Goal: Task Accomplishment & Management: Complete application form

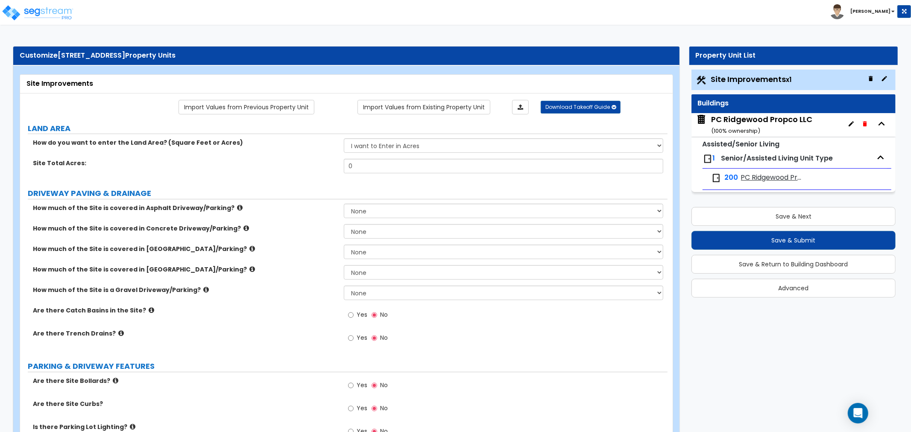
click at [866, 122] on icon "button" at bounding box center [864, 123] width 4 height 5
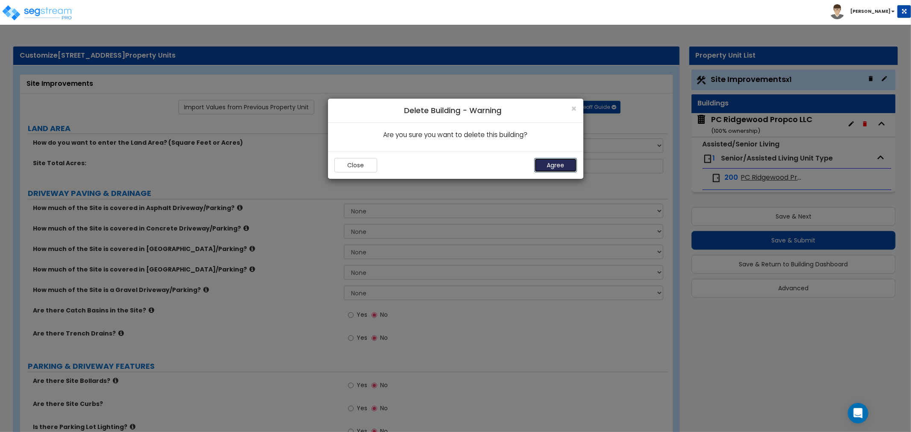
click at [568, 164] on button "Agree" at bounding box center [555, 165] width 43 height 15
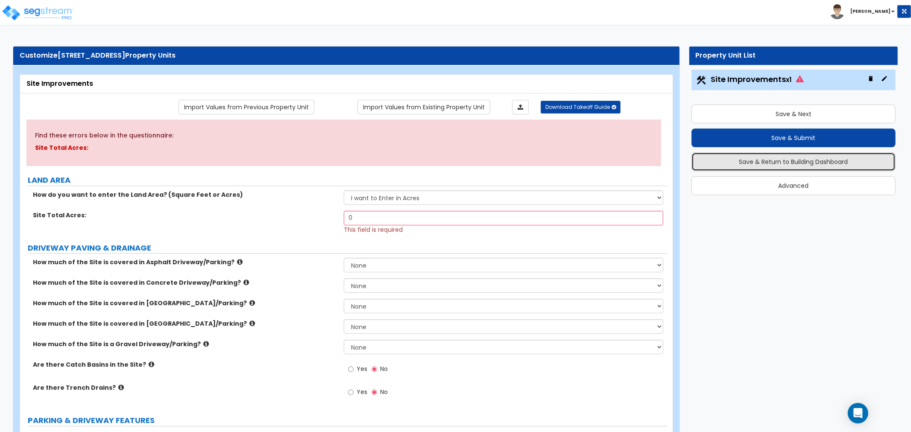
click at [784, 161] on button "Save & Return to Building Dashboard" at bounding box center [793, 161] width 204 height 19
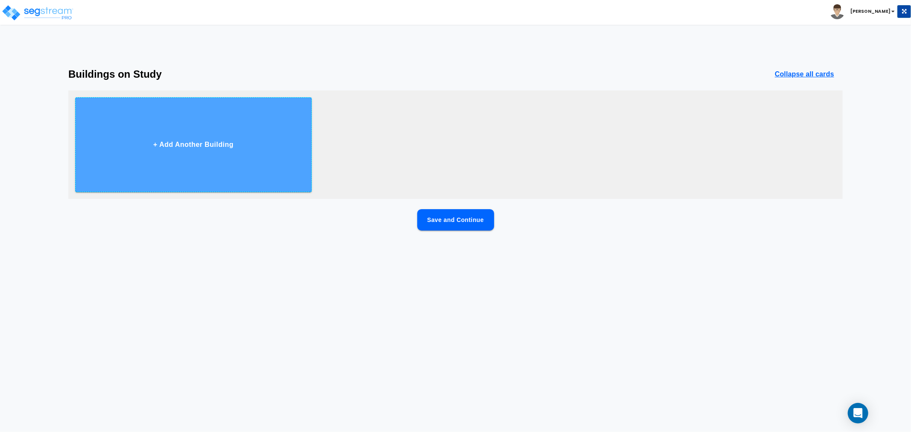
click at [247, 150] on button "+ Add Another Building" at bounding box center [193, 144] width 237 height 95
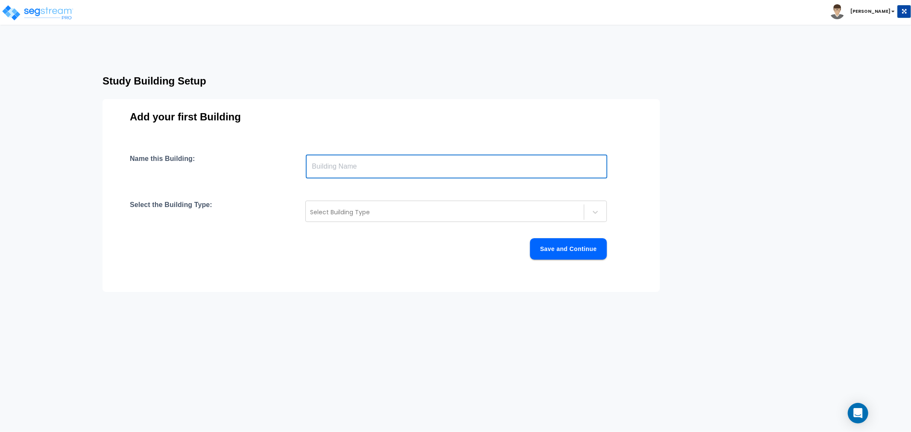
drag, startPoint x: 324, startPoint y: 165, endPoint x: 309, endPoint y: 158, distance: 16.6
click at [324, 165] on input "text" at bounding box center [456, 167] width 301 height 24
click at [326, 168] on input "text" at bounding box center [456, 167] width 301 height 24
paste input "[STREET_ADDRESS]"
type input "[STREET_ADDRESS]"
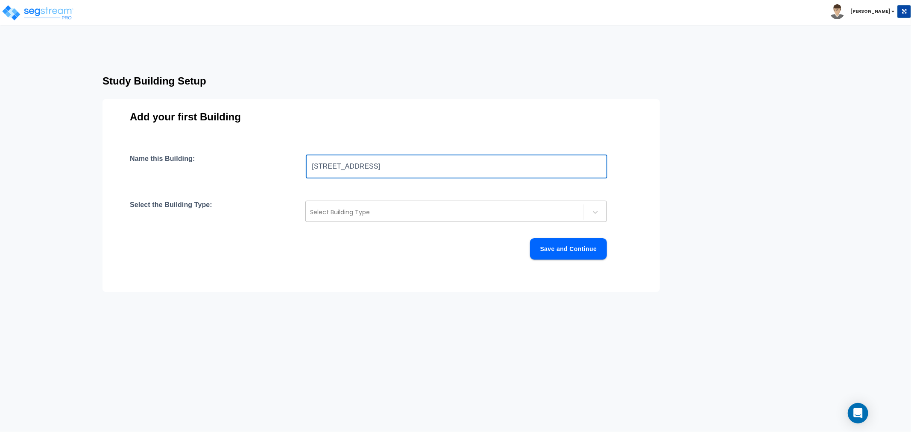
click at [340, 206] on div "Select Building Type" at bounding box center [445, 212] width 278 height 14
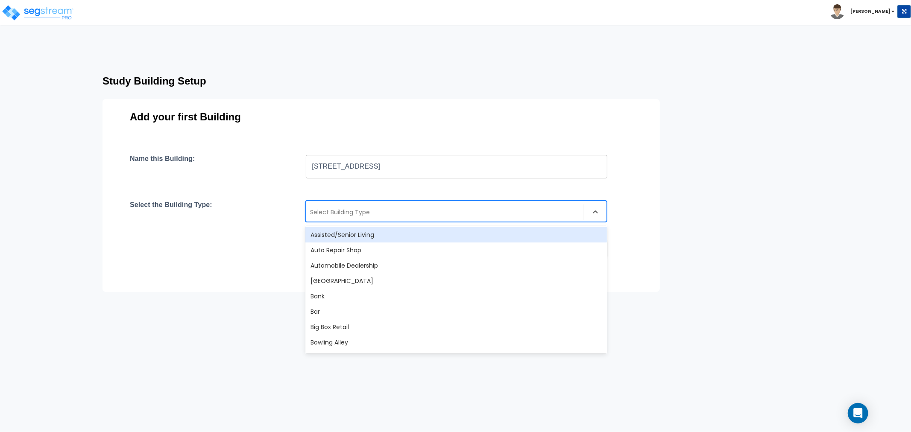
click at [349, 236] on div "Assisted/Senior Living" at bounding box center [455, 234] width 301 height 15
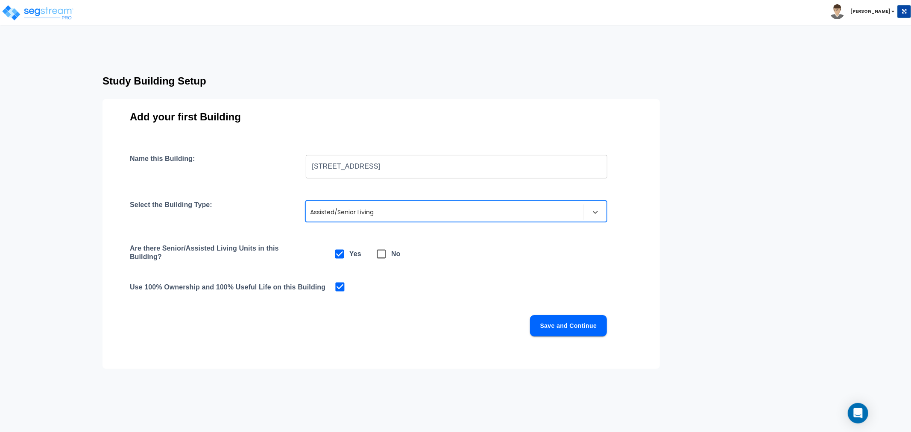
click at [568, 321] on button "Save and Continue" at bounding box center [568, 325] width 77 height 21
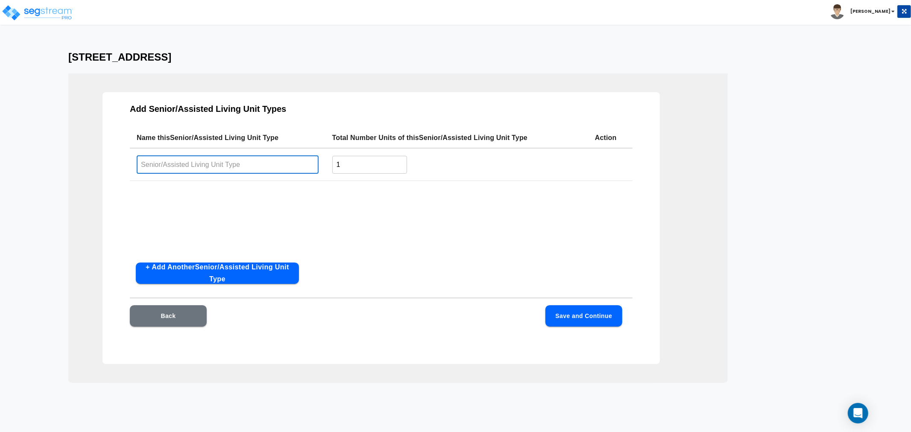
click at [235, 165] on input "text" at bounding box center [228, 164] width 182 height 18
type input "Private"
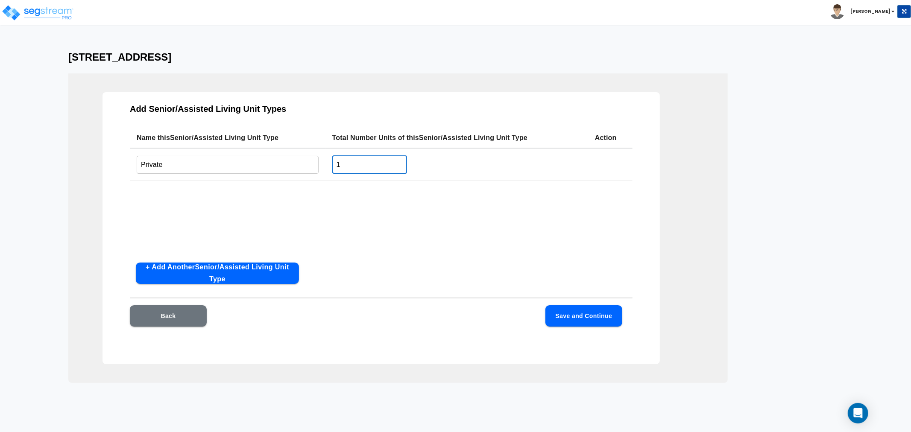
drag, startPoint x: 343, startPoint y: 167, endPoint x: 335, endPoint y: 165, distance: 8.7
click at [335, 165] on input "1" at bounding box center [369, 164] width 75 height 18
type input "4"
click at [191, 268] on button "+ Add Another Senior/Assisted Living Unit Type" at bounding box center [217, 273] width 163 height 21
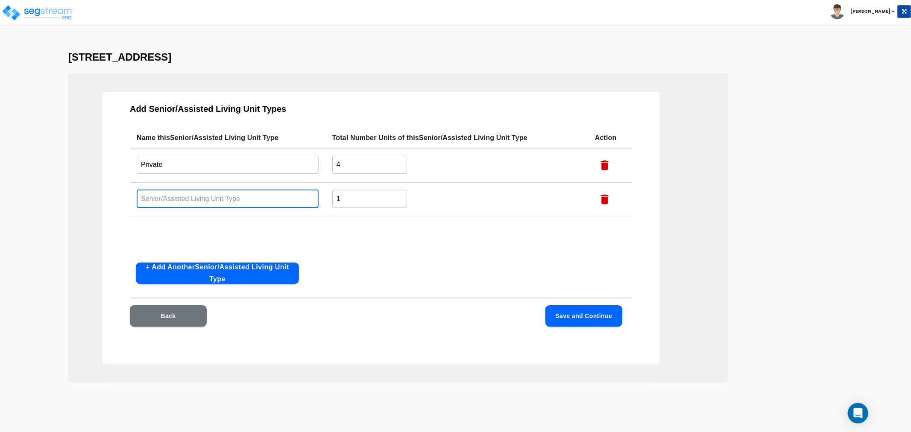
click at [189, 202] on input "text" at bounding box center [228, 199] width 182 height 18
type input "Semi Private"
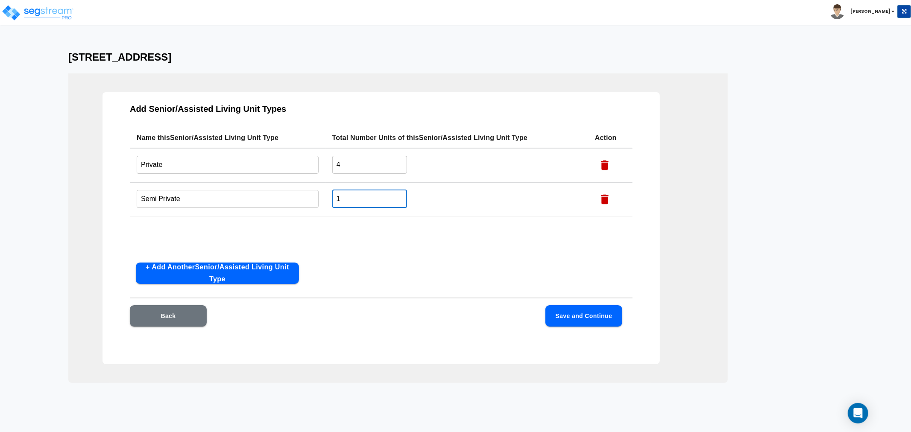
drag, startPoint x: 354, startPoint y: 192, endPoint x: 309, endPoint y: 197, distance: 45.9
click at [309, 197] on tr "Semi Private ​ 1 ​" at bounding box center [381, 199] width 503 height 34
type input "98"
click at [590, 315] on button "Save and Continue" at bounding box center [583, 315] width 77 height 21
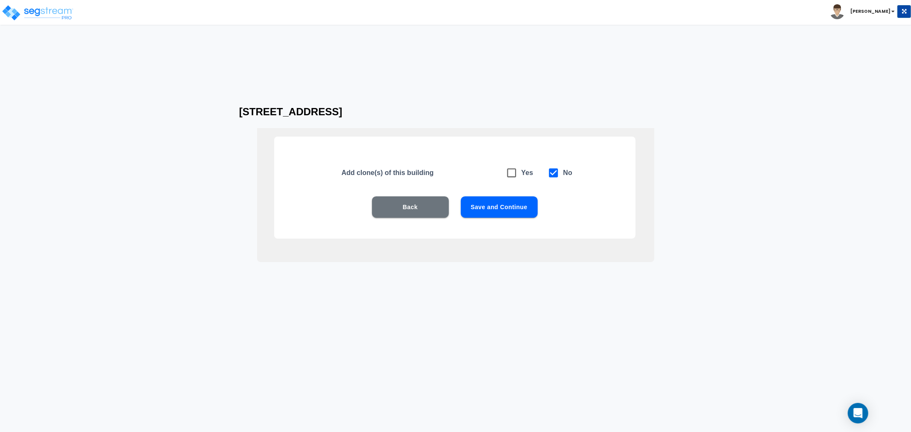
click at [511, 209] on button "Save and Continue" at bounding box center [499, 206] width 77 height 21
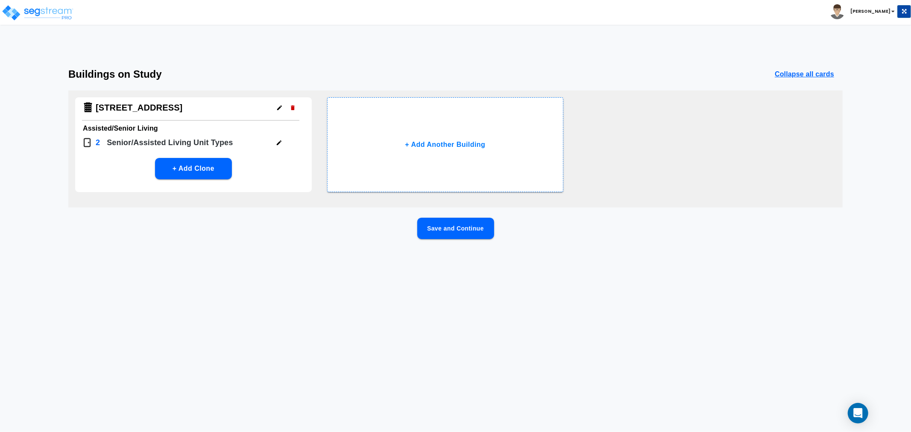
click at [445, 231] on button "Save and Continue" at bounding box center [455, 228] width 77 height 21
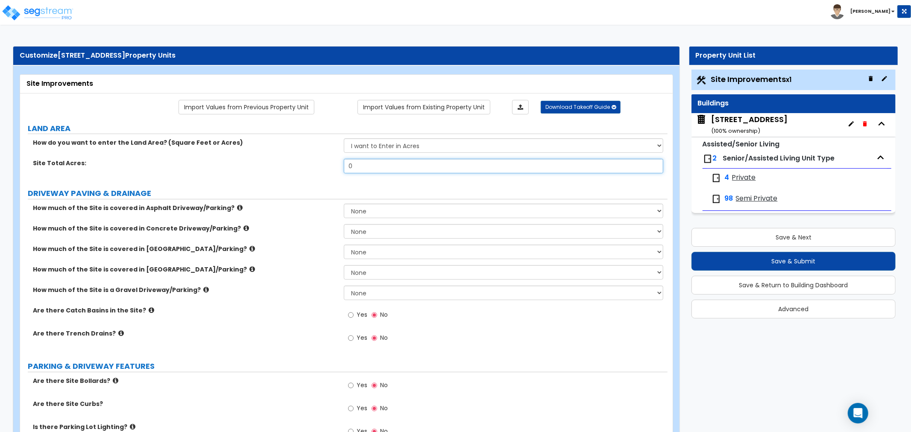
click at [368, 170] on input "0" at bounding box center [503, 166] width 319 height 15
click at [401, 141] on select "I want to Enter in Acres I want to Enter in Square Feet" at bounding box center [503, 145] width 319 height 15
select select "2"
click at [344, 139] on select "I want to Enter in Acres I want to Enter in Square Feet" at bounding box center [503, 145] width 319 height 15
drag, startPoint x: 359, startPoint y: 168, endPoint x: 330, endPoint y: 168, distance: 29.0
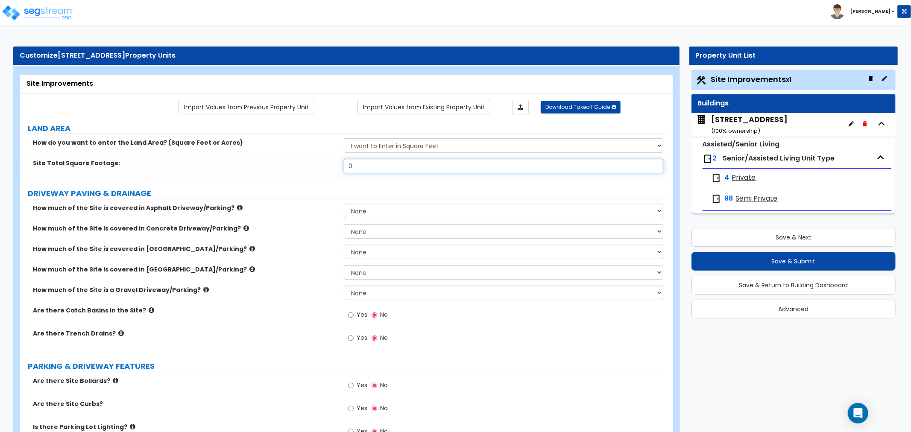
click at [330, 168] on div "Site Total Square Footage: 0" at bounding box center [343, 169] width 647 height 20
type input "500,031.68"
click at [326, 216] on div "How much of the Site is covered in Asphalt Driveway/Parking? None I want to Ent…" at bounding box center [343, 214] width 647 height 20
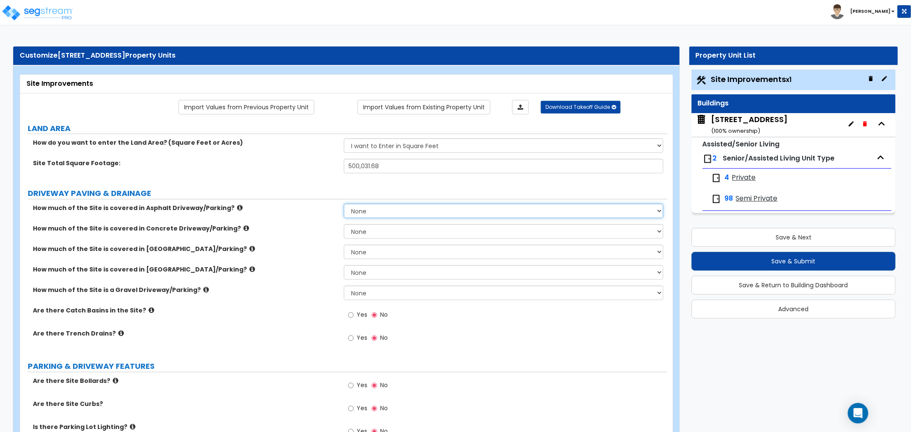
click at [365, 207] on select "None I want to Enter an Approximate Percentage I want to Enter the Square Foota…" at bounding box center [503, 211] width 319 height 15
select select "2"
click at [344, 204] on select "None I want to Enter an Approximate Percentage I want to Enter the Square Foota…" at bounding box center [503, 211] width 319 height 15
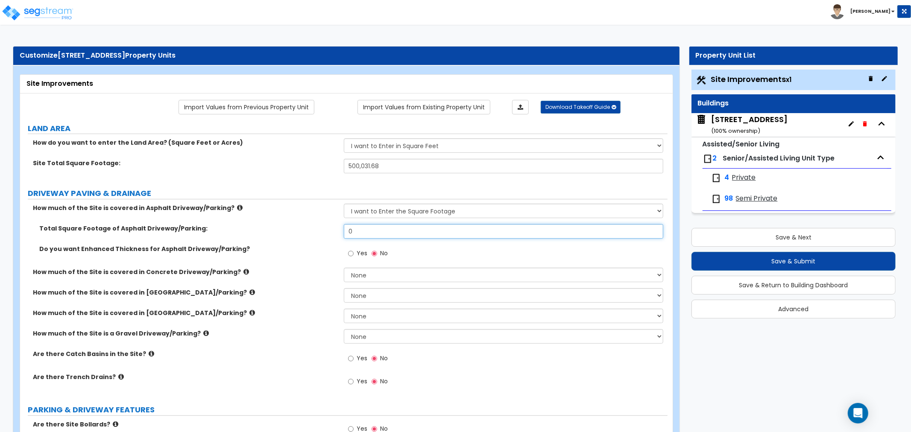
drag, startPoint x: 364, startPoint y: 233, endPoint x: 304, endPoint y: 238, distance: 60.0
click at [304, 238] on div "Total Square Footage of Asphalt Driveway/Parking: 0" at bounding box center [343, 234] width 647 height 20
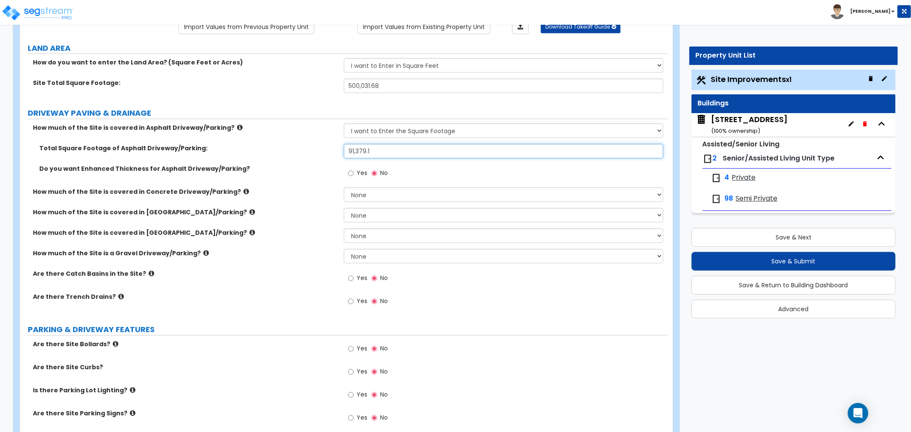
scroll to position [95, 0]
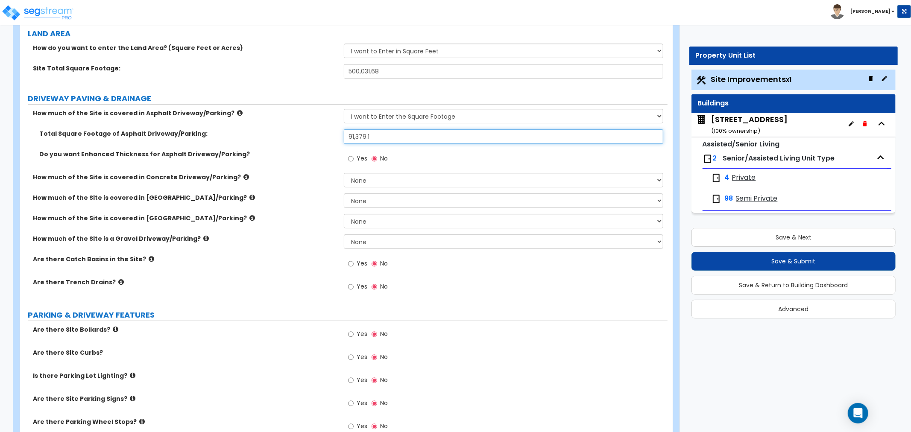
type input "91,379.1"
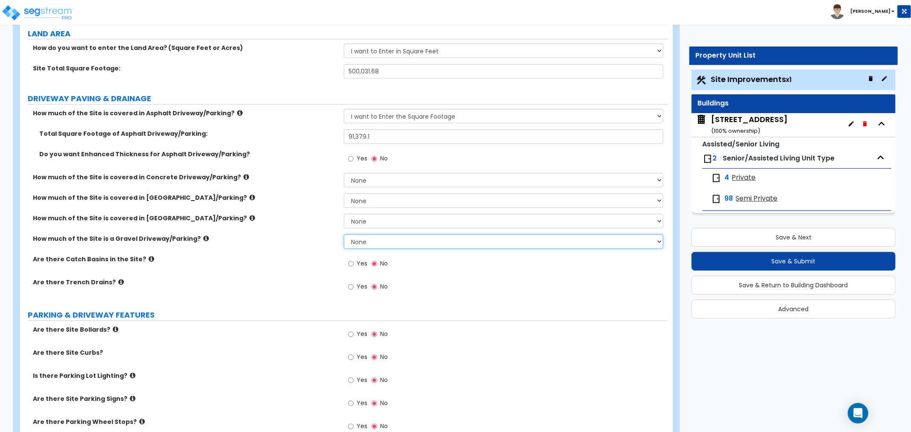
click at [356, 242] on select "None I want to Enter an Approximate Percentage I want to Enter the Square Foota…" at bounding box center [503, 241] width 319 height 15
select select "2"
click at [344, 234] on select "None I want to Enter an Approximate Percentage I want to Enter the Square Foota…" at bounding box center [503, 241] width 319 height 15
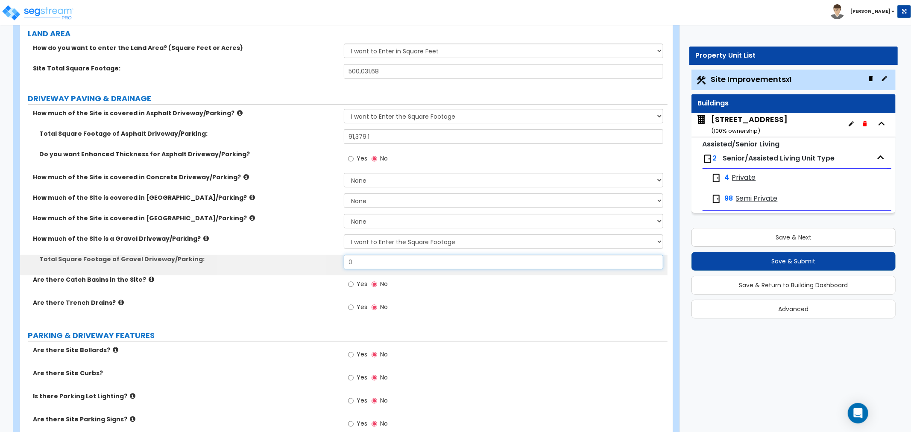
drag, startPoint x: 362, startPoint y: 261, endPoint x: 323, endPoint y: 261, distance: 38.9
click at [323, 261] on div "Total Square Footage of Gravel Driveway/Parking: 0" at bounding box center [343, 265] width 647 height 20
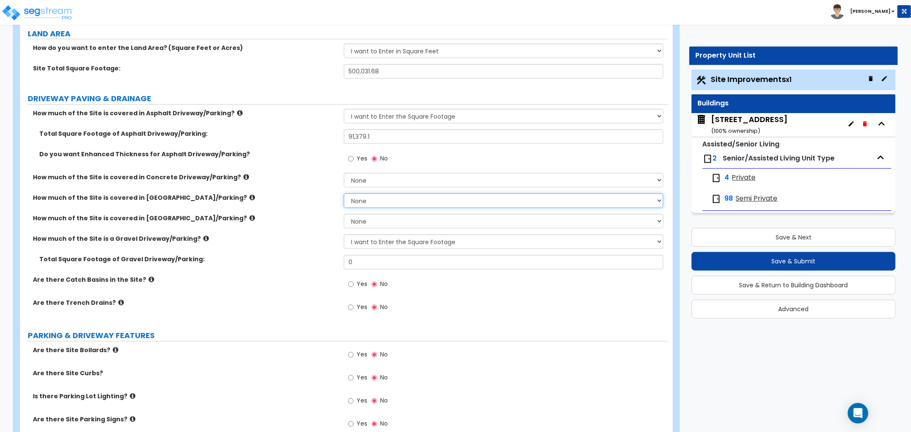
click at [357, 207] on select "None I want to Enter an Approximate Percentage I want to Enter the Square Foota…" at bounding box center [503, 200] width 319 height 15
click at [370, 198] on select "None I want to Enter an Approximate Percentage I want to Enter the Square Foota…" at bounding box center [503, 200] width 319 height 15
select select "2"
click at [344, 193] on select "None I want to Enter an Approximate Percentage I want to Enter the Square Foota…" at bounding box center [503, 200] width 319 height 15
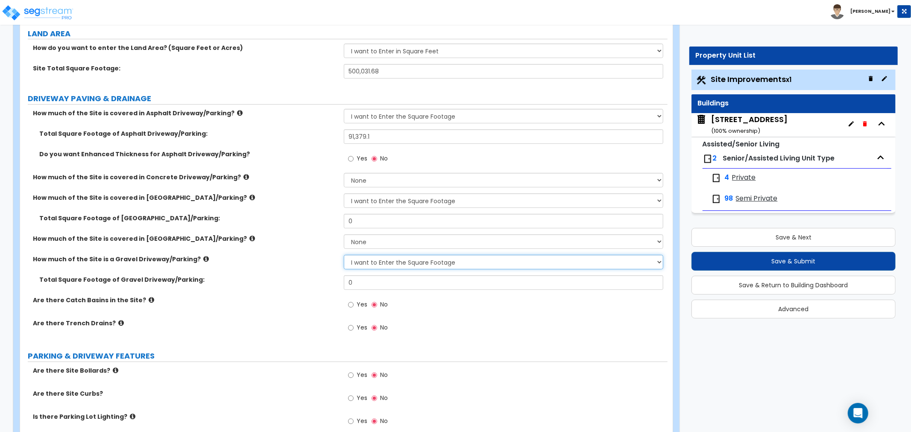
click at [369, 259] on select "None I want to Enter an Approximate Percentage I want to Enter the Square Foota…" at bounding box center [503, 262] width 319 height 15
select select "0"
click at [344, 255] on select "None I want to Enter an Approximate Percentage I want to Enter the Square Foota…" at bounding box center [503, 262] width 319 height 15
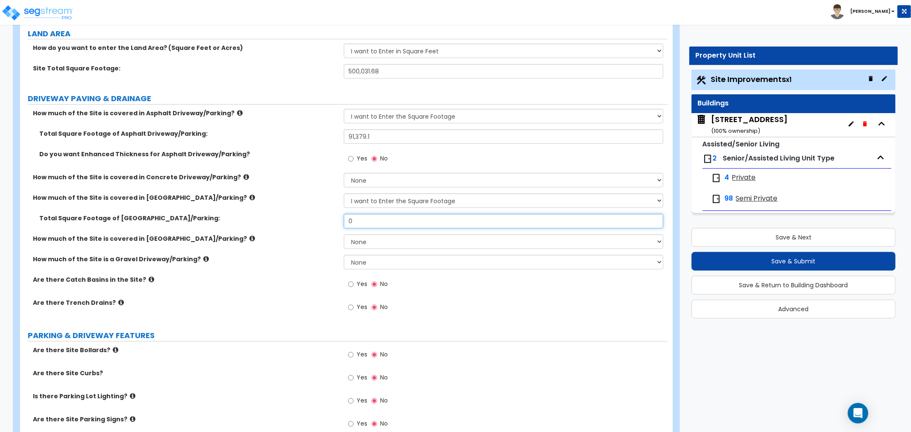
drag, startPoint x: 360, startPoint y: 221, endPoint x: 331, endPoint y: 222, distance: 29.0
click at [331, 222] on div "Total Square Footage of Brick Driveway/Parking: 0" at bounding box center [343, 224] width 647 height 20
type input "2,907.5"
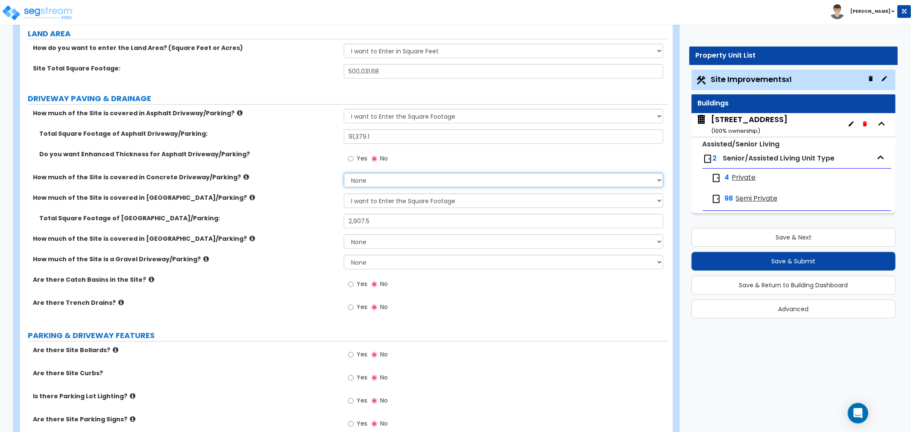
click at [362, 182] on select "None I want to Enter an Approximate Percentage I want to Enter the Square Foota…" at bounding box center [503, 180] width 319 height 15
select select "2"
click at [344, 173] on select "None I want to Enter an Approximate Percentage I want to Enter the Square Foota…" at bounding box center [503, 180] width 319 height 15
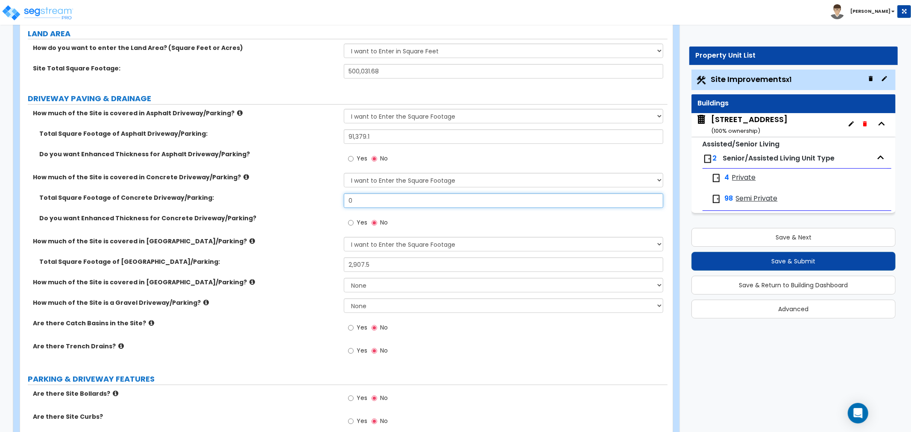
drag, startPoint x: 368, startPoint y: 203, endPoint x: 301, endPoint y: 206, distance: 67.1
click at [301, 206] on div "Total Square Footage of Concrete Driveway/Parking: 0" at bounding box center [343, 203] width 647 height 20
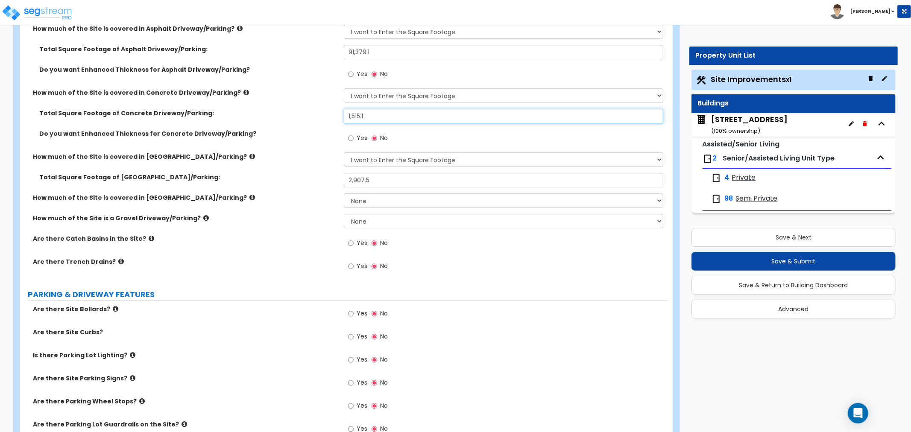
scroll to position [237, 0]
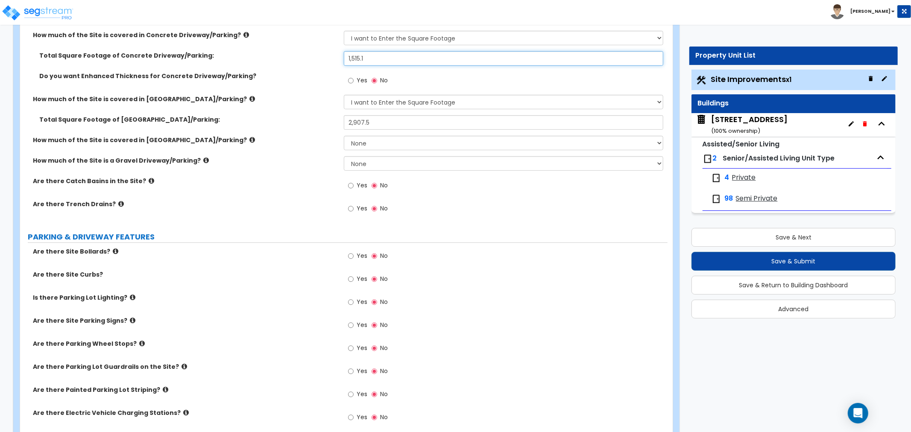
type input "1,515.1"
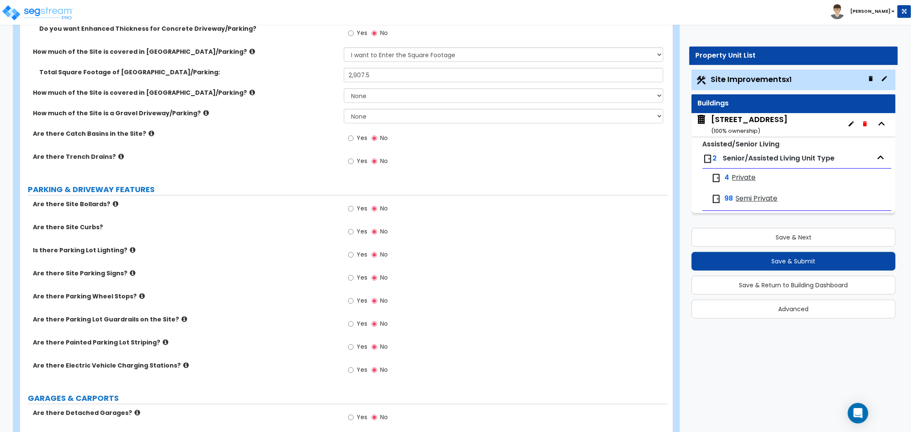
scroll to position [332, 0]
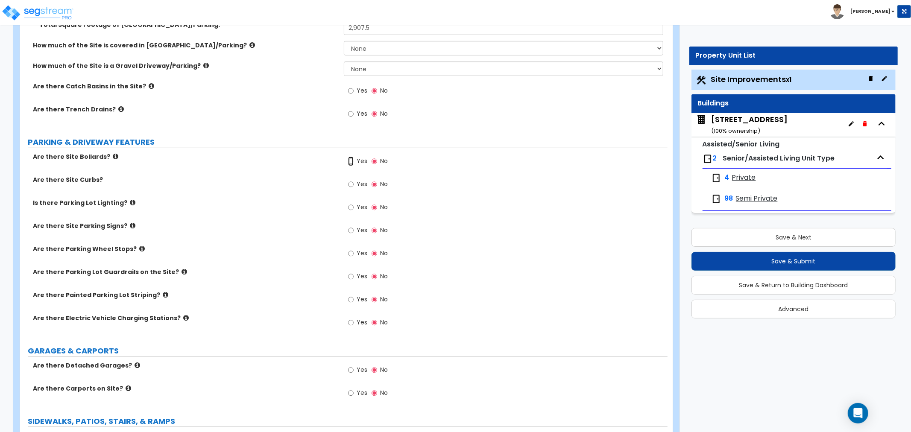
click at [350, 161] on input "Yes" at bounding box center [351, 161] width 6 height 9
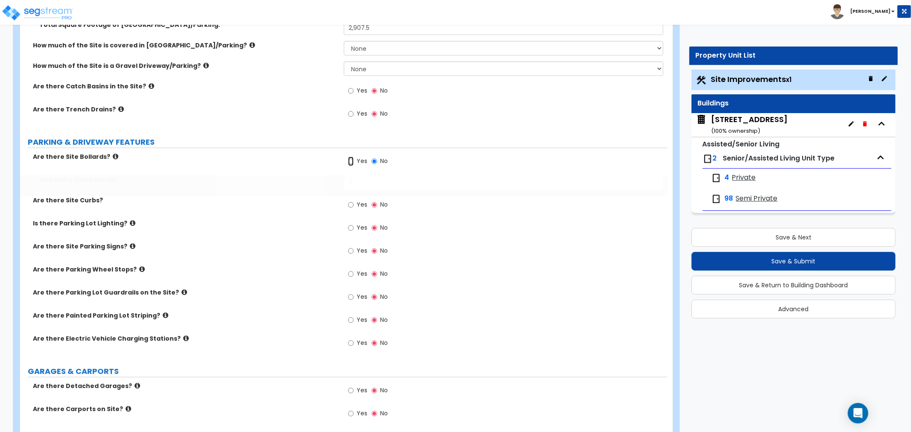
radio input "true"
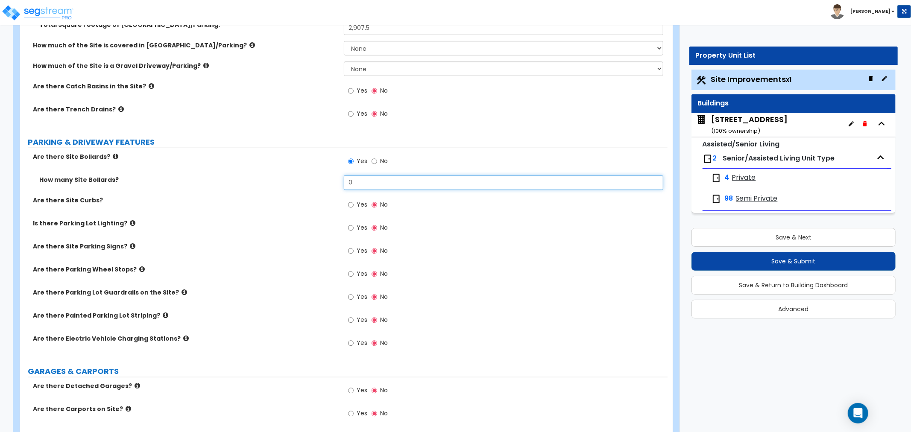
drag, startPoint x: 383, startPoint y: 180, endPoint x: 150, endPoint y: 202, distance: 234.7
click at [150, 202] on div "Are there Site Bollards? Yes No How many Site Bollards? 0 Are there Site Curbs?…" at bounding box center [343, 254] width 634 height 205
type input "9"
click at [349, 205] on input "Yes" at bounding box center [351, 204] width 6 height 9
radio input "true"
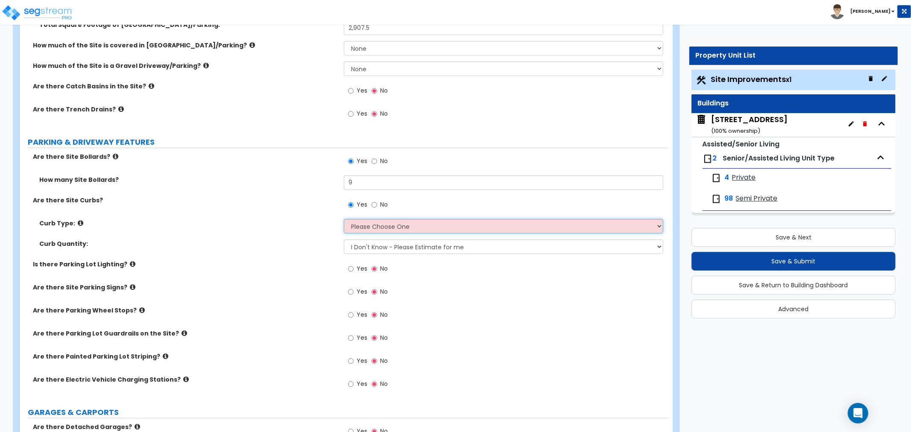
click at [362, 226] on select "Please Choose One Curb (Only) Curb & Gutter Asphalt Berm" at bounding box center [503, 226] width 319 height 15
select select "1"
click at [344, 219] on select "Please Choose One Curb (Only) Curb & Gutter Asphalt Berm" at bounding box center [503, 226] width 319 height 15
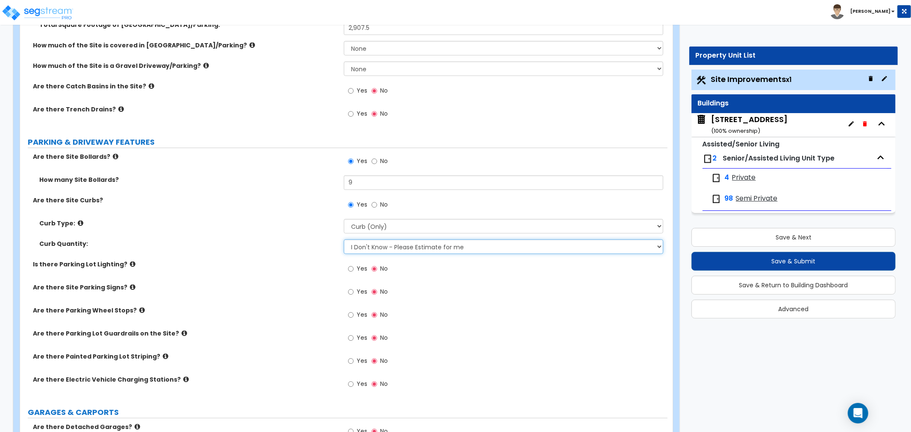
click at [364, 246] on select "I Don't Know - Please Estimate for me I want to Enter the LF" at bounding box center [503, 247] width 319 height 15
select select "1"
click at [344, 240] on select "I Don't Know - Please Estimate for me I want to Enter the LF" at bounding box center [503, 247] width 319 height 15
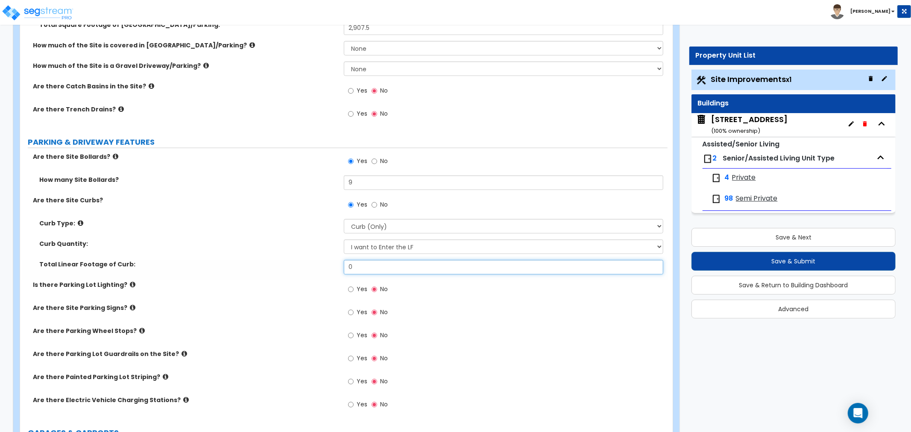
drag, startPoint x: 362, startPoint y: 268, endPoint x: 288, endPoint y: 268, distance: 74.3
click at [288, 268] on div "Total Linear Footage of Curb: 0" at bounding box center [343, 270] width 647 height 20
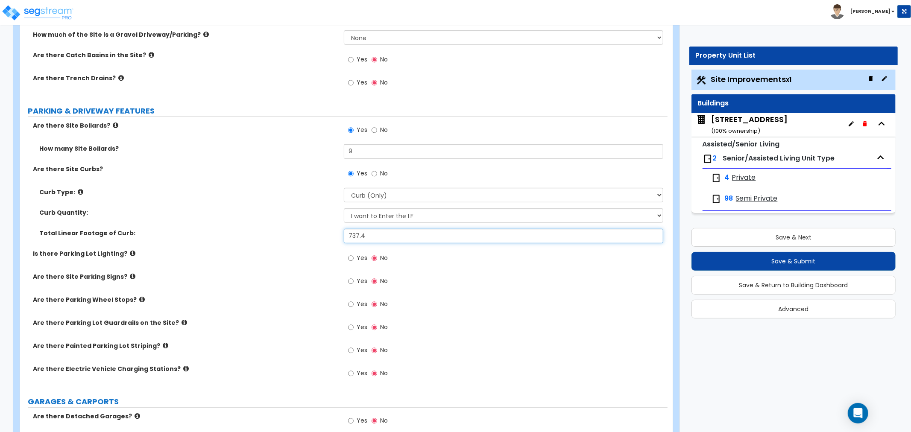
scroll to position [379, 0]
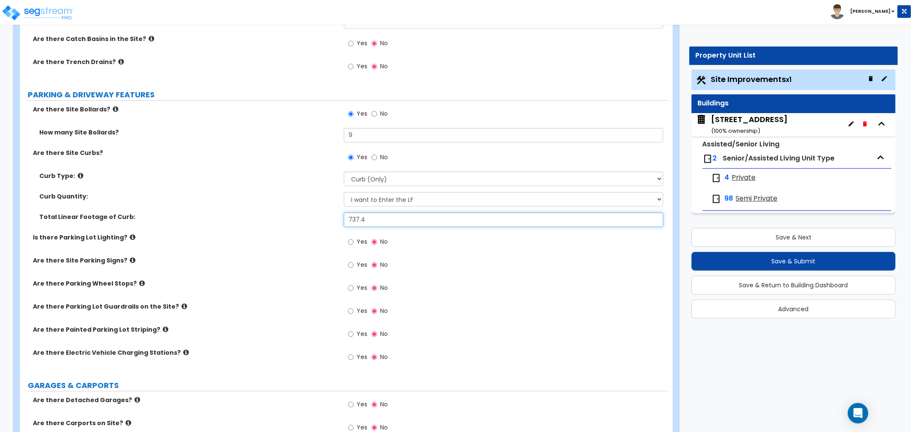
type input "737.4"
click at [349, 240] on input "Yes" at bounding box center [351, 241] width 6 height 9
radio input "true"
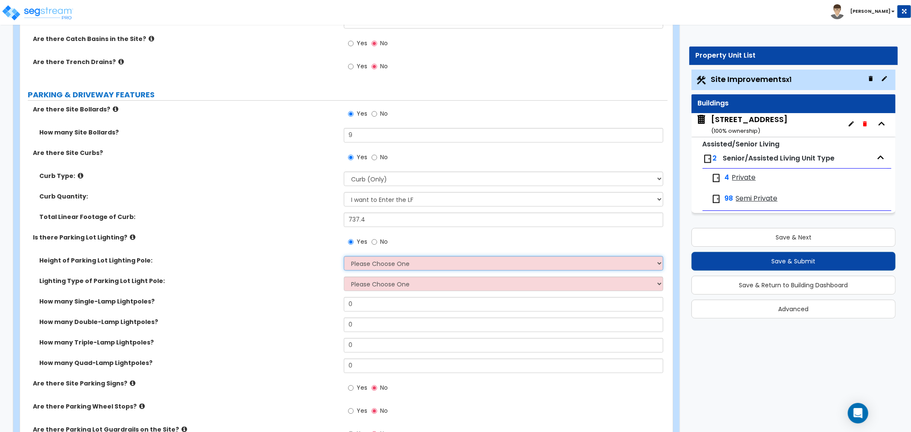
click at [368, 263] on select "Please Choose One 20' high 30' high 40' high" at bounding box center [503, 263] width 319 height 15
select select "1"
click at [344, 256] on select "Please Choose One 20' high 30' high 40' high" at bounding box center [503, 263] width 319 height 15
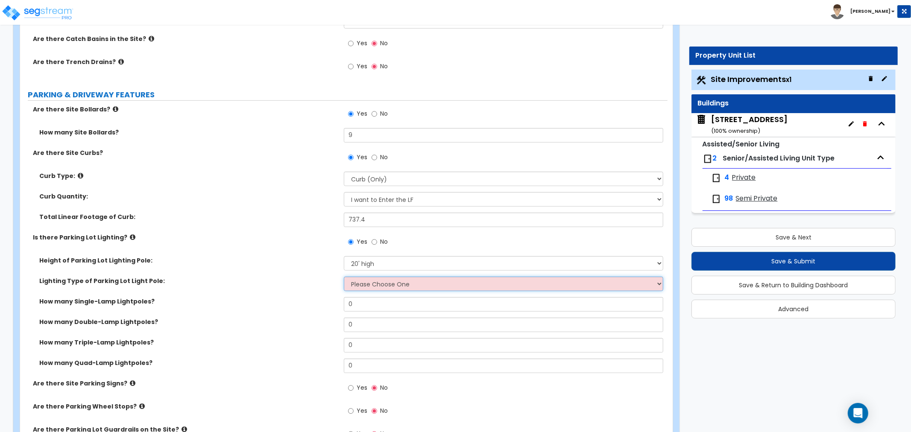
click at [364, 285] on select "Please Choose One LED Metal Halide High Pressure Sodium Please Choose for me" at bounding box center [503, 284] width 319 height 15
select select "1"
click at [344, 277] on select "Please Choose One LED Metal Halide High Pressure Sodium Please Choose for me" at bounding box center [503, 284] width 319 height 15
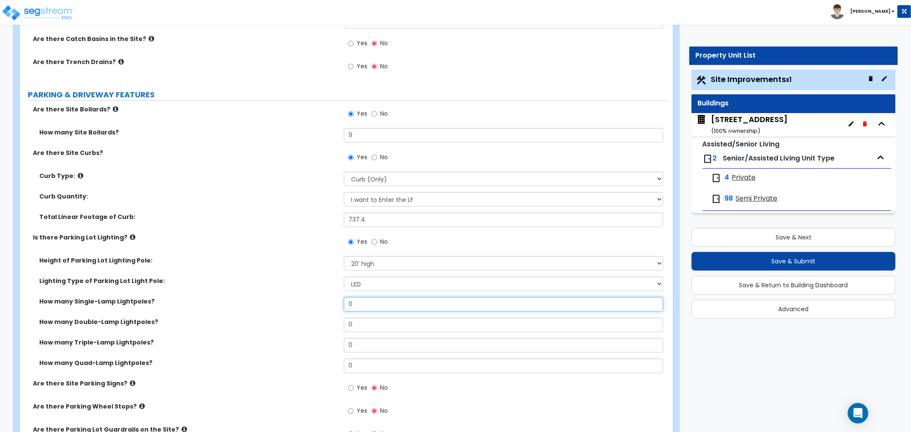
drag, startPoint x: 366, startPoint y: 305, endPoint x: 335, endPoint y: 304, distance: 31.2
click at [335, 304] on div "How many Single-Lamp Lightpoles? 0" at bounding box center [343, 307] width 647 height 20
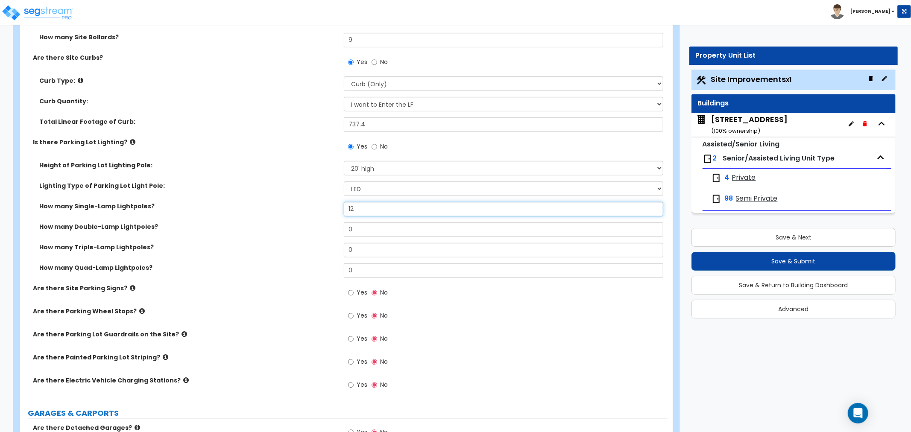
scroll to position [522, 0]
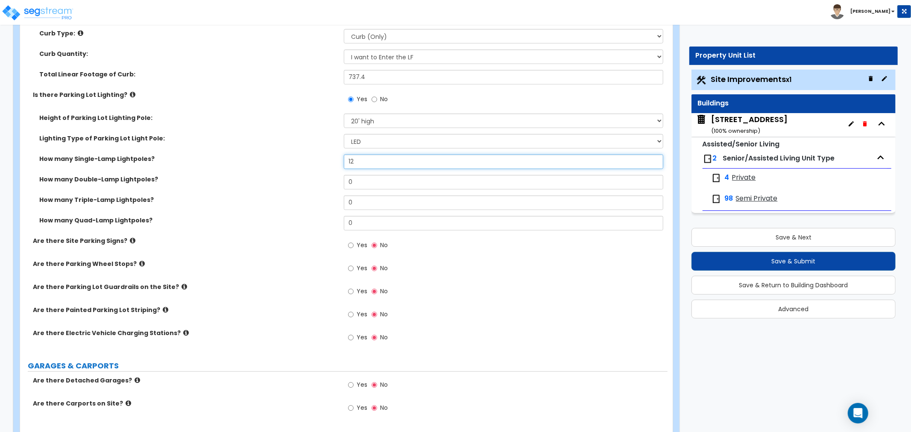
type input "12"
click at [352, 246] on input "Yes" at bounding box center [351, 245] width 6 height 9
radio input "true"
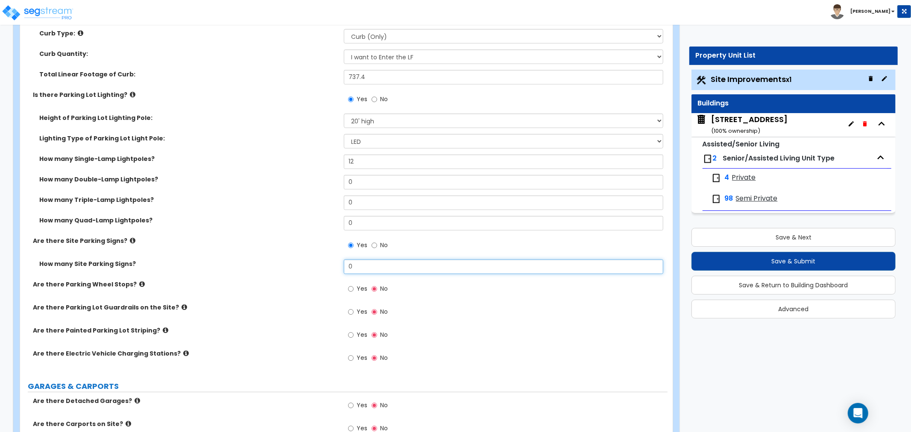
drag, startPoint x: 362, startPoint y: 268, endPoint x: 300, endPoint y: 267, distance: 61.9
click at [300, 267] on div "How many Site Parking Signs? 0" at bounding box center [343, 270] width 647 height 20
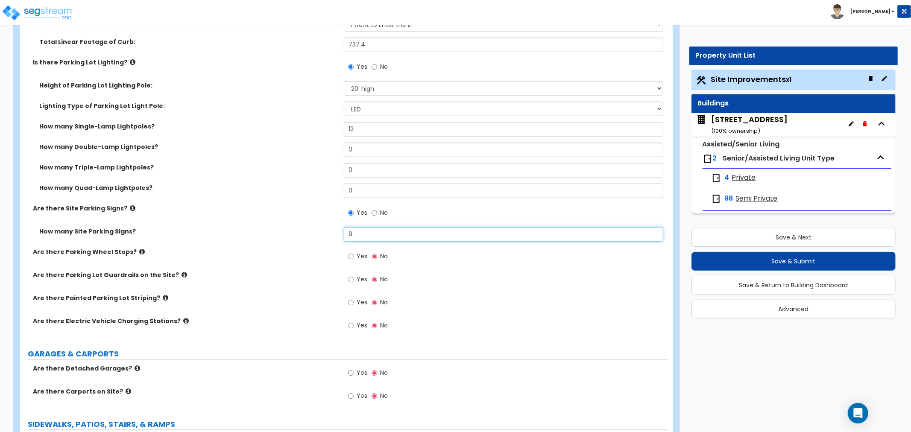
scroll to position [569, 0]
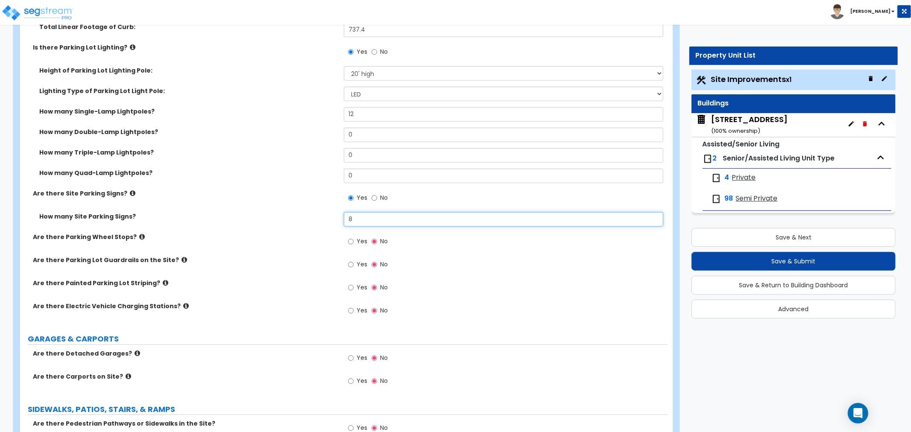
type input "8"
click at [351, 283] on input "Yes" at bounding box center [351, 287] width 6 height 9
radio input "true"
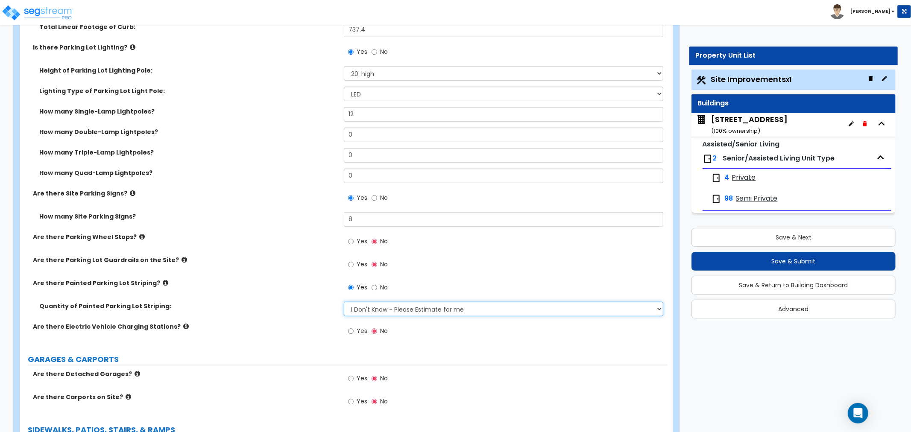
click at [364, 305] on select "I Don't Know - Please Estimate for me I Want to Enter the Number of Parking Spa…" at bounding box center [503, 309] width 319 height 15
select select "1"
click at [344, 302] on select "I Don't Know - Please Estimate for me I Want to Enter the Number of Parking Spa…" at bounding box center [503, 309] width 319 height 15
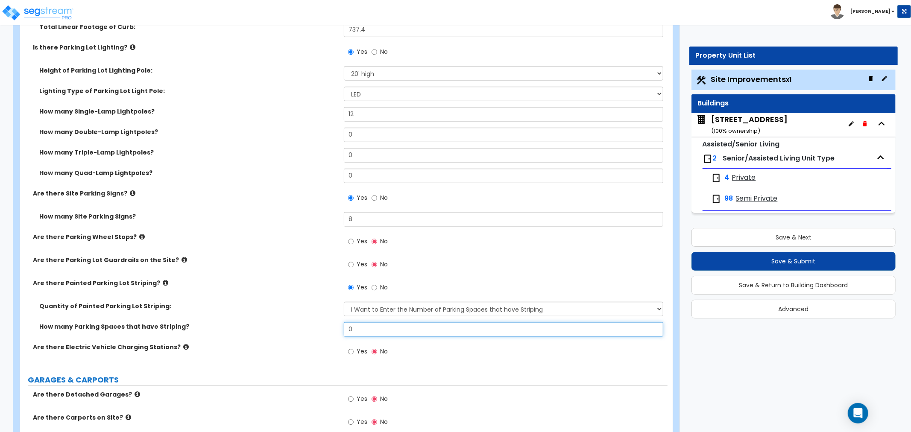
drag, startPoint x: 385, startPoint y: 327, endPoint x: 305, endPoint y: 327, distance: 79.8
click at [305, 327] on div "How many Parking Spaces that have Striping? 0" at bounding box center [343, 332] width 647 height 20
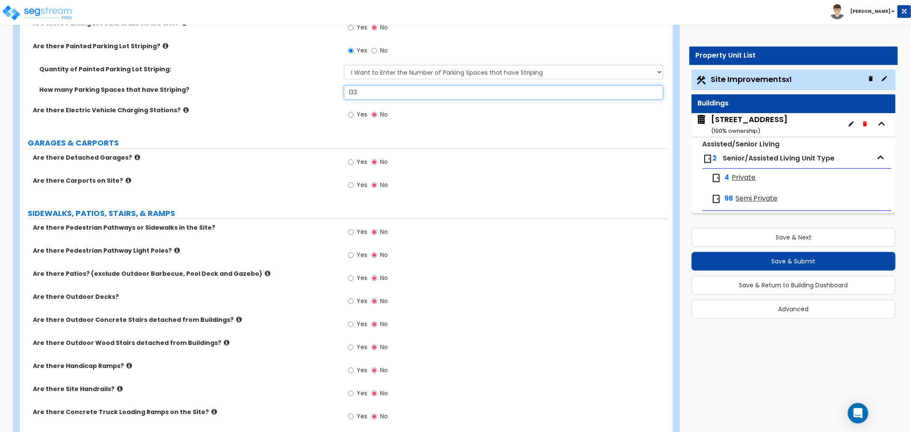
scroll to position [854, 0]
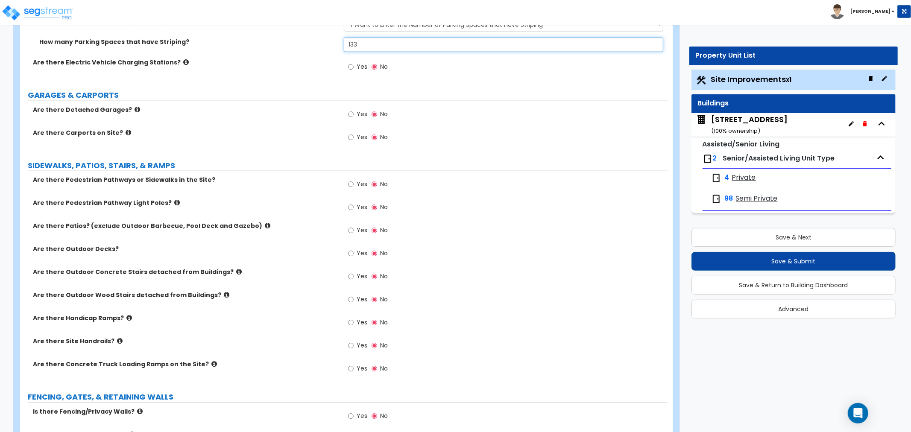
type input "133"
click at [351, 182] on input "Yes" at bounding box center [351, 184] width 6 height 9
radio input "true"
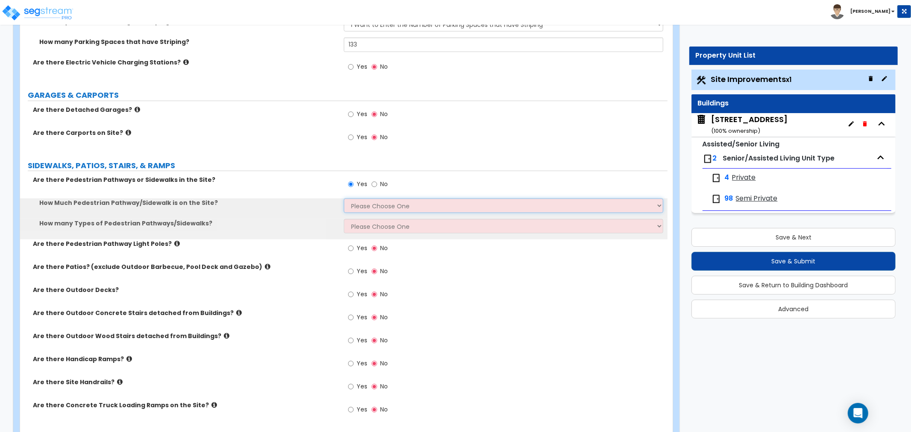
drag, startPoint x: 360, startPoint y: 205, endPoint x: 360, endPoint y: 212, distance: 6.8
click at [360, 205] on select "Please Choose One I Don't Know, Please Estimate For Me Enter Linear Footage" at bounding box center [503, 206] width 319 height 15
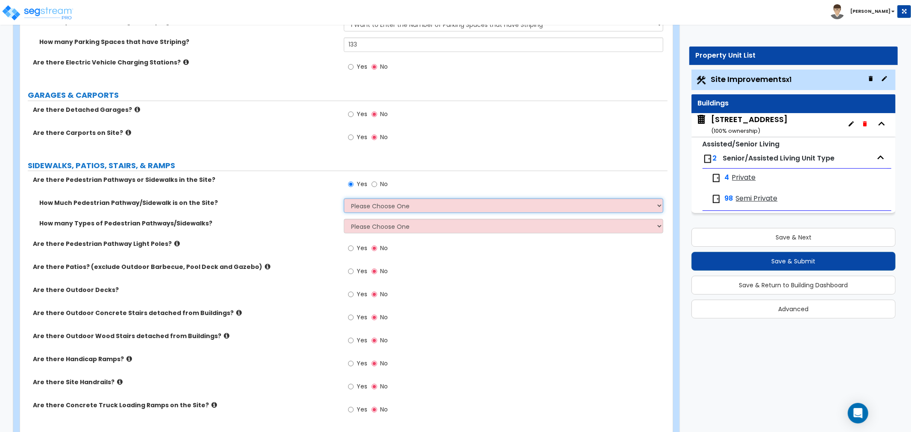
select select "2"
click at [344, 199] on select "Please Choose One I Don't Know, Please Estimate For Me Enter Linear Footage" at bounding box center [503, 206] width 319 height 15
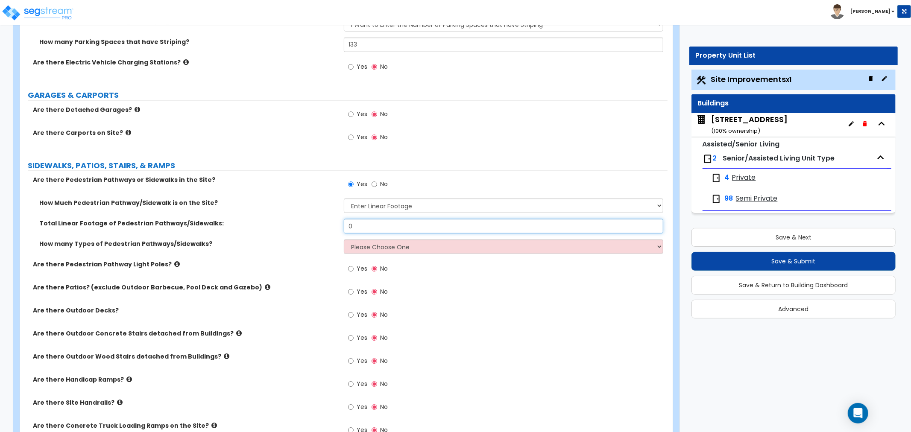
drag, startPoint x: 364, startPoint y: 228, endPoint x: 304, endPoint y: 225, distance: 60.3
click at [304, 225] on div "Total Linear Footage of Pedestrian Pathways/Sidewalks: 0" at bounding box center [343, 229] width 647 height 20
type input "1,660.1"
click at [354, 250] on select "Please Choose One 1 2 3" at bounding box center [503, 247] width 319 height 15
select select "1"
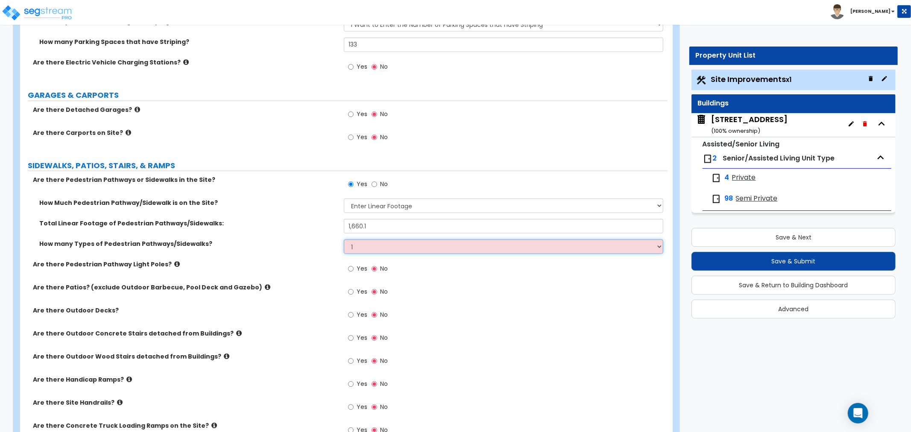
click at [344, 240] on select "Please Choose One 1 2 3" at bounding box center [503, 247] width 319 height 15
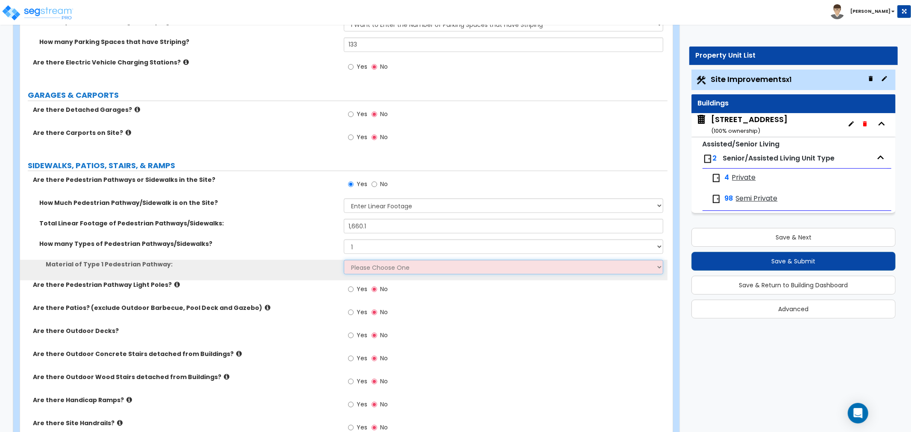
click at [353, 270] on select "Please Choose One Bare Concrete Stamped Concrete Brick Pavers Stone Pavers Wood…" at bounding box center [503, 267] width 319 height 15
select select "1"
click at [344, 260] on select "Please Choose One Bare Concrete Stamped Concrete Brick Pavers Stone Pavers Wood…" at bounding box center [503, 267] width 319 height 15
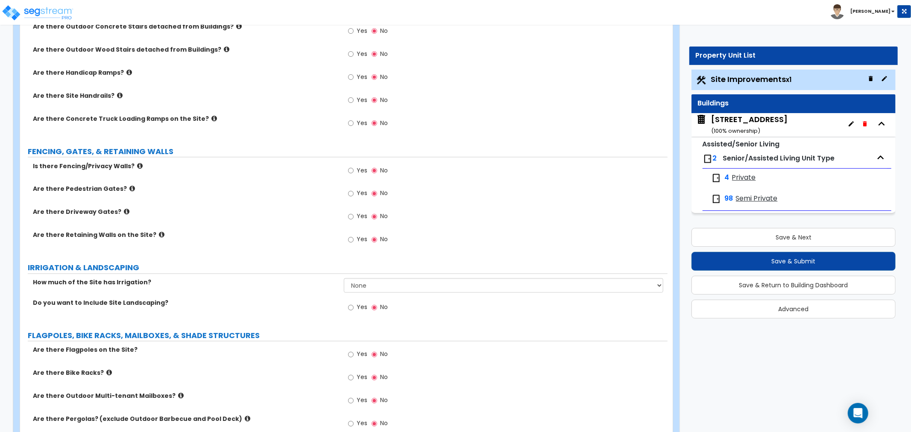
scroll to position [1186, 0]
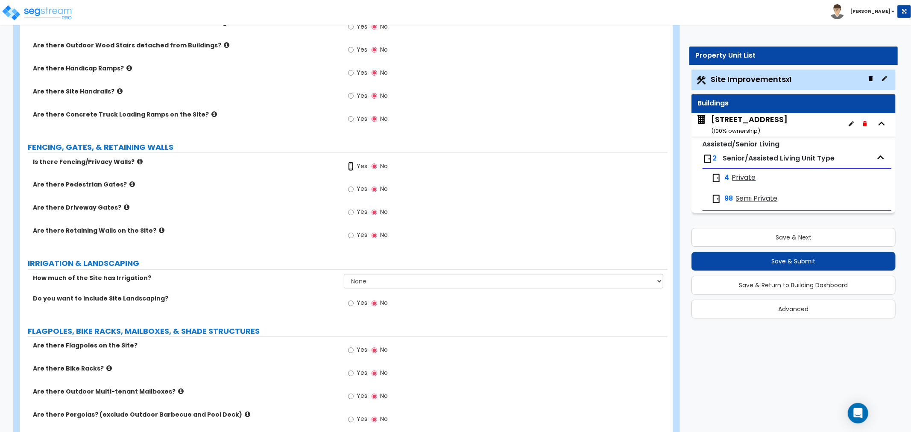
click at [350, 164] on input "Yes" at bounding box center [351, 166] width 6 height 9
radio input "true"
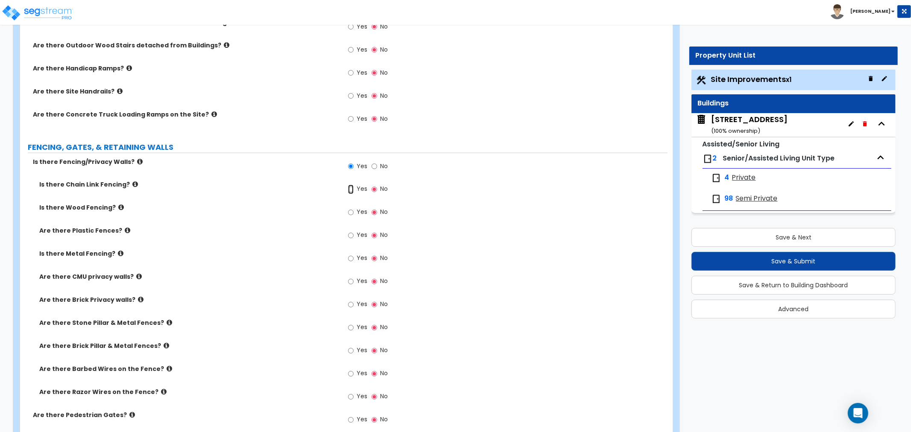
click at [348, 189] on input "Yes" at bounding box center [351, 189] width 6 height 9
radio input "true"
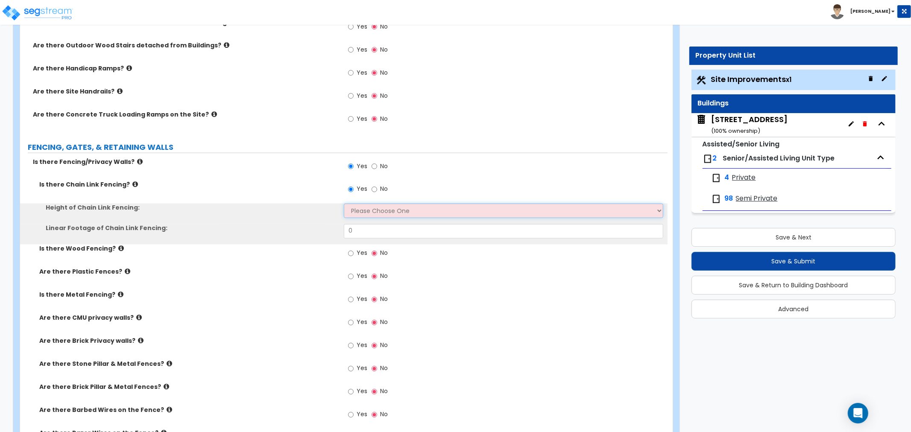
click at [366, 208] on select "Please Choose One 3 feet 4 feet 5 feet 6 feet 10 feet 12 feet" at bounding box center [503, 211] width 319 height 15
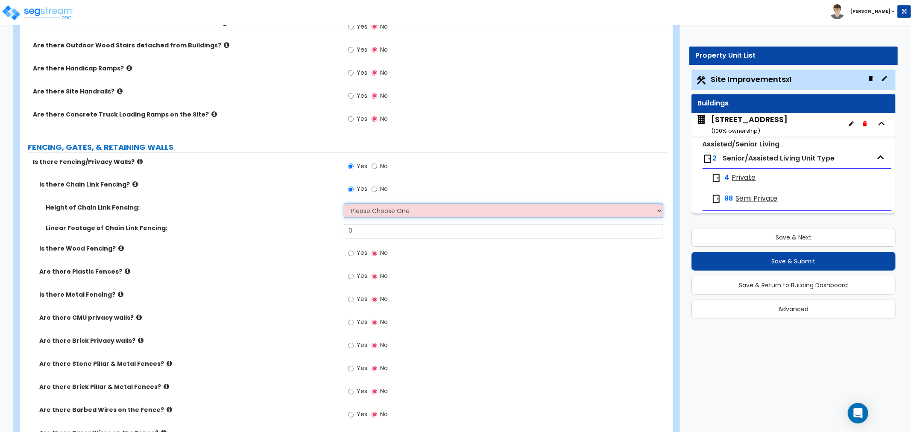
select select "4"
click at [344, 204] on select "Please Choose One 3 feet 4 feet 5 feet 6 feet 10 feet 12 feet" at bounding box center [503, 211] width 319 height 15
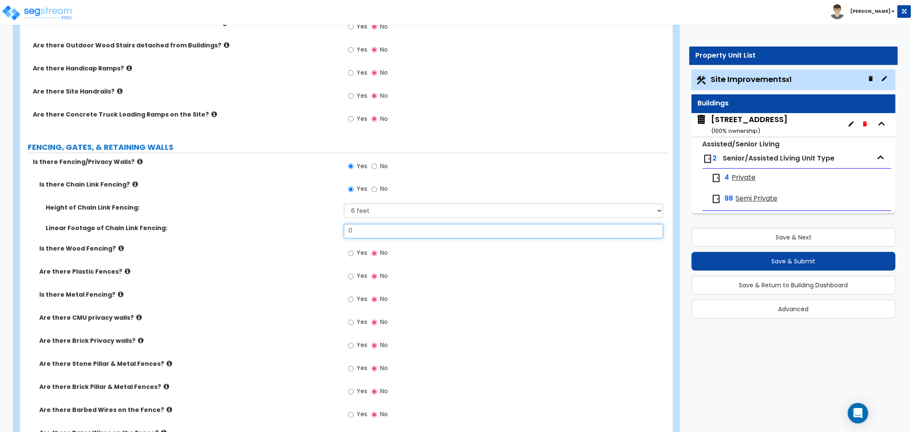
drag, startPoint x: 362, startPoint y: 233, endPoint x: 295, endPoint y: 231, distance: 67.5
click at [295, 231] on div "Linear Footage of Chain Link Fencing: 0" at bounding box center [343, 234] width 647 height 20
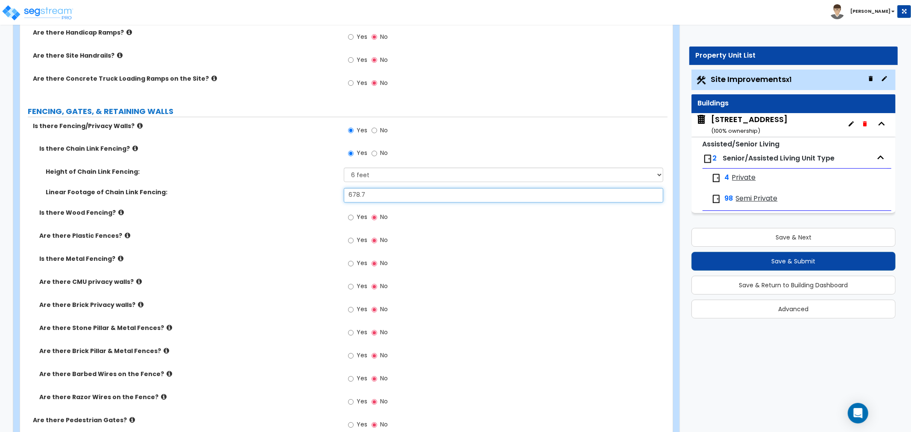
scroll to position [1281, 0]
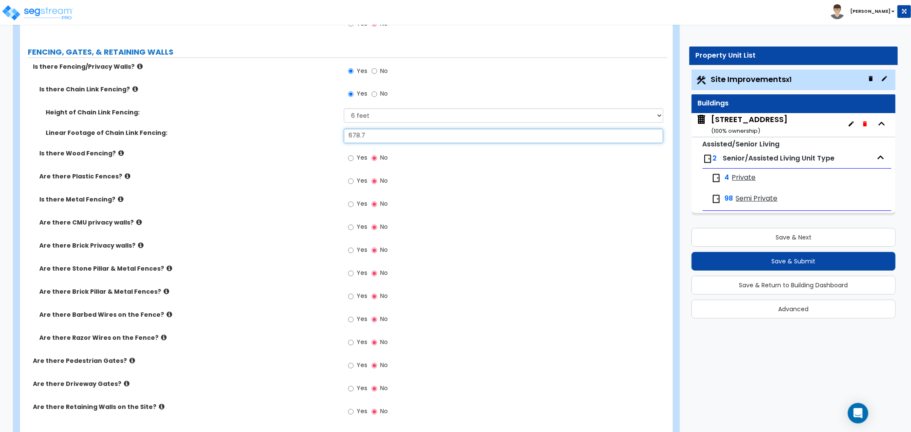
type input "678.7"
click at [350, 161] on input "Yes" at bounding box center [351, 158] width 6 height 9
radio input "true"
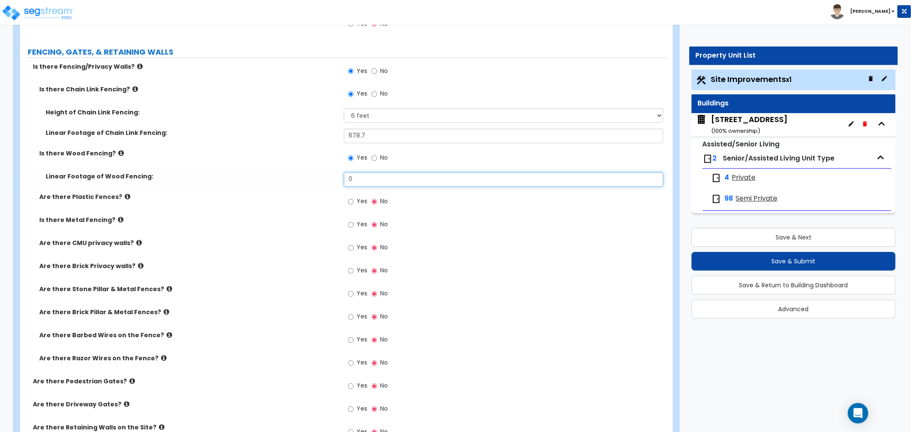
drag, startPoint x: 374, startPoint y: 176, endPoint x: 322, endPoint y: 178, distance: 51.7
click at [322, 178] on div "Linear Footage of Wood Fencing: 0" at bounding box center [343, 182] width 647 height 20
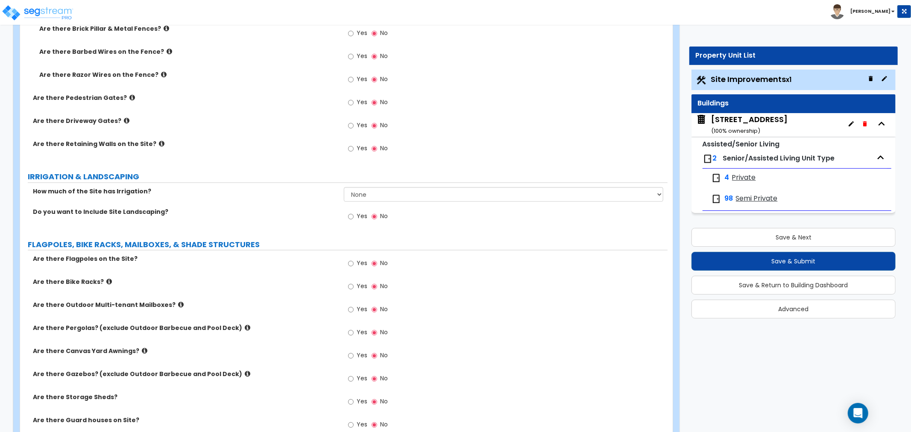
scroll to position [1565, 0]
type input "149.4"
click at [351, 214] on input "Yes" at bounding box center [351, 215] width 6 height 9
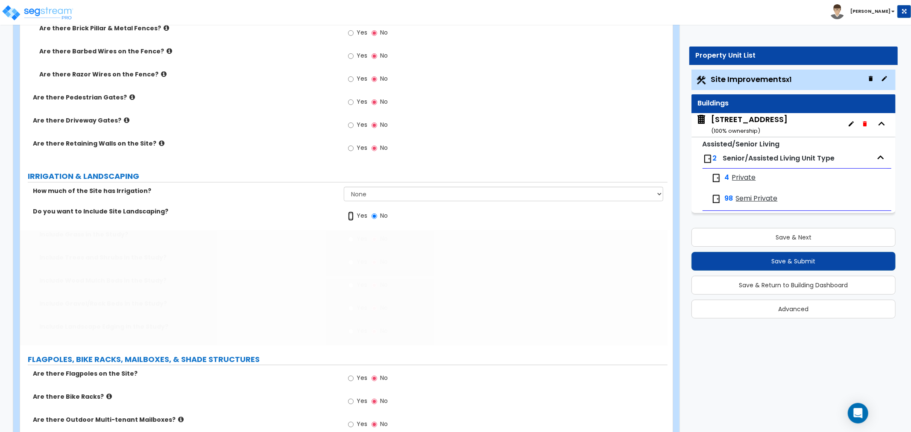
radio input "true"
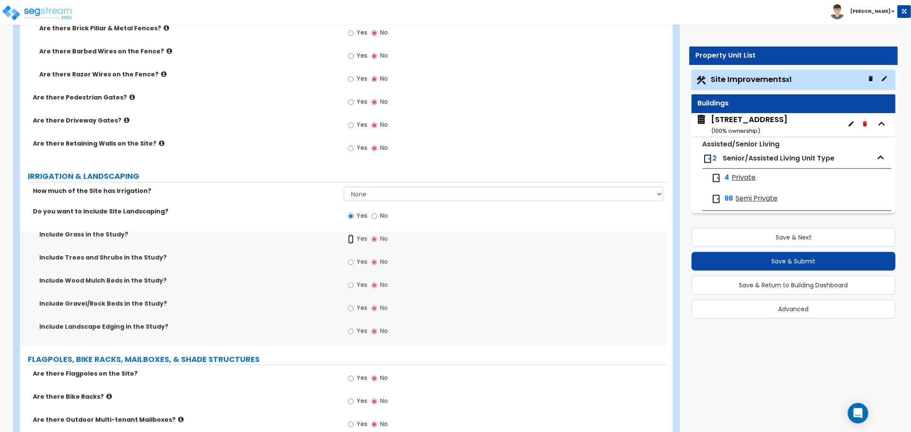
click at [348, 238] on input "Yes" at bounding box center [351, 238] width 6 height 9
radio input "true"
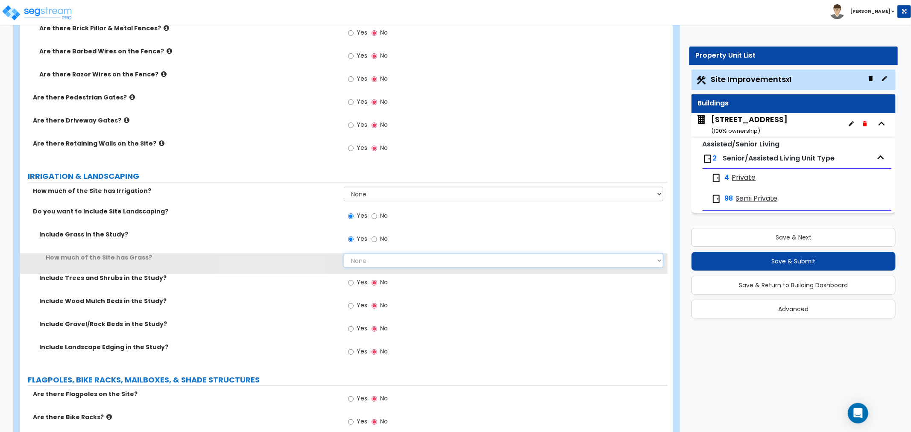
drag, startPoint x: 361, startPoint y: 259, endPoint x: 362, endPoint y: 263, distance: 4.4
click at [361, 259] on select "None I want to Enter an Approximate Percentage I want to Enter the Square Foota…" at bounding box center [503, 260] width 319 height 15
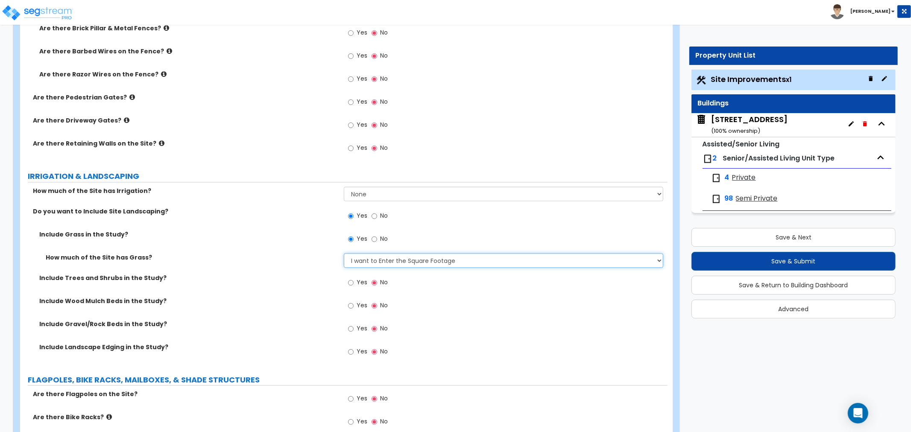
click at [344, 253] on select "None I want to Enter an Approximate Percentage I want to Enter the Square Foota…" at bounding box center [503, 260] width 319 height 15
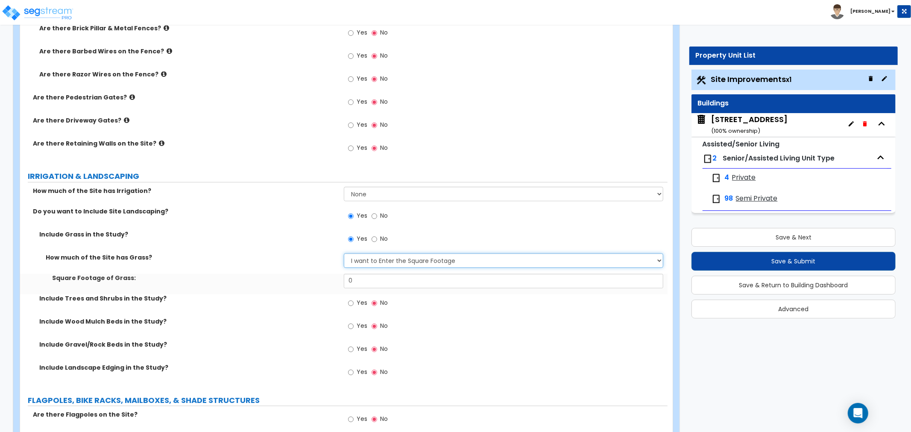
click at [364, 265] on select "None I want to Enter an Approximate Percentage I want to Enter the Square Foota…" at bounding box center [503, 260] width 319 height 15
select select "1"
click at [344, 253] on select "None I want to Enter an Approximate Percentage I want to Enter the Square Foota…" at bounding box center [503, 260] width 319 height 15
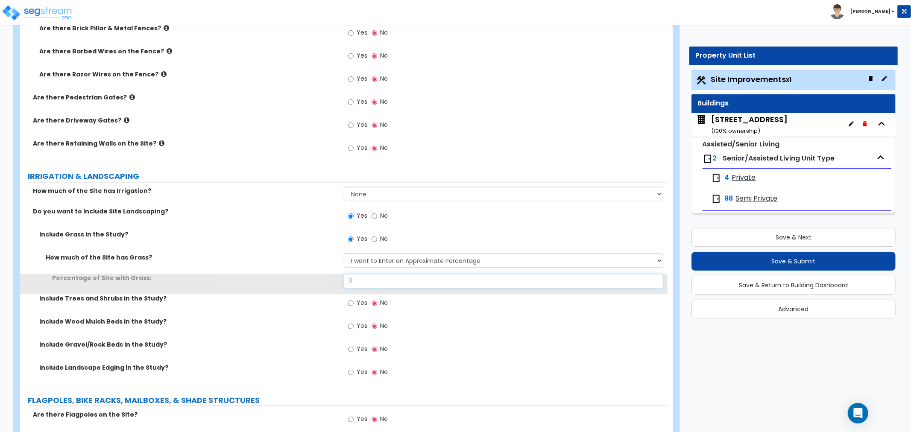
drag, startPoint x: 361, startPoint y: 281, endPoint x: 325, endPoint y: 281, distance: 36.3
click at [325, 281] on div "Percentage of Site with Grass: 0" at bounding box center [343, 284] width 647 height 20
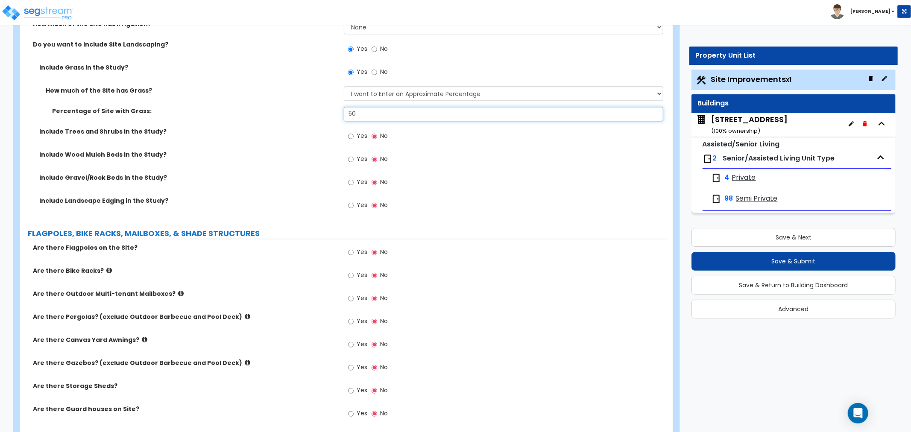
scroll to position [1755, 0]
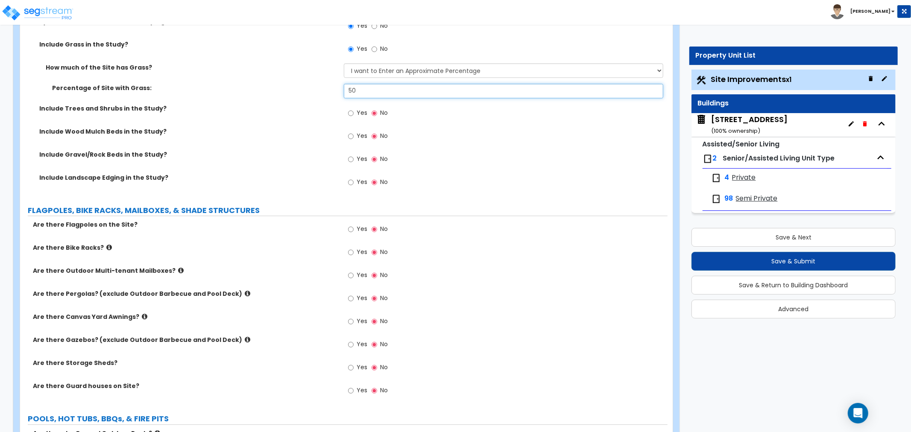
type input "50"
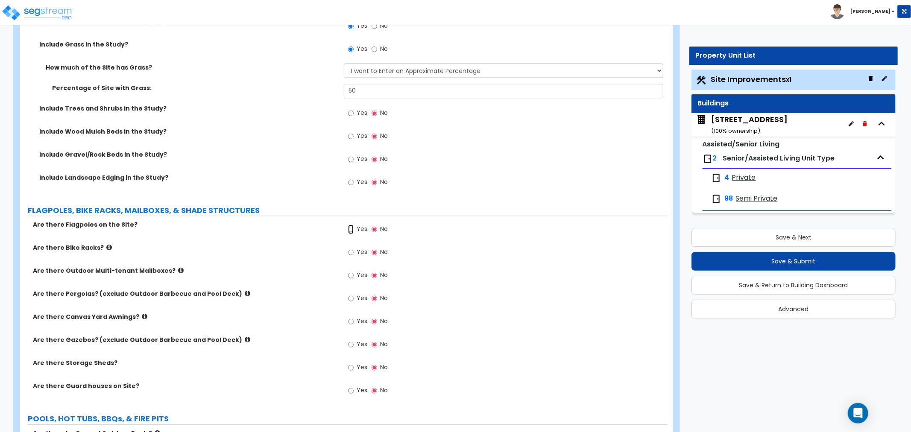
click at [352, 229] on input "Yes" at bounding box center [351, 229] width 6 height 9
radio input "true"
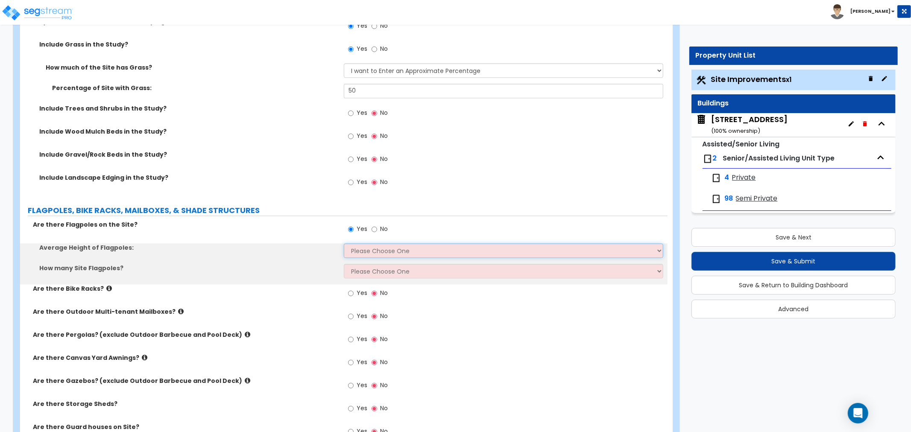
click at [356, 249] on select "Please Choose One 20 ft 59 ft 70 ft 100 ft" at bounding box center [503, 250] width 319 height 15
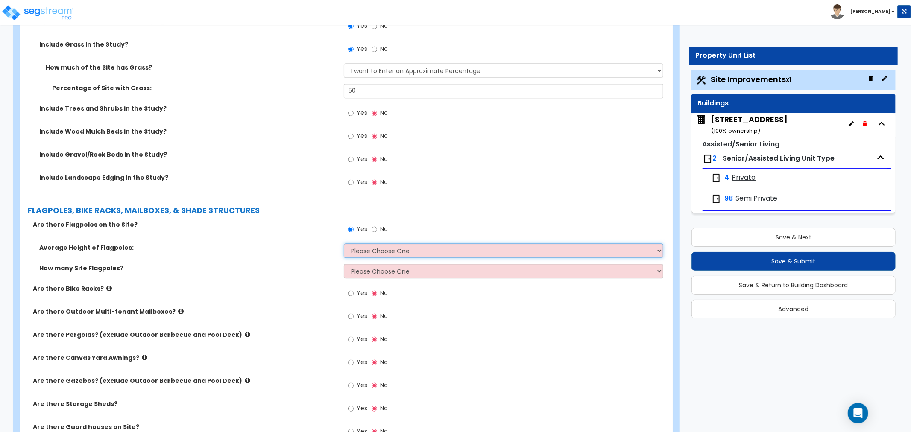
select select "1"
click at [344, 243] on select "Please Choose One 20 ft 59 ft 70 ft 100 ft" at bounding box center [503, 250] width 319 height 15
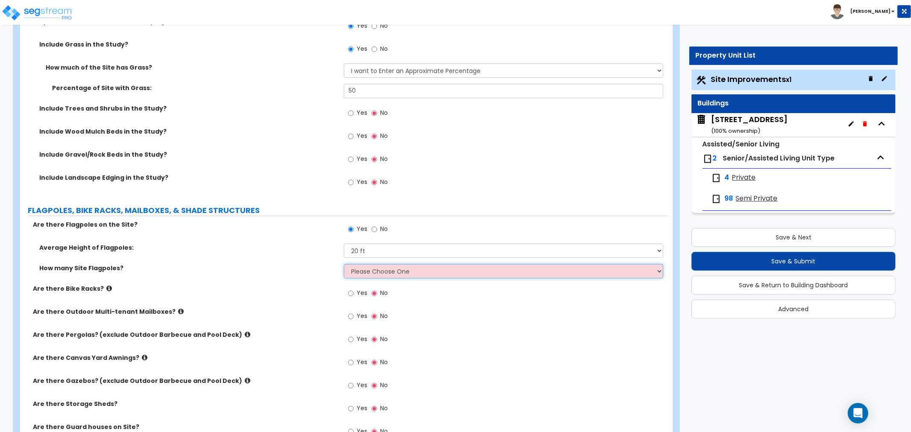
click at [363, 275] on select "Please Choose One 1 2 3 4 5" at bounding box center [503, 271] width 319 height 15
select select "1"
click at [344, 264] on select "Please Choose One 1 2 3 4 5" at bounding box center [503, 271] width 319 height 15
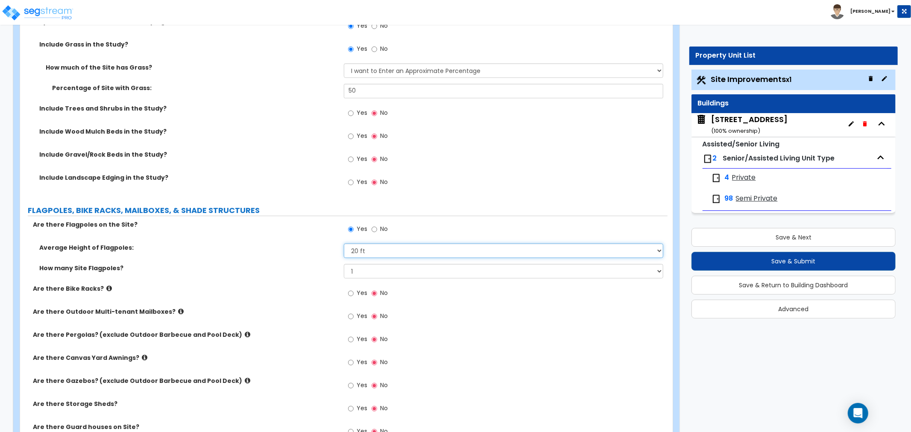
click at [364, 251] on select "Please Choose One 20 ft 59 ft 70 ft 100 ft" at bounding box center [503, 250] width 319 height 15
select select "2"
click at [344, 243] on select "Please Choose One 20 ft 59 ft 70 ft 100 ft" at bounding box center [503, 250] width 319 height 15
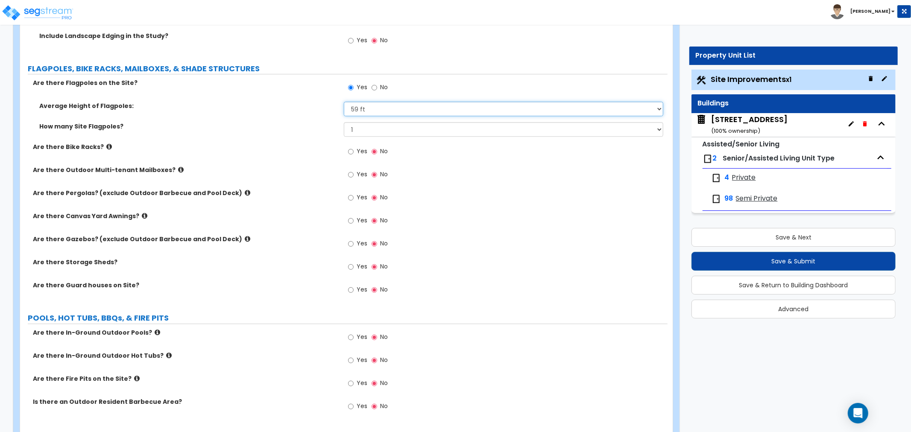
scroll to position [1897, 0]
click at [347, 196] on div "Yes No" at bounding box center [368, 198] width 48 height 20
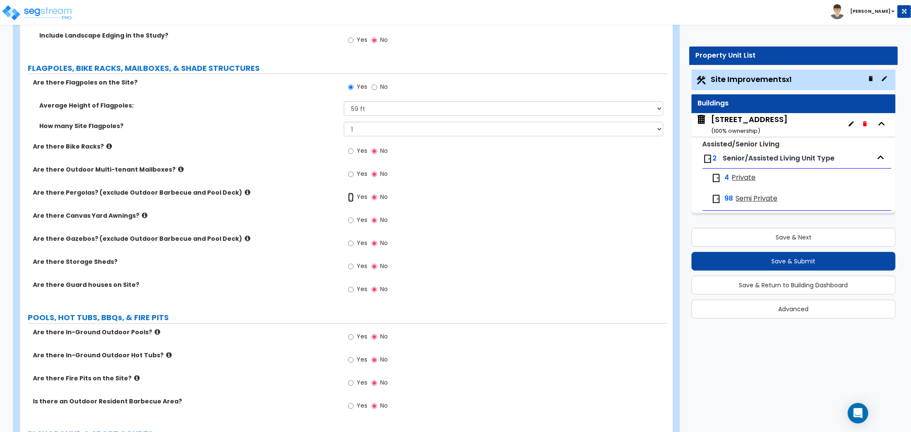
click at [352, 199] on input "Yes" at bounding box center [351, 197] width 6 height 9
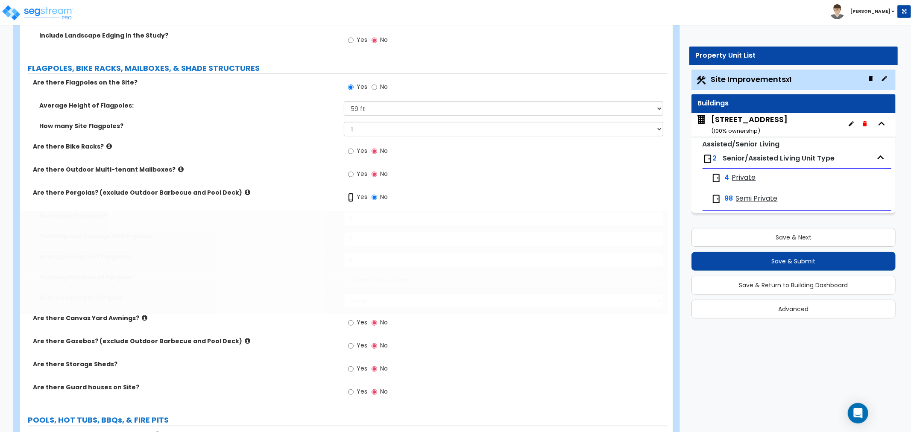
radio input "true"
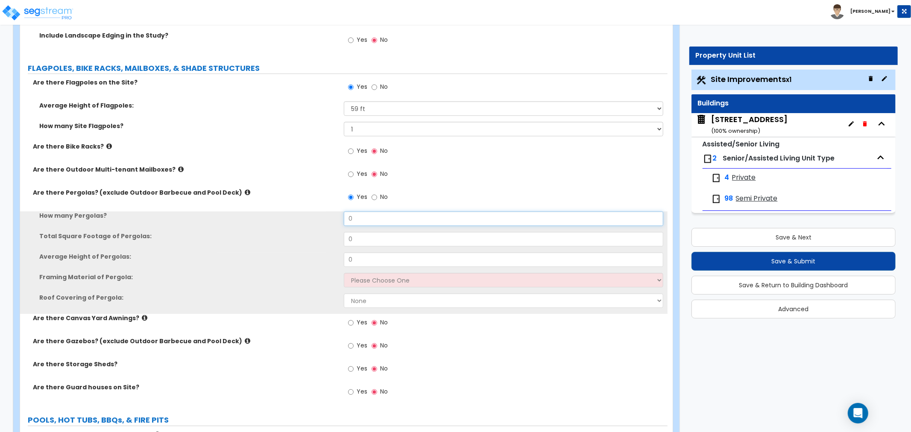
click at [352, 218] on input "0" at bounding box center [503, 218] width 319 height 15
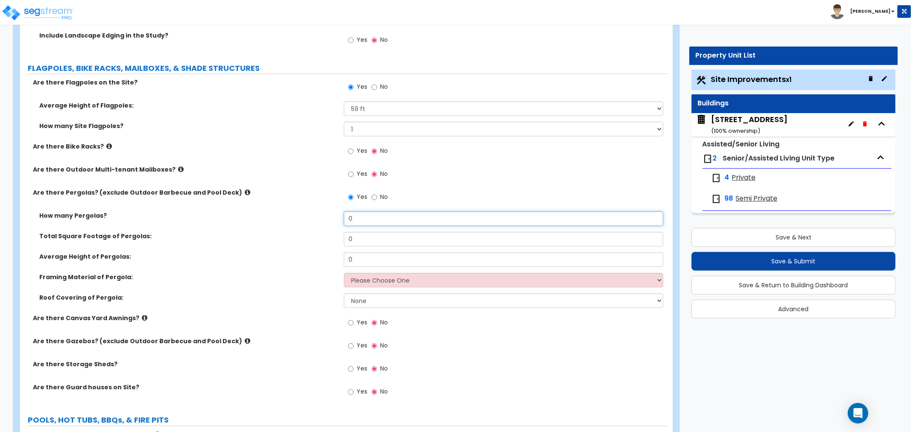
drag, startPoint x: 360, startPoint y: 218, endPoint x: 313, endPoint y: 218, distance: 47.4
click at [313, 218] on div "How many Pergolas? 0" at bounding box center [343, 221] width 647 height 20
type input "1"
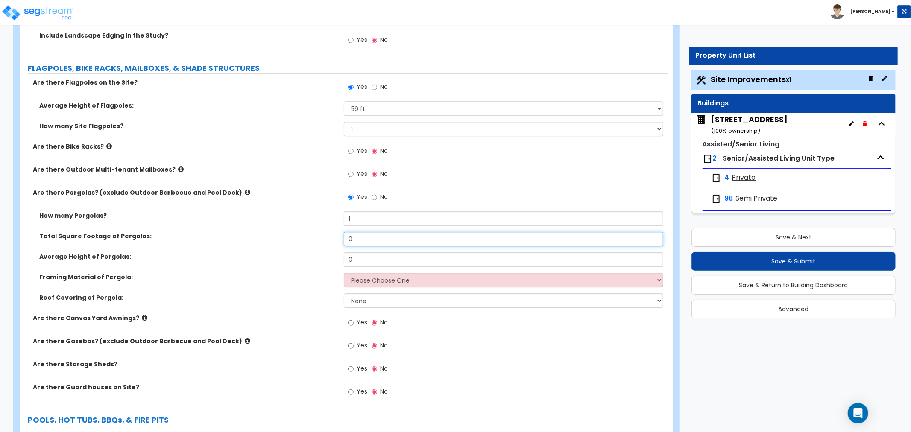
click at [356, 240] on input "0" at bounding box center [503, 239] width 319 height 15
drag, startPoint x: 365, startPoint y: 240, endPoint x: 255, endPoint y: 243, distance: 109.3
click at [255, 243] on div "Total Square Footage of Pergolas: 0" at bounding box center [343, 242] width 647 height 20
type input "262.2"
drag, startPoint x: 358, startPoint y: 258, endPoint x: 323, endPoint y: 259, distance: 35.0
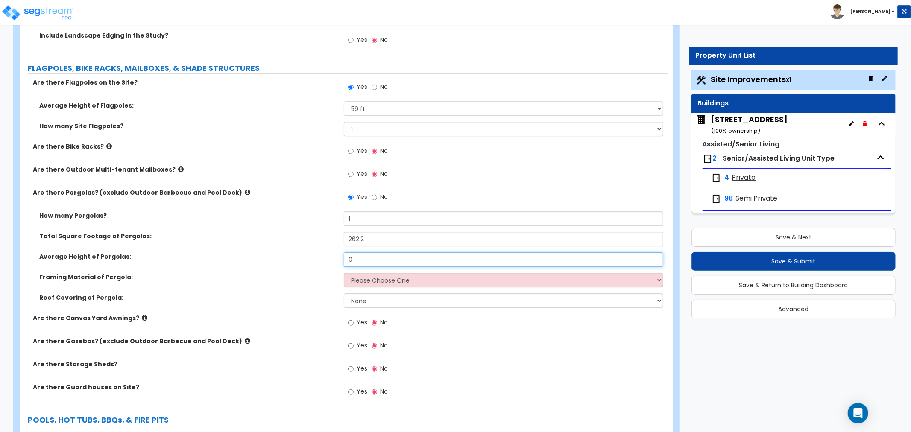
click at [323, 259] on div "Average Height of Pergolas: 0" at bounding box center [343, 262] width 647 height 20
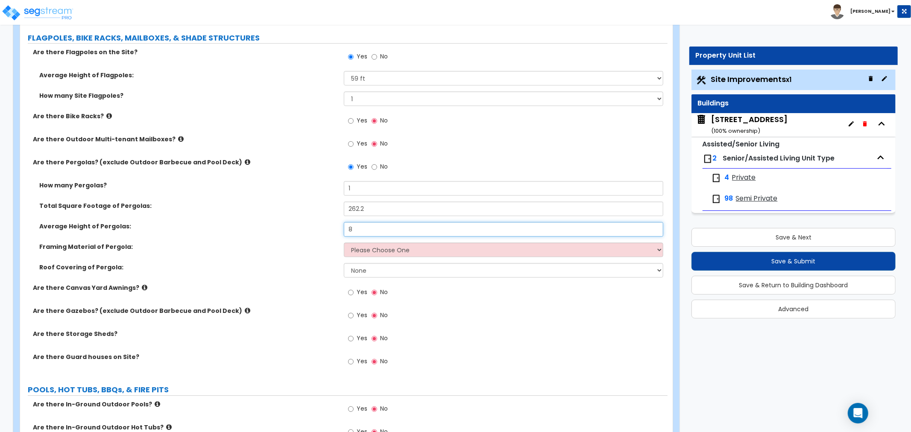
scroll to position [1945, 0]
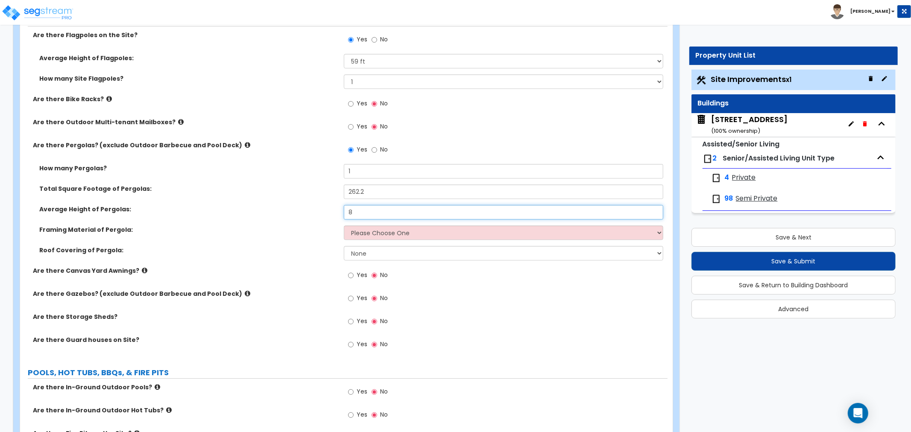
type input "8"
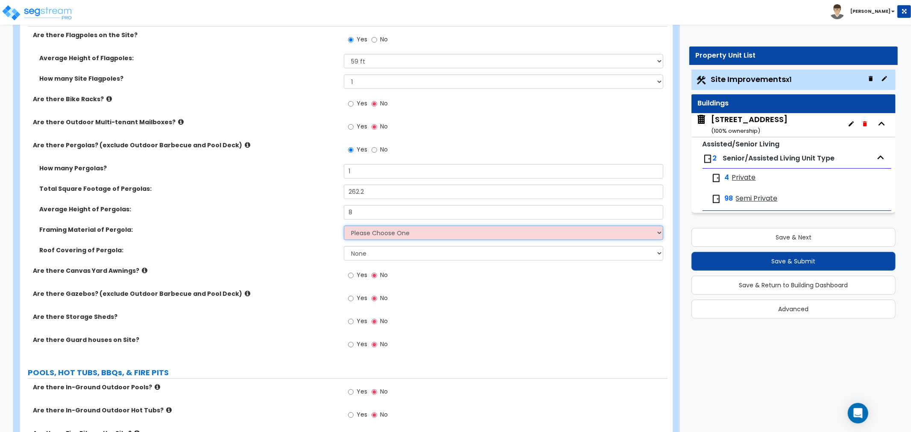
click at [370, 229] on select "Please Choose One Wood Metal" at bounding box center [503, 232] width 319 height 15
select select "1"
click at [344, 225] on select "Please Choose One Wood Metal" at bounding box center [503, 232] width 319 height 15
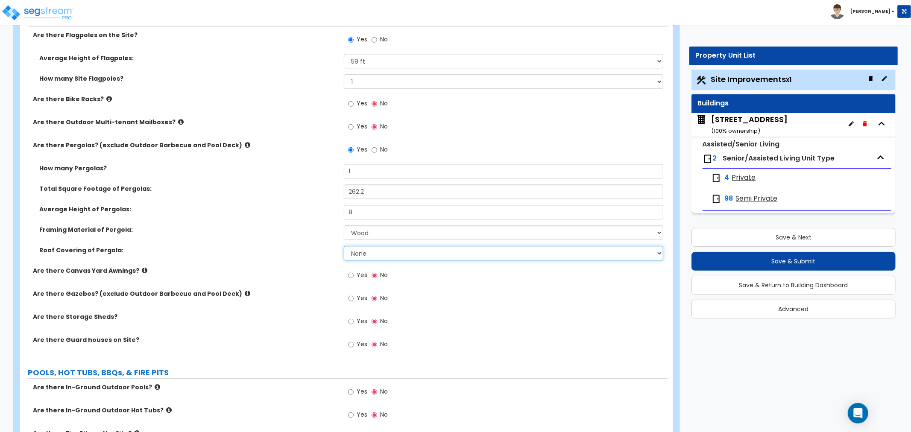
click at [365, 253] on select "None Plastic Fiberglass Metal" at bounding box center [503, 253] width 319 height 15
select select "3"
click at [344, 246] on select "None Plastic Fiberglass Metal" at bounding box center [503, 253] width 319 height 15
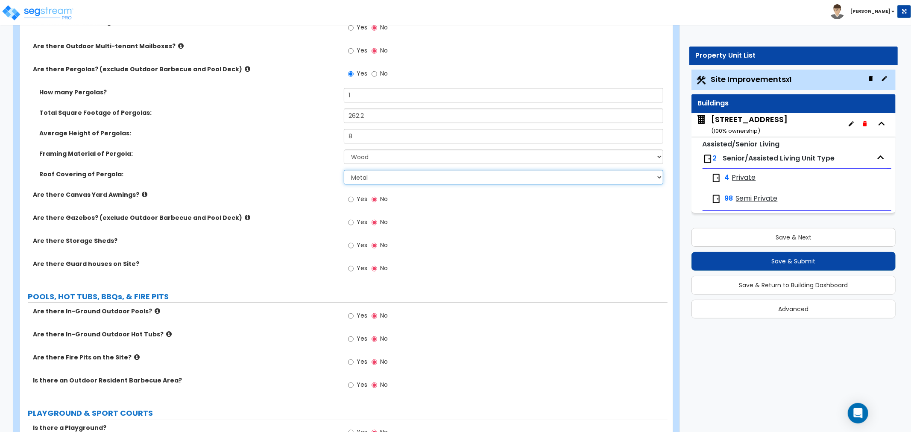
scroll to position [2040, 0]
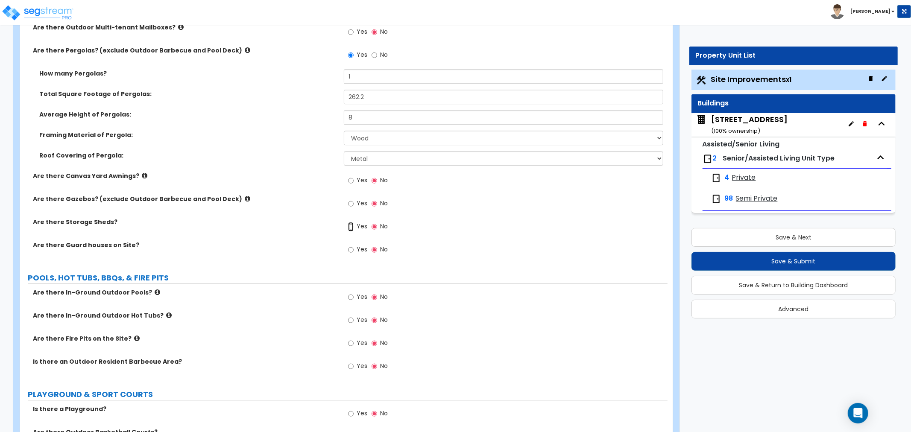
click at [348, 227] on input "Yes" at bounding box center [351, 226] width 6 height 9
radio input "true"
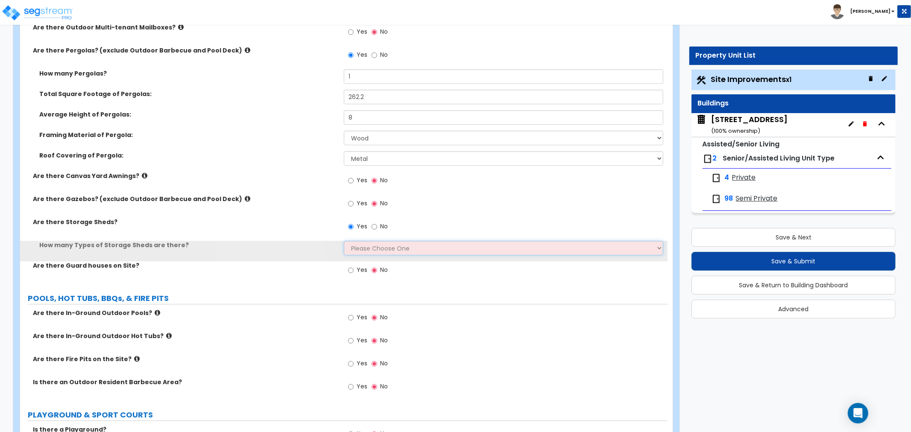
click at [360, 246] on select "Please Choose One 1 2" at bounding box center [503, 248] width 319 height 15
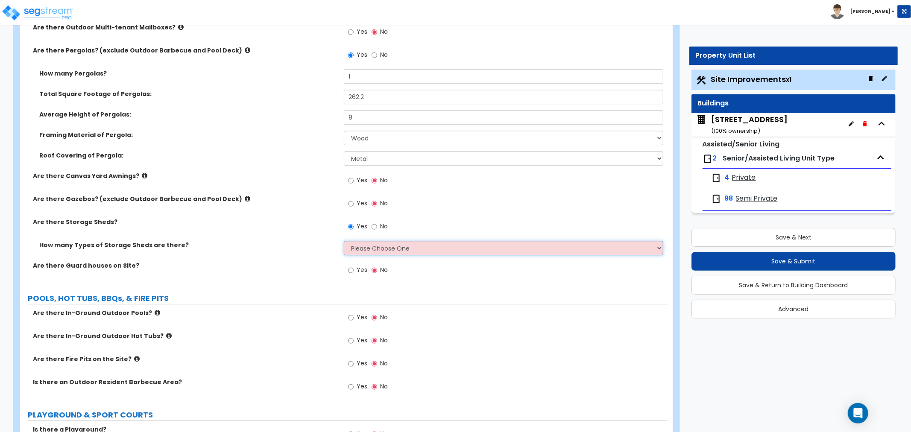
select select "1"
click at [344, 241] on select "Please Choose One 1 2" at bounding box center [503, 248] width 319 height 15
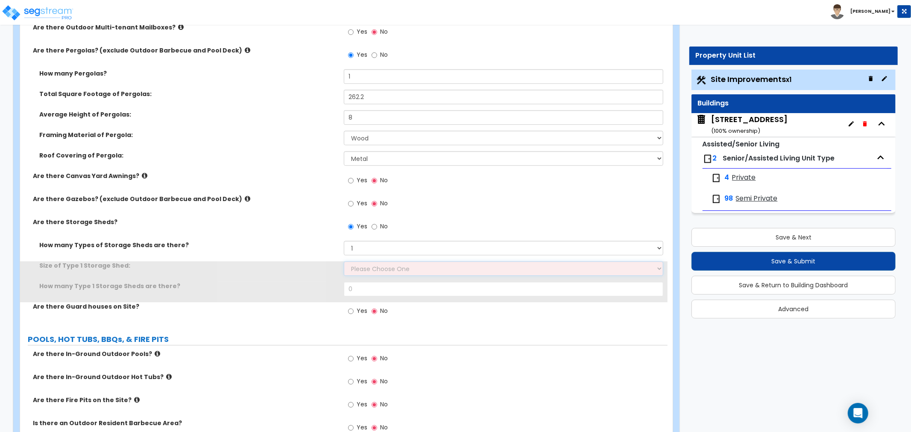
click at [359, 269] on select "Please Choose One 16' x 32' 30' x 64'" at bounding box center [503, 268] width 319 height 15
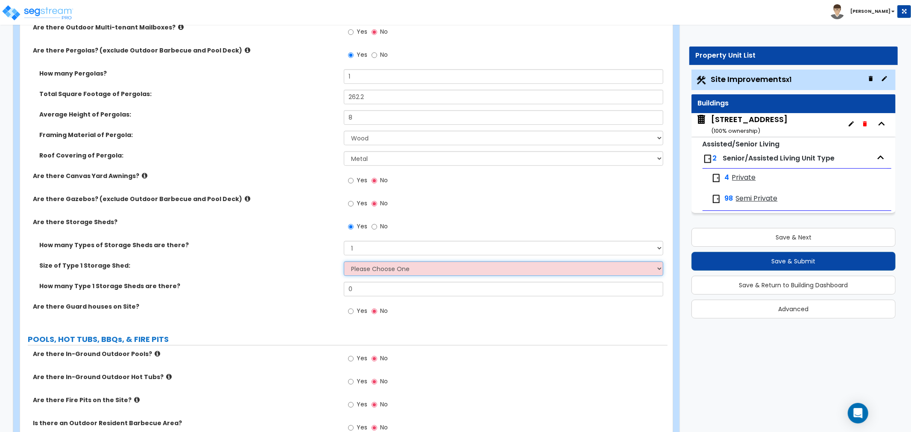
select select "1"
click at [344, 261] on select "Please Choose One 16' x 32' 30' x 64'" at bounding box center [503, 268] width 319 height 15
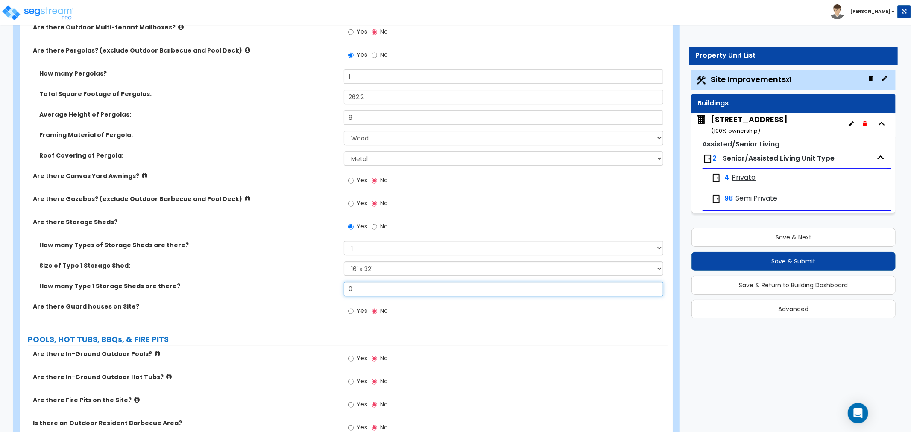
click at [360, 287] on input "0" at bounding box center [503, 289] width 319 height 15
drag, startPoint x: 353, startPoint y: 287, endPoint x: 316, endPoint y: 289, distance: 36.8
click at [316, 289] on div "How many Type 1 Storage Sheds are there? 0" at bounding box center [343, 292] width 647 height 20
type input "1"
click at [377, 266] on select "Please Choose One 16' x 32' 30' x 64'" at bounding box center [503, 268] width 319 height 15
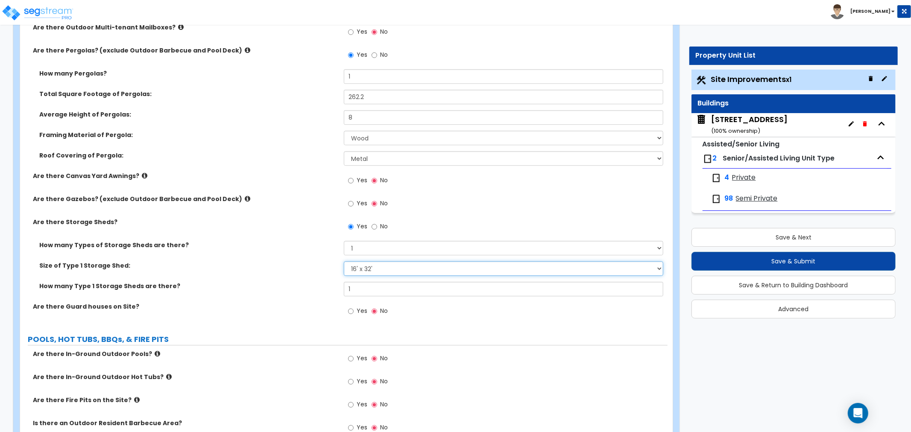
select select "2"
click at [344, 261] on select "Please Choose One 16' x 32' 30' x 64'" at bounding box center [503, 268] width 319 height 15
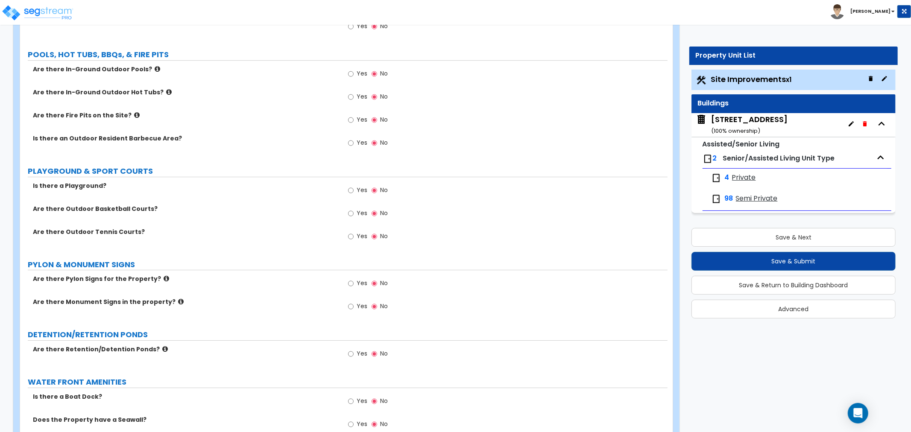
scroll to position [2372, 0]
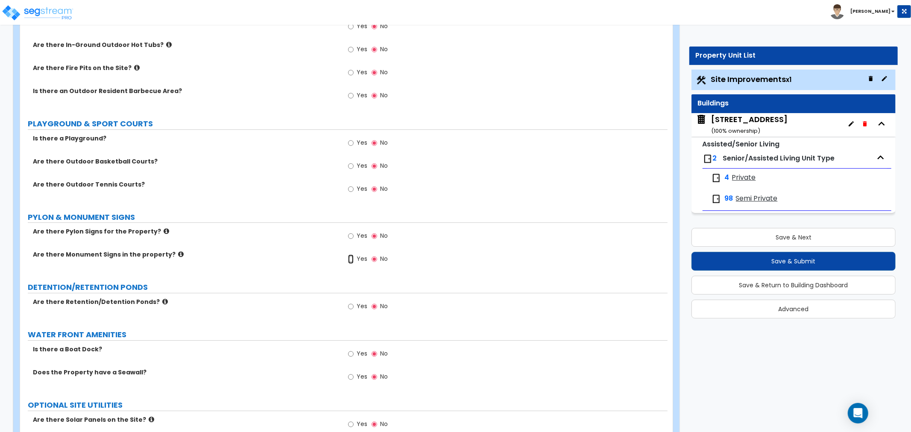
click at [349, 258] on input "Yes" at bounding box center [351, 258] width 6 height 9
radio input "true"
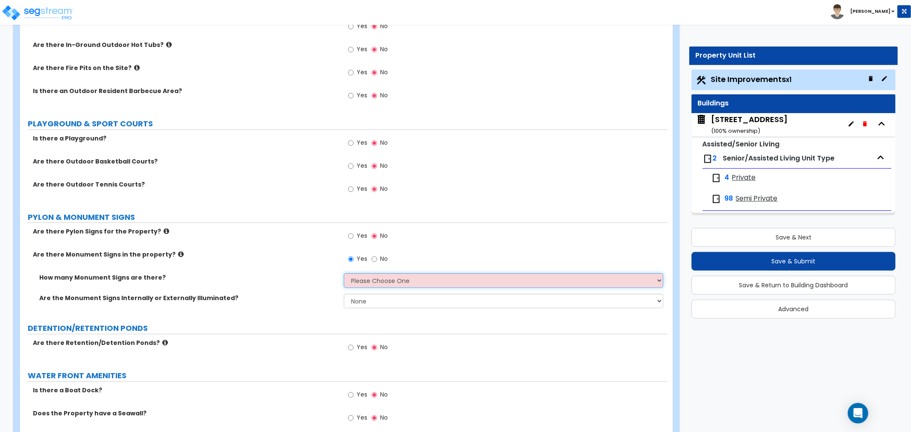
click at [371, 280] on select "Please Choose One 1 2 3" at bounding box center [503, 280] width 319 height 15
select select "1"
click at [344, 273] on select "Please Choose One 1 2 3" at bounding box center [503, 280] width 319 height 15
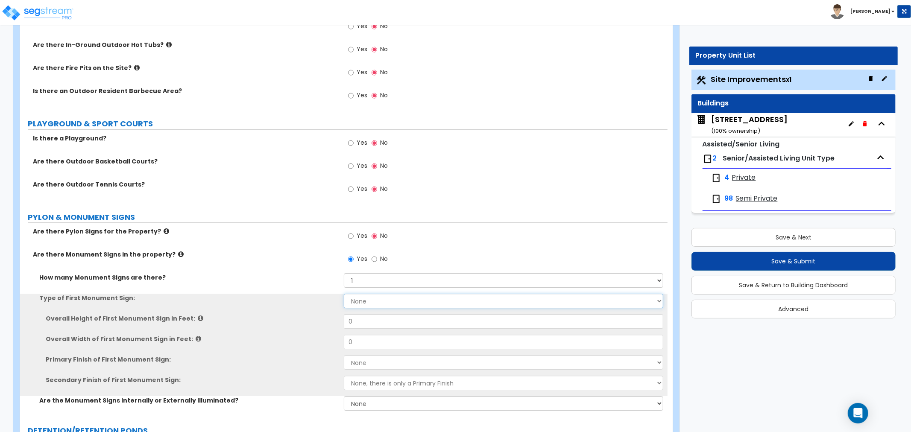
click at [363, 297] on select "None Flat Signboard on top of a Base Flat Signboard attached to a Back Board/Wa…" at bounding box center [503, 301] width 319 height 15
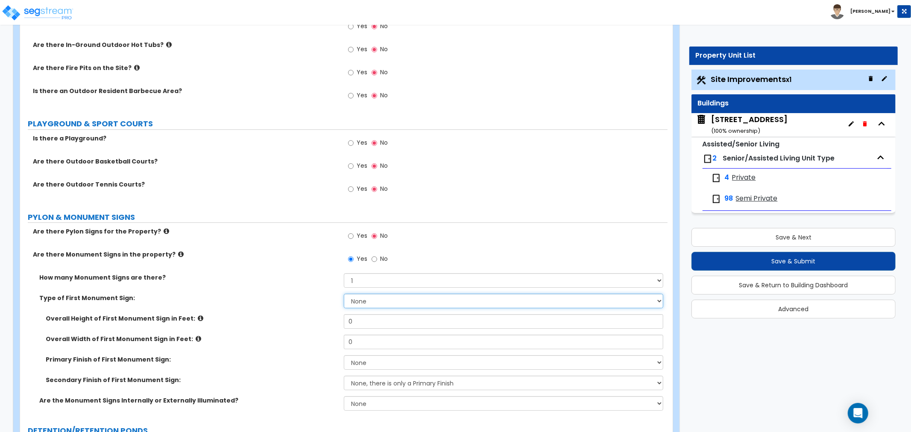
select select "1"
click at [344, 294] on select "None Flat Signboard on top of a Base Flat Signboard attached to a Back Board/Wa…" at bounding box center [503, 301] width 319 height 15
drag, startPoint x: 360, startPoint y: 321, endPoint x: 323, endPoint y: 322, distance: 37.2
click at [323, 322] on div "Overall Height of First Monument Sign in Feet: 0" at bounding box center [343, 324] width 647 height 20
type input "6"
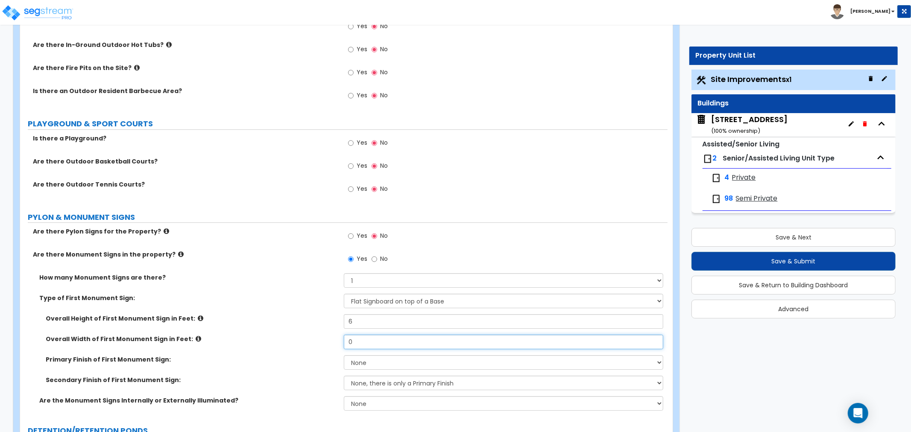
drag, startPoint x: 371, startPoint y: 344, endPoint x: 307, endPoint y: 344, distance: 64.0
click at [307, 344] on div "Overall Width of First Monument Sign in Feet: 0" at bounding box center [343, 345] width 647 height 20
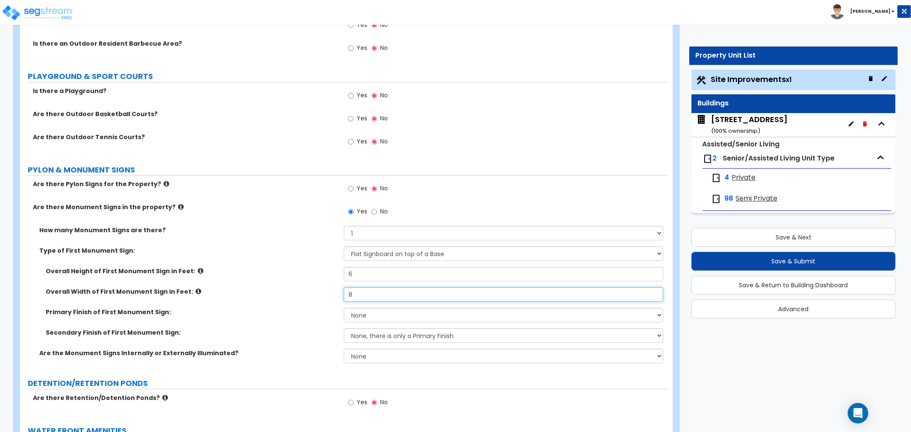
drag, startPoint x: 367, startPoint y: 293, endPoint x: 327, endPoint y: 297, distance: 40.3
click at [327, 297] on div "Overall Width of First Monument Sign in Feet: 8" at bounding box center [343, 297] width 647 height 20
drag, startPoint x: 353, startPoint y: 292, endPoint x: 332, endPoint y: 293, distance: 20.5
click at [332, 293] on div "Overall Width of First Monument Sign in Feet: 8" at bounding box center [343, 297] width 647 height 20
type input "6"
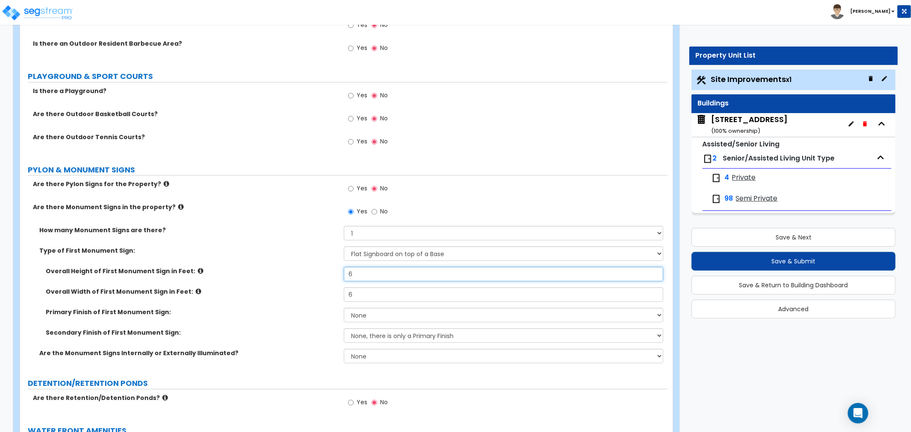
drag, startPoint x: 359, startPoint y: 275, endPoint x: 344, endPoint y: 273, distance: 15.0
click at [344, 273] on input "6" at bounding box center [503, 274] width 319 height 15
type input "7"
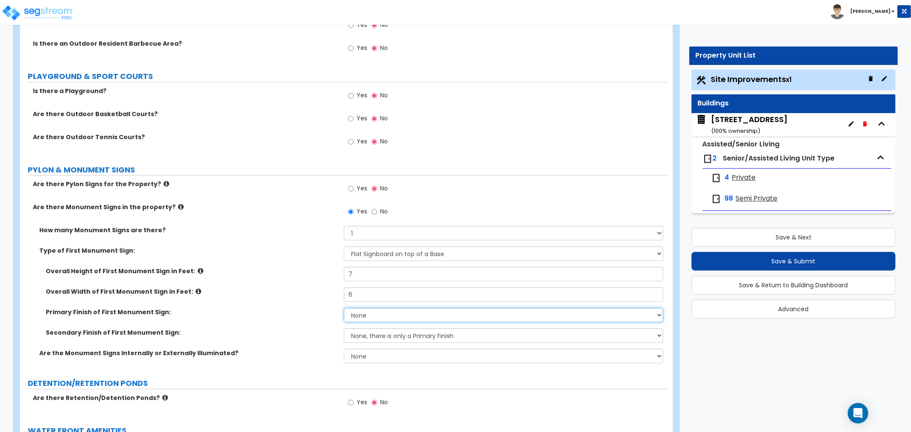
click at [357, 313] on select "None Paint/Stucco Finish Brick Finish Stone Finish Metal Composite Finish Vinyl…" at bounding box center [503, 315] width 319 height 15
select select "1"
click at [344, 308] on select "None Paint/Stucco Finish Brick Finish Stone Finish Metal Composite Finish Vinyl…" at bounding box center [503, 315] width 319 height 15
click at [353, 335] on select "None, there is only a Primary Finish Paint/Stucco Finish Brick Finish Stone Fin…" at bounding box center [503, 335] width 319 height 15
click at [306, 333] on label "Secondary Finish of First Monument Sign:" at bounding box center [192, 332] width 292 height 9
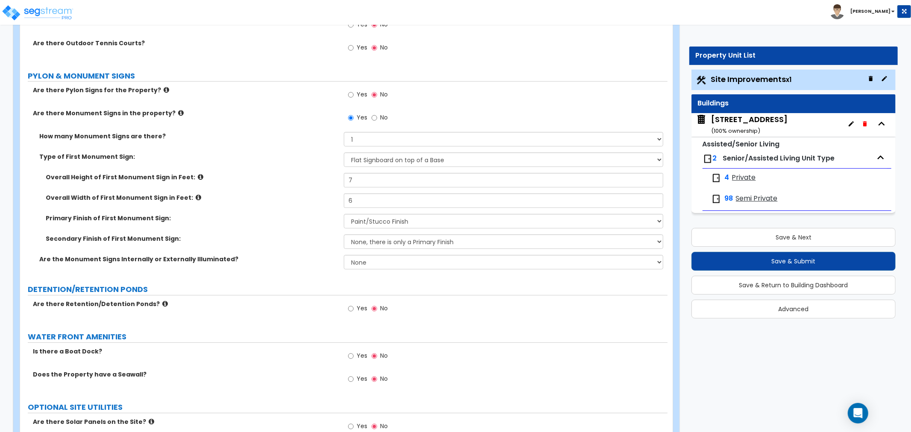
scroll to position [2514, 0]
click at [365, 260] on select "None Internally Illuminated Externally Illuminated" at bounding box center [503, 261] width 319 height 15
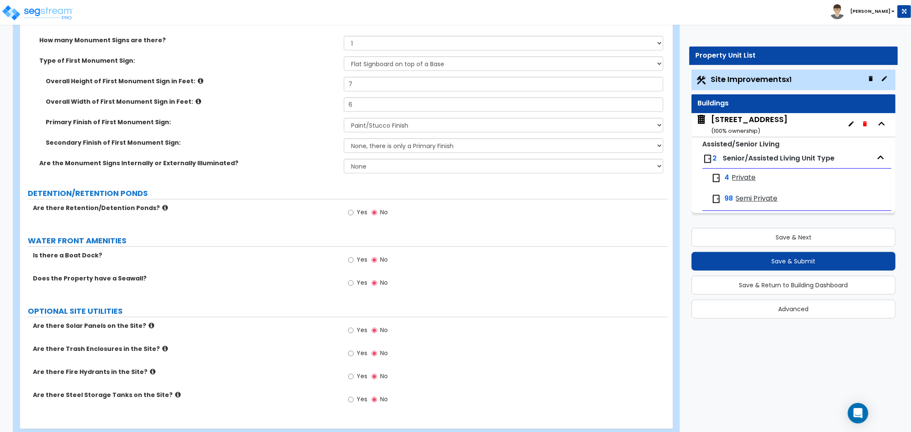
scroll to position [2629, 0]
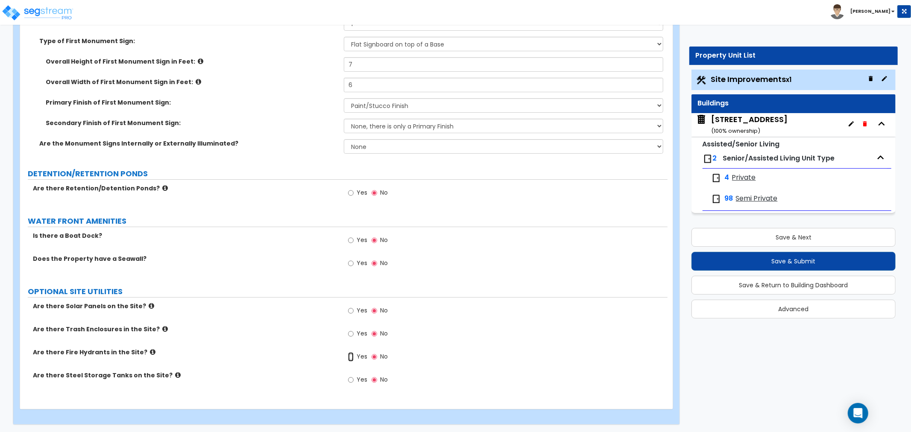
click at [351, 353] on input "Yes" at bounding box center [351, 356] width 6 height 9
radio input "true"
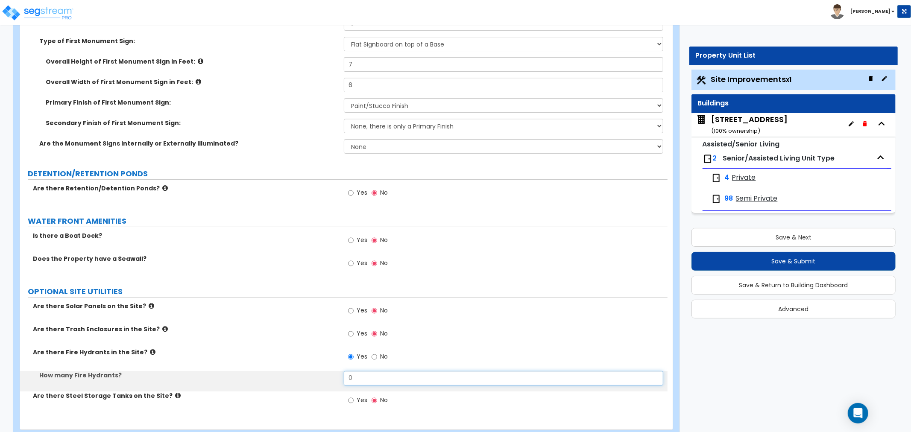
drag, startPoint x: 357, startPoint y: 374, endPoint x: 339, endPoint y: 375, distance: 17.6
click at [339, 375] on div "How many Fire Hydrants? 0" at bounding box center [343, 381] width 647 height 20
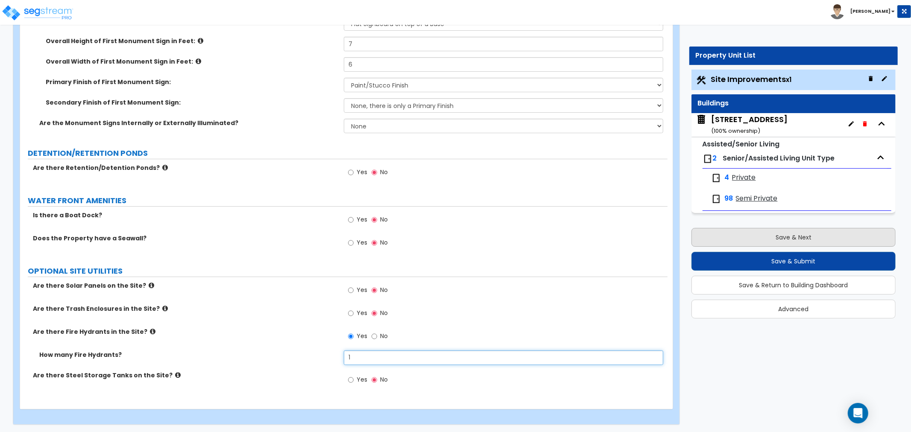
type input "1"
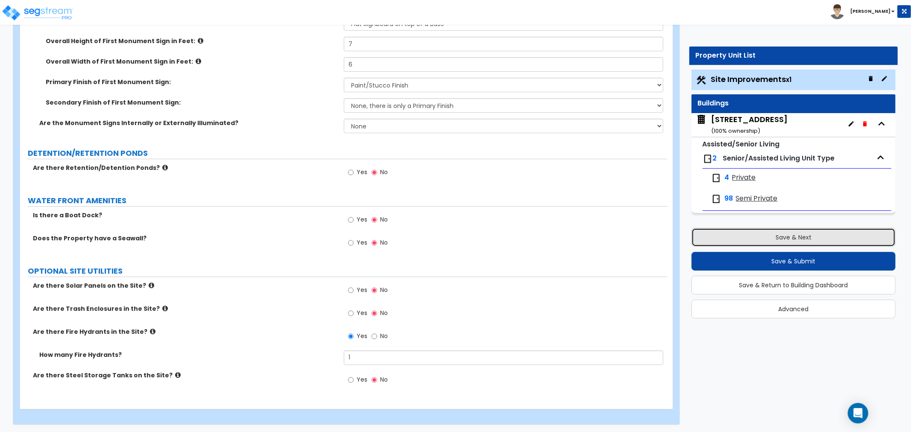
click at [835, 237] on button "Save & Next" at bounding box center [793, 237] width 204 height 19
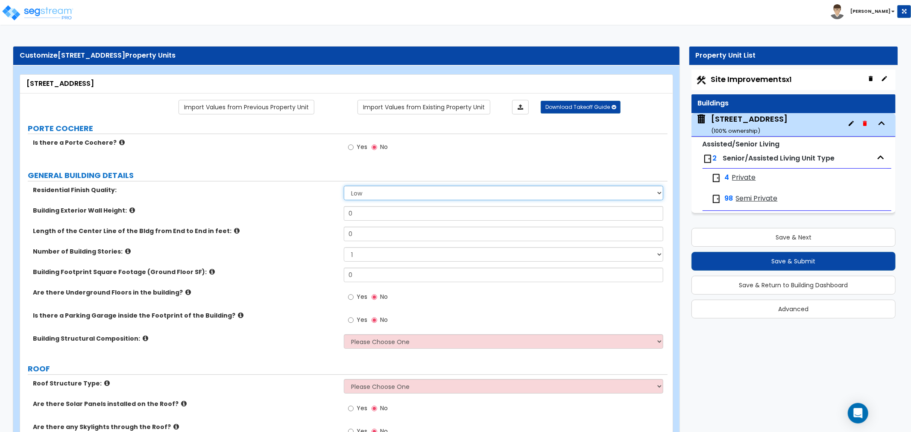
click at [378, 192] on select "Low Average High" at bounding box center [503, 193] width 319 height 15
select select "1"
click at [344, 186] on select "Low Average High" at bounding box center [503, 193] width 319 height 15
drag, startPoint x: 356, startPoint y: 212, endPoint x: 326, endPoint y: 216, distance: 30.5
click at [326, 216] on div "Building Exterior Wall Height: 0" at bounding box center [343, 216] width 647 height 20
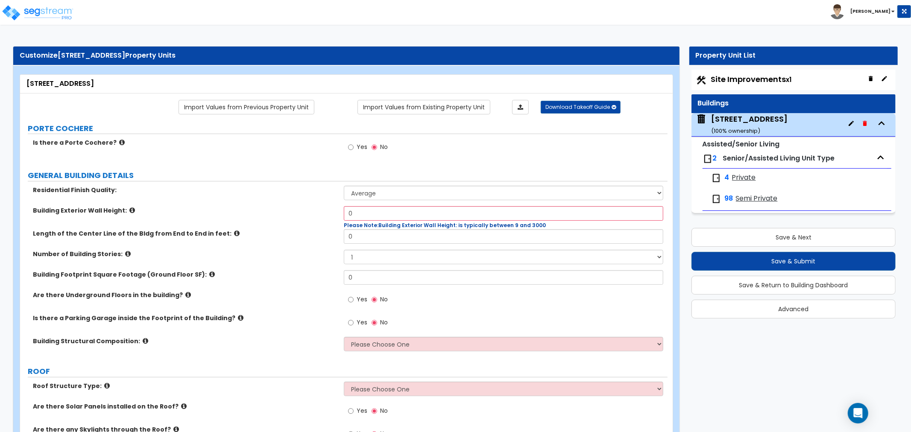
click at [359, 223] on span "Please Note:" at bounding box center [361, 225] width 35 height 7
drag, startPoint x: 361, startPoint y: 213, endPoint x: 288, endPoint y: 215, distance: 72.6
click at [288, 215] on div "Building Exterior Wall Height: 0 Please Note: Building Exterior Wall Height: is…" at bounding box center [343, 217] width 647 height 23
type input "20"
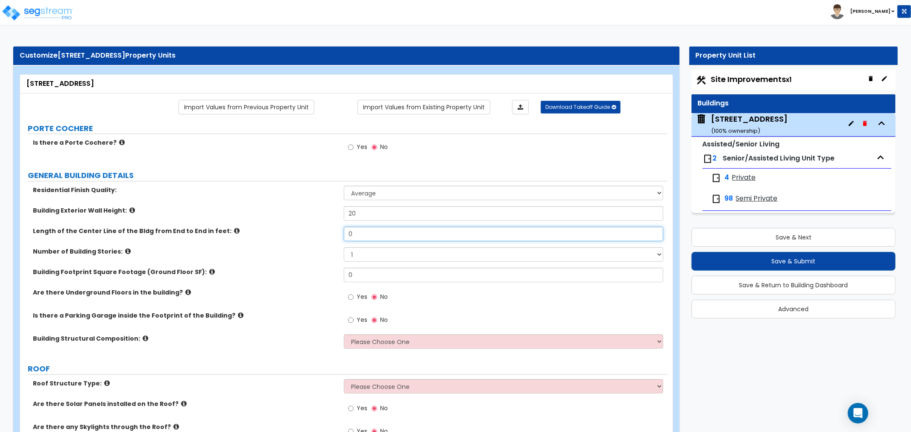
click at [362, 232] on input "0" at bounding box center [503, 234] width 319 height 15
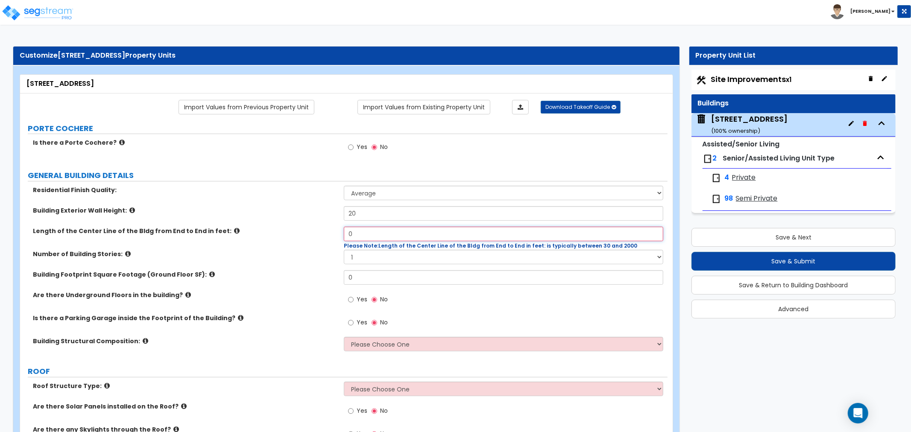
click at [386, 237] on input "0" at bounding box center [503, 234] width 319 height 15
drag, startPoint x: 382, startPoint y: 235, endPoint x: 309, endPoint y: 237, distance: 73.5
click at [309, 237] on div "Length of the Center Line of the Bldg from End to End in feet: 0 Please Note: L…" at bounding box center [343, 238] width 647 height 23
type input "756"
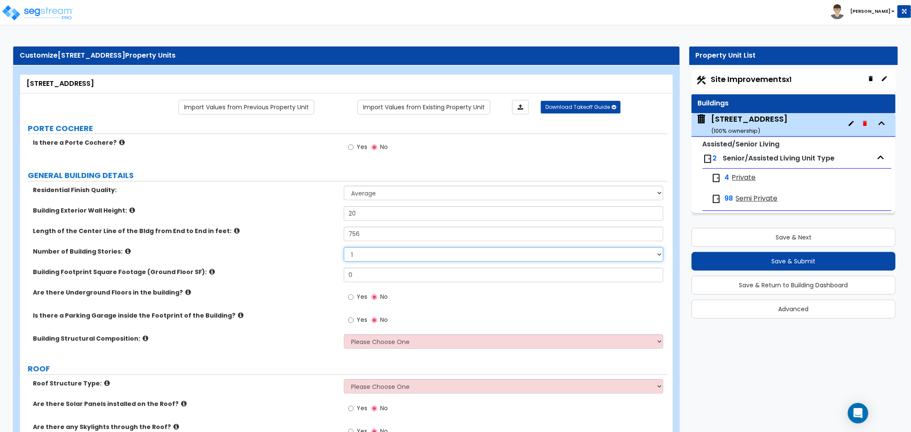
click at [354, 263] on div "Number of Building Stories: 1 2 3 4 5 6 7 8 9 10" at bounding box center [343, 257] width 647 height 20
select select "2"
click at [344, 247] on select "1 2 3 4 5 6 7 8 9 10" at bounding box center [503, 254] width 319 height 15
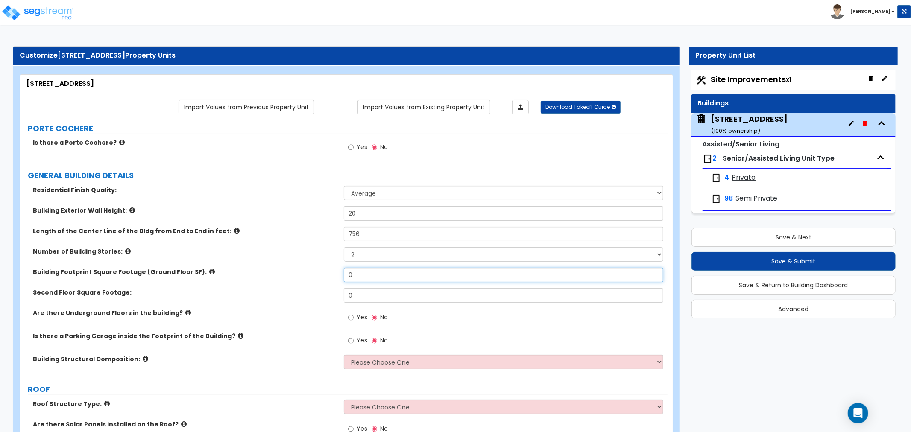
drag, startPoint x: 363, startPoint y: 275, endPoint x: 331, endPoint y: 278, distance: 31.7
click at [331, 278] on div "Building Footprint Square Footage (Ground Floor SF): 0" at bounding box center [343, 278] width 647 height 20
type input "57,701"
drag, startPoint x: 378, startPoint y: 295, endPoint x: 291, endPoint y: 298, distance: 87.1
click at [291, 298] on div "Second Floor Square Footage: 0" at bounding box center [343, 298] width 647 height 20
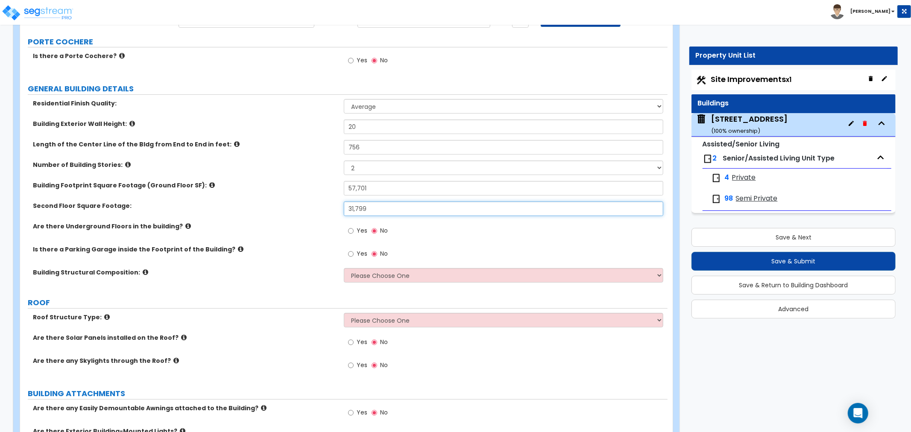
scroll to position [95, 0]
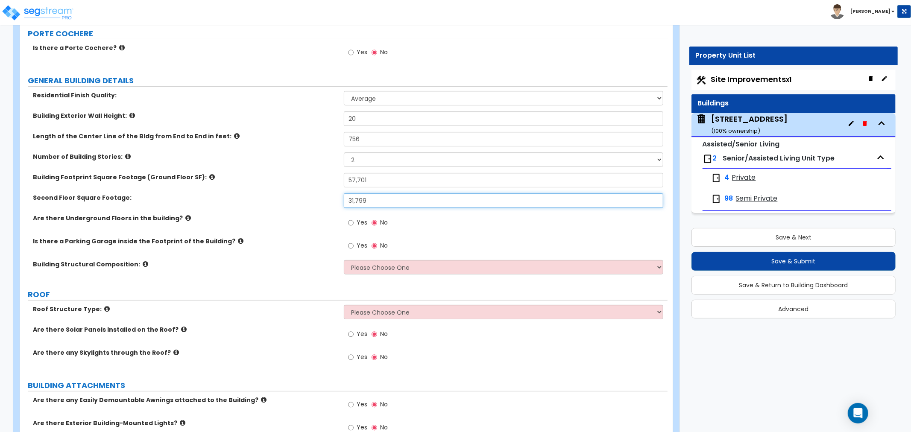
type input "31,799"
click at [349, 221] on input "Yes" at bounding box center [351, 222] width 6 height 9
radio input "true"
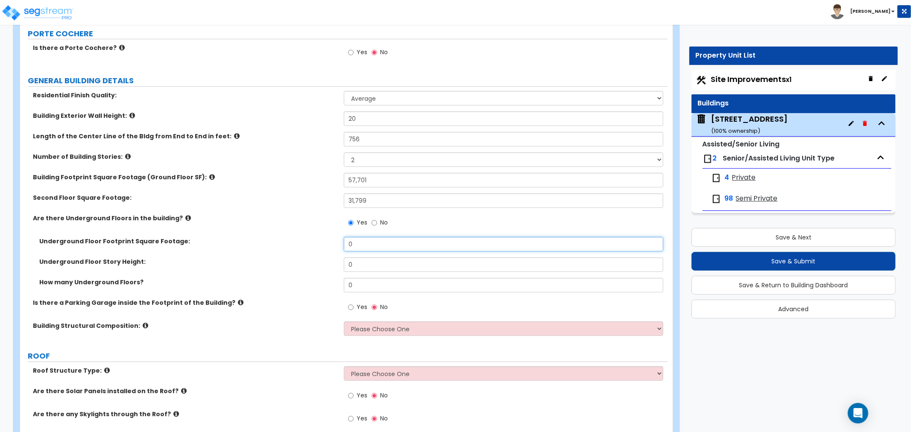
drag, startPoint x: 370, startPoint y: 240, endPoint x: 295, endPoint y: 245, distance: 75.7
click at [295, 245] on div "Underground Floor Footprint Square Footage: 0" at bounding box center [343, 247] width 647 height 20
type input "29,371"
drag, startPoint x: 377, startPoint y: 263, endPoint x: 289, endPoint y: 267, distance: 88.0
click at [289, 267] on div "Underground Floor Story Height: 0" at bounding box center [343, 267] width 647 height 20
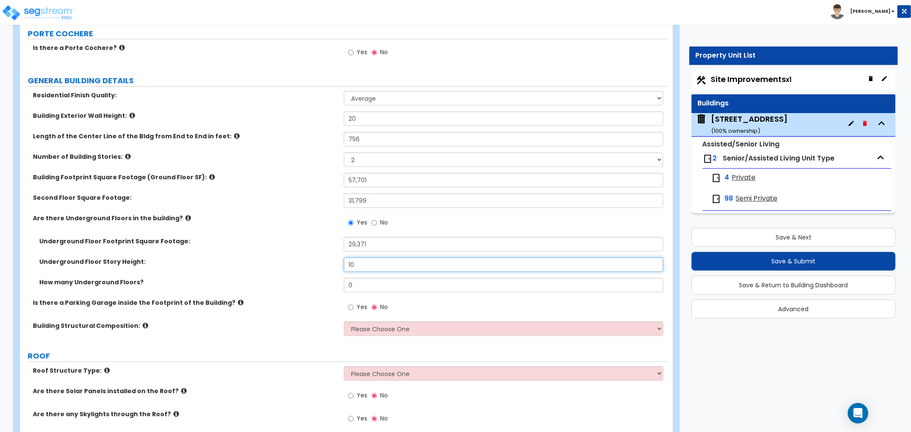
type input "10"
drag, startPoint x: 360, startPoint y: 283, endPoint x: 302, endPoint y: 285, distance: 58.1
click at [302, 285] on div "How many Underground Floors? 0" at bounding box center [343, 288] width 647 height 20
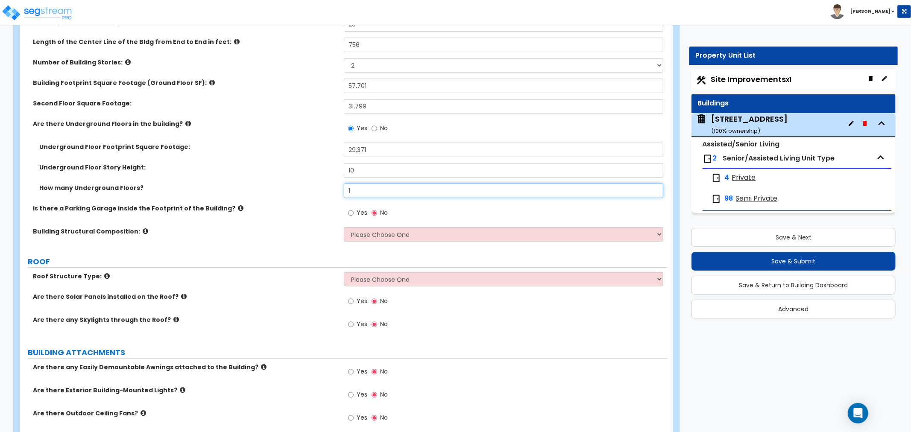
scroll to position [190, 0]
type input "1"
click at [361, 231] on select "Please Choose One Reinforced Concrete Structural Steel Brick Masonry CMU Masonr…" at bounding box center [503, 234] width 319 height 15
select select "6"
click at [344, 227] on select "Please Choose One Reinforced Concrete Structural Steel Brick Masonry CMU Masonr…" at bounding box center [503, 234] width 319 height 15
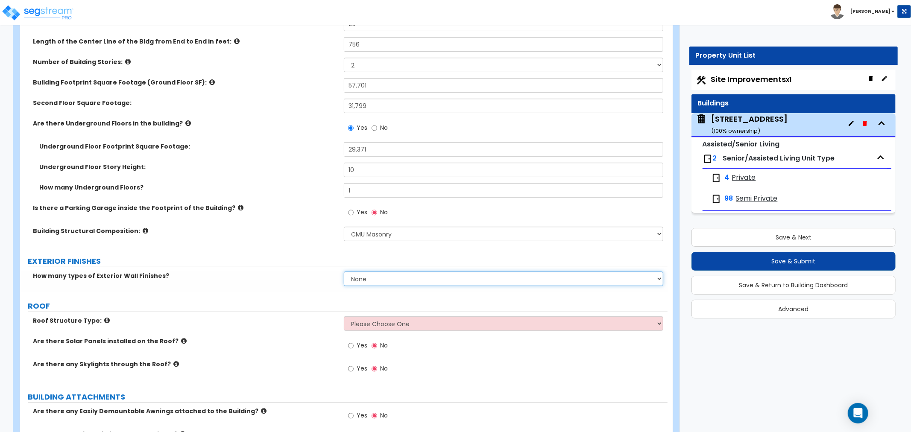
click at [378, 278] on select "None 1 2 3" at bounding box center [503, 279] width 319 height 15
select select "1"
click at [344, 272] on select "None 1 2 3" at bounding box center [503, 279] width 319 height 15
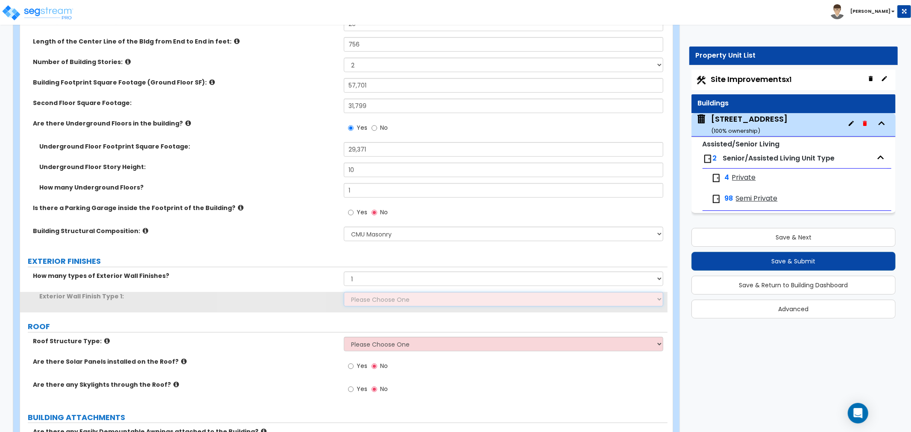
click at [368, 297] on select "Please Choose One No Finish/Shared Wall No Wall Brick Veneer Stone Veneer Wood …" at bounding box center [503, 299] width 319 height 15
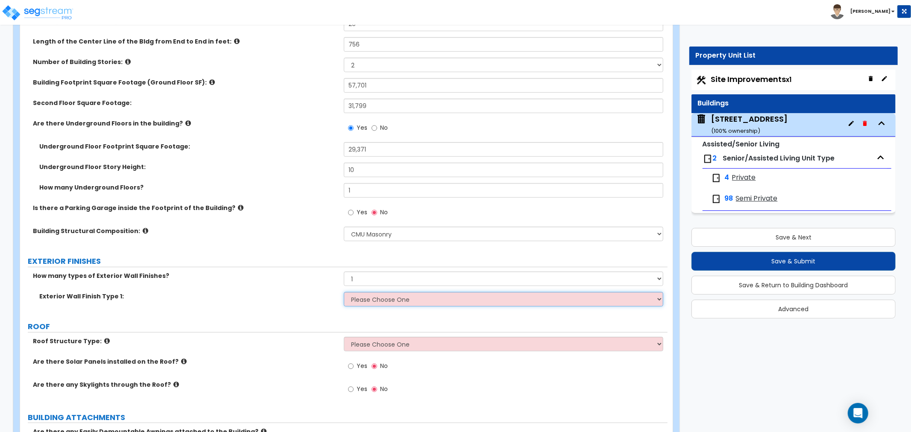
click at [370, 297] on select "Please Choose One No Finish/Shared Wall No Wall Brick Veneer Stone Veneer Wood …" at bounding box center [503, 299] width 319 height 15
select select "2"
click at [344, 292] on select "Please Choose One No Finish/Shared Wall No Wall Brick Veneer Stone Veneer Wood …" at bounding box center [503, 299] width 319 height 15
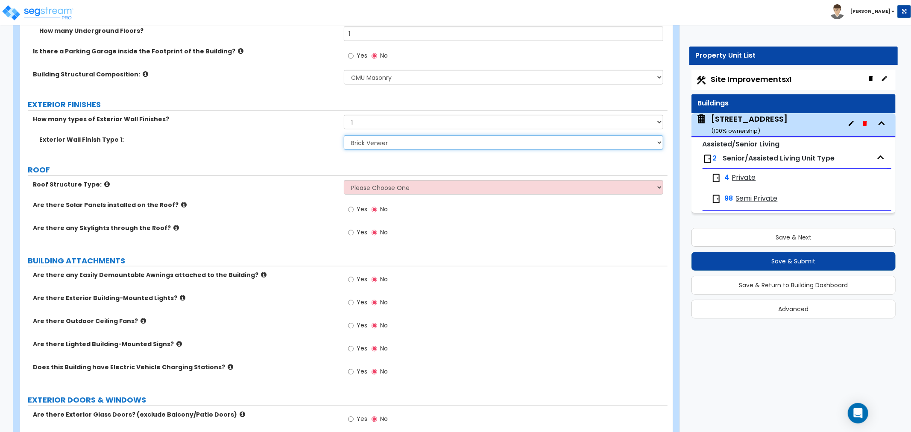
scroll to position [379, 0]
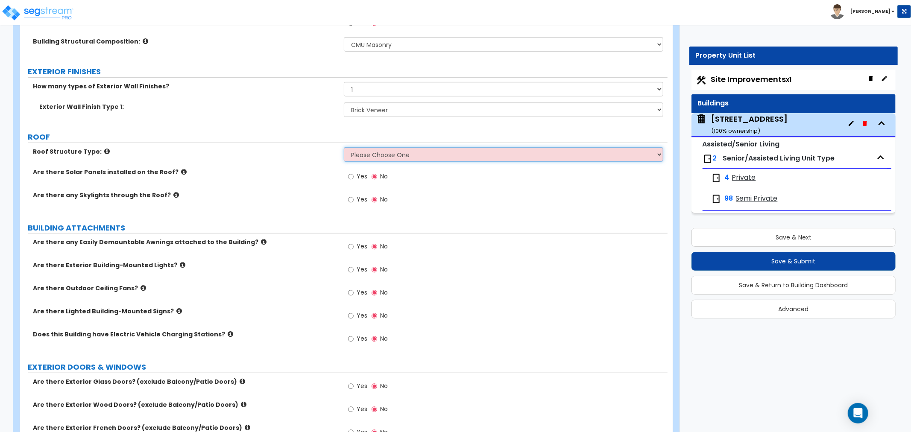
click at [377, 156] on select "Please Choose One Gable Roof Flat Roof Hybrid Gable & Flat Roof" at bounding box center [503, 154] width 319 height 15
select select "2"
click at [344, 147] on select "Please Choose One Gable Roof Flat Roof Hybrid Gable & Flat Roof" at bounding box center [503, 154] width 319 height 15
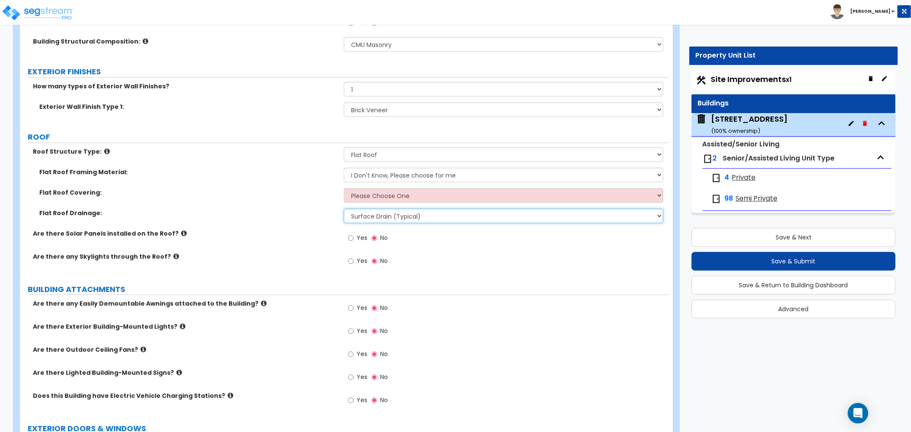
click at [383, 213] on select "Surface Drain (Typical) Gutters Downspout Only" at bounding box center [503, 216] width 319 height 15
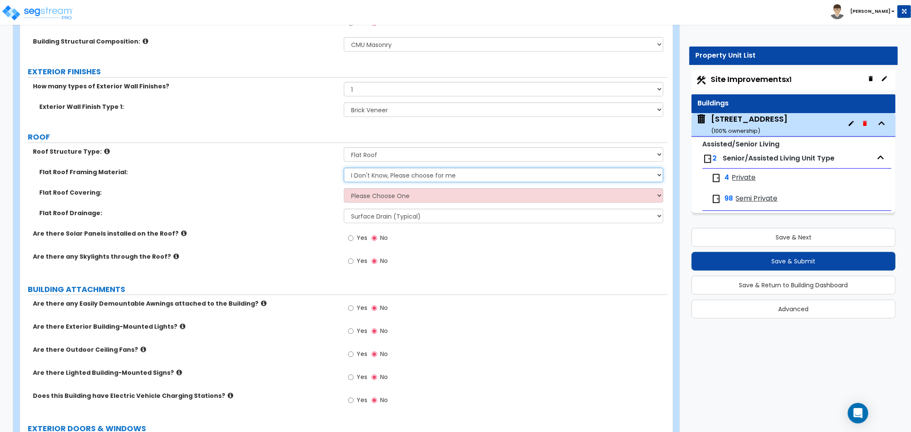
click at [372, 173] on select "I Don't Know, Please choose for me Metal Wood" at bounding box center [503, 175] width 319 height 15
select select "2"
click at [344, 168] on select "I Don't Know, Please choose for me Metal Wood" at bounding box center [503, 175] width 319 height 15
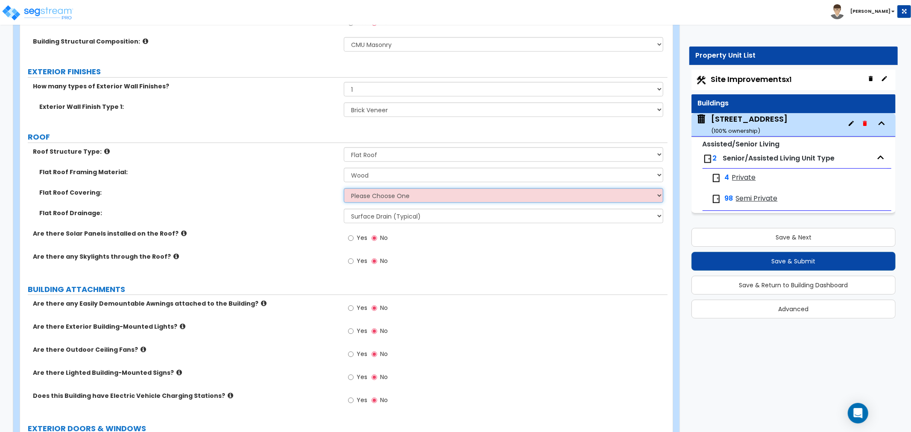
click at [369, 192] on select "Please Choose One Rolled Asphalt PVC Membrane Plastic (EPDM) Membrane Asphalt F…" at bounding box center [503, 195] width 319 height 15
select select "3"
click at [344, 188] on select "Please Choose One Rolled Asphalt PVC Membrane Plastic (EPDM) Membrane Asphalt F…" at bounding box center [503, 195] width 319 height 15
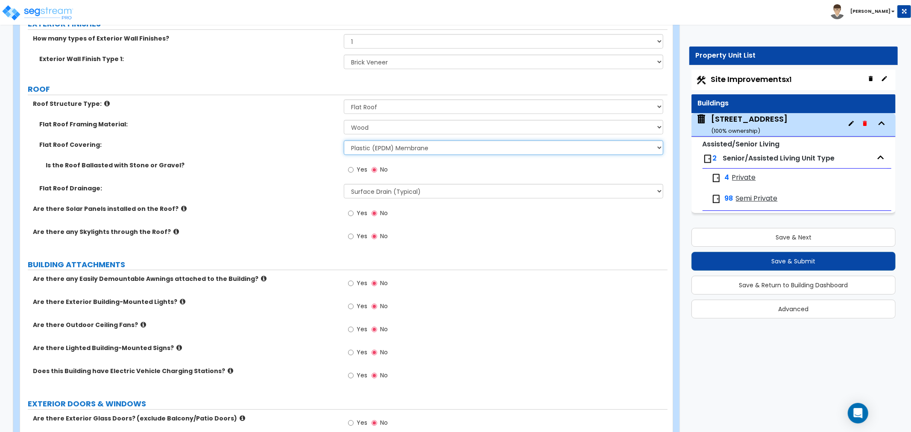
scroll to position [474, 0]
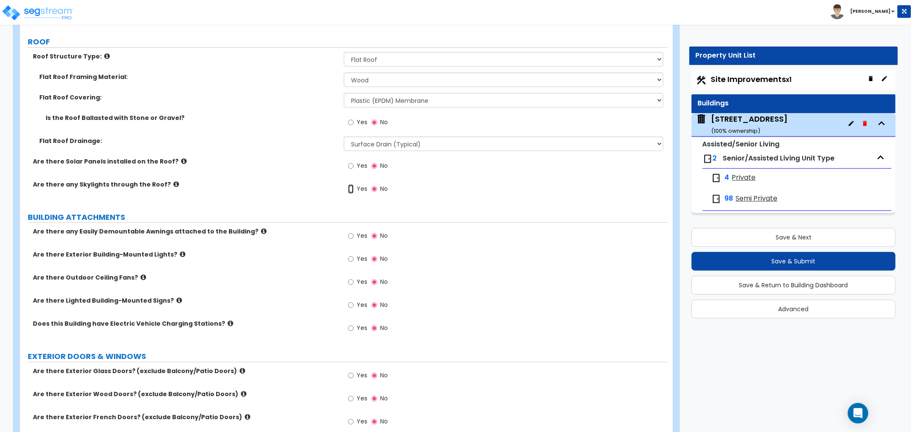
click at [350, 189] on input "Yes" at bounding box center [351, 188] width 6 height 9
radio input "true"
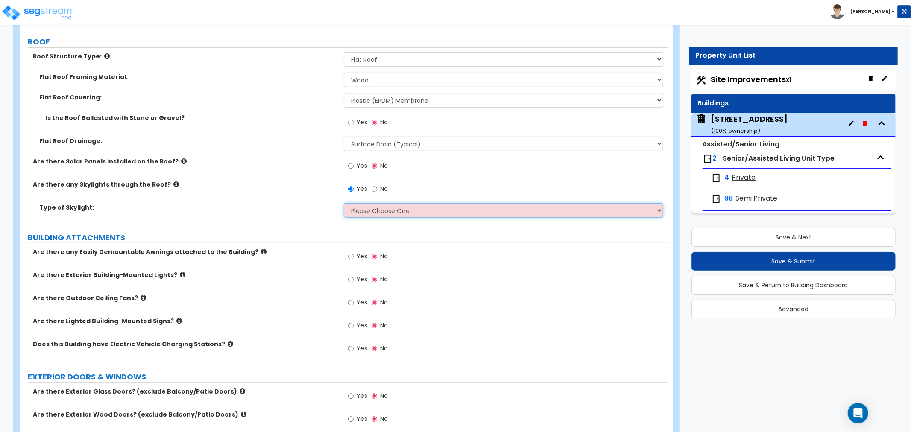
click at [366, 211] on select "Please Choose One Fixed Rectangular Glass Barrel Vault Dome Square Pyramid" at bounding box center [503, 210] width 319 height 15
click at [344, 203] on select "Please Choose One Fixed Rectangular Glass Barrel Vault Dome Square Pyramid" at bounding box center [503, 210] width 319 height 15
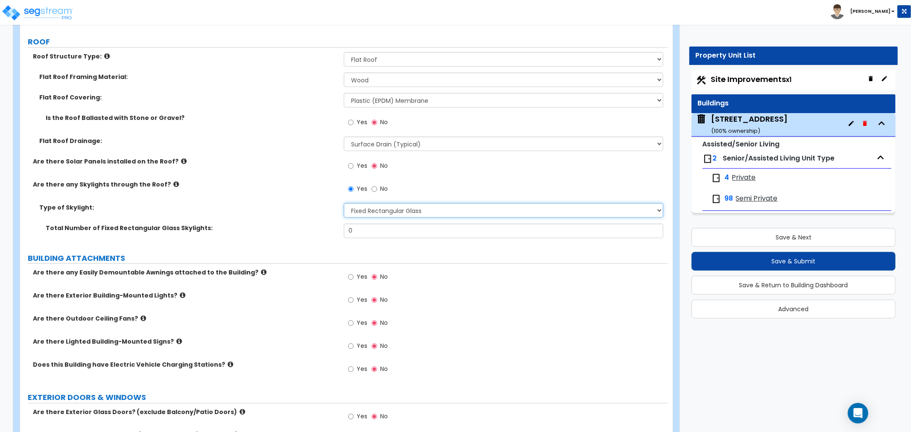
click at [381, 209] on select "Please Choose One Fixed Rectangular Glass Barrel Vault Dome Square Pyramid" at bounding box center [503, 210] width 319 height 15
select select "5"
click at [344, 203] on select "Please Choose One Fixed Rectangular Glass Barrel Vault Dome Square Pyramid" at bounding box center [503, 210] width 319 height 15
drag, startPoint x: 366, startPoint y: 237, endPoint x: 325, endPoint y: 237, distance: 41.0
click at [325, 237] on div "Total Number of Square Pyramid Skylights: 0" at bounding box center [343, 234] width 647 height 20
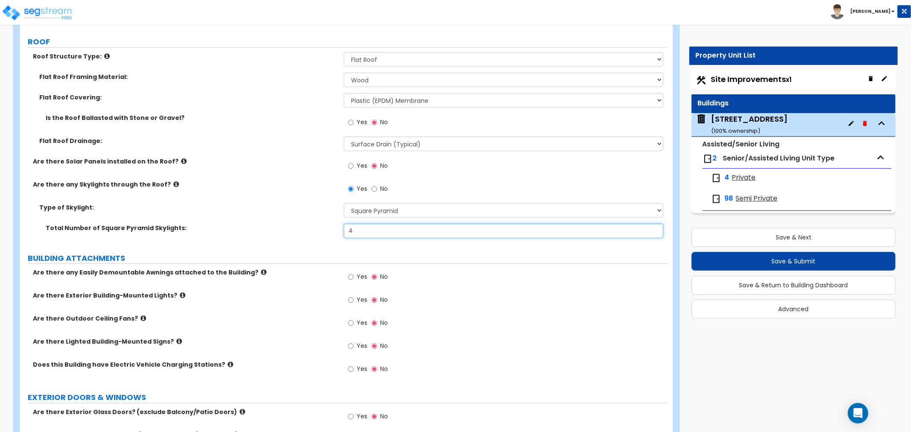
type input "4"
click at [173, 185] on icon at bounding box center [176, 184] width 6 height 6
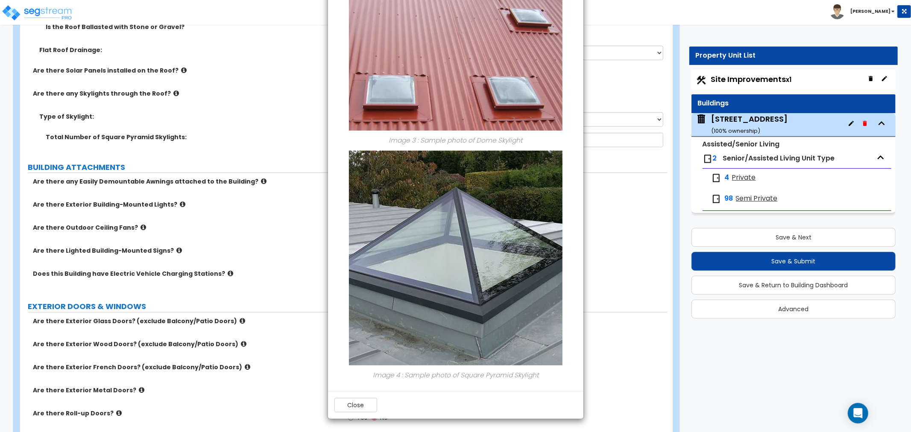
scroll to position [569, 0]
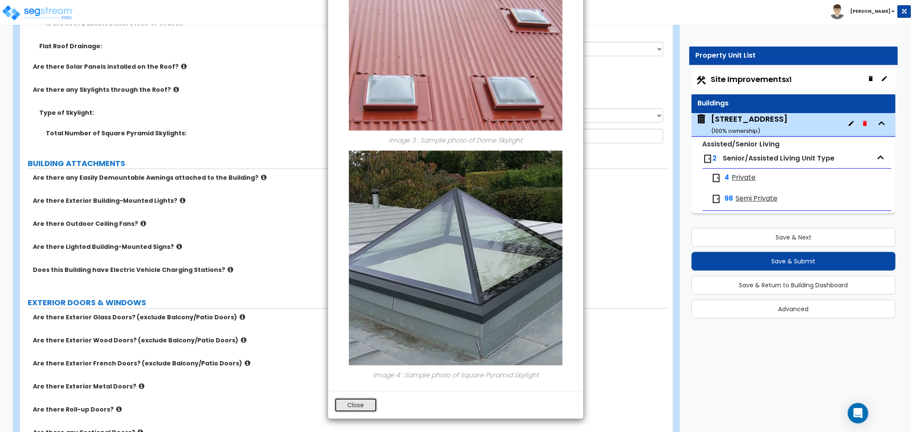
click at [371, 406] on button "Close" at bounding box center [355, 405] width 43 height 15
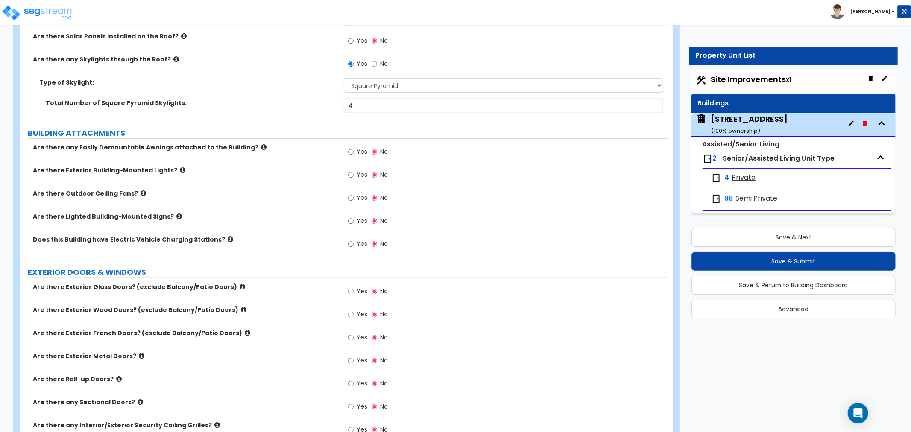
scroll to position [617, 0]
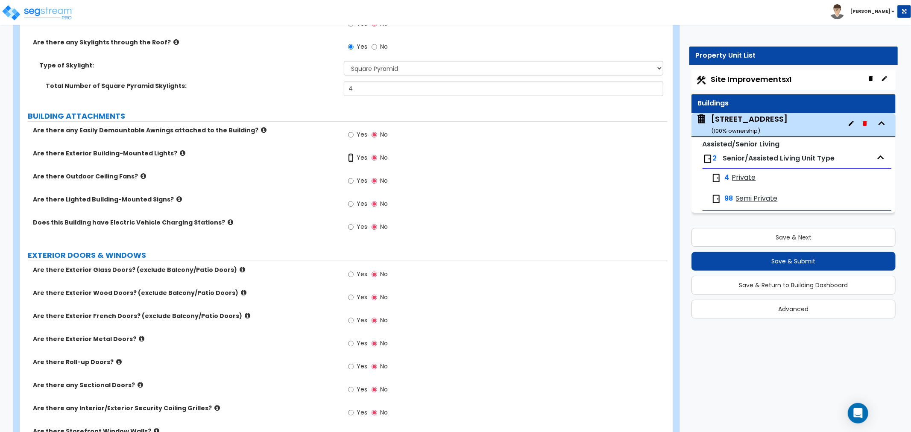
click at [351, 159] on input "Yes" at bounding box center [351, 157] width 6 height 9
radio input "true"
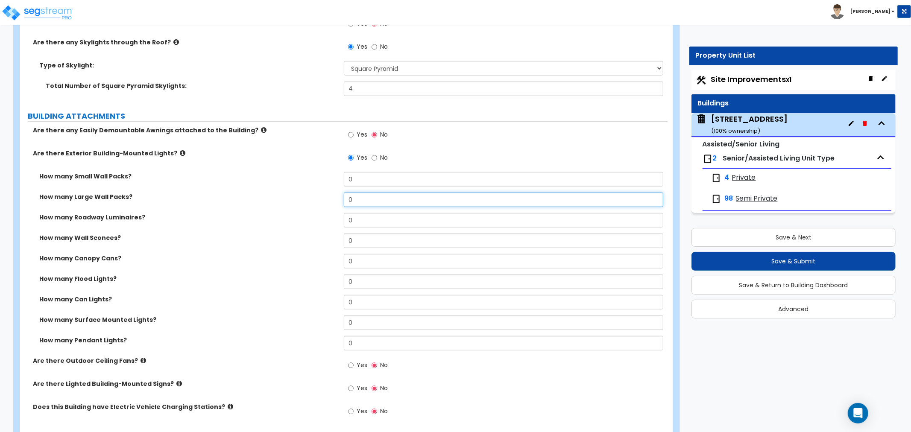
drag, startPoint x: 363, startPoint y: 200, endPoint x: 322, endPoint y: 199, distance: 41.8
click at [322, 199] on div "How many Large Wall Packs? 0" at bounding box center [343, 203] width 647 height 20
click at [382, 193] on input "0" at bounding box center [503, 200] width 319 height 15
type input "19"
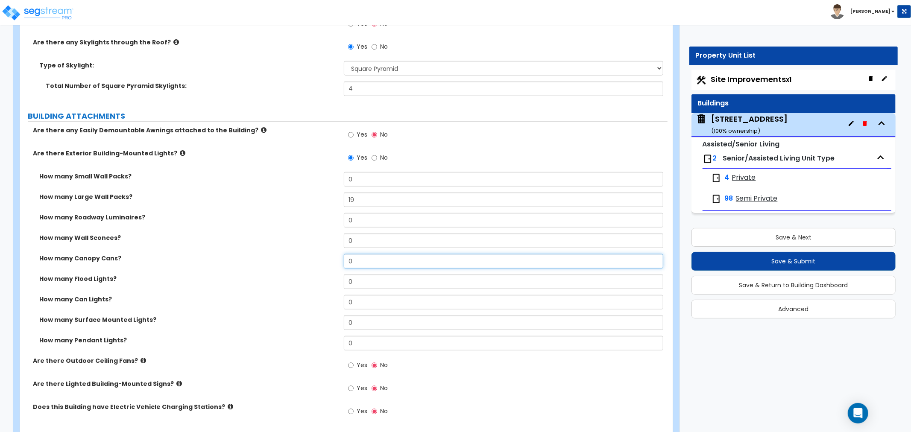
drag, startPoint x: 366, startPoint y: 263, endPoint x: 277, endPoint y: 264, distance: 89.7
click at [277, 264] on div "How many Canopy Cans? 0" at bounding box center [343, 264] width 647 height 20
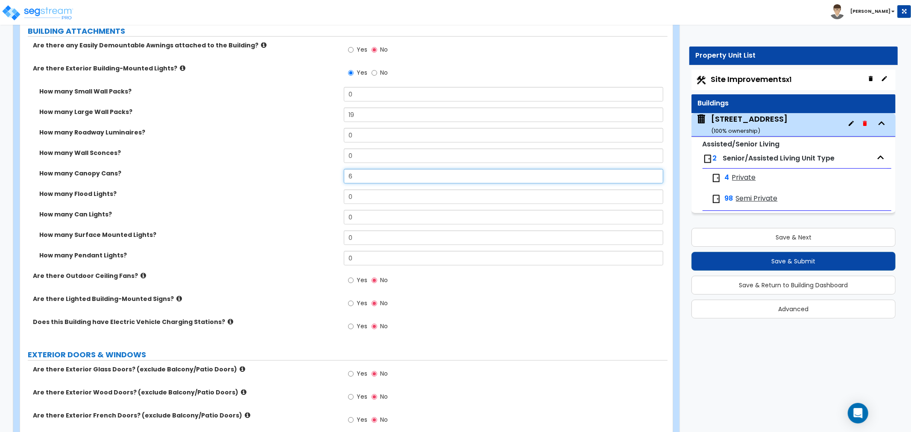
scroll to position [711, 0]
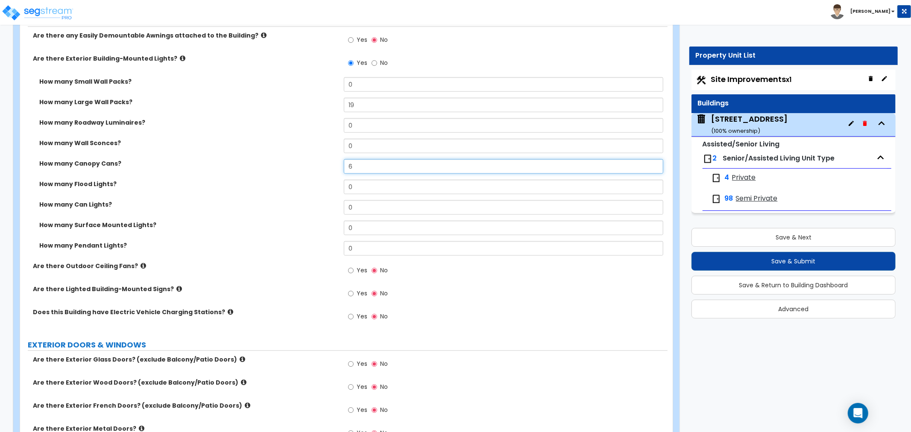
type input "6"
click at [176, 287] on icon at bounding box center [179, 289] width 6 height 6
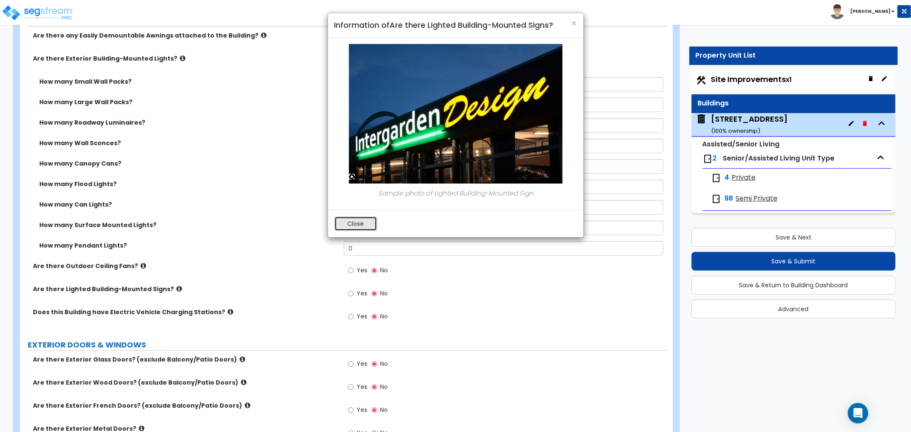
click at [357, 226] on button "Close" at bounding box center [355, 223] width 43 height 15
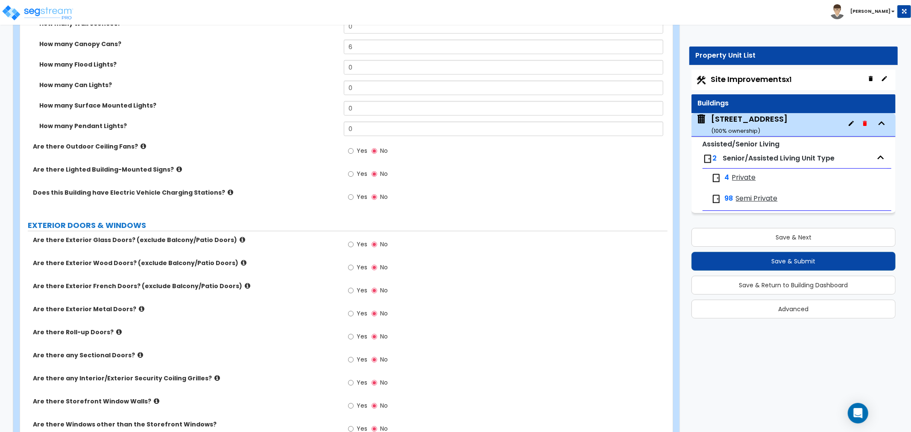
scroll to position [854, 0]
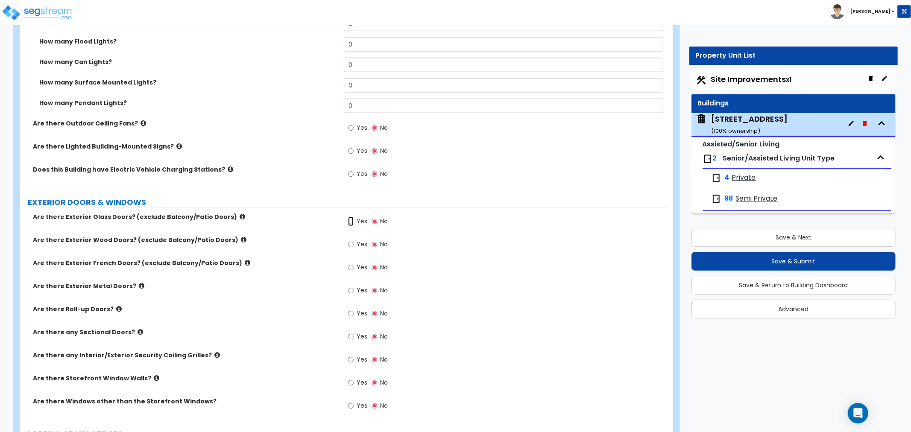
click at [353, 222] on input "Yes" at bounding box center [351, 221] width 6 height 9
radio input "true"
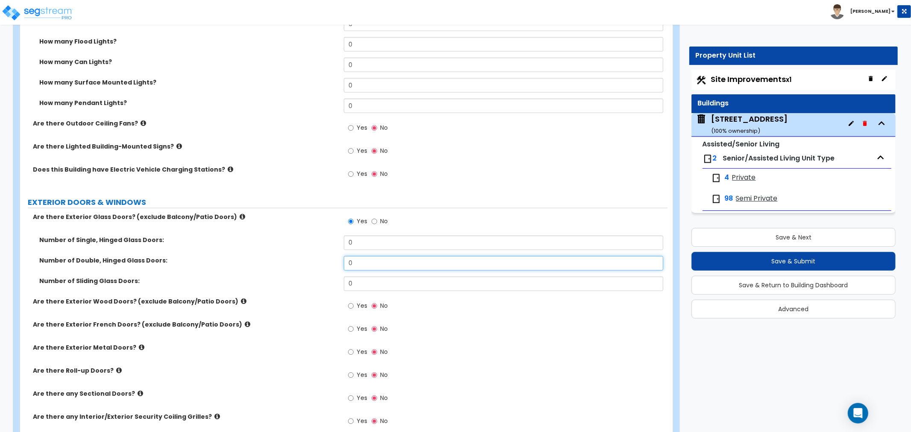
drag, startPoint x: 360, startPoint y: 261, endPoint x: 319, endPoint y: 262, distance: 40.1
click at [319, 262] on div "Number of Double, Hinged Glass Doors: 0" at bounding box center [343, 266] width 647 height 20
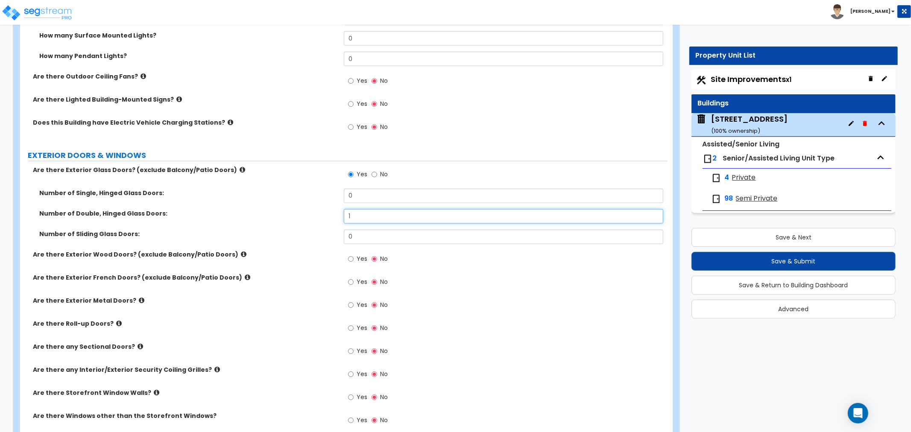
scroll to position [901, 0]
type input "1"
click at [351, 303] on input "Yes" at bounding box center [351, 304] width 6 height 9
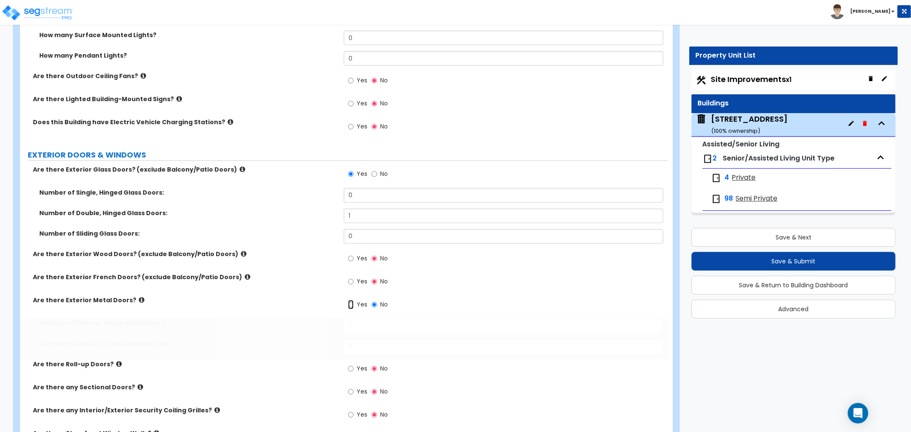
radio input "true"
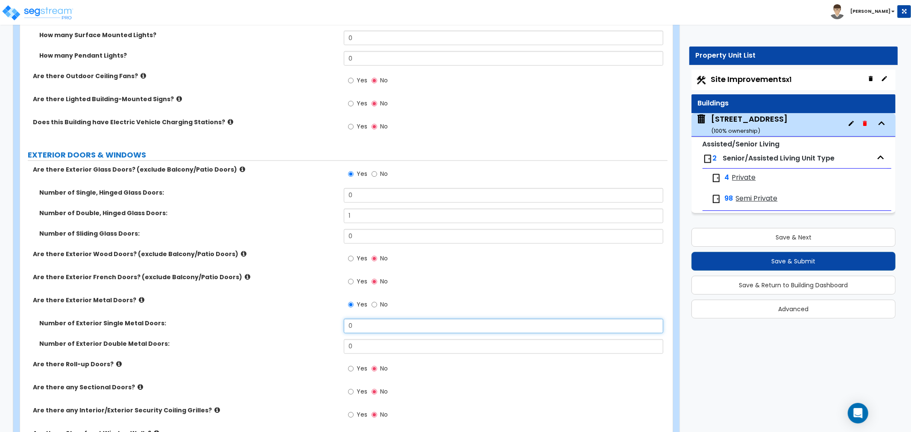
drag, startPoint x: 362, startPoint y: 326, endPoint x: 294, endPoint y: 327, distance: 67.9
click at [294, 327] on div "Number of Exterior Single Metal Doors: 0" at bounding box center [343, 329] width 647 height 20
drag, startPoint x: 374, startPoint y: 324, endPoint x: 266, endPoint y: 329, distance: 108.1
click at [266, 329] on div "Number of Exterior Single Metal Doors: 4" at bounding box center [343, 329] width 647 height 20
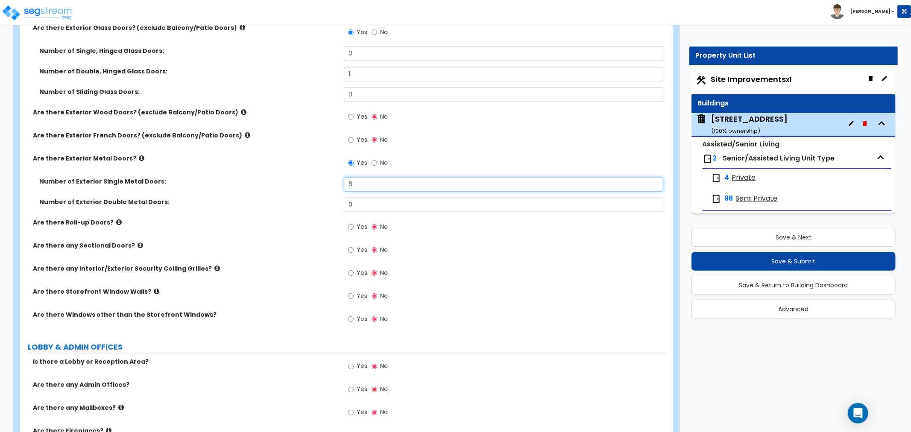
scroll to position [996, 0]
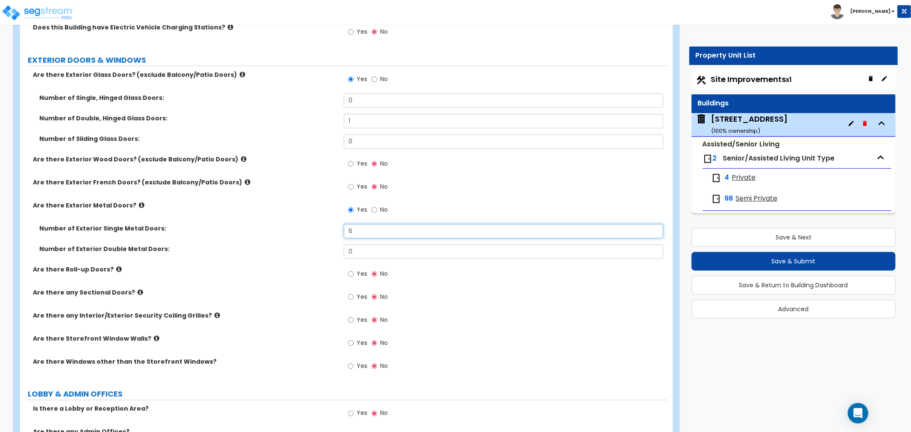
drag, startPoint x: 318, startPoint y: 232, endPoint x: 299, endPoint y: 232, distance: 18.4
click at [299, 232] on div "Number of Exterior Single Metal Doors: 6" at bounding box center [343, 234] width 647 height 20
type input "8"
click at [284, 243] on div "Number of Exterior Single Metal Doors: 8" at bounding box center [343, 234] width 647 height 20
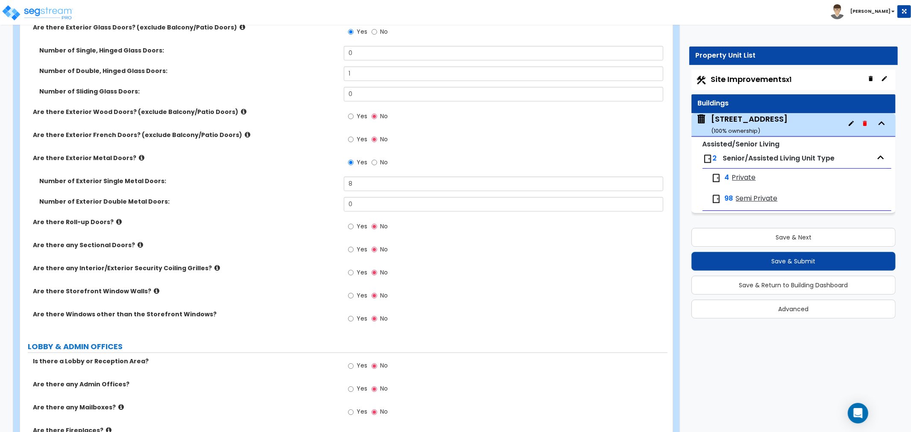
scroll to position [1091, 0]
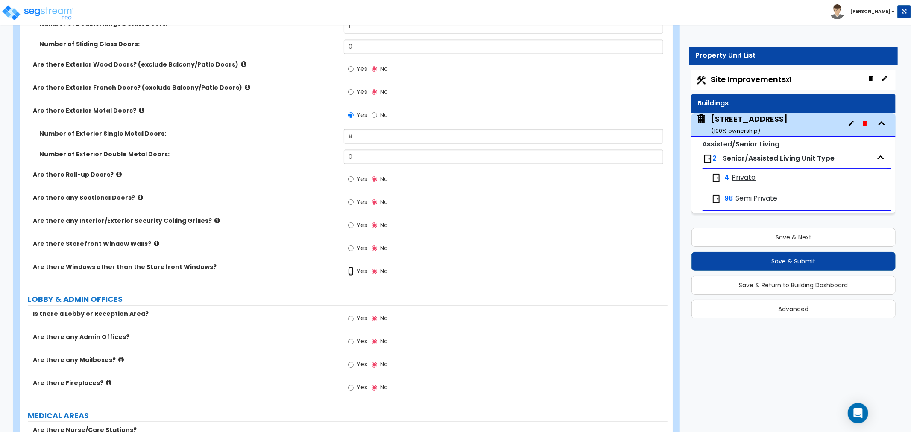
click at [351, 272] on input "Yes" at bounding box center [351, 271] width 6 height 9
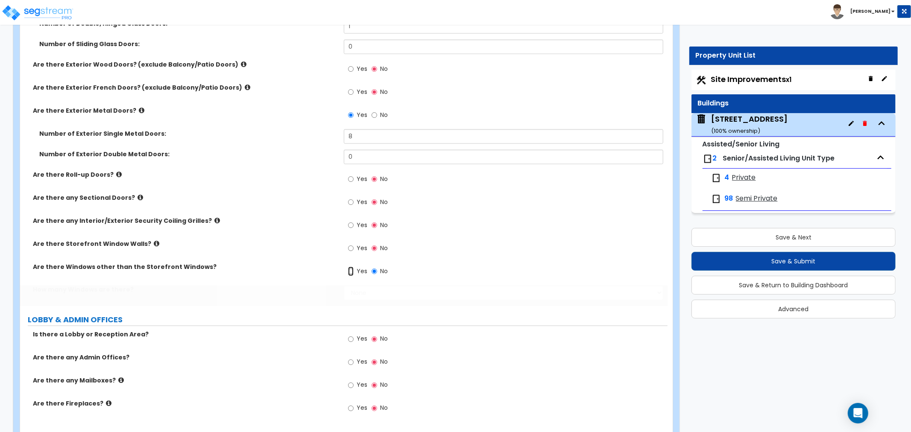
radio input "true"
click at [355, 291] on select "None I want to enter a Percentage of the Exterior Windows I want to enter the N…" at bounding box center [503, 293] width 319 height 15
select select "2"
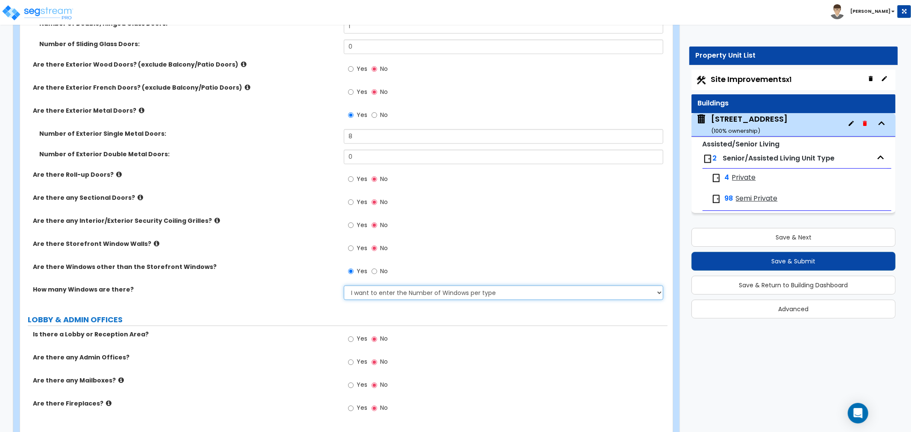
click at [344, 286] on select "None I want to enter a Percentage of the Exterior Windows I want to enter the N…" at bounding box center [503, 293] width 319 height 15
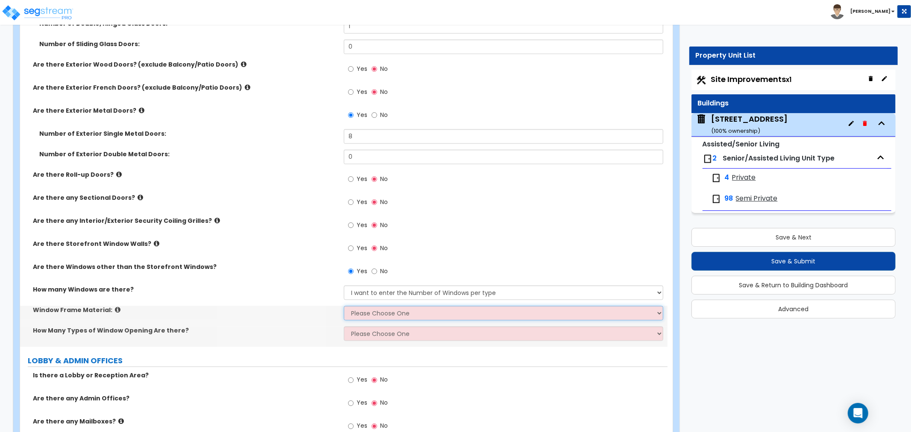
click at [362, 313] on select "Please Choose One Vinyl Aluminum Wood" at bounding box center [503, 313] width 319 height 15
select select "1"
click at [344, 306] on select "Please Choose One Vinyl Aluminum Wood" at bounding box center [503, 313] width 319 height 15
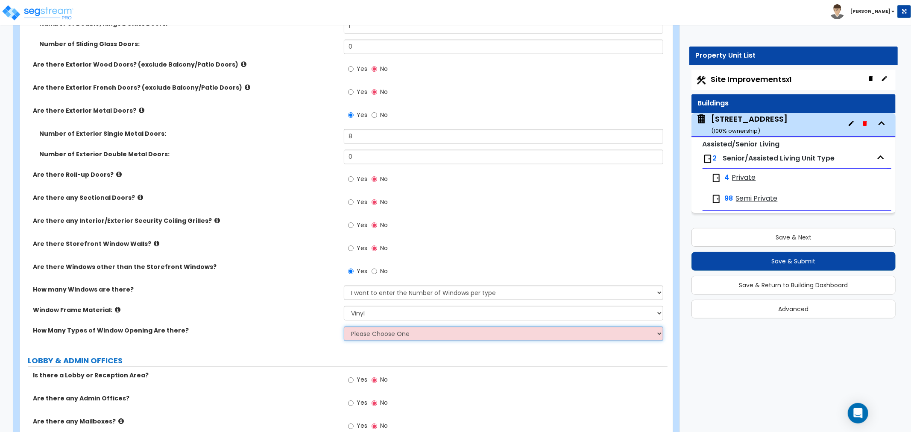
click at [360, 335] on select "Please Choose One 1 2 3 4" at bounding box center [503, 334] width 319 height 15
select select "1"
click at [344, 327] on select "Please Choose One 1 2 3 4" at bounding box center [503, 334] width 319 height 15
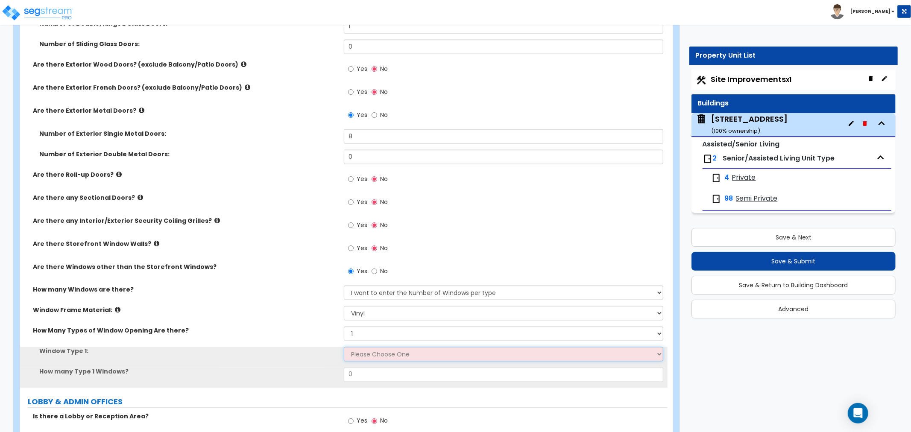
click at [357, 351] on select "Please Choose One Sliding Picture/Fixed Double/Single Hung Awning Swing" at bounding box center [503, 354] width 319 height 15
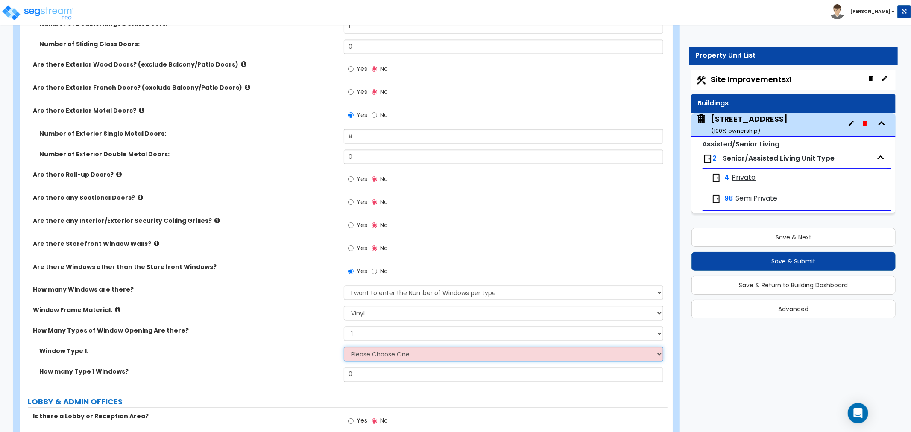
select select "2"
click at [344, 347] on select "Please Choose One Sliding Picture/Fixed Double/Single Hung Awning Swing" at bounding box center [503, 354] width 319 height 15
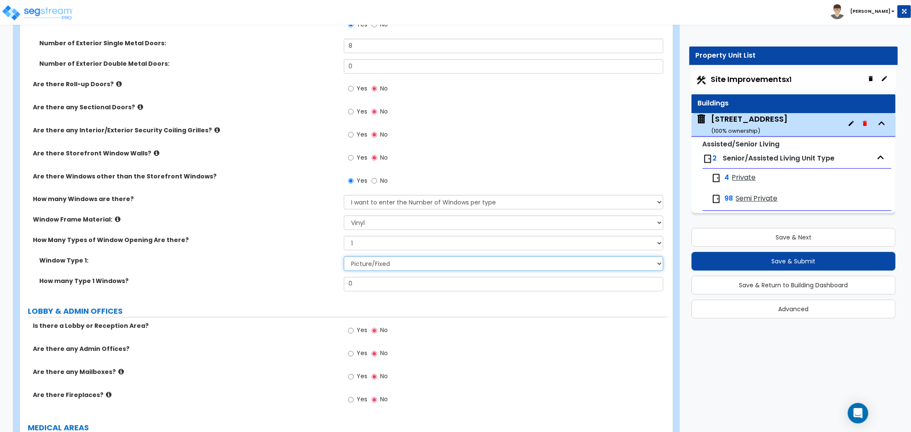
scroll to position [1186, 0]
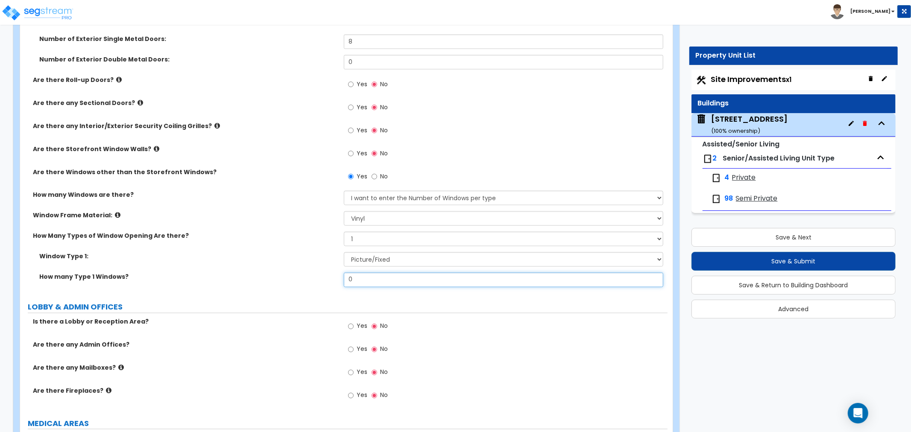
drag, startPoint x: 364, startPoint y: 280, endPoint x: 284, endPoint y: 284, distance: 80.4
click at [284, 284] on div "How many Type 1 Windows? 0" at bounding box center [343, 283] width 647 height 20
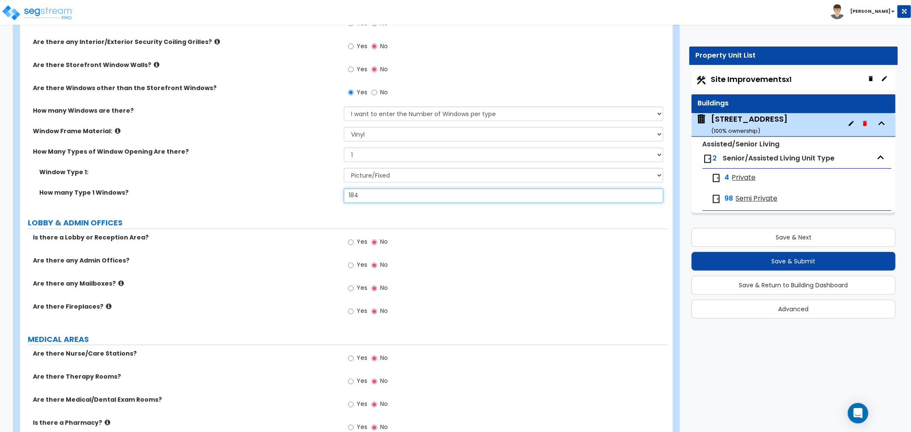
scroll to position [1281, 0]
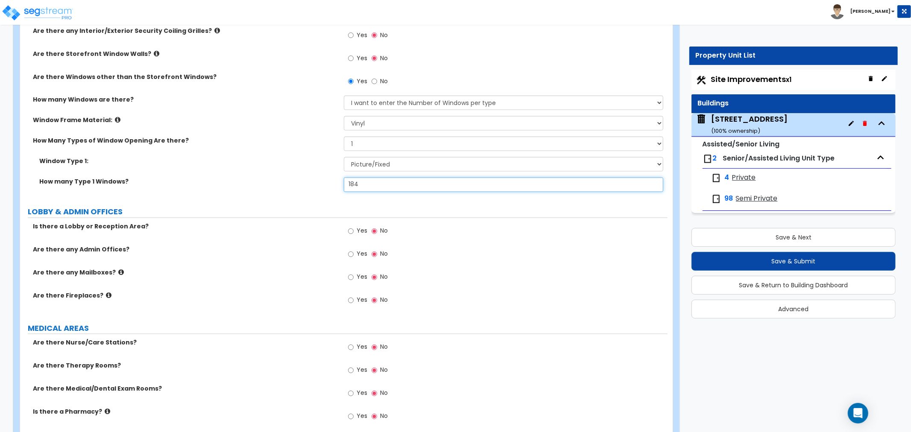
type input "184"
click at [309, 198] on div "PORTE COCHERE Is there a Porte Cochere? Yes No GENERAL BUILDING DETAILS Residen…" at bounding box center [343, 269] width 634 height 2854
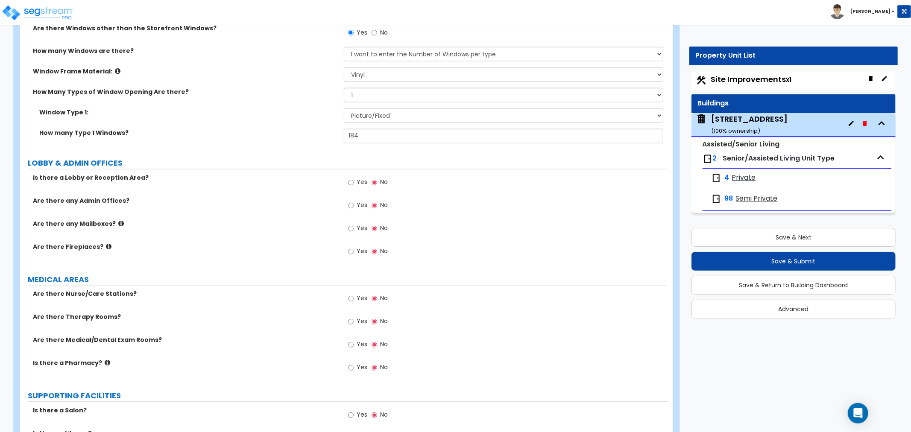
scroll to position [1376, 0]
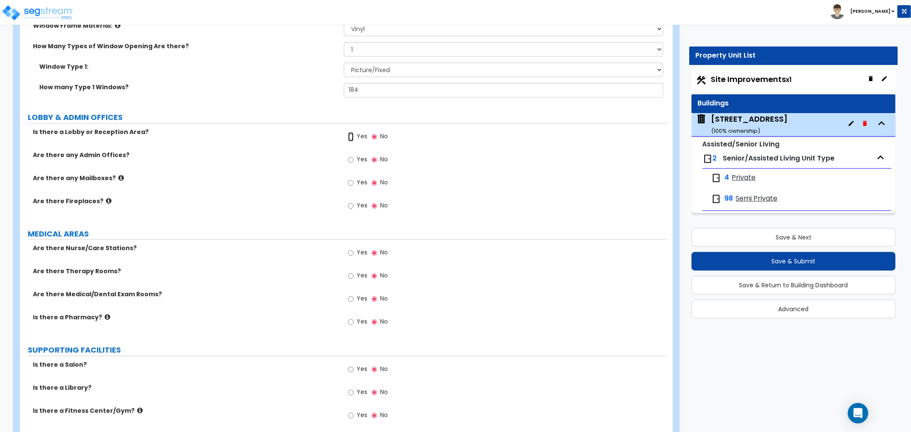
click at [348, 134] on input "Yes" at bounding box center [351, 136] width 6 height 9
radio input "true"
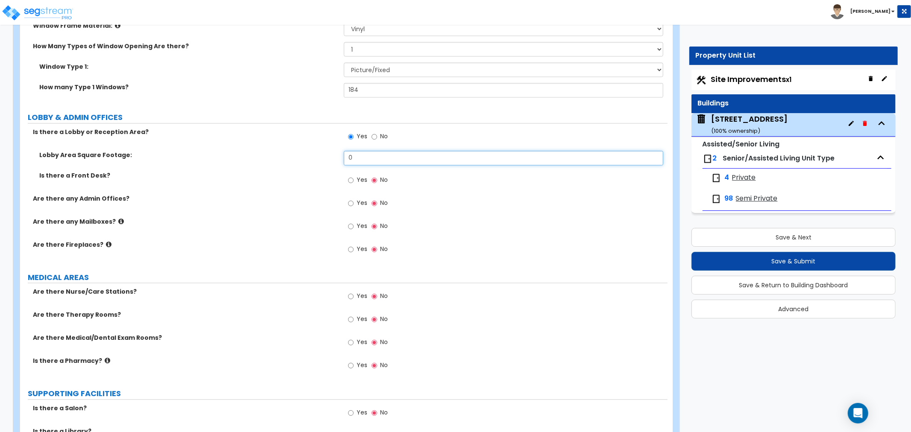
drag, startPoint x: 354, startPoint y: 159, endPoint x: 285, endPoint y: 172, distance: 69.4
click at [285, 172] on div "Lobby Area Square Footage: 0 Is there a Front Desk? Yes No" at bounding box center [343, 173] width 634 height 44
type input "1,032"
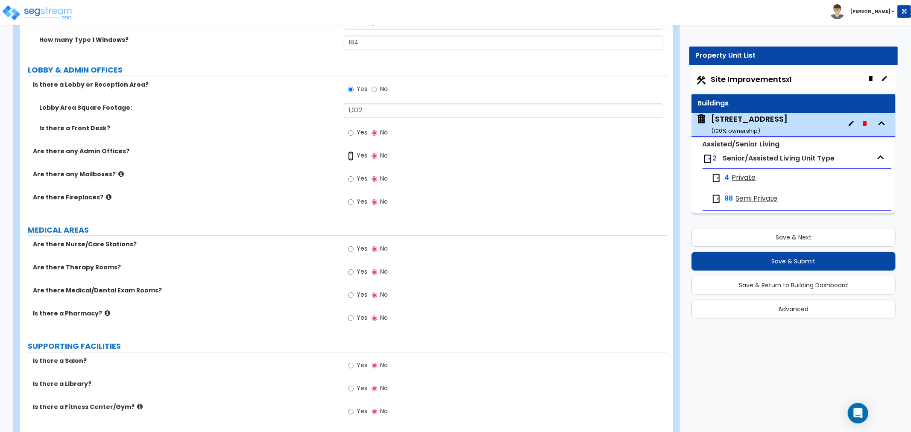
click at [351, 155] on input "Yes" at bounding box center [351, 155] width 6 height 9
radio input "true"
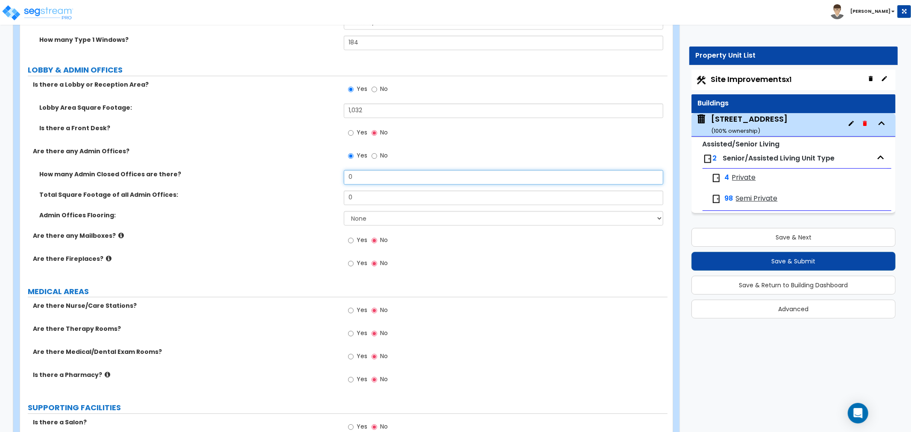
drag, startPoint x: 365, startPoint y: 178, endPoint x: 321, endPoint y: 177, distance: 44.0
click at [321, 177] on div "How many Admin Closed Offices are there? 0" at bounding box center [343, 180] width 647 height 20
click at [353, 177] on input "0" at bounding box center [503, 177] width 319 height 15
drag, startPoint x: 374, startPoint y: 174, endPoint x: 289, endPoint y: 178, distance: 84.6
click at [289, 178] on div "How many Admin Closed Offices are there? 0" at bounding box center [343, 180] width 647 height 20
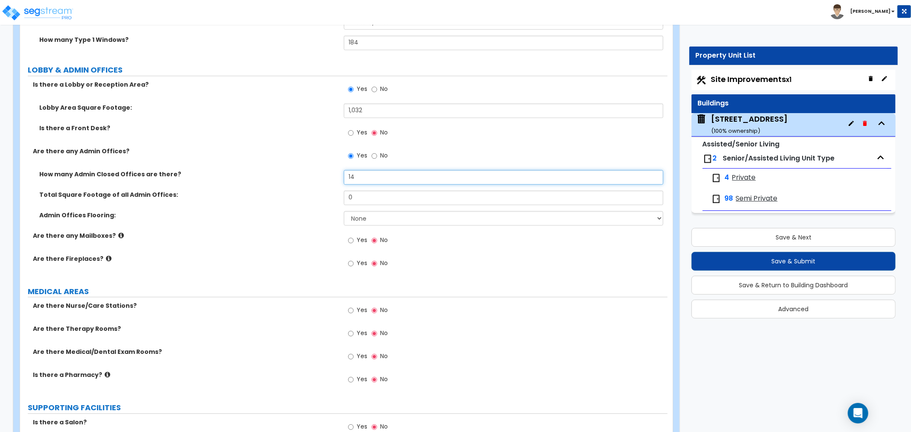
type input "14"
drag, startPoint x: 335, startPoint y: 199, endPoint x: 314, endPoint y: 199, distance: 20.5
click at [314, 199] on div "Total Square Footage of all Admin Offices: 0" at bounding box center [343, 200] width 647 height 20
type input "3,413"
click at [359, 219] on select "None Tile Flooring Hardwood Flooring Resilient Laminate Flooring VCT Flooring S…" at bounding box center [503, 218] width 319 height 15
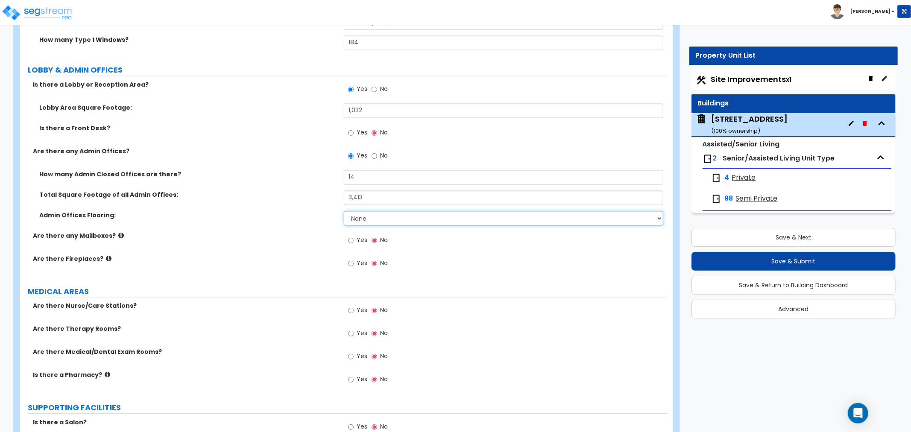
select select "5"
click at [344, 211] on select "None Tile Flooring Hardwood Flooring Resilient Laminate Flooring VCT Flooring S…" at bounding box center [503, 218] width 319 height 15
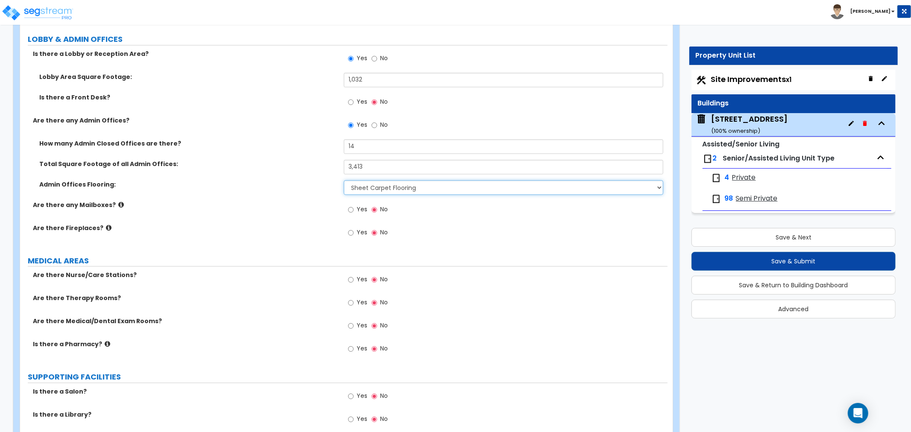
scroll to position [1471, 0]
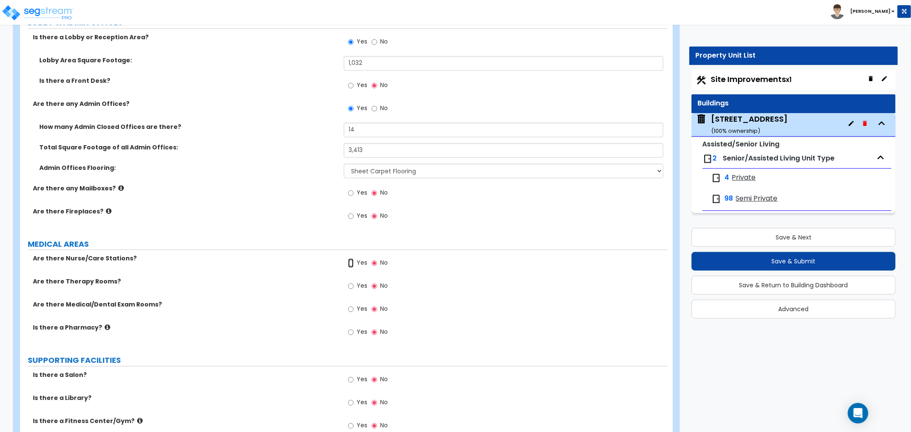
click at [349, 263] on input "Yes" at bounding box center [351, 262] width 6 height 9
radio input "true"
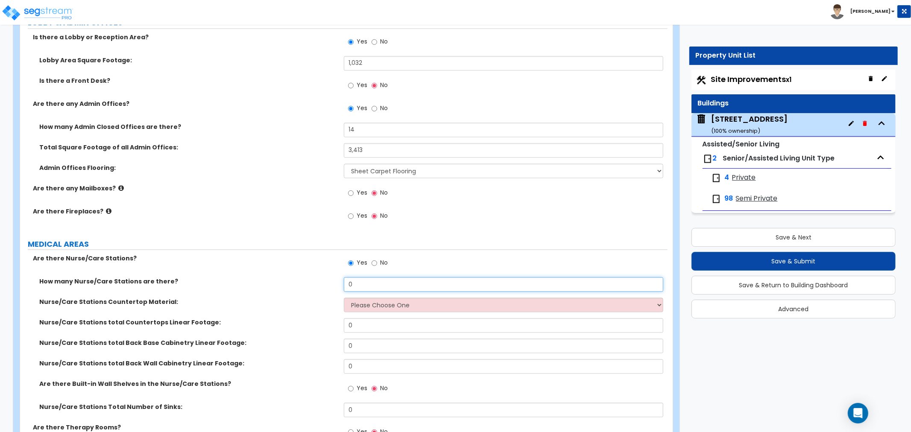
drag, startPoint x: 365, startPoint y: 283, endPoint x: 287, endPoint y: 285, distance: 78.2
click at [287, 285] on div "How many Nurse/Care Stations are there? 0" at bounding box center [343, 287] width 647 height 20
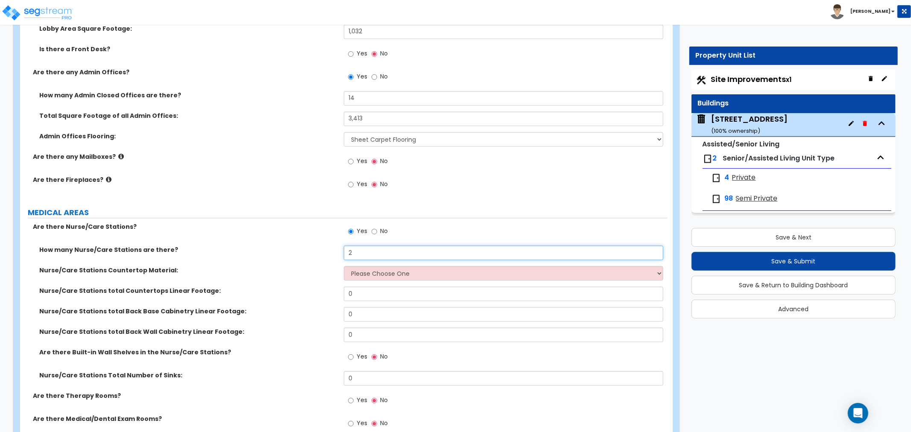
scroll to position [1518, 0]
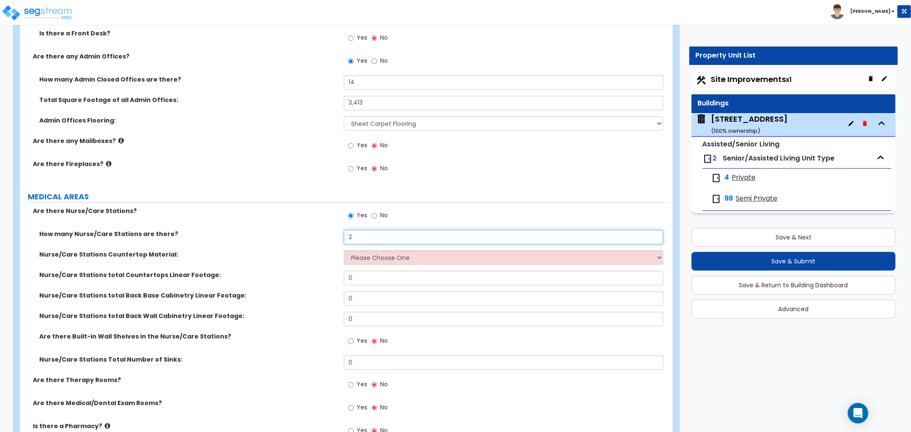
type input "2"
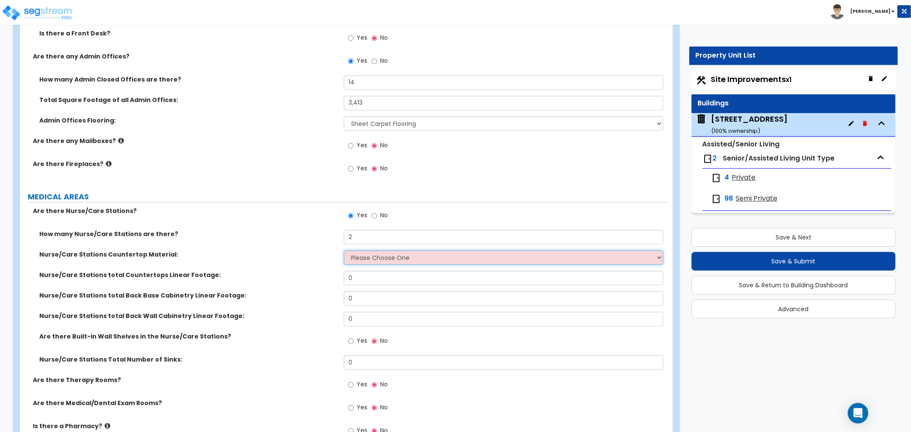
click at [362, 256] on select "Please Choose One Plastic Laminate Solid Surface Stone Quartz Marble Tile Wood …" at bounding box center [503, 257] width 319 height 15
select select "1"
click at [344, 250] on select "Please Choose One Plastic Laminate Solid Surface Stone Quartz Marble Tile Wood …" at bounding box center [503, 257] width 319 height 15
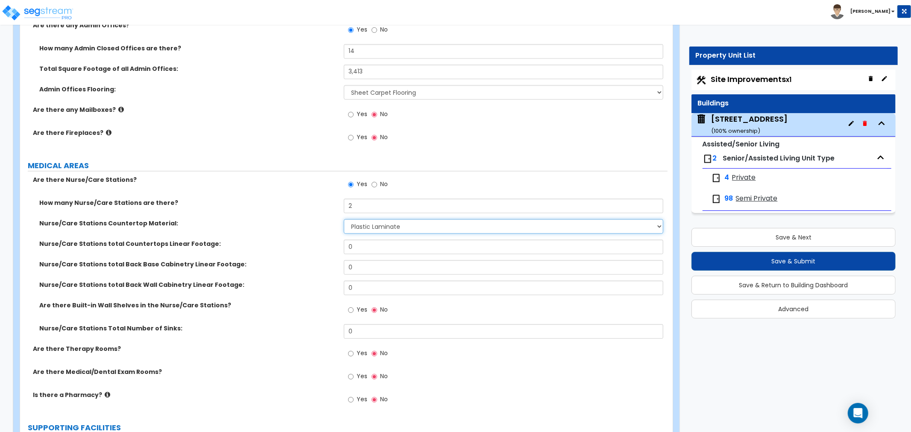
scroll to position [1565, 0]
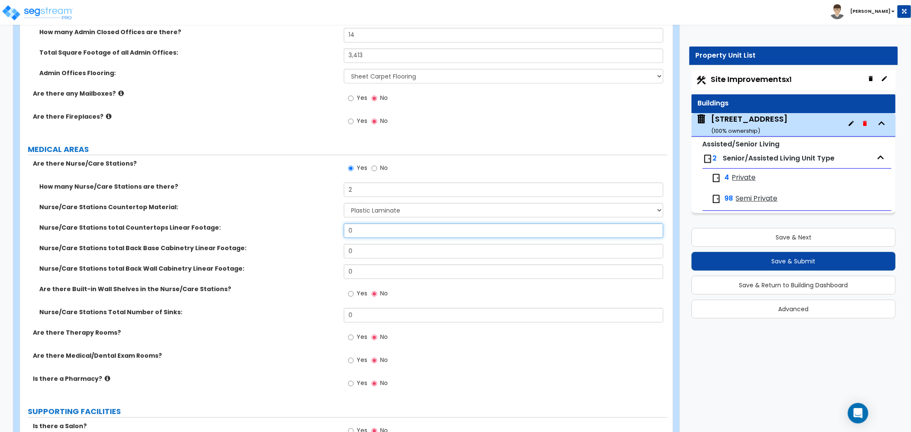
drag, startPoint x: 365, startPoint y: 232, endPoint x: 307, endPoint y: 234, distance: 58.1
click at [307, 234] on div "Nurse/Care Stations total Countertops Linear Footage: 0" at bounding box center [343, 233] width 647 height 20
type input "24"
drag, startPoint x: 376, startPoint y: 249, endPoint x: 296, endPoint y: 251, distance: 79.9
click at [296, 251] on div "Nurse/Care Stations total Back Base Cabinetry Linear Footage: 0" at bounding box center [343, 254] width 647 height 20
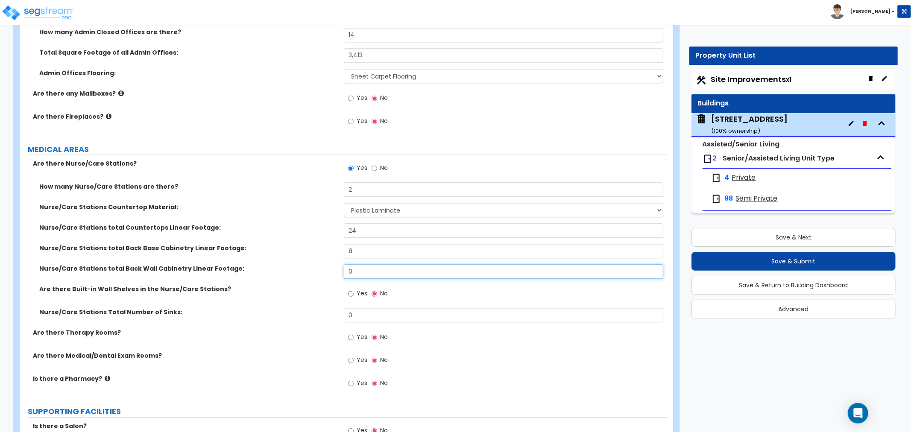
drag, startPoint x: 364, startPoint y: 271, endPoint x: 346, endPoint y: 271, distance: 17.5
click at [346, 271] on input "0" at bounding box center [503, 271] width 319 height 15
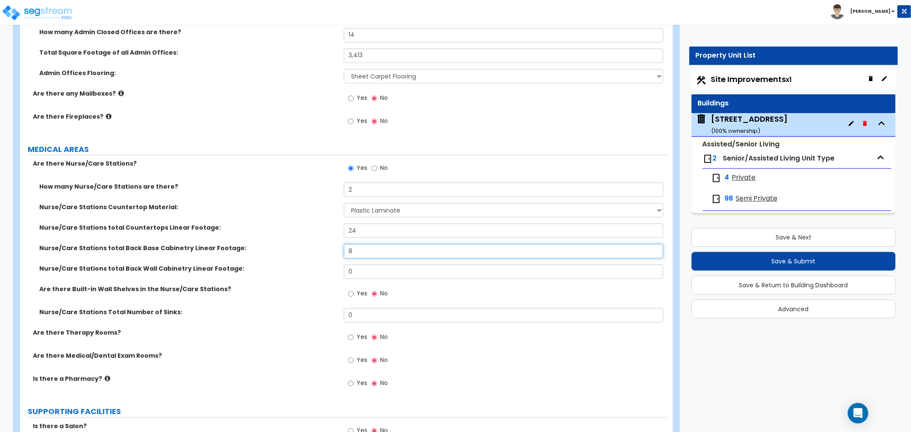
drag, startPoint x: 361, startPoint y: 249, endPoint x: 330, endPoint y: 252, distance: 31.7
click at [330, 252] on div "Nurse/Care Stations total Back Base Cabinetry Linear Footage: 8" at bounding box center [343, 254] width 647 height 20
type input "12"
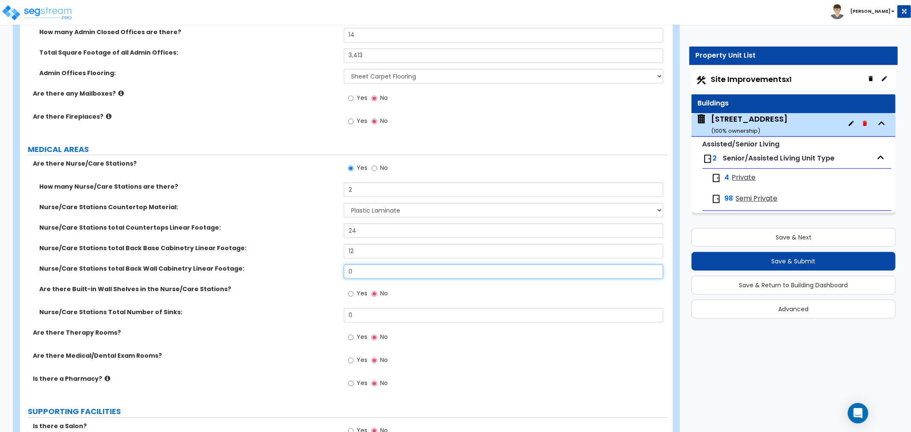
drag, startPoint x: 384, startPoint y: 272, endPoint x: 238, endPoint y: 275, distance: 146.1
click at [238, 275] on div "Nurse/Care Stations total Back Wall Cabinetry Linear Footage: 0" at bounding box center [343, 274] width 647 height 20
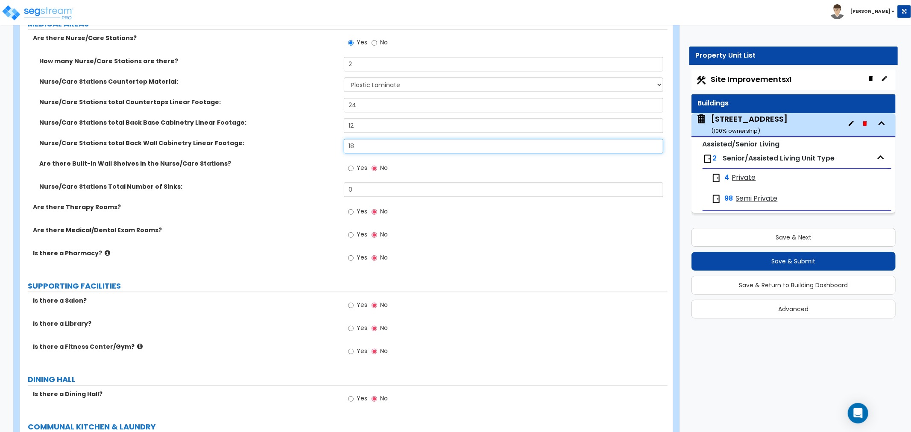
scroll to position [1708, 0]
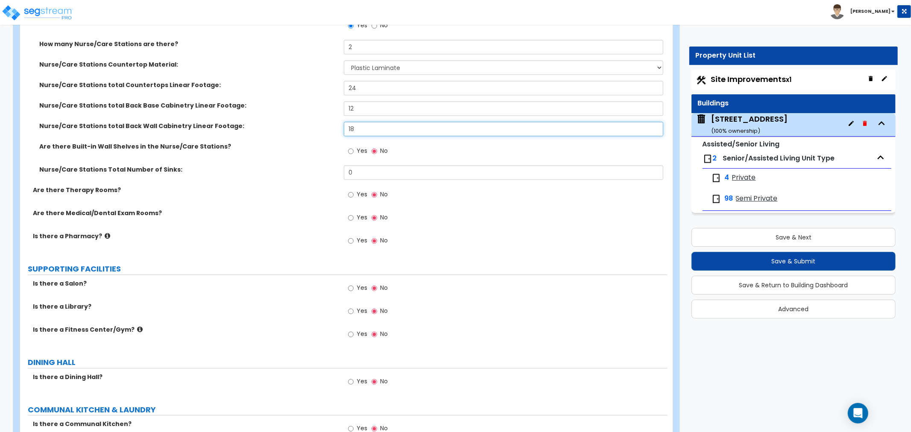
type input "18"
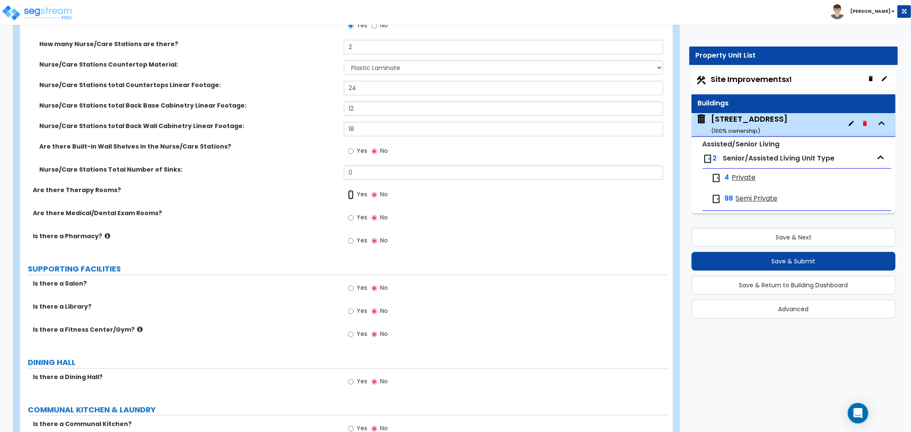
click at [351, 196] on input "Yes" at bounding box center [351, 194] width 6 height 9
radio input "true"
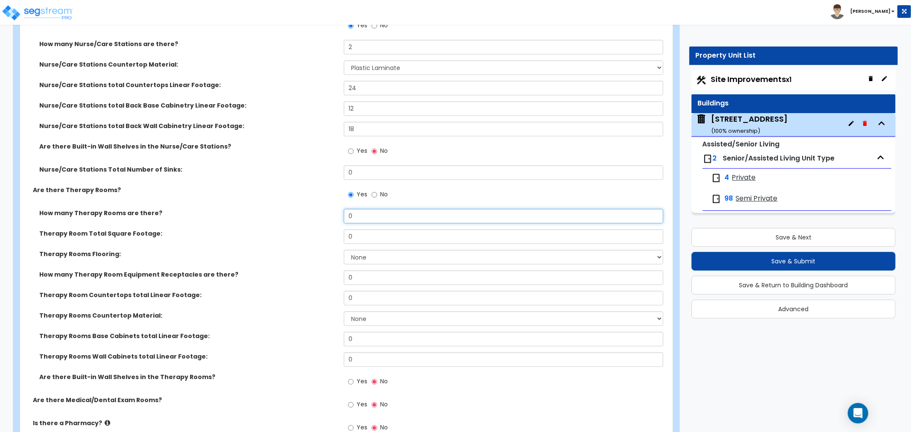
drag, startPoint x: 365, startPoint y: 216, endPoint x: 307, endPoint y: 219, distance: 57.7
click at [307, 219] on div "How many Therapy Rooms are there? 0" at bounding box center [343, 219] width 647 height 20
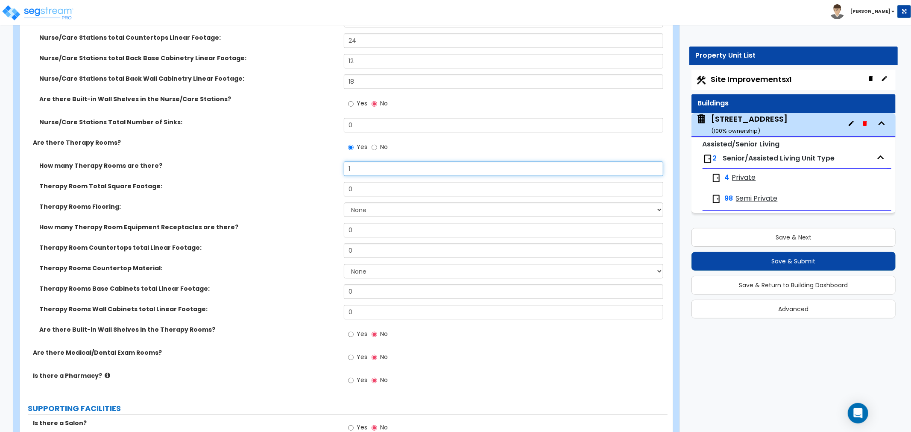
type input "1"
drag, startPoint x: 360, startPoint y: 189, endPoint x: 304, endPoint y: 195, distance: 55.4
click at [304, 195] on div "Therapy Room Total Square Footage: 0" at bounding box center [343, 192] width 647 height 20
type input "2,277"
click at [360, 208] on select "None Tile Flooring Hardwood Flooring Resilient Laminate Flooring VCT Flooring S…" at bounding box center [503, 209] width 319 height 15
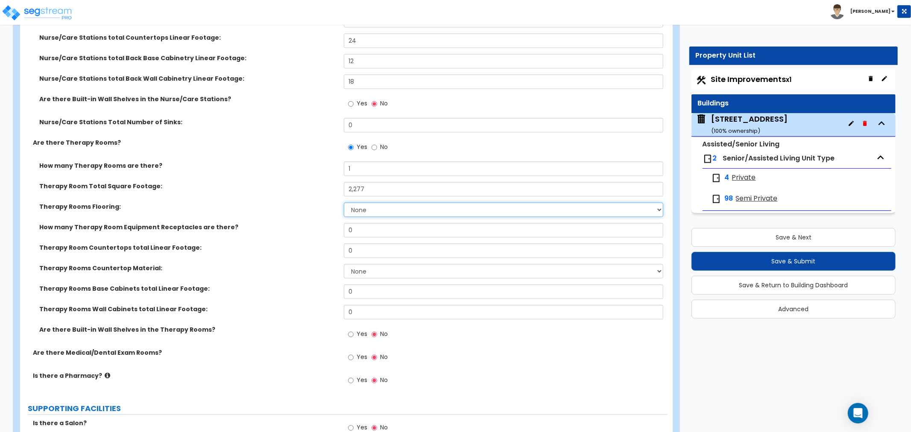
select select "3"
click at [344, 202] on select "None Tile Flooring Hardwood Flooring Resilient Laminate Flooring VCT Flooring S…" at bounding box center [503, 209] width 319 height 15
drag, startPoint x: 364, startPoint y: 234, endPoint x: 327, endPoint y: 233, distance: 37.6
click at [327, 233] on div "How many Therapy Room Equipment Receptacles are there? 0" at bounding box center [343, 233] width 647 height 20
drag, startPoint x: 355, startPoint y: 229, endPoint x: 300, endPoint y: 229, distance: 54.7
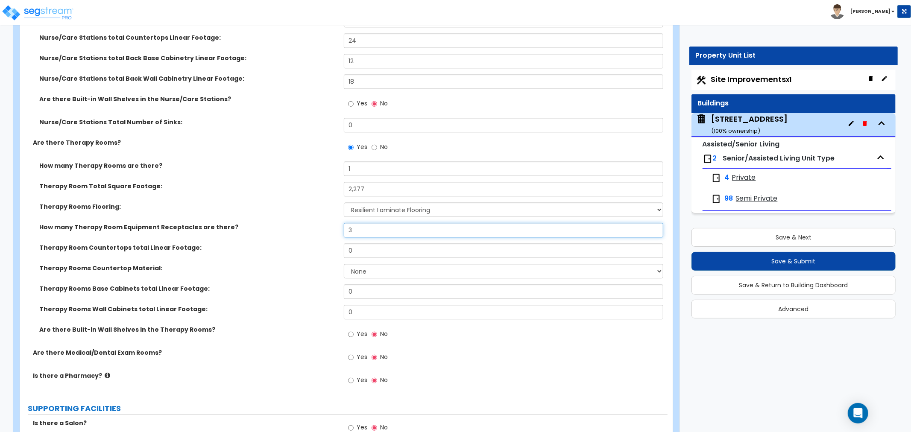
click at [300, 229] on div "How many Therapy Room Equipment Receptacles are there? 3" at bounding box center [343, 233] width 647 height 20
type input "2"
click at [358, 252] on input "0" at bounding box center [503, 250] width 319 height 15
drag, startPoint x: 361, startPoint y: 250, endPoint x: 310, endPoint y: 252, distance: 51.3
click at [310, 252] on div "Therapy Room Countertops total Linear Footage: 0" at bounding box center [343, 253] width 647 height 20
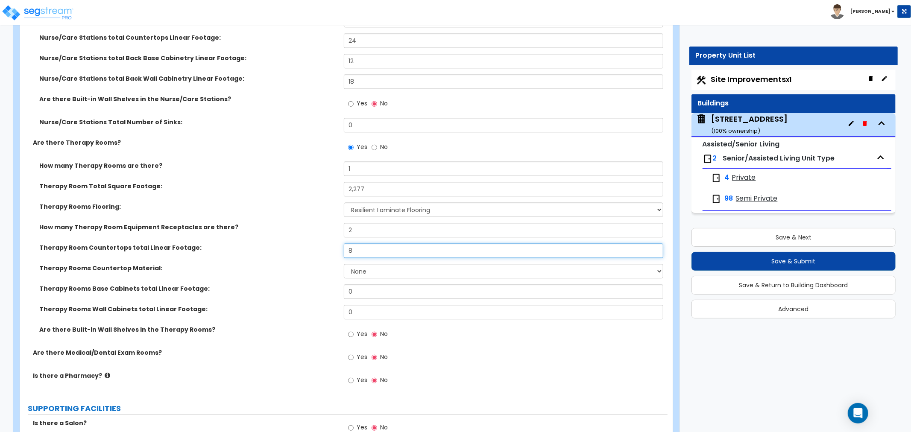
type input "8"
click at [359, 268] on select "None Plastic Laminate Solid Surface Stone Quartz Marble Tile Wood Stainless Ste…" at bounding box center [503, 271] width 319 height 15
select select "4"
click at [344, 264] on select "None Plastic Laminate Solid Surface Stone Quartz Marble Tile Wood Stainless Ste…" at bounding box center [503, 271] width 319 height 15
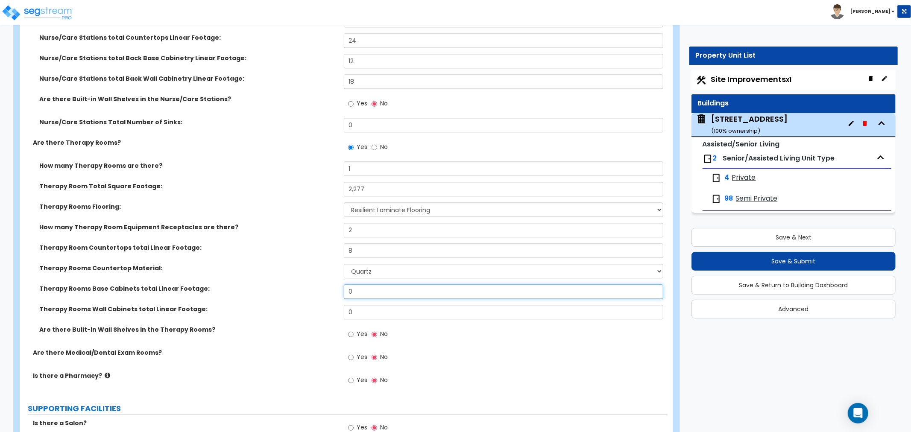
drag, startPoint x: 360, startPoint y: 292, endPoint x: 288, endPoint y: 288, distance: 72.7
click at [288, 288] on div "Therapy Rooms Base Cabinets total Linear Footage: 0" at bounding box center [343, 294] width 647 height 20
type input "8"
drag, startPoint x: 357, startPoint y: 310, endPoint x: 336, endPoint y: 310, distance: 21.4
click at [336, 310] on div "Therapy Rooms Wall Cabinets total Linear Footage: 0" at bounding box center [343, 315] width 647 height 20
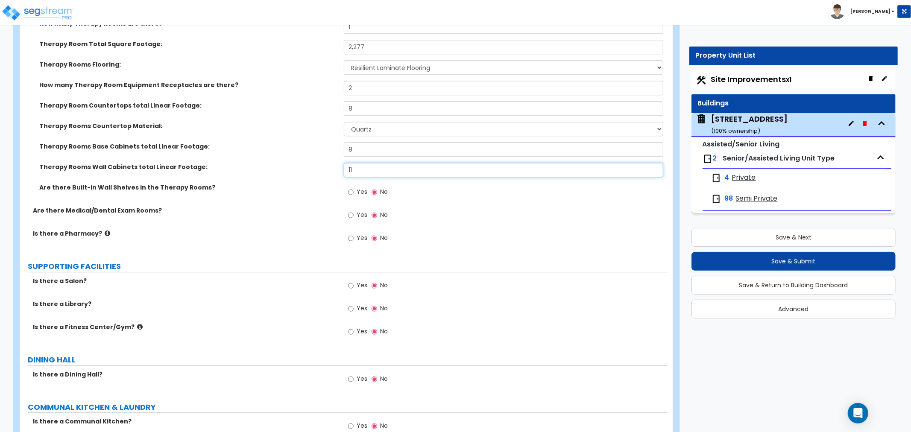
scroll to position [1945, 0]
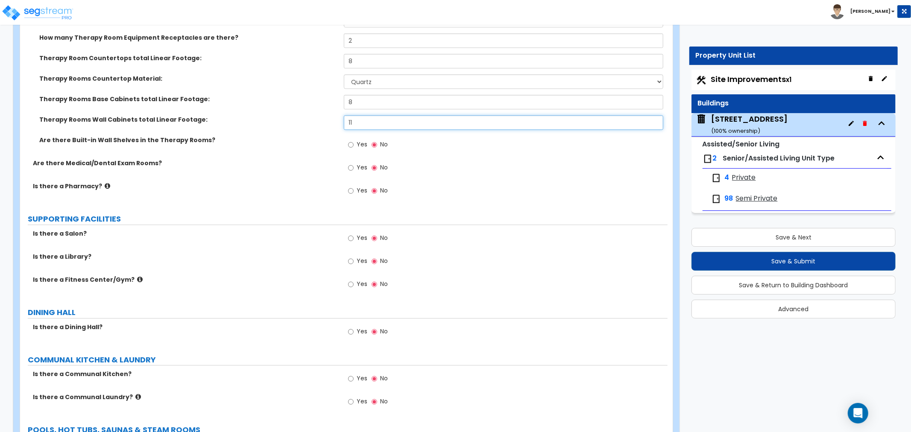
type input "11"
click at [352, 237] on input "Yes" at bounding box center [351, 238] width 6 height 9
radio input "true"
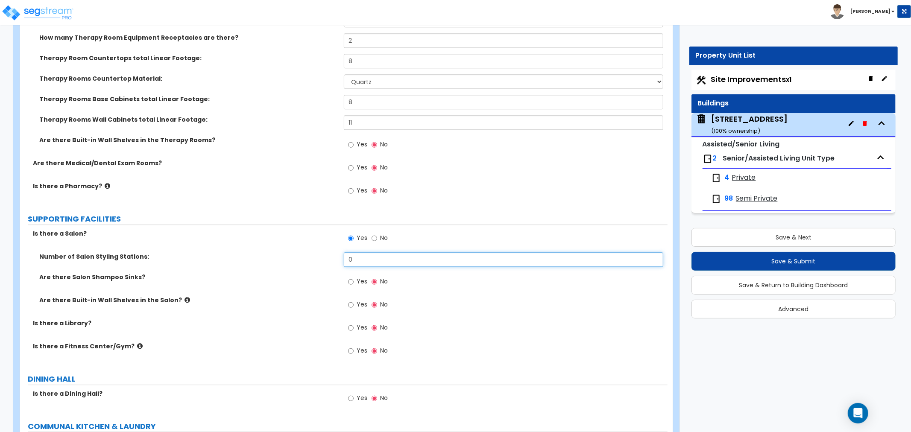
drag, startPoint x: 363, startPoint y: 258, endPoint x: 339, endPoint y: 258, distance: 23.9
click at [339, 258] on div "Number of Salon Styling Stations: 0" at bounding box center [343, 262] width 647 height 20
type input "1"
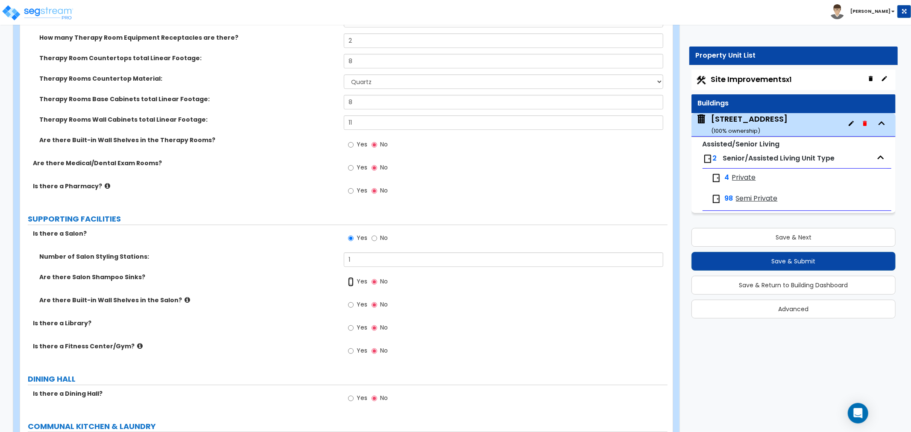
click at [351, 282] on input "Yes" at bounding box center [351, 281] width 6 height 9
radio input "true"
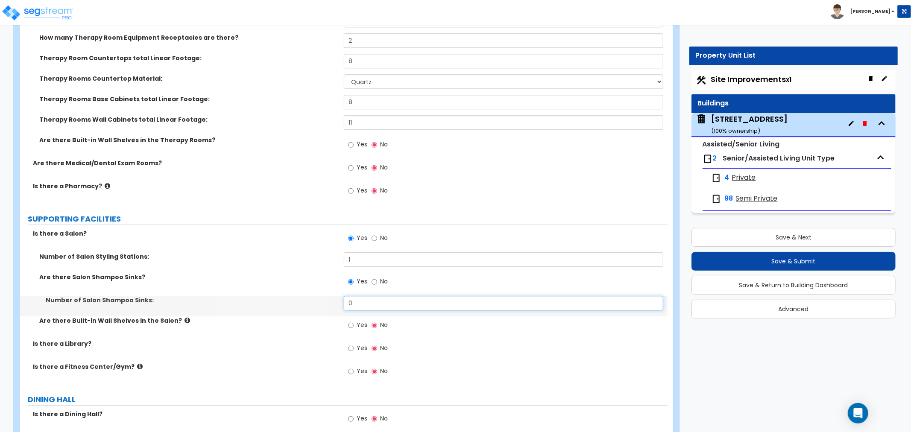
drag, startPoint x: 355, startPoint y: 299, endPoint x: 339, endPoint y: 301, distance: 16.8
click at [339, 301] on div "Number of Salon Shampoo Sinks: 0" at bounding box center [343, 306] width 647 height 20
drag, startPoint x: 319, startPoint y: 301, endPoint x: 288, endPoint y: 300, distance: 30.8
click at [288, 300] on div "Number of Salon Shampoo Sinks: 1" at bounding box center [343, 306] width 647 height 20
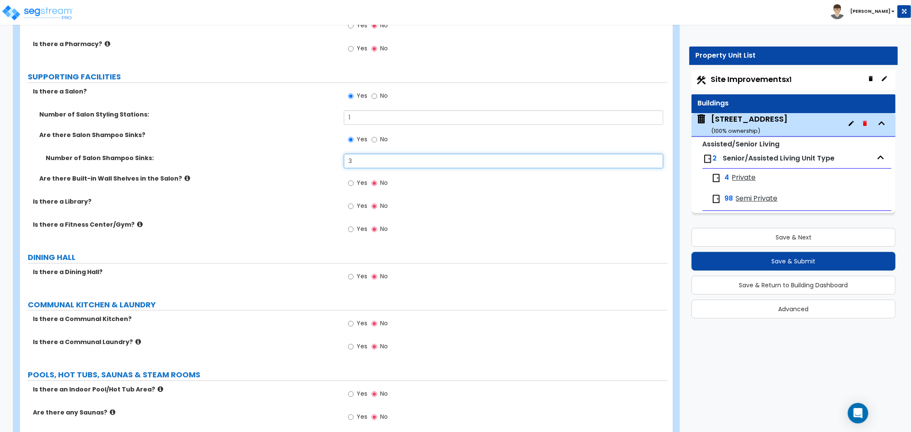
scroll to position [2040, 0]
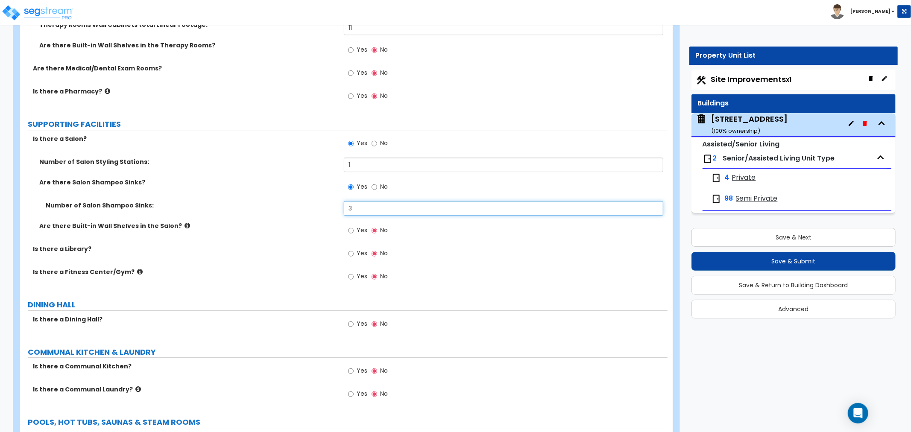
drag, startPoint x: 368, startPoint y: 211, endPoint x: 325, endPoint y: 212, distance: 44.0
click at [325, 212] on div "Number of Salon Shampoo Sinks: 3" at bounding box center [343, 211] width 647 height 20
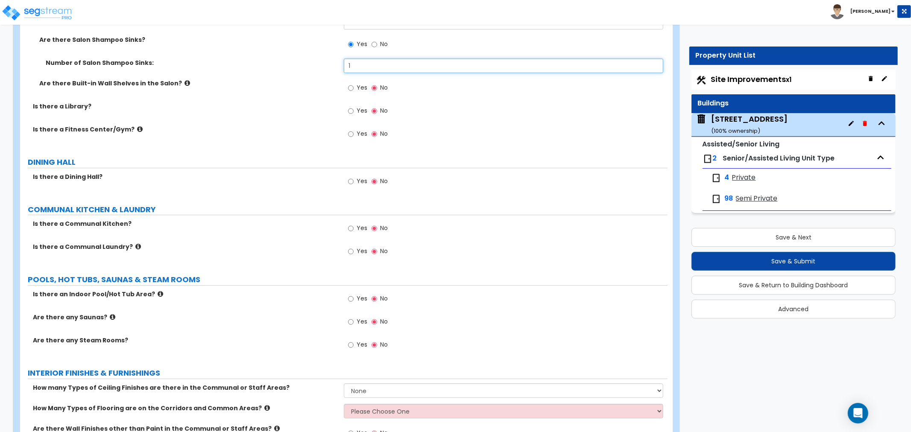
scroll to position [2135, 0]
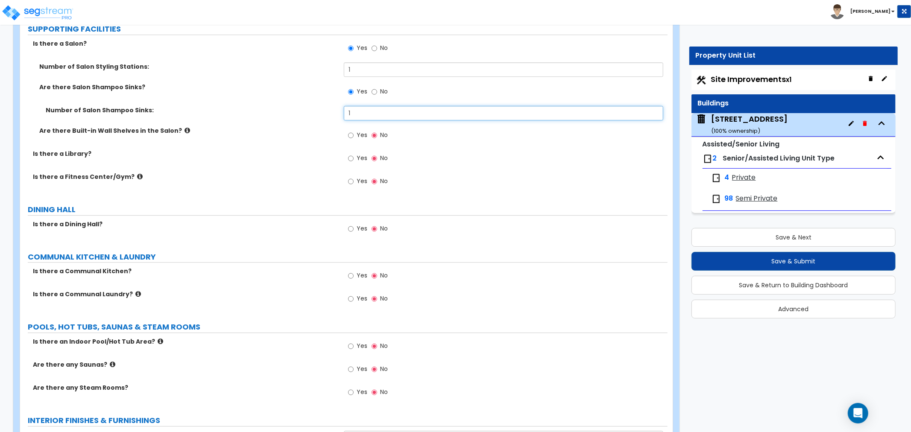
type input "1"
click at [137, 177] on icon at bounding box center [140, 176] width 6 height 6
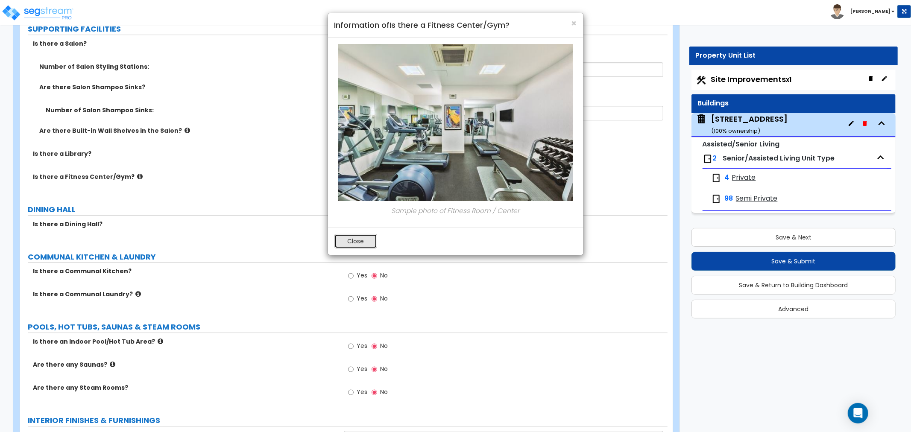
click at [371, 242] on button "Close" at bounding box center [355, 241] width 43 height 15
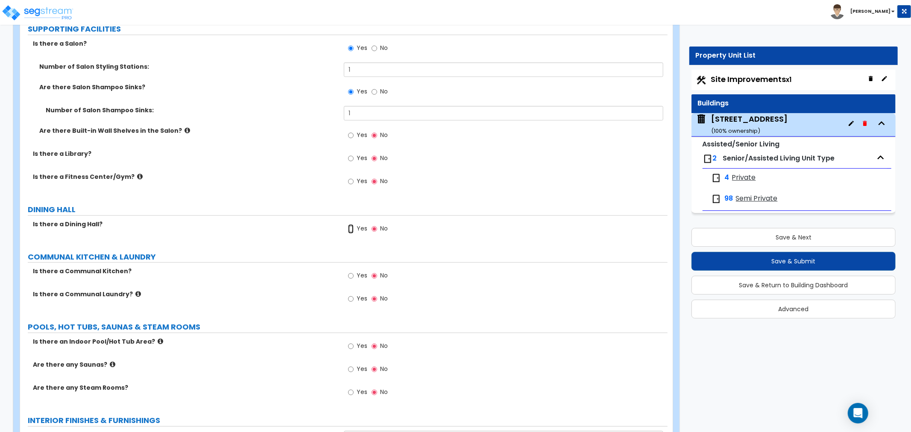
click at [351, 227] on input "Yes" at bounding box center [351, 228] width 6 height 9
radio input "true"
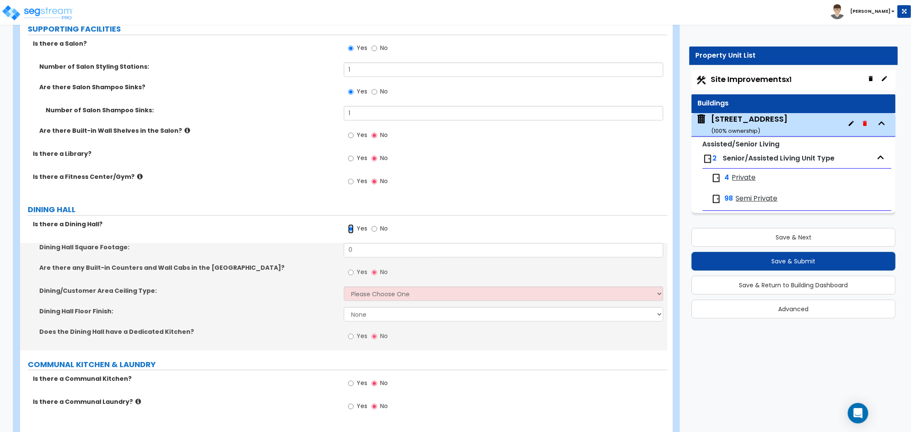
scroll to position [2182, 0]
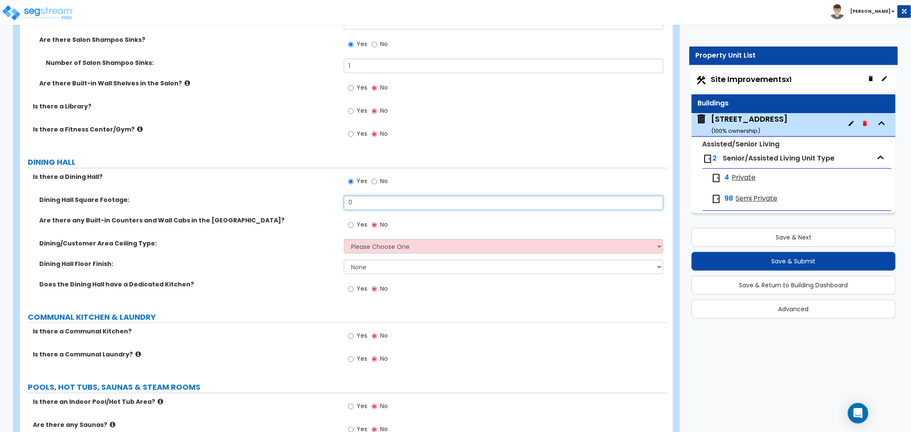
drag, startPoint x: 357, startPoint y: 202, endPoint x: 334, endPoint y: 202, distance: 22.6
click at [334, 202] on div "Dining Hall Square Footage: 0" at bounding box center [343, 206] width 647 height 20
click at [370, 201] on input "0" at bounding box center [503, 203] width 319 height 15
drag, startPoint x: 370, startPoint y: 201, endPoint x: 301, endPoint y: 206, distance: 69.4
click at [301, 206] on div "Dining Hall Square Footage: 0" at bounding box center [343, 206] width 647 height 20
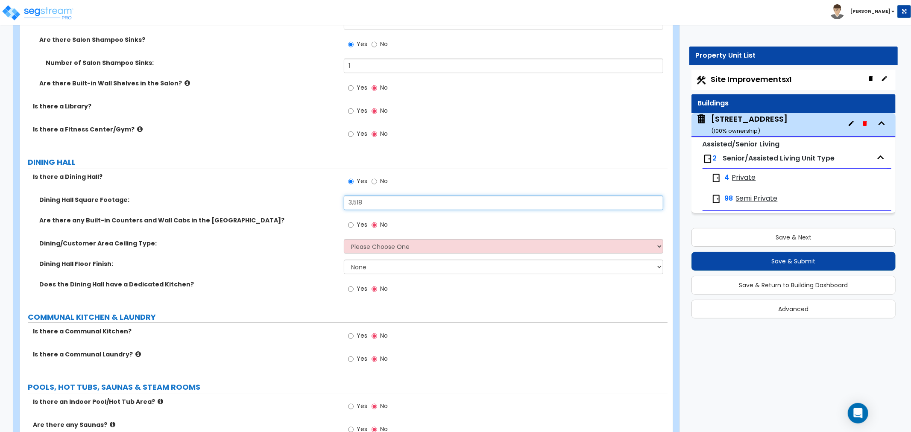
type input "3,518"
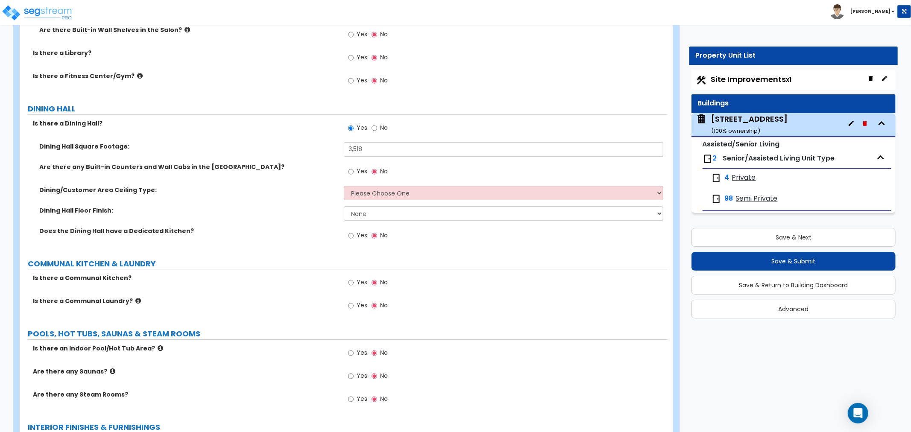
scroll to position [2230, 0]
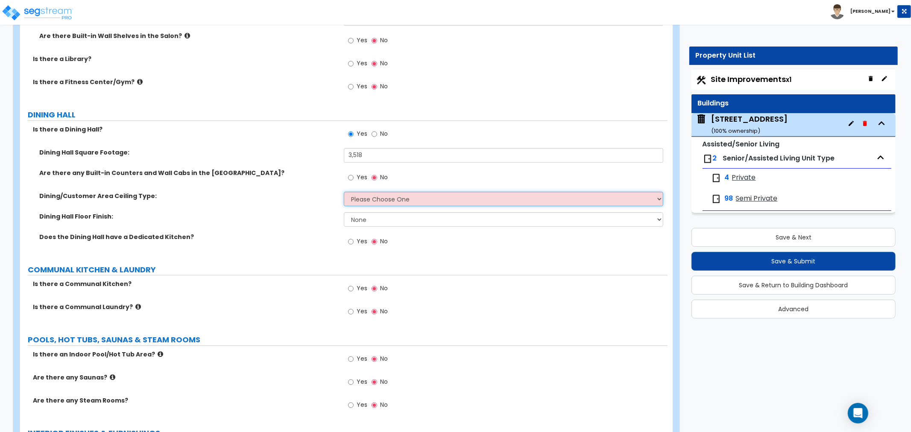
click at [365, 198] on select "Please Choose One Drop Ceiling Open Ceiling Drywall Ceiling" at bounding box center [503, 199] width 319 height 15
select select "1"
click at [344, 192] on select "Please Choose One Drop Ceiling Open Ceiling Drywall Ceiling" at bounding box center [503, 199] width 319 height 15
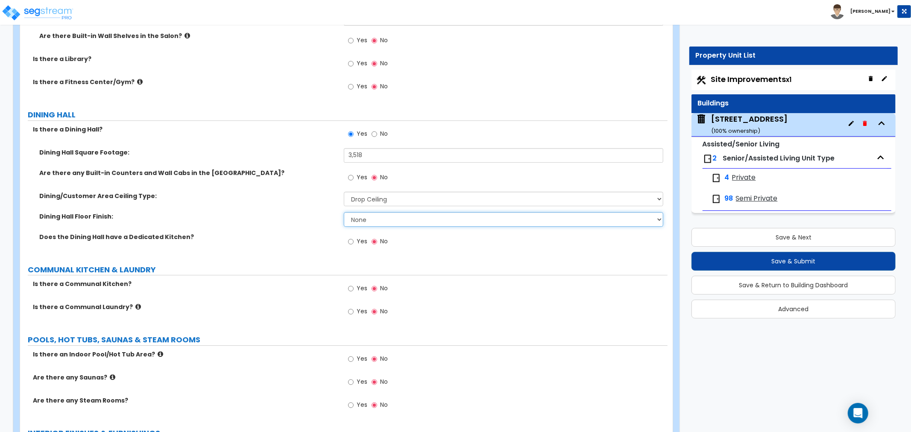
click at [365, 219] on select "None Tile Flooring Hardwood Flooring Resilient Laminate Flooring VCT Flooring S…" at bounding box center [503, 219] width 319 height 15
select select "6"
click at [344, 212] on select "None Tile Flooring Hardwood Flooring Resilient Laminate Flooring VCT Flooring S…" at bounding box center [503, 219] width 319 height 15
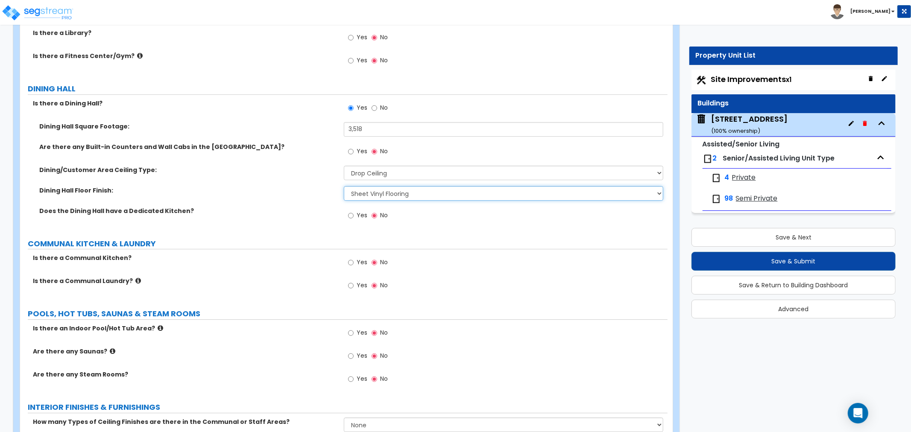
scroll to position [2277, 0]
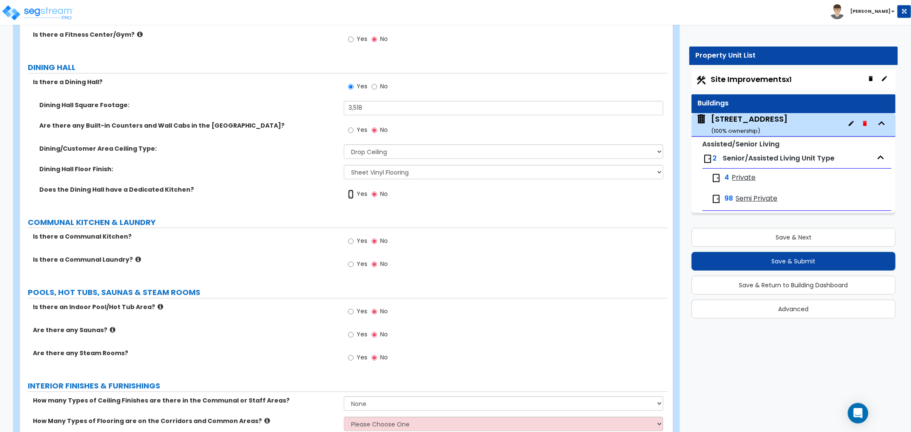
click at [351, 192] on input "Yes" at bounding box center [351, 194] width 6 height 9
radio input "true"
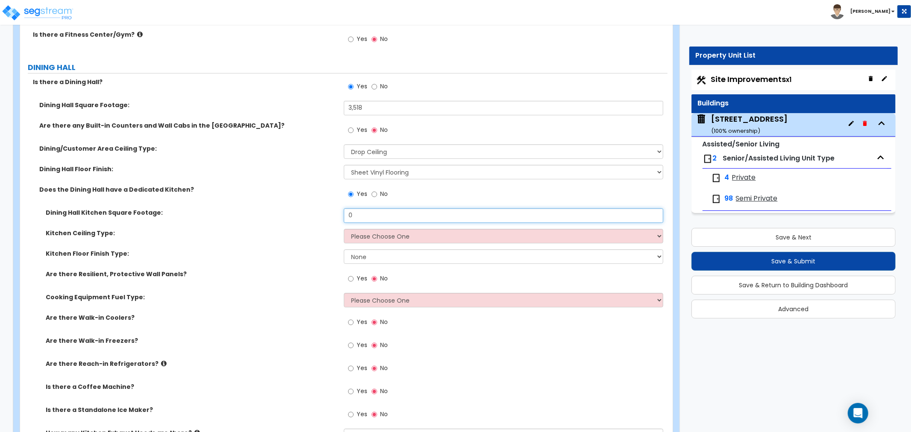
drag, startPoint x: 361, startPoint y: 214, endPoint x: 319, endPoint y: 217, distance: 41.9
click at [319, 217] on div "Dining Hall Kitchen Square Footage: 0" at bounding box center [343, 218] width 647 height 20
click at [372, 216] on input "0" at bounding box center [503, 215] width 319 height 15
drag, startPoint x: 301, startPoint y: 214, endPoint x: 281, endPoint y: 215, distance: 20.1
click at [281, 215] on div "Dining Hall Kitchen Square Footage: 0" at bounding box center [343, 218] width 647 height 20
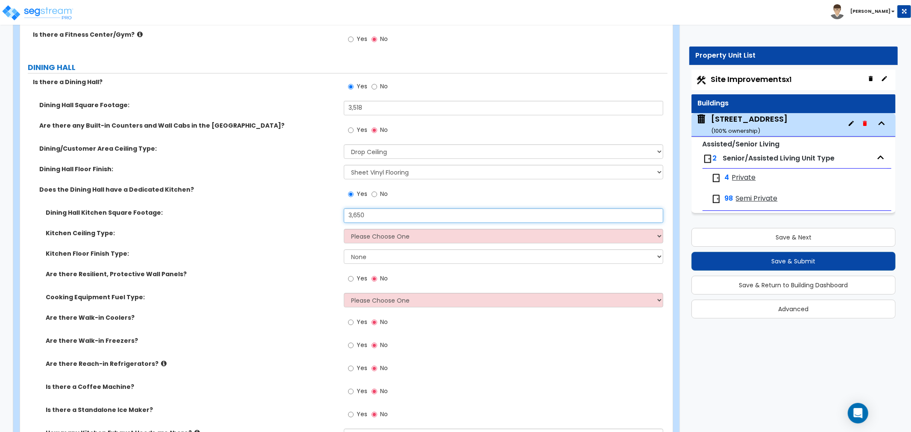
drag, startPoint x: 335, startPoint y: 211, endPoint x: 330, endPoint y: 211, distance: 5.6
click at [330, 211] on div "Dining Hall Kitchen Square Footage: 3,650" at bounding box center [343, 218] width 647 height 20
type input "3,653"
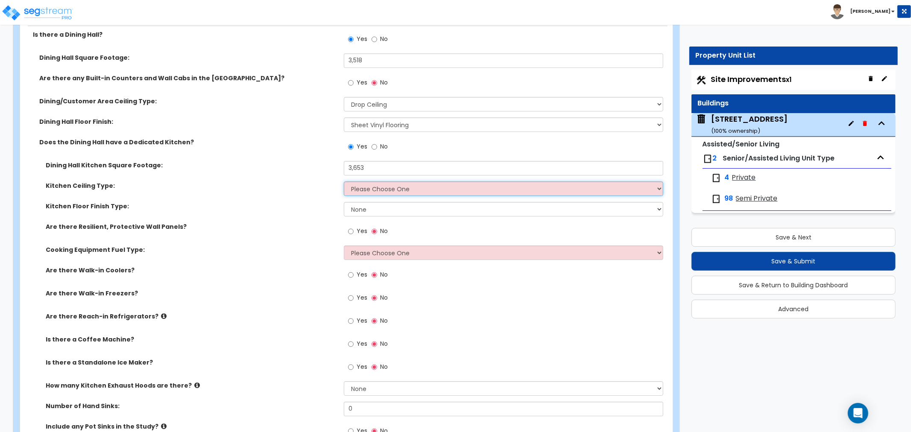
click at [365, 186] on select "Please Choose One Drop Ceiling Open Ceiling Drywall Ceiling" at bounding box center [503, 188] width 319 height 15
select select "3"
click at [344, 181] on select "Please Choose One Drop Ceiling Open Ceiling Drywall Ceiling" at bounding box center [503, 188] width 319 height 15
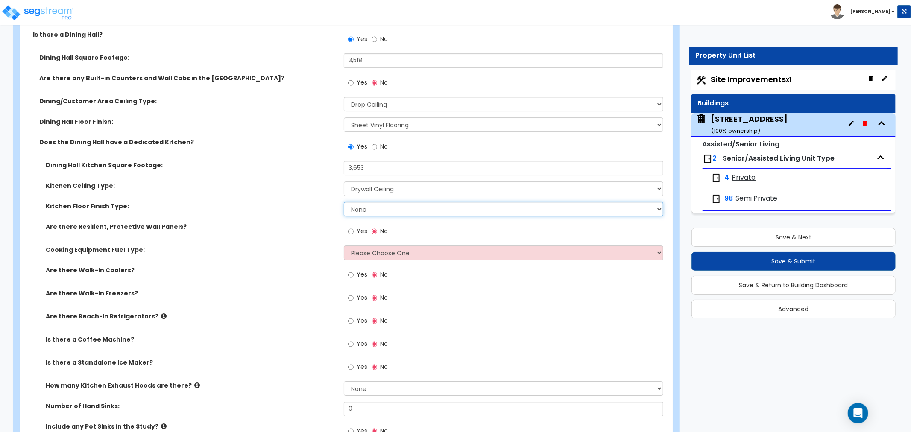
click at [368, 210] on select "None Tile Flooring VCT Flooring Sheet Vinyl Flooring" at bounding box center [503, 209] width 319 height 15
select select "1"
click at [344, 202] on select "None Tile Flooring VCT Flooring Sheet Vinyl Flooring" at bounding box center [503, 209] width 319 height 15
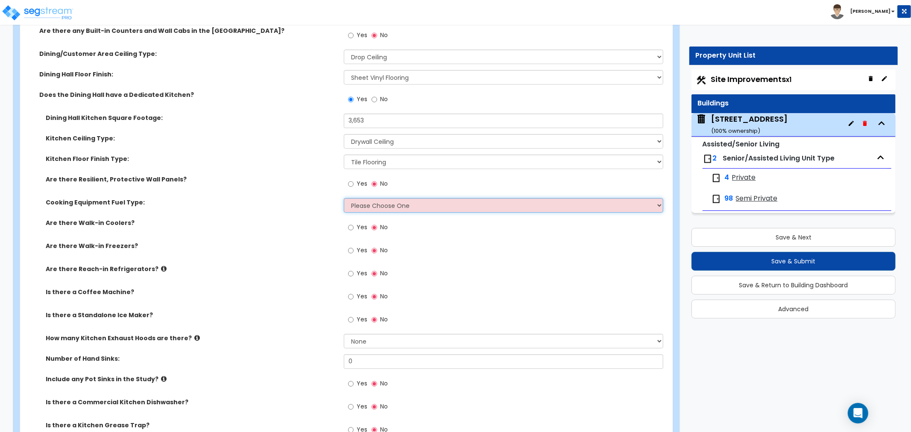
click at [353, 205] on select "Please Choose One Gas Electric" at bounding box center [503, 205] width 319 height 15
select select "1"
click at [344, 198] on select "Please Choose One Gas Electric" at bounding box center [503, 205] width 319 height 15
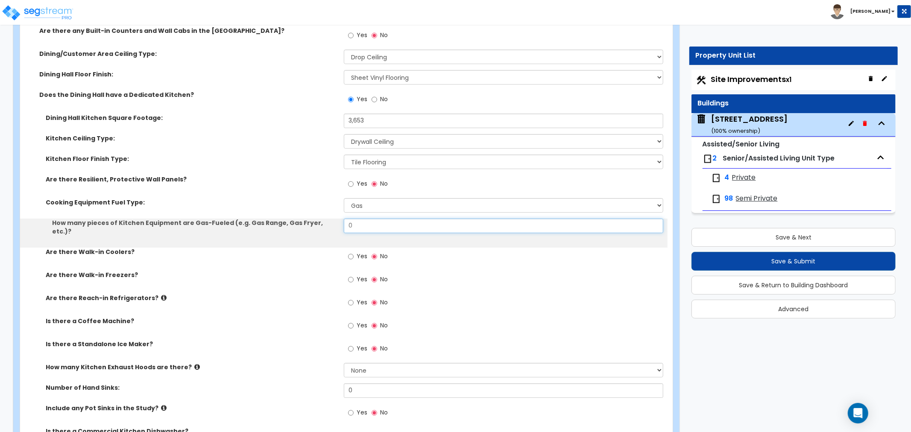
drag, startPoint x: 357, startPoint y: 225, endPoint x: 301, endPoint y: 226, distance: 55.1
click at [301, 226] on div "How many pieces of Kitchen Equipment are Gas-Fueled (e.g. Gas Range, Gas Fryer,…" at bounding box center [343, 233] width 647 height 29
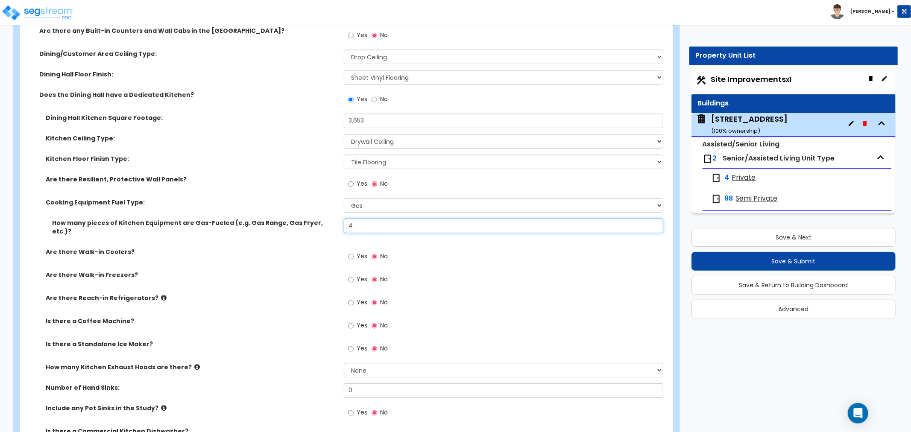
scroll to position [2419, 0]
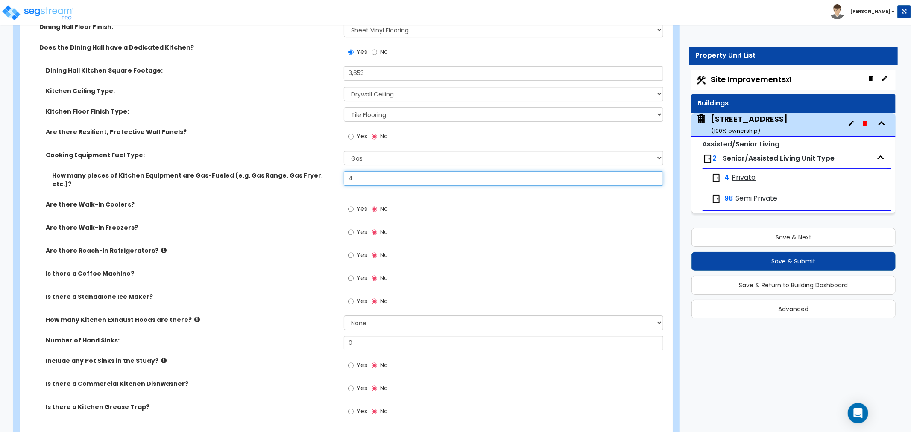
type input "4"
click at [351, 205] on input "Yes" at bounding box center [351, 209] width 6 height 9
radio input "true"
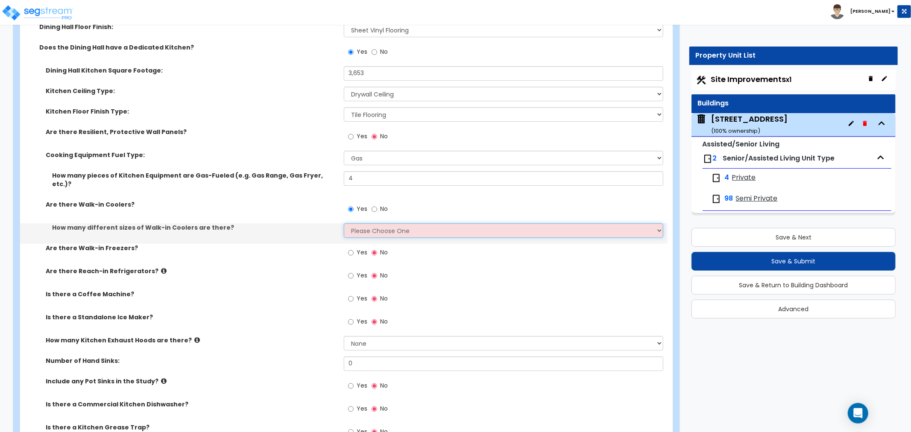
click at [363, 223] on select "Please Choose One 1 2 3 4" at bounding box center [503, 230] width 319 height 15
select select "1"
click at [344, 223] on select "Please Choose One 1 2 3 4" at bounding box center [503, 230] width 319 height 15
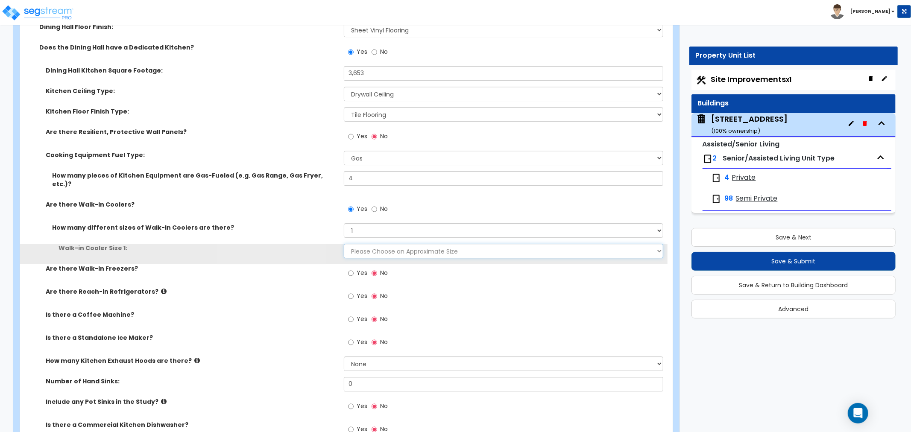
click at [363, 244] on select "Please Choose an Approximate Size 6' x 6' 10' x 6' 12' x 14' 12' x 20' I want t…" at bounding box center [503, 251] width 319 height 15
select select "2"
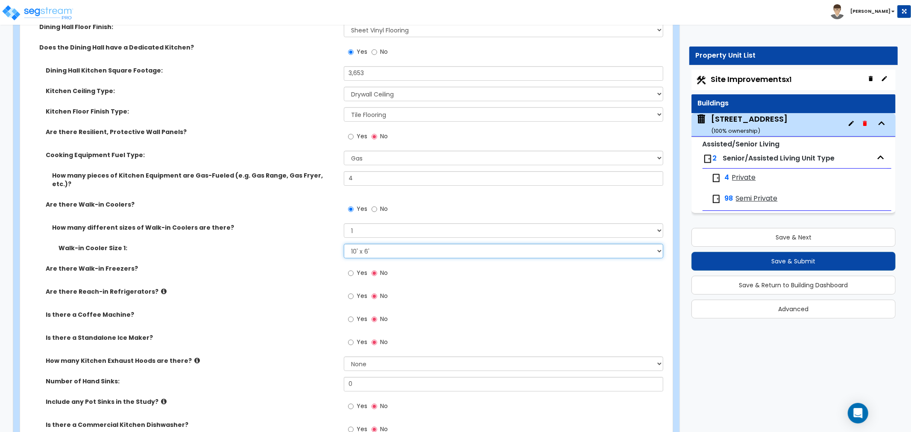
click at [344, 244] on select "Please Choose an Approximate Size 6' x 6' 10' x 6' 12' x 14' 12' x 20' I want t…" at bounding box center [503, 251] width 319 height 15
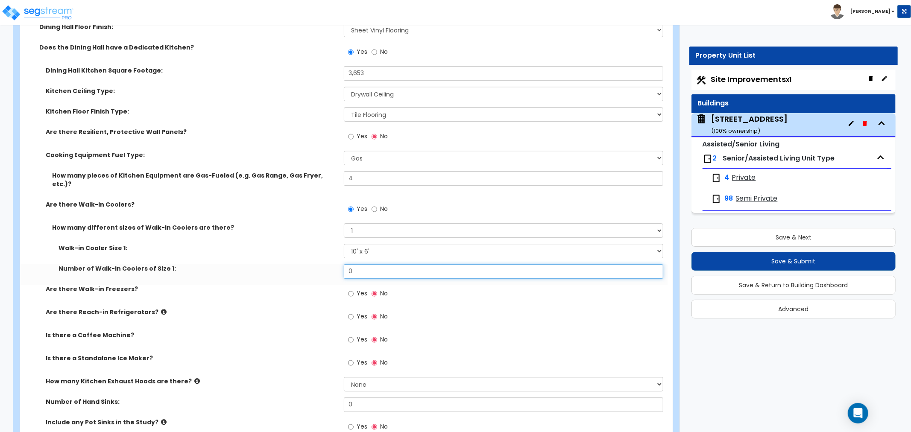
drag, startPoint x: 360, startPoint y: 266, endPoint x: 331, endPoint y: 262, distance: 29.3
click at [331, 264] on div "Number of Walk-in Coolers of Size 1: 0" at bounding box center [343, 274] width 647 height 20
type input "1"
click at [352, 289] on input "Yes" at bounding box center [351, 293] width 6 height 9
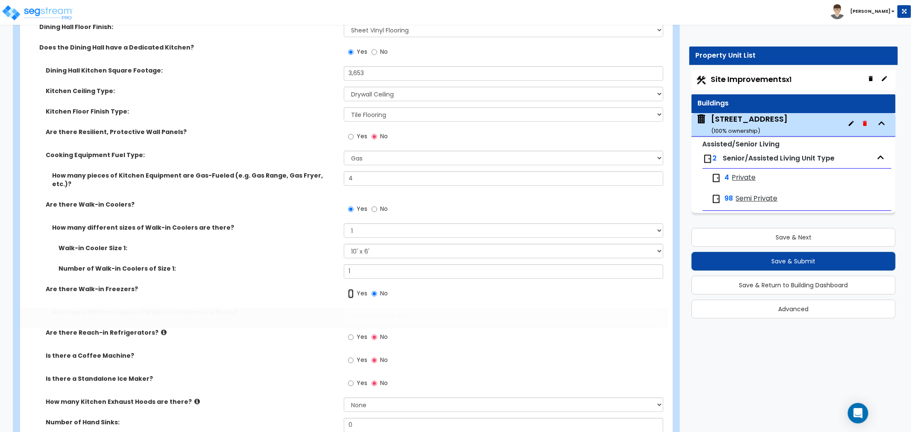
radio input "true"
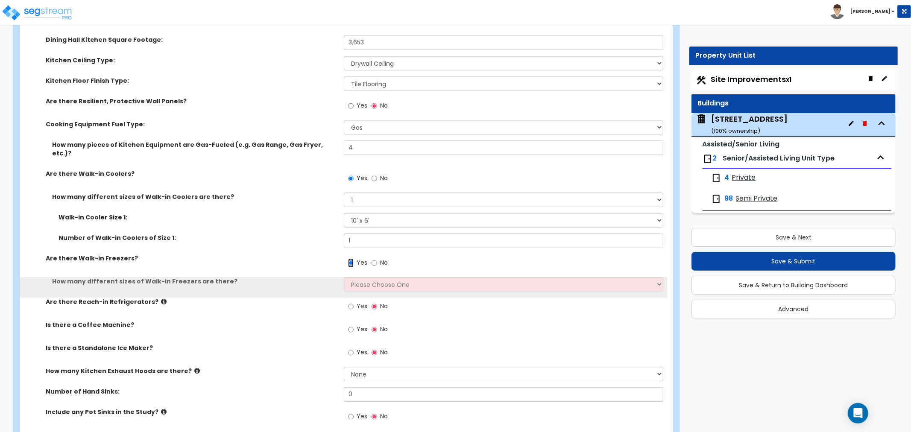
scroll to position [2467, 0]
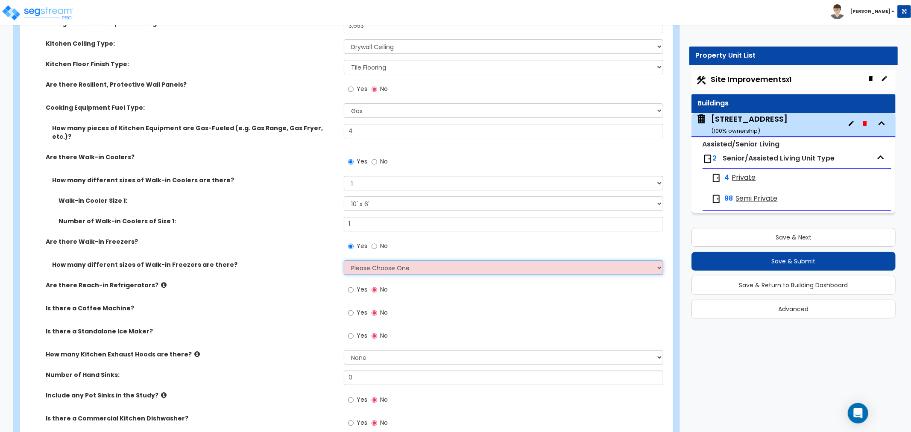
click at [368, 260] on select "Please Choose One 1 2 3 4" at bounding box center [503, 267] width 319 height 15
select select "1"
click at [344, 260] on select "Please Choose One 1 2 3 4" at bounding box center [503, 267] width 319 height 15
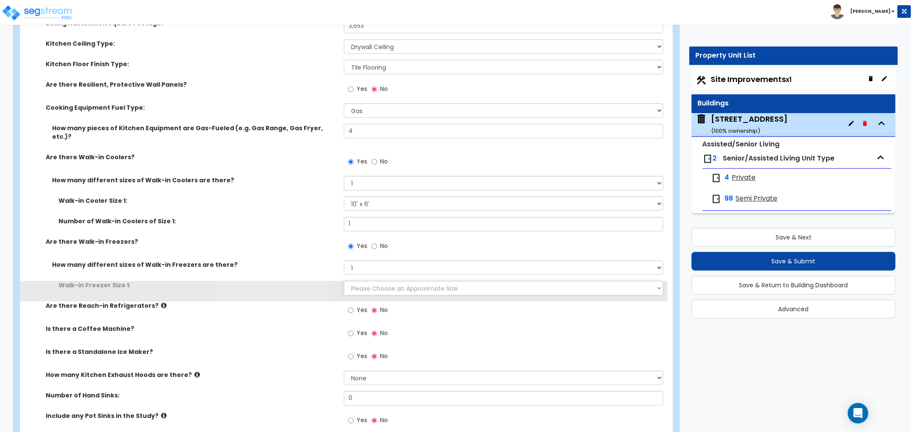
click at [368, 281] on select "Please Choose an Approximate Size 8' x 8' 8' x 12' 8' x 16' 8' x 20' I want to …" at bounding box center [503, 288] width 319 height 15
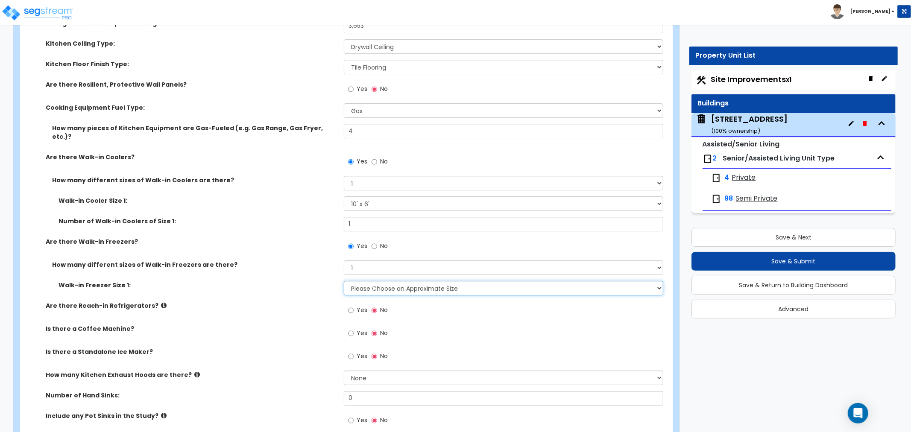
select select "2"
click at [344, 281] on select "Please Choose an Approximate Size 8' x 8' 8' x 12' 8' x 16' 8' x 20' I want to …" at bounding box center [503, 288] width 319 height 15
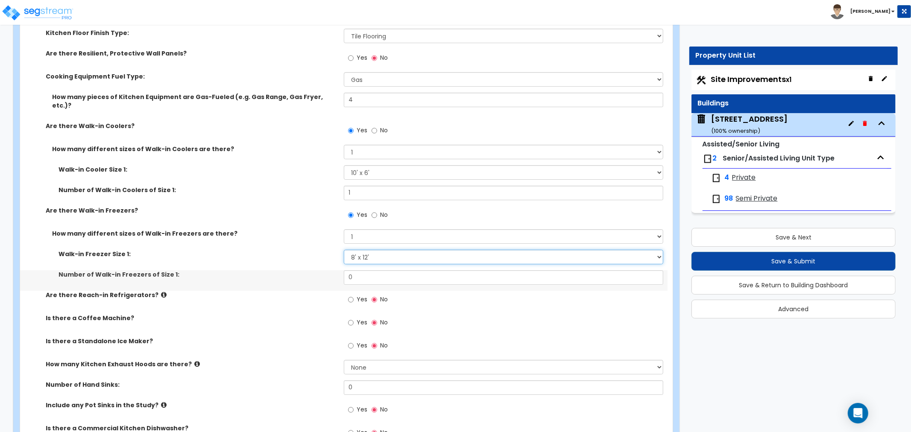
scroll to position [2514, 0]
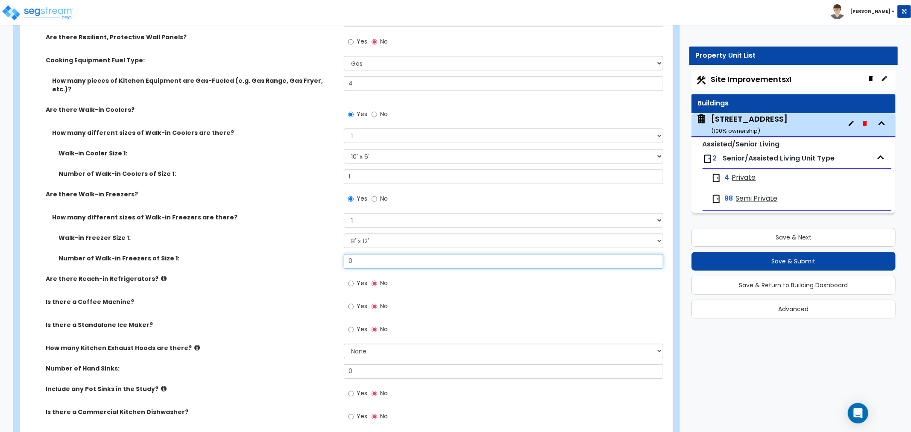
drag, startPoint x: 360, startPoint y: 252, endPoint x: 307, endPoint y: 254, distance: 53.4
click at [307, 254] on div "Number of Walk-in Freezers of Size 1: 0" at bounding box center [343, 264] width 647 height 20
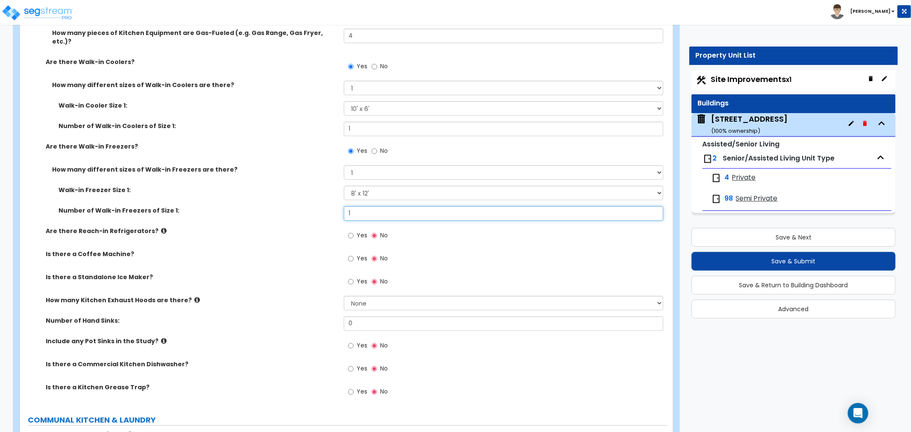
type input "1"
click at [349, 231] on input "Yes" at bounding box center [351, 235] width 6 height 9
radio input "true"
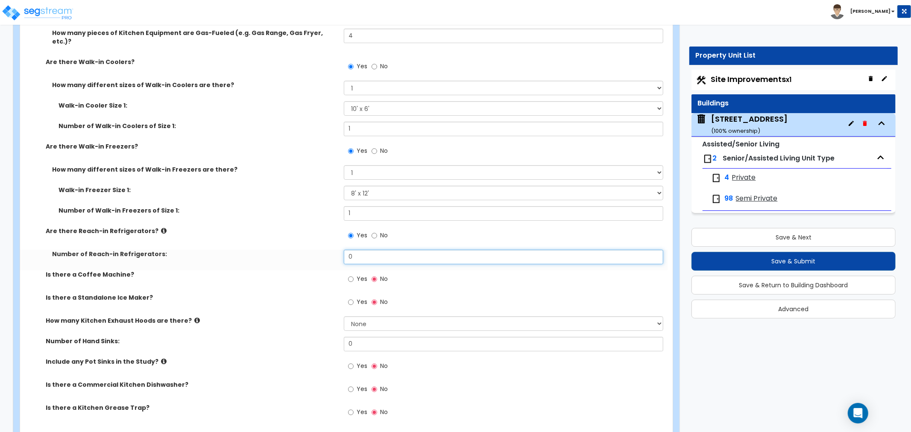
drag, startPoint x: 359, startPoint y: 249, endPoint x: 330, endPoint y: 248, distance: 28.7
click at [330, 250] on div "Number of Reach-in Refrigerators: 0" at bounding box center [343, 260] width 647 height 20
type input "3"
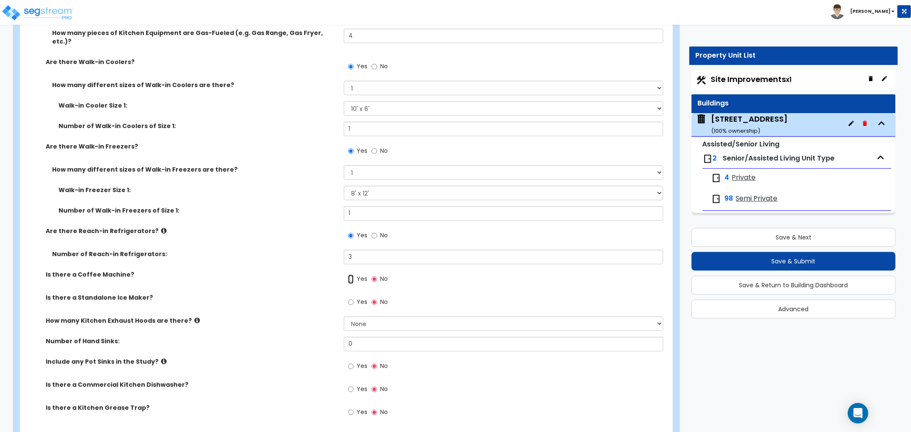
click at [351, 275] on input "Yes" at bounding box center [351, 279] width 6 height 9
radio input "true"
click at [352, 298] on input "Yes" at bounding box center [351, 302] width 6 height 9
radio input "true"
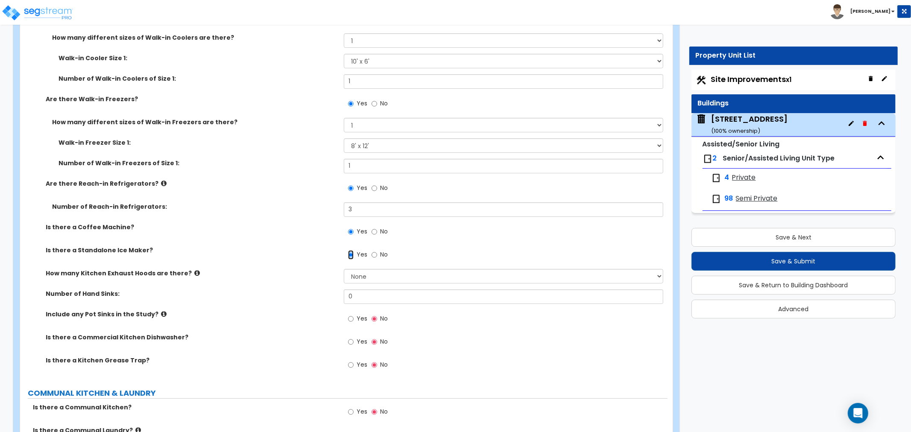
scroll to position [2657, 0]
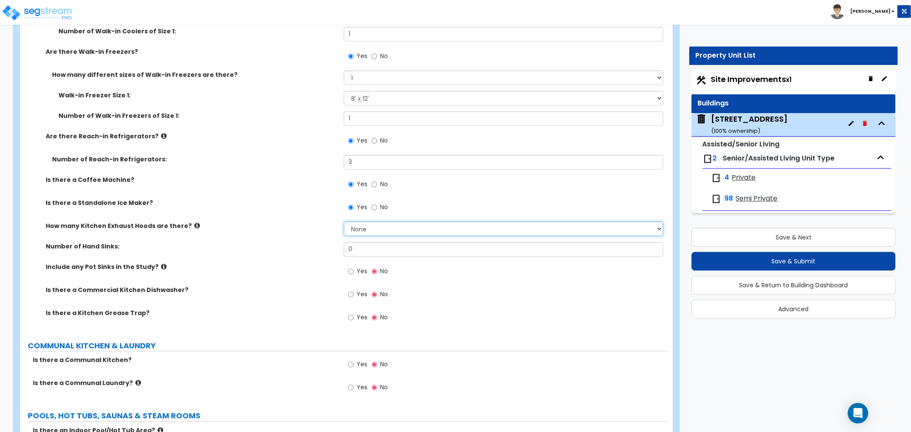
click at [378, 222] on select "None 1 2 3" at bounding box center [503, 229] width 319 height 15
select select "1"
click at [344, 222] on select "None 1 2 3" at bounding box center [503, 229] width 319 height 15
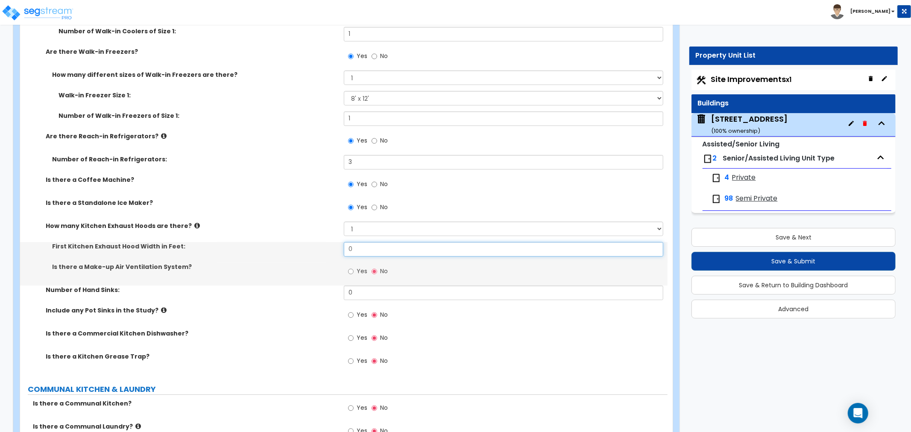
drag, startPoint x: 369, startPoint y: 242, endPoint x: 319, endPoint y: 243, distance: 49.5
click at [319, 243] on div "First Kitchen Exhaust Hood Width in Feet: 0" at bounding box center [343, 252] width 647 height 20
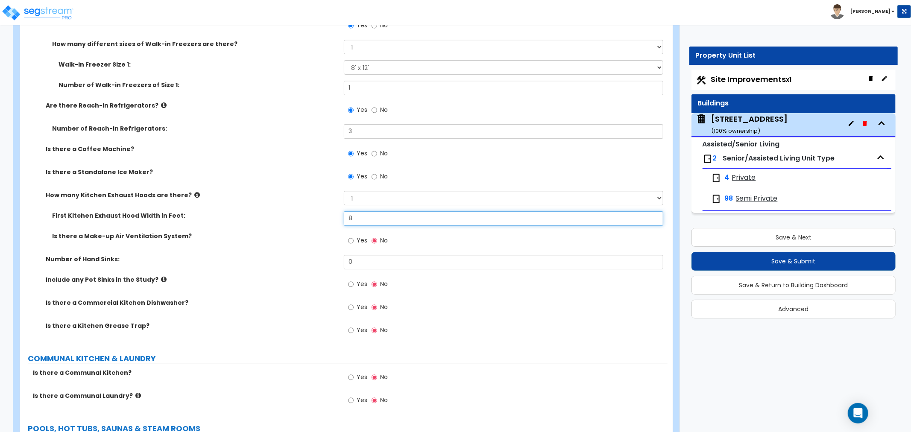
scroll to position [2704, 0]
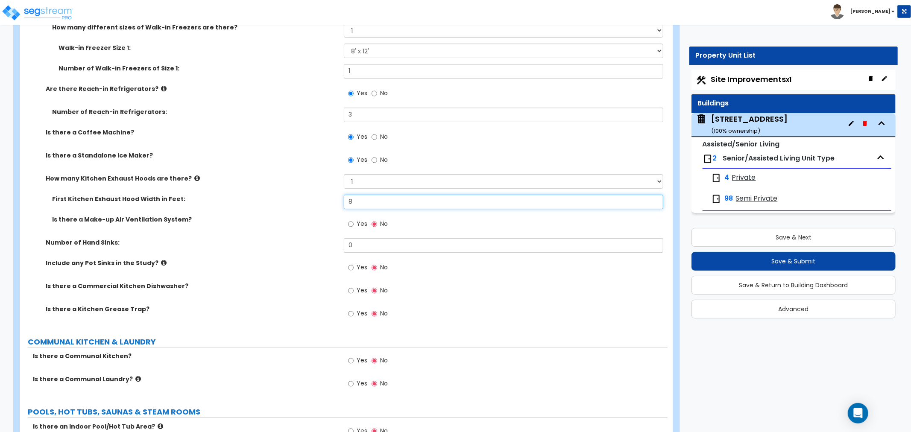
type input "8"
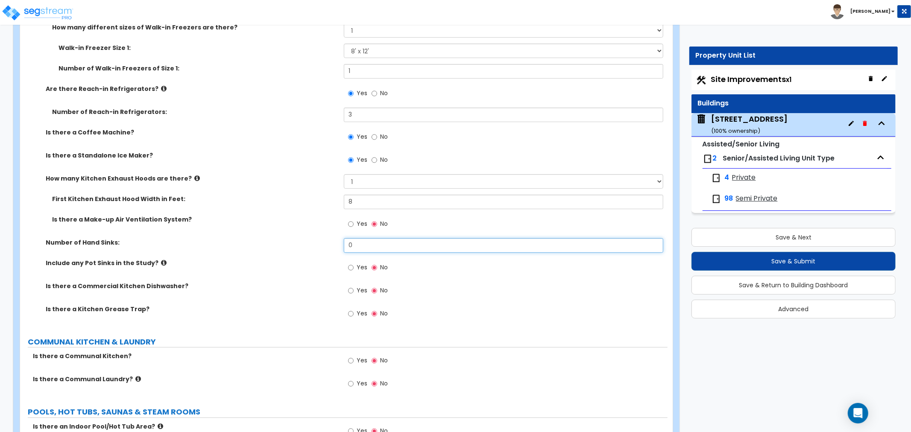
drag, startPoint x: 355, startPoint y: 238, endPoint x: 314, endPoint y: 238, distance: 40.6
click at [314, 238] on div "Number of Hand Sinks: 0" at bounding box center [343, 248] width 647 height 20
type input "2"
click at [348, 263] on input "Yes" at bounding box center [351, 267] width 6 height 9
radio input "true"
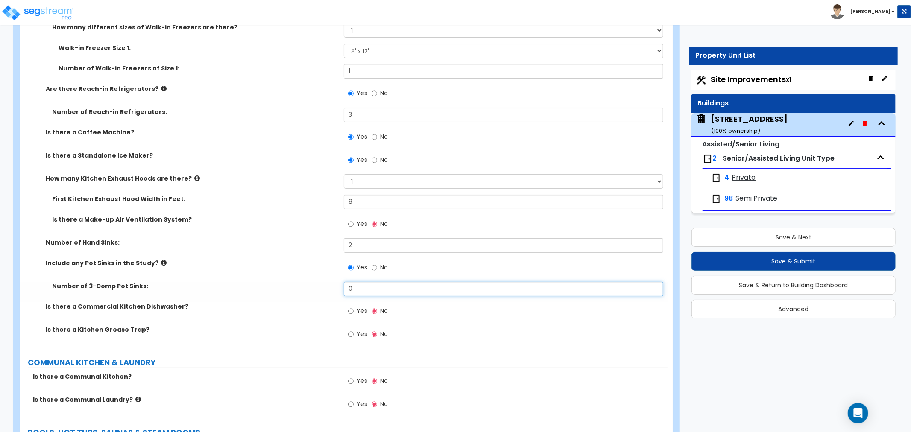
drag, startPoint x: 361, startPoint y: 279, endPoint x: 331, endPoint y: 279, distance: 29.9
click at [331, 282] on div "Number of 3-Comp Pot Sinks: 0" at bounding box center [343, 292] width 647 height 20
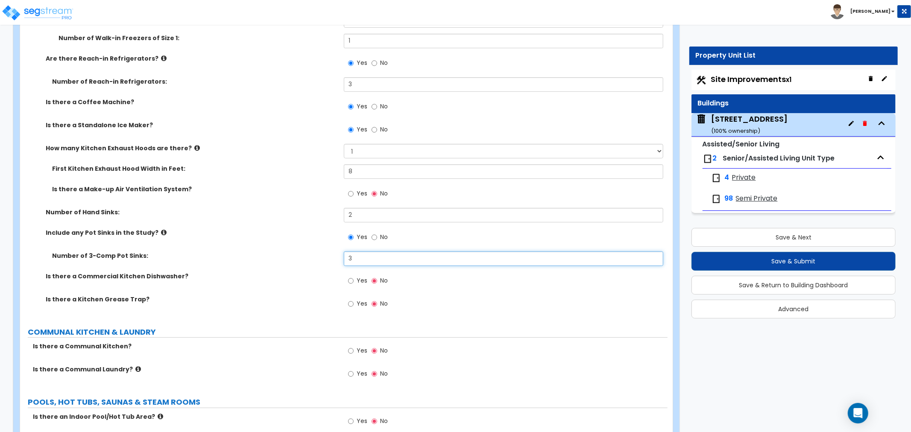
scroll to position [2751, 0]
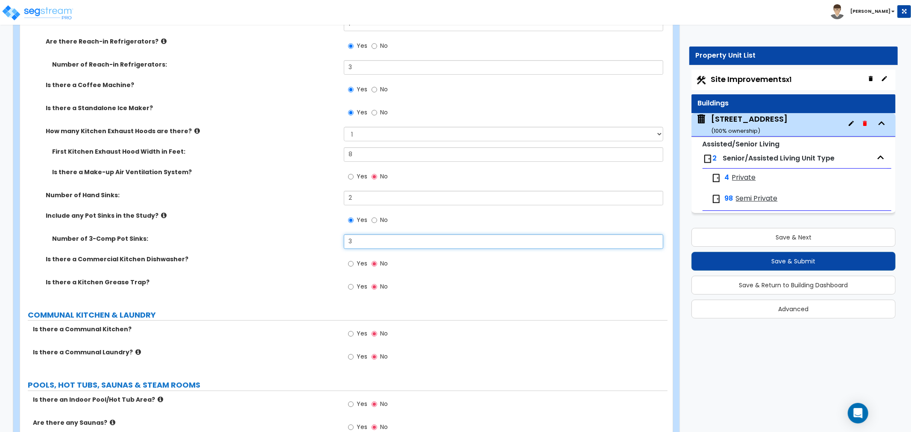
type input "3"
click at [348, 259] on input "Yes" at bounding box center [351, 263] width 6 height 9
radio input "true"
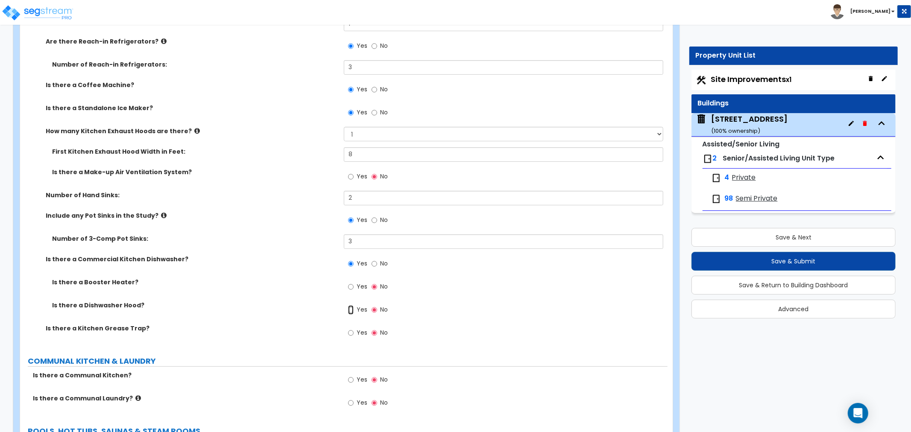
click at [351, 305] on input "Yes" at bounding box center [351, 309] width 6 height 9
radio input "true"
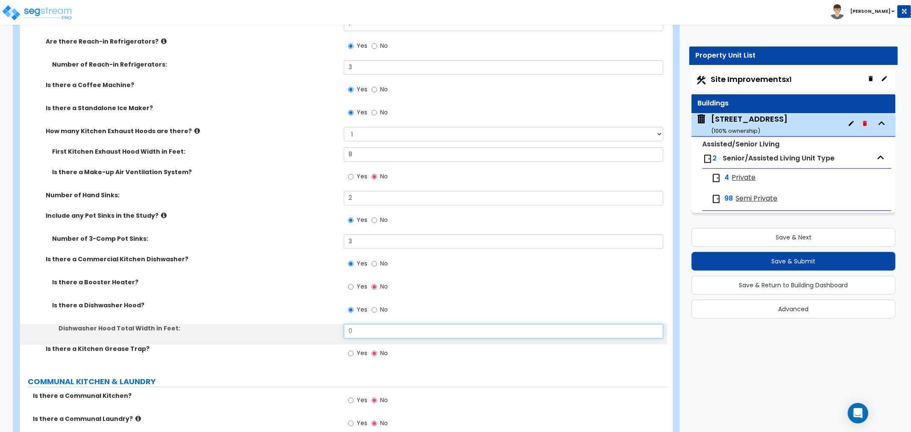
drag, startPoint x: 365, startPoint y: 320, endPoint x: 292, endPoint y: 320, distance: 73.0
click at [292, 324] on div "Dishwasher Hood Total Width in Feet: 0" at bounding box center [343, 334] width 647 height 20
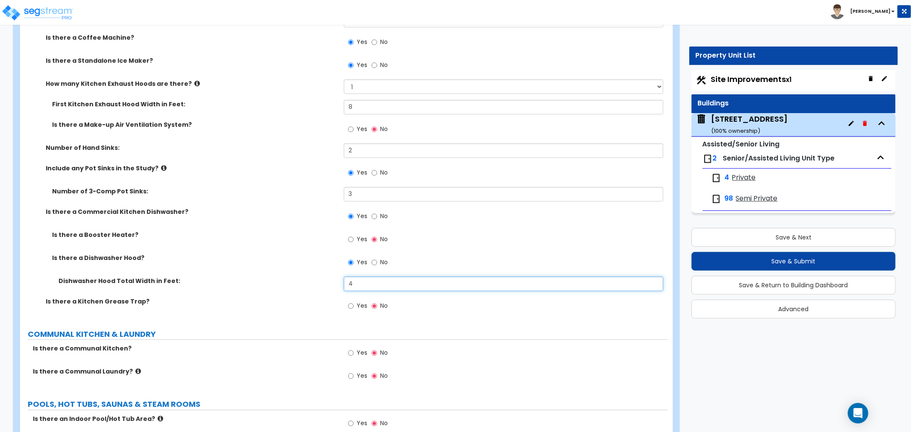
type input "4"
click at [351, 301] on input "Yes" at bounding box center [351, 305] width 6 height 9
radio input "true"
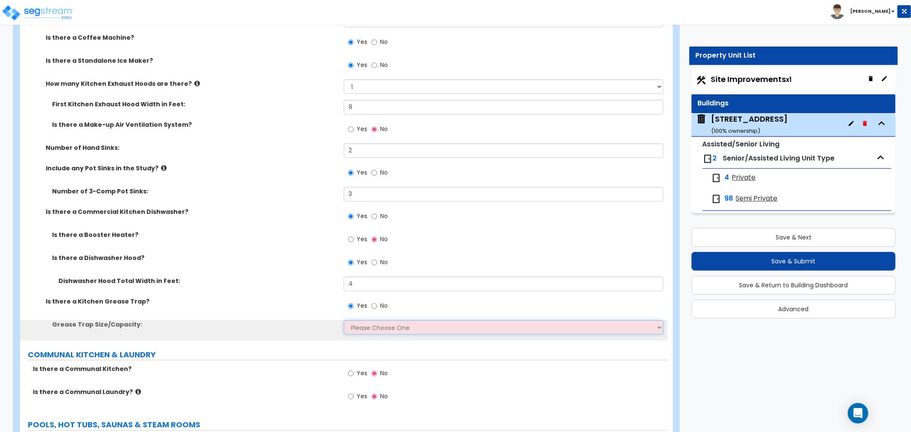
click at [360, 320] on select "Please Choose One Small Medium Large" at bounding box center [503, 327] width 319 height 15
select select "1"
click at [344, 320] on select "Please Choose One Small Medium Large" at bounding box center [503, 327] width 319 height 15
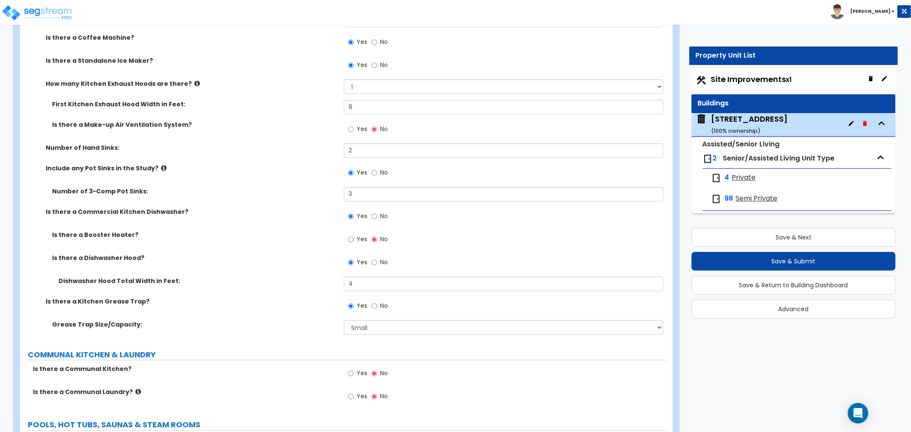
click at [296, 307] on div "Is there a Kitchen Grease Trap? Yes No" at bounding box center [343, 308] width 647 height 23
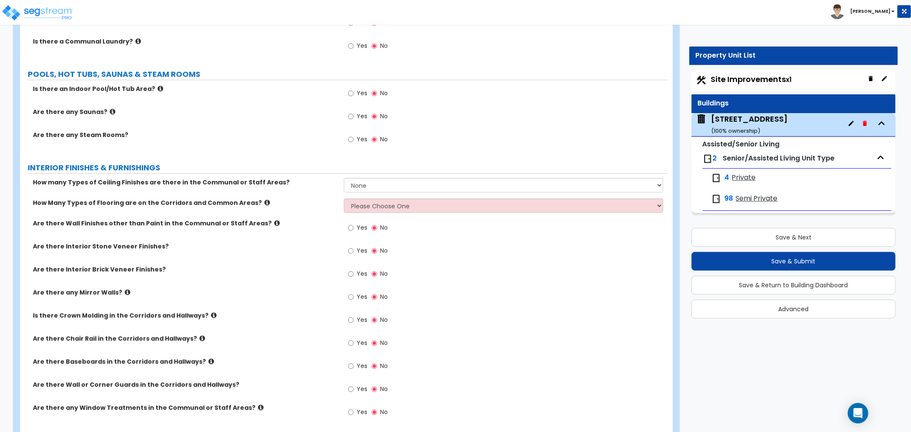
scroll to position [3178, 0]
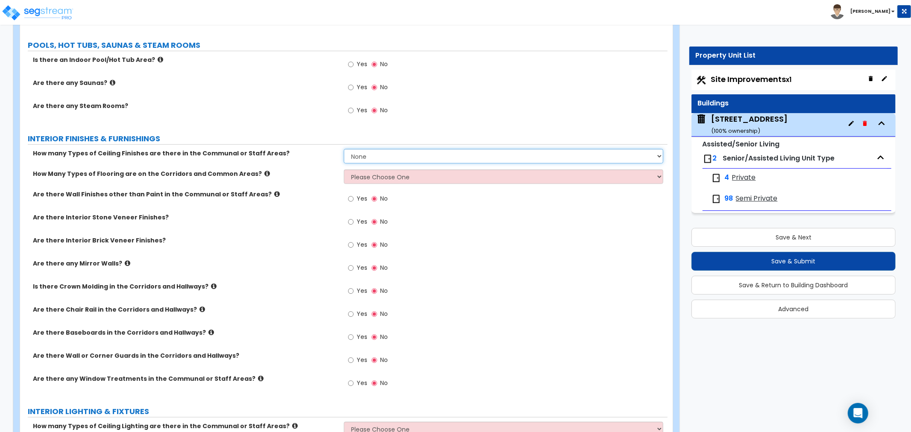
click at [366, 149] on select "None 1 2 3" at bounding box center [503, 156] width 319 height 15
click at [344, 149] on select "None 1 2 3" at bounding box center [503, 156] width 319 height 15
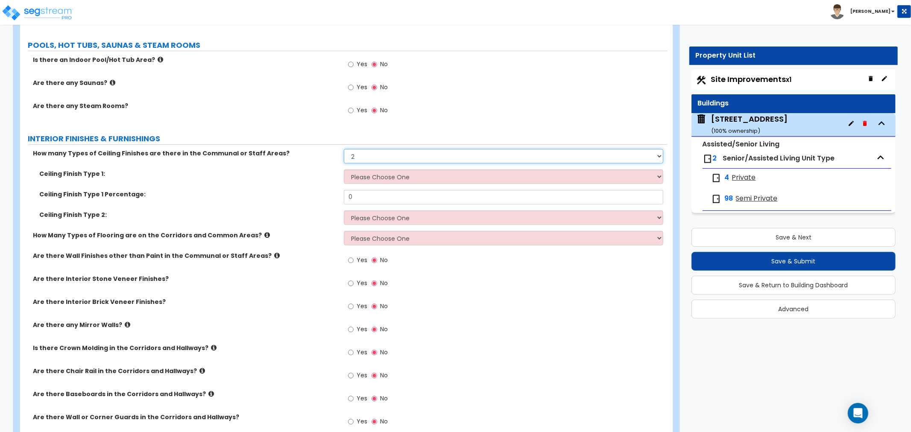
click at [360, 149] on select "None 1 2 3" at bounding box center [503, 156] width 319 height 15
select select "1"
click at [344, 149] on select "None 1 2 3" at bounding box center [503, 156] width 319 height 15
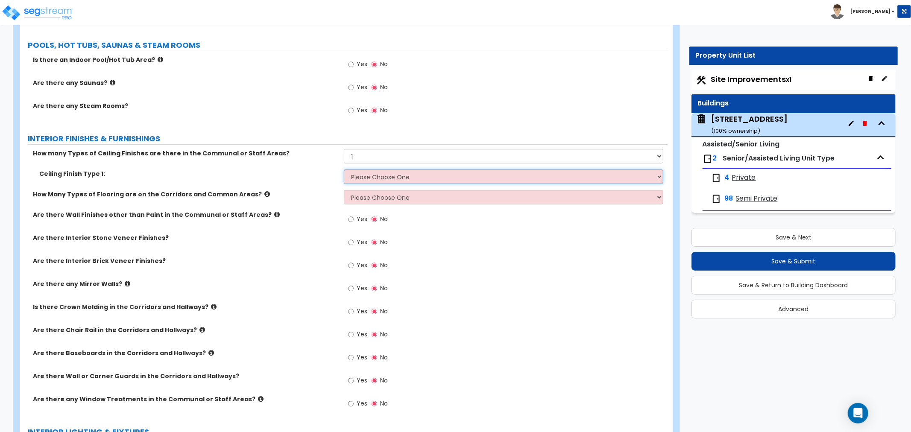
click at [357, 170] on select "Please Choose One Drop Ceiling Drywall Ceiling Open Ceiling" at bounding box center [503, 177] width 319 height 15
select select "1"
click at [344, 170] on select "Please Choose One Drop Ceiling Drywall Ceiling Open Ceiling" at bounding box center [503, 177] width 319 height 15
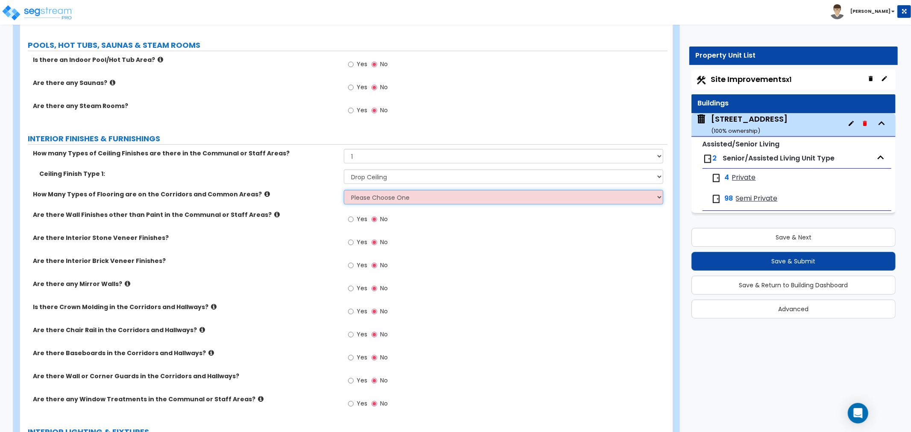
click at [359, 190] on select "Please Choose One 1 2 3" at bounding box center [503, 197] width 319 height 15
select select "3"
click at [344, 190] on select "Please Choose One 1 2 3" at bounding box center [503, 197] width 319 height 15
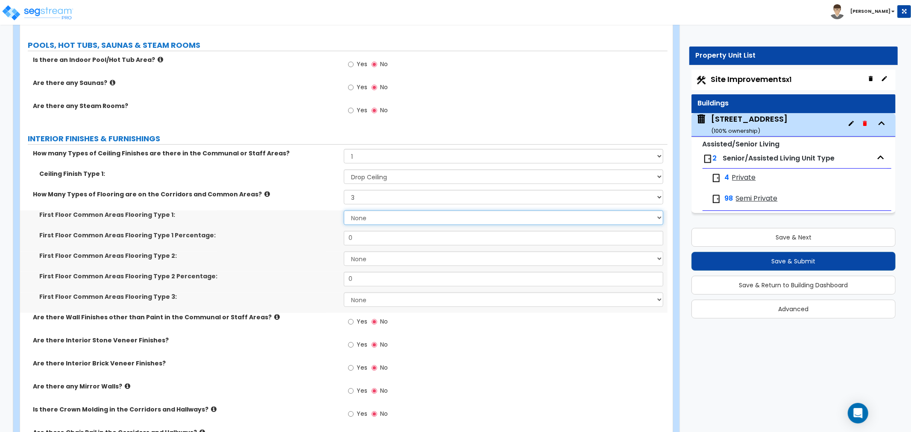
click at [355, 211] on select "None Tile Flooring Hardwood Flooring Resilient Laminate Flooring VCT Flooring S…" at bounding box center [503, 218] width 319 height 15
select select "3"
click at [344, 211] on select "None Tile Flooring Hardwood Flooring Resilient Laminate Flooring VCT Flooring S…" at bounding box center [503, 218] width 319 height 15
drag, startPoint x: 362, startPoint y: 231, endPoint x: 289, endPoint y: 229, distance: 72.6
click at [289, 231] on div "First Floor Common Areas Flooring Type 1 Percentage: 0" at bounding box center [343, 241] width 647 height 20
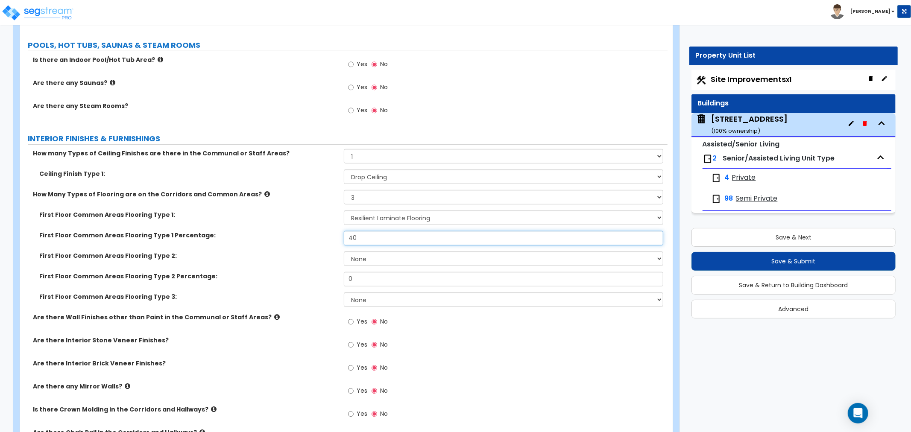
type input "40"
click at [365, 251] on select "None Tile Flooring Hardwood Flooring Resilient Laminate Flooring VCT Flooring S…" at bounding box center [503, 258] width 319 height 15
select select "4"
click at [344, 251] on select "None Tile Flooring Hardwood Flooring Resilient Laminate Flooring VCT Flooring S…" at bounding box center [503, 258] width 319 height 15
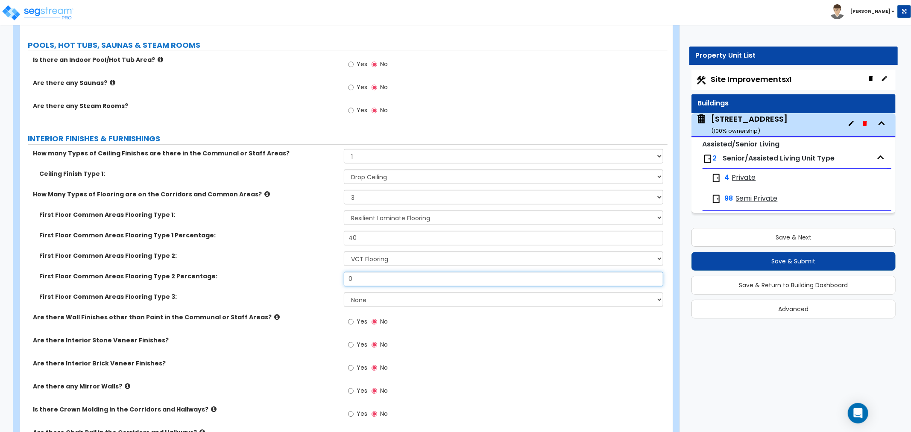
drag, startPoint x: 361, startPoint y: 270, endPoint x: 313, endPoint y: 271, distance: 48.3
click at [313, 272] on div "First Floor Common Areas Flooring Type 2 Percentage: 0" at bounding box center [343, 282] width 647 height 20
type input "30"
click at [363, 292] on select "None Tile Flooring Hardwood Flooring Resilient Laminate Flooring VCT Flooring S…" at bounding box center [503, 299] width 319 height 15
click at [344, 292] on select "None Tile Flooring Hardwood Flooring Resilient Laminate Flooring VCT Flooring S…" at bounding box center [503, 299] width 319 height 15
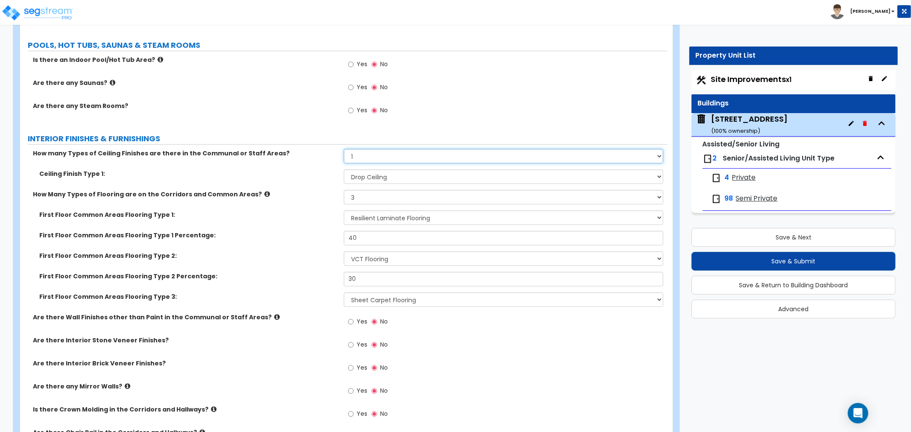
click at [394, 149] on select "None 1 2 3" at bounding box center [503, 156] width 319 height 15
click at [299, 211] on label "First Floor Common Areas Flooring Type 1:" at bounding box center [188, 215] width 298 height 9
click at [361, 190] on select "Please Choose One 1 2 3" at bounding box center [503, 197] width 319 height 15
click at [296, 251] on label "First Floor Common Areas Flooring Type 2:" at bounding box center [188, 255] width 298 height 9
click at [366, 292] on select "None Tile Flooring Hardwood Flooring Resilient Laminate Flooring VCT Flooring S…" at bounding box center [503, 299] width 319 height 15
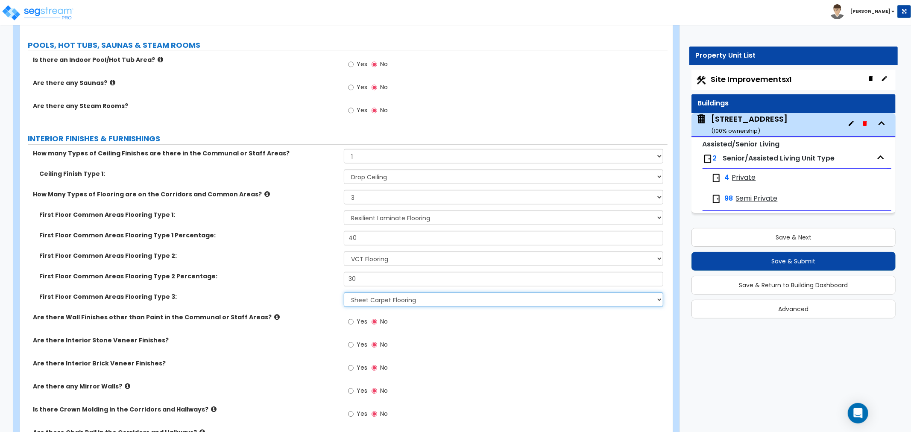
select select "9"
click at [344, 292] on select "None Tile Flooring Hardwood Flooring Resilient Laminate Flooring VCT Flooring S…" at bounding box center [503, 299] width 319 height 15
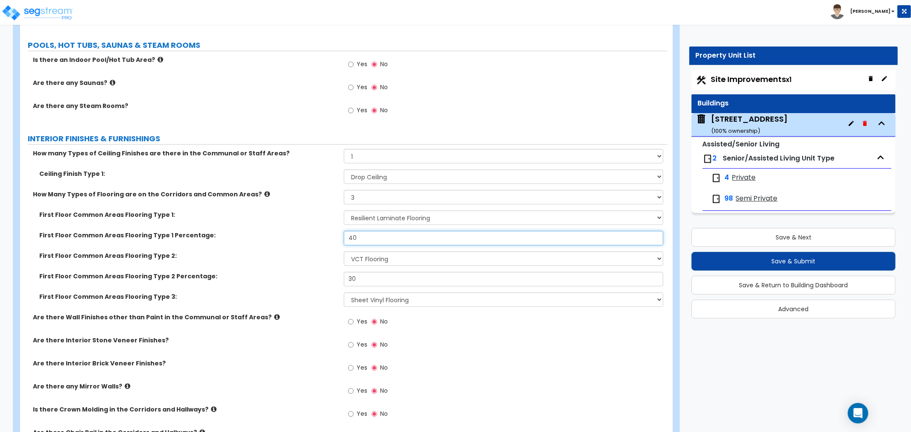
drag, startPoint x: 357, startPoint y: 227, endPoint x: 346, endPoint y: 225, distance: 11.2
click at [346, 231] on input "40" at bounding box center [503, 238] width 319 height 15
type input "60"
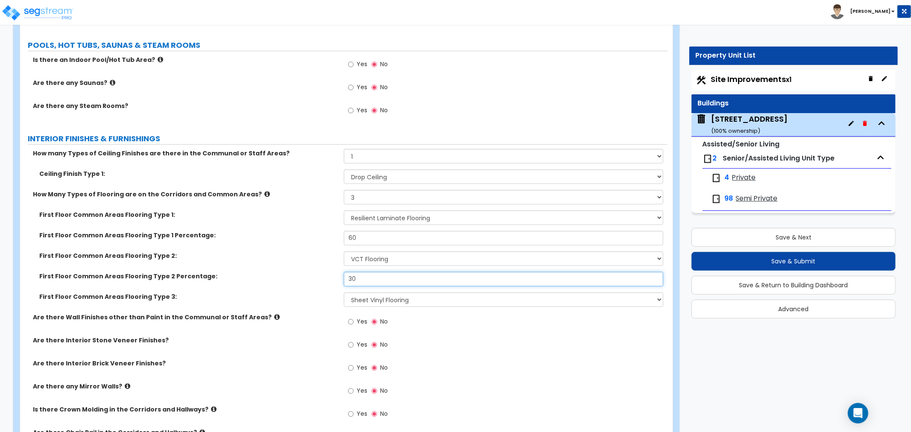
drag, startPoint x: 364, startPoint y: 272, endPoint x: 333, endPoint y: 272, distance: 30.7
click at [333, 272] on div "First Floor Common Areas Flooring Type 2 Percentage: 30" at bounding box center [343, 282] width 647 height 20
type input "25"
click at [317, 292] on label "First Floor Common Areas Flooring Type 3:" at bounding box center [188, 296] width 298 height 9
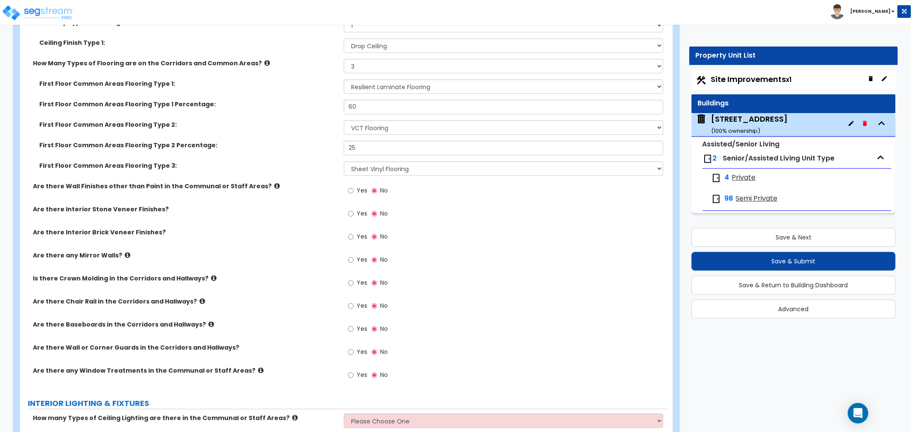
scroll to position [3321, 0]
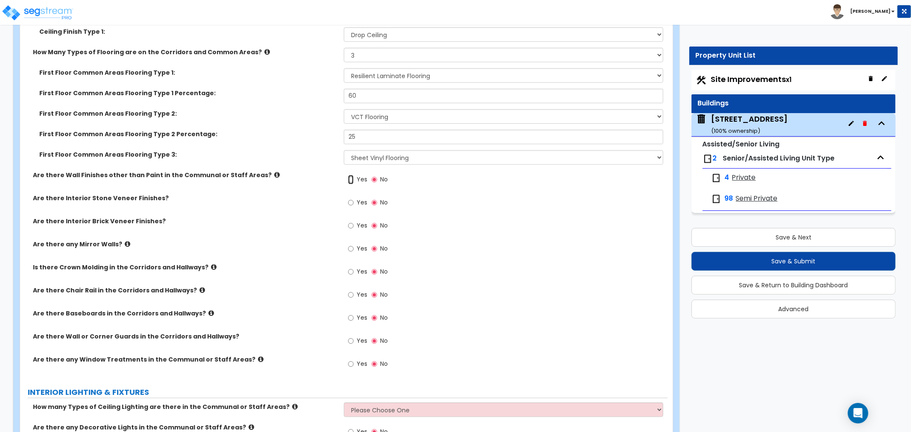
click at [351, 175] on input "Yes" at bounding box center [351, 179] width 6 height 9
radio input "true"
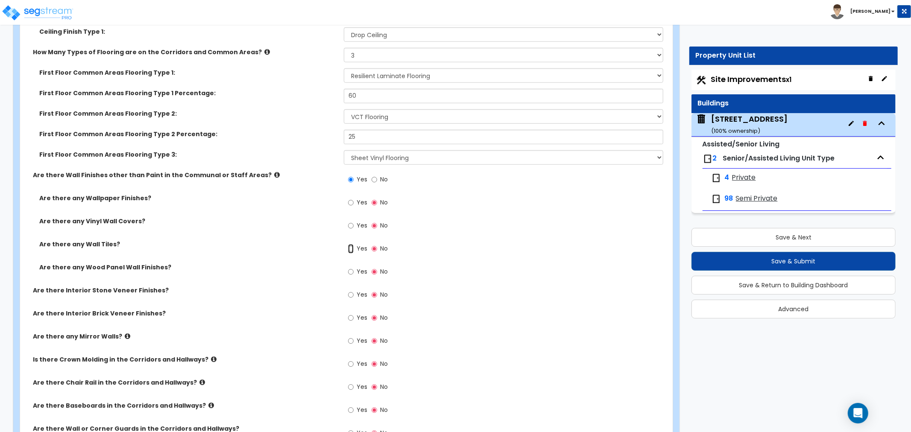
click at [353, 244] on input "Yes" at bounding box center [351, 248] width 6 height 9
radio input "true"
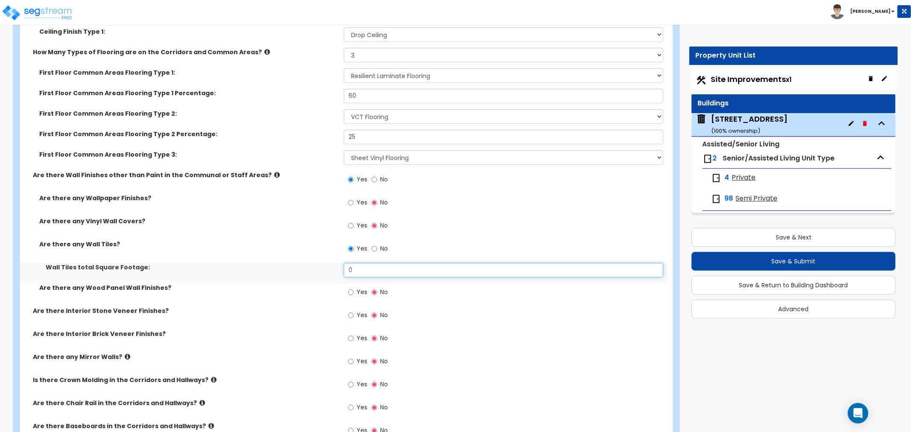
drag, startPoint x: 361, startPoint y: 261, endPoint x: 280, endPoint y: 255, distance: 80.9
click at [280, 263] on div "Wall Tiles total Square Footage: 0" at bounding box center [343, 273] width 647 height 20
type input "120"
click at [266, 219] on div "Are there any Vinyl Wall Covers? Yes No" at bounding box center [343, 228] width 647 height 23
click at [352, 221] on input "Yes" at bounding box center [351, 225] width 6 height 9
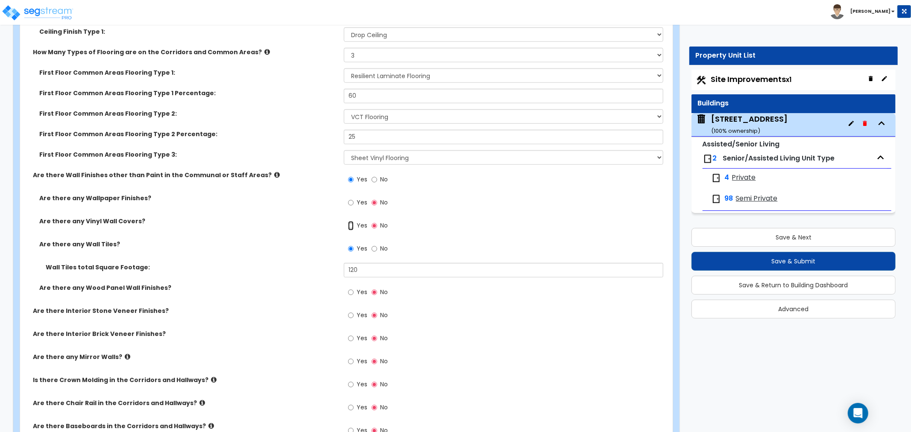
radio input "true"
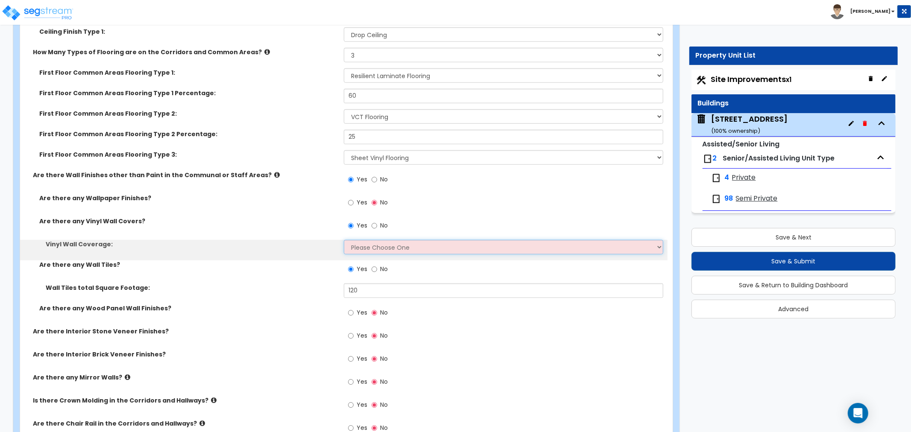
click at [360, 240] on select "Please Choose One Only a Small Portion of Walls are Covered Several Walls are C…" at bounding box center [503, 247] width 319 height 15
click at [344, 240] on select "Please Choose One Only a Small Portion of Walls are Covered Several Walls are C…" at bounding box center [503, 247] width 319 height 15
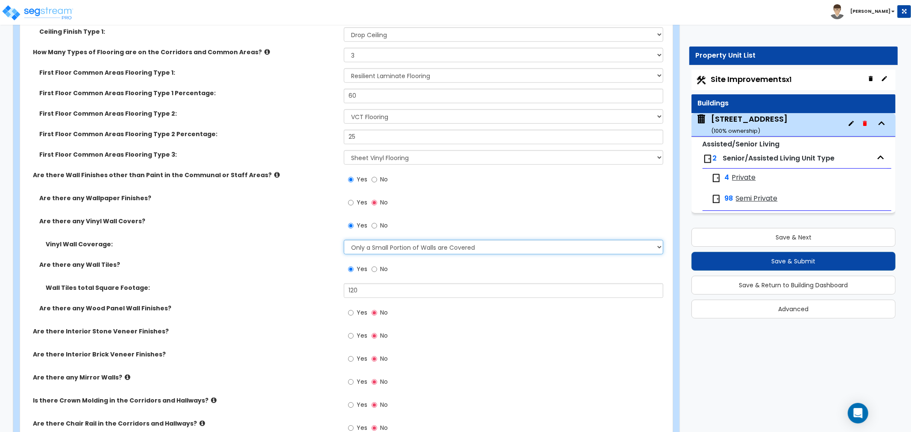
click at [356, 242] on select "Please Choose One Only a Small Portion of Walls are Covered Several Walls are C…" at bounding box center [503, 247] width 319 height 15
click at [344, 240] on select "Please Choose One Only a Small Portion of Walls are Covered Several Walls are C…" at bounding box center [503, 247] width 319 height 15
click at [356, 240] on select "Please Choose One Only a Small Portion of Walls are Covered Several Walls are C…" at bounding box center [503, 247] width 319 height 15
click at [344, 240] on select "Please Choose One Only a Small Portion of Walls are Covered Several Walls are C…" at bounding box center [503, 247] width 319 height 15
click at [362, 240] on select "Please Choose One Only a Small Portion of Walls are Covered Several Walls are C…" at bounding box center [503, 247] width 319 height 15
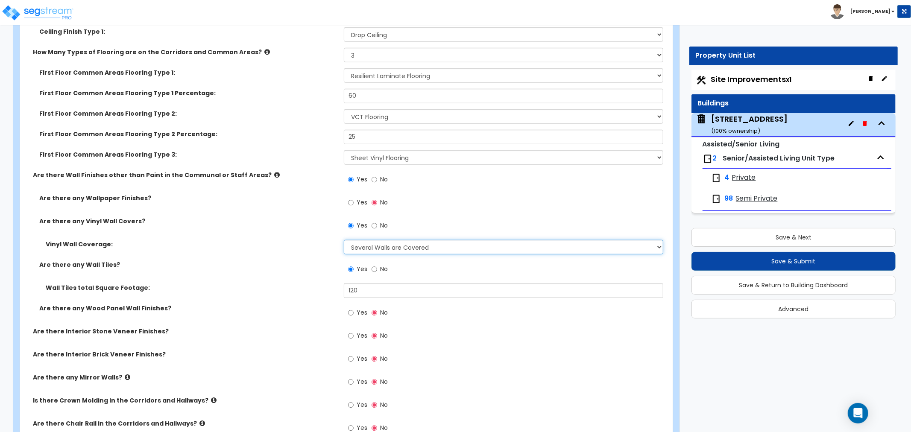
select select "5"
click at [344, 240] on select "Please Choose One Only a Small Portion of Walls are Covered Several Walls are C…" at bounding box center [503, 247] width 319 height 15
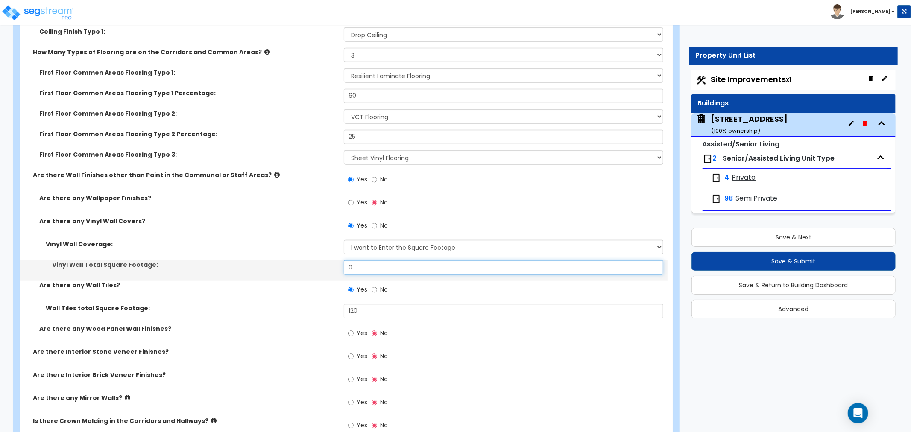
drag, startPoint x: 372, startPoint y: 256, endPoint x: 283, endPoint y: 259, distance: 89.3
click at [283, 260] on div "Vinyl Wall Total Square Footage: 0" at bounding box center [343, 270] width 647 height 20
type input "2"
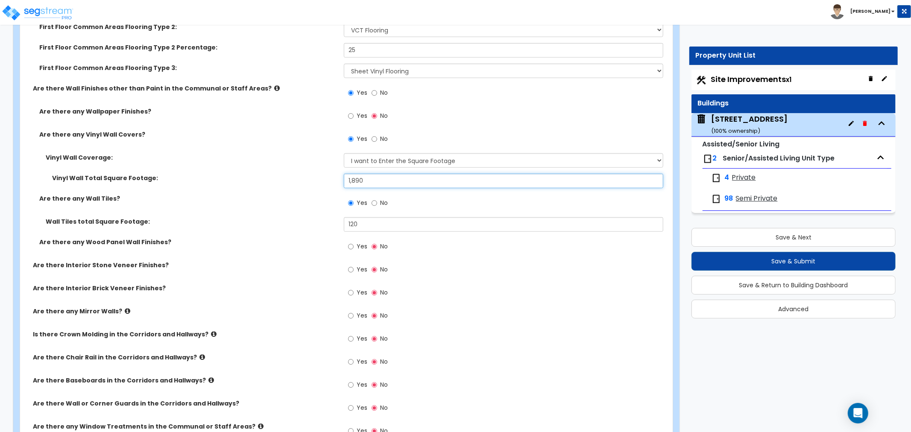
scroll to position [3416, 0]
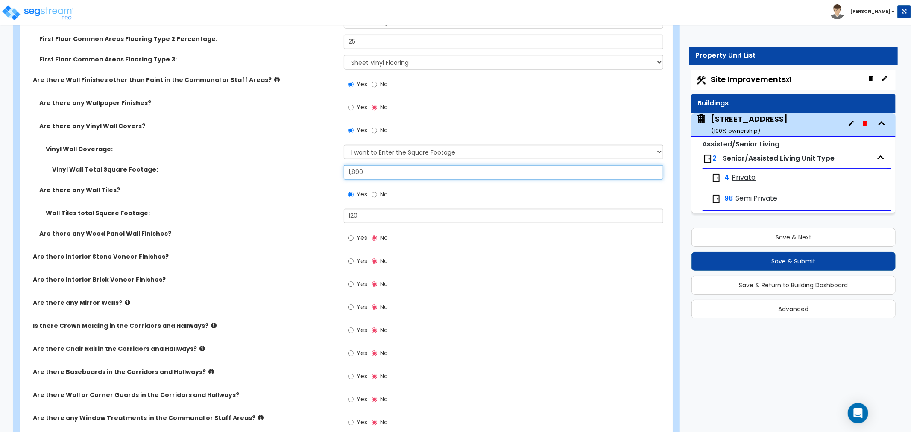
type input "1,890"
click at [351, 234] on input "Yes" at bounding box center [351, 238] width 6 height 9
radio input "true"
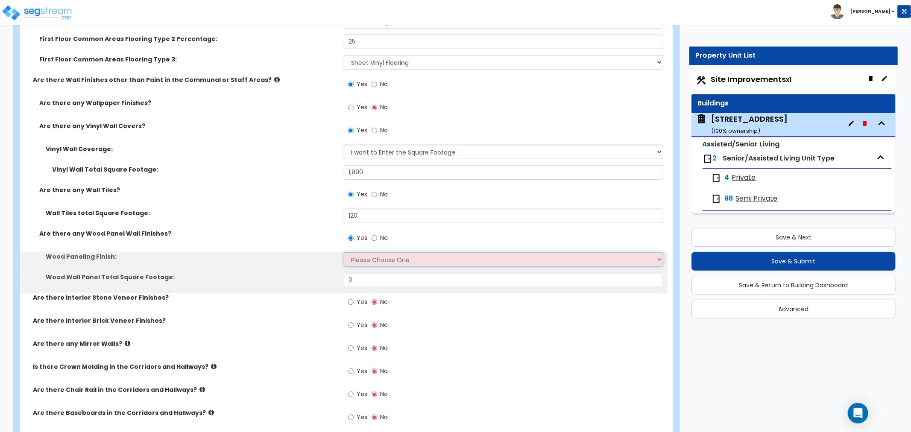
click at [361, 252] on select "Please Choose One Birch Mahogany Oak or Cherry Rosewood Teak I Don't Know, Plea…" at bounding box center [503, 259] width 319 height 15
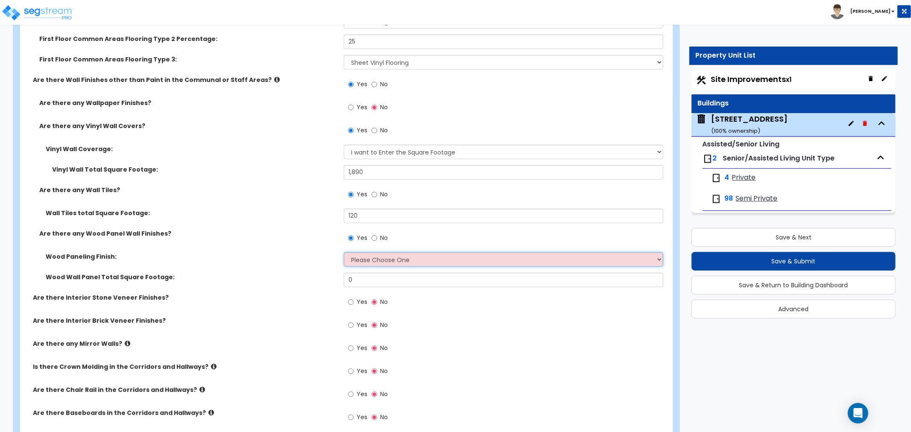
select select "6"
click at [344, 252] on select "Please Choose One Birch Mahogany Oak or Cherry Rosewood Teak I Don't Know, Plea…" at bounding box center [503, 259] width 319 height 15
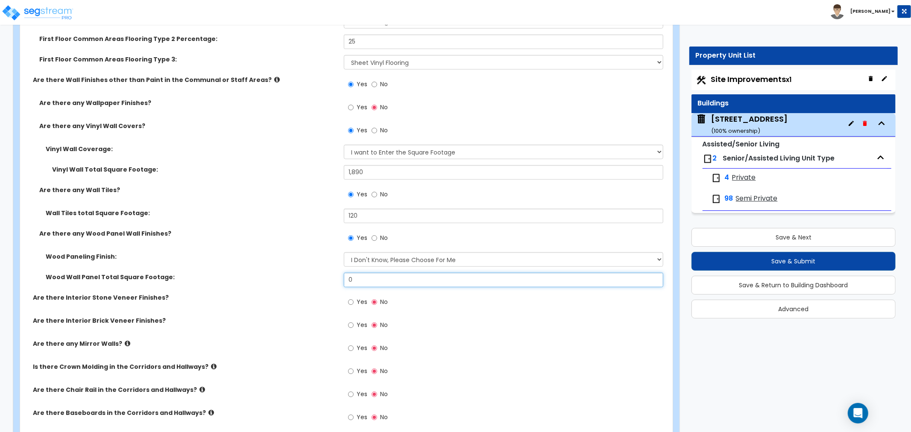
drag, startPoint x: 374, startPoint y: 266, endPoint x: 306, endPoint y: 266, distance: 67.9
click at [306, 273] on div "Wood Wall Panel Total Square Footage: 0" at bounding box center [343, 283] width 647 height 20
click at [372, 234] on input "No" at bounding box center [374, 238] width 6 height 9
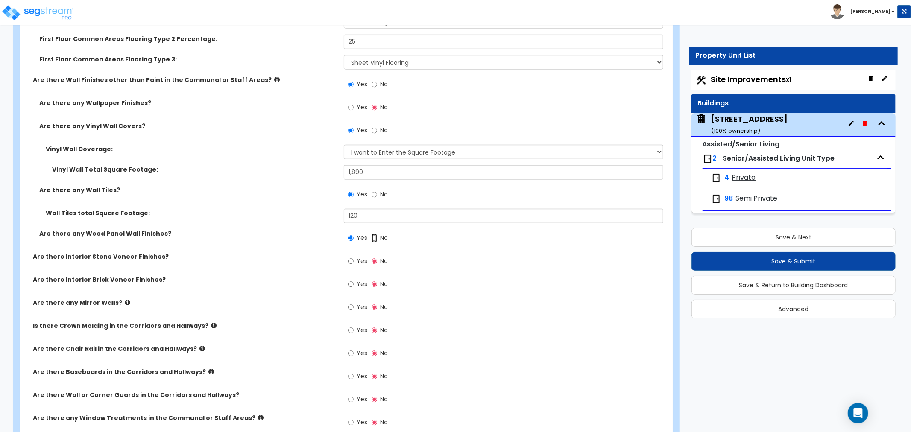
radio input "false"
radio input "true"
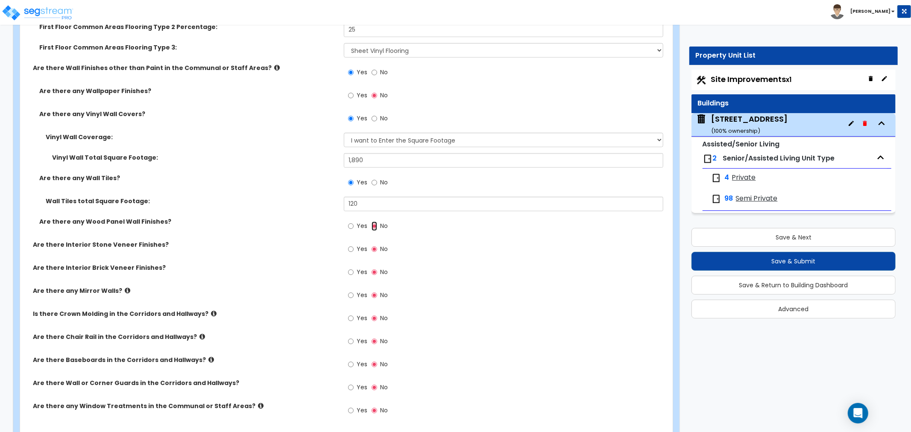
scroll to position [3463, 0]
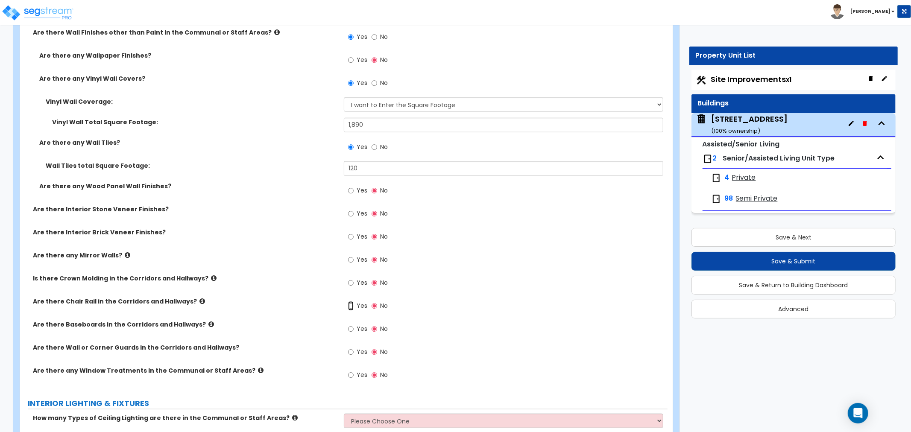
click at [351, 301] on input "Yes" at bounding box center [351, 305] width 6 height 9
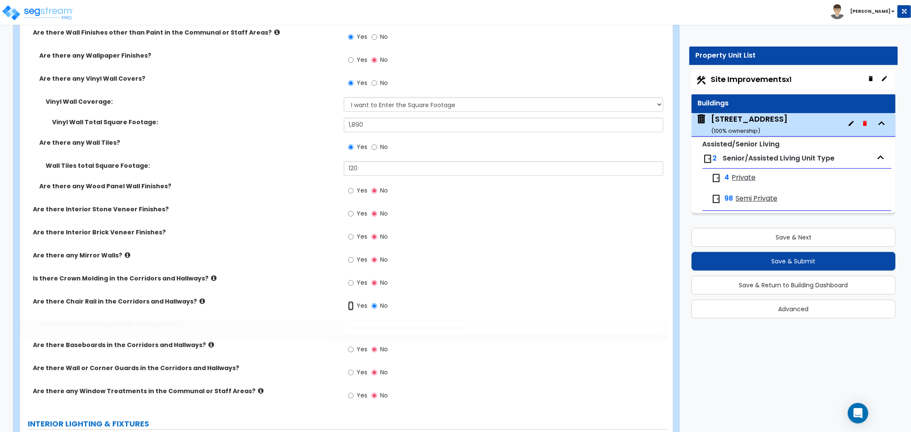
radio input "true"
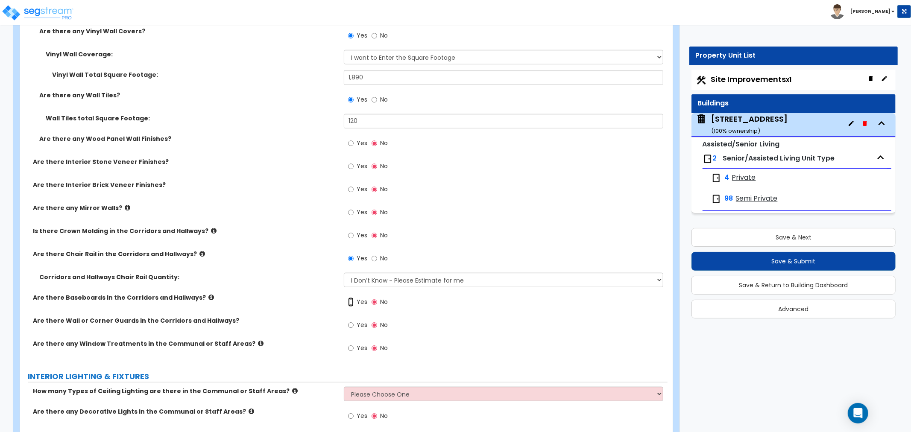
click at [349, 298] on input "Yes" at bounding box center [351, 302] width 6 height 9
radio input "true"
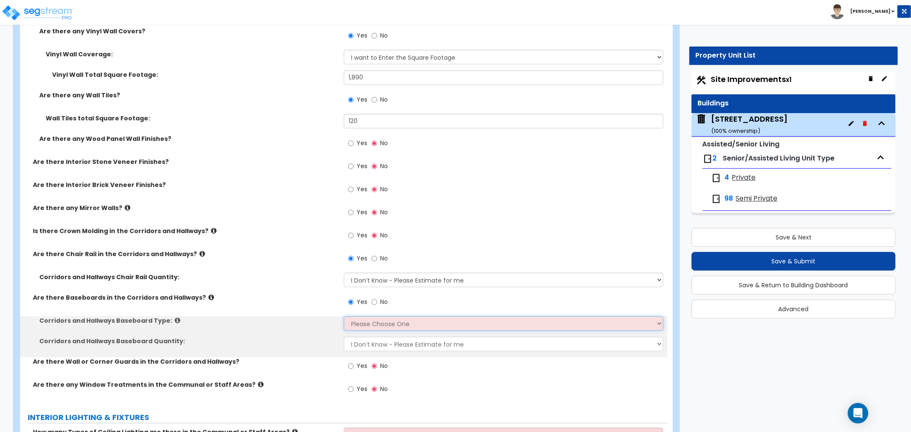
click at [360, 316] on select "Please Choose One Wood Vinyl Carpet Tile" at bounding box center [503, 323] width 319 height 15
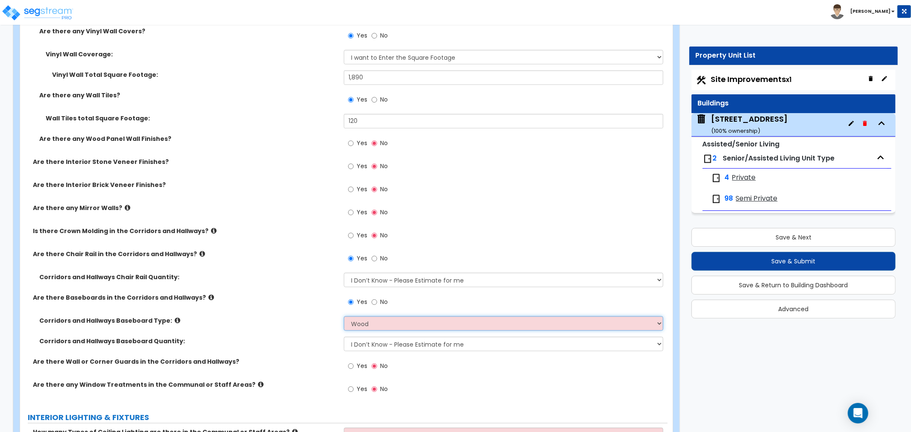
click at [344, 316] on select "Please Choose One Wood Vinyl Carpet Tile" at bounding box center [503, 323] width 319 height 15
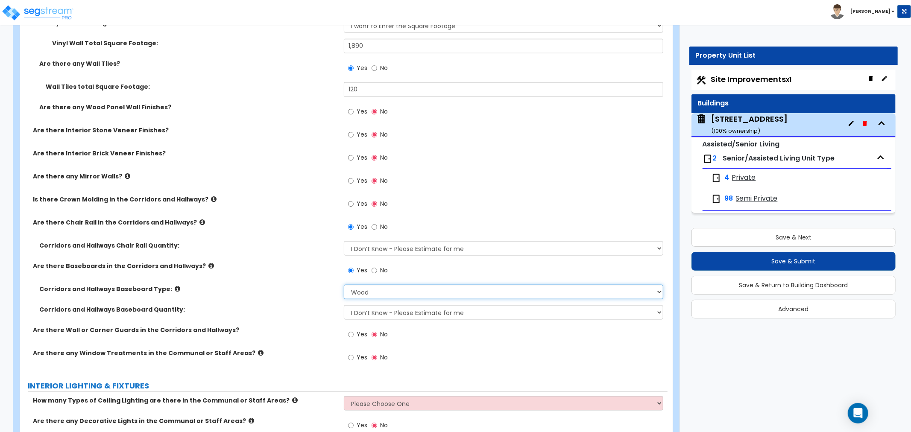
scroll to position [3605, 0]
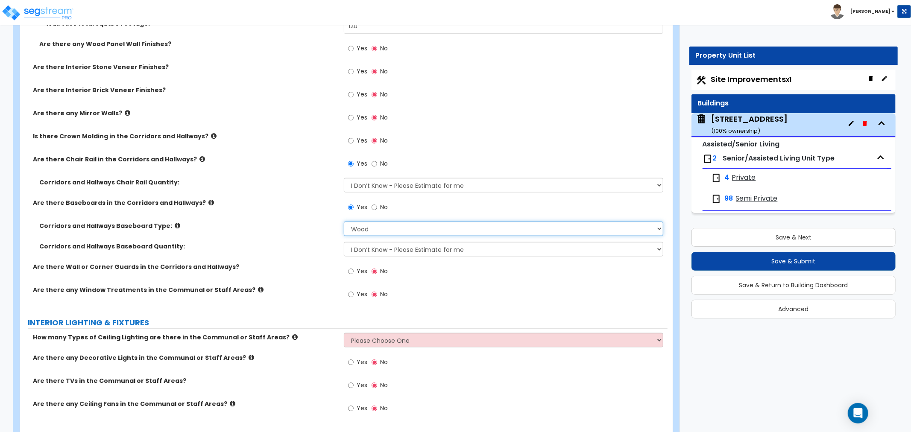
click at [382, 222] on select "Please Choose One Wood Vinyl Carpet Tile" at bounding box center [503, 229] width 319 height 15
select select "2"
click at [344, 222] on select "Please Choose One Wood Vinyl Carpet Tile" at bounding box center [503, 229] width 319 height 15
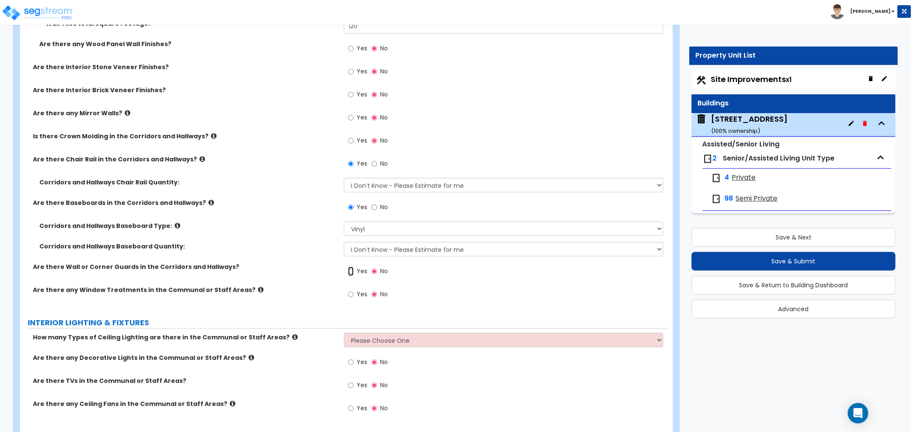
click at [352, 267] on input "Yes" at bounding box center [351, 271] width 6 height 9
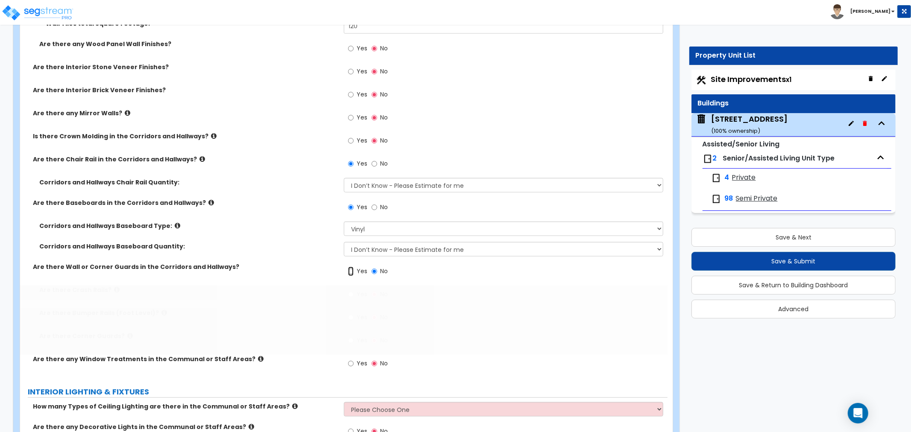
radio input "true"
click at [351, 290] on input "Yes" at bounding box center [351, 294] width 6 height 9
radio input "true"
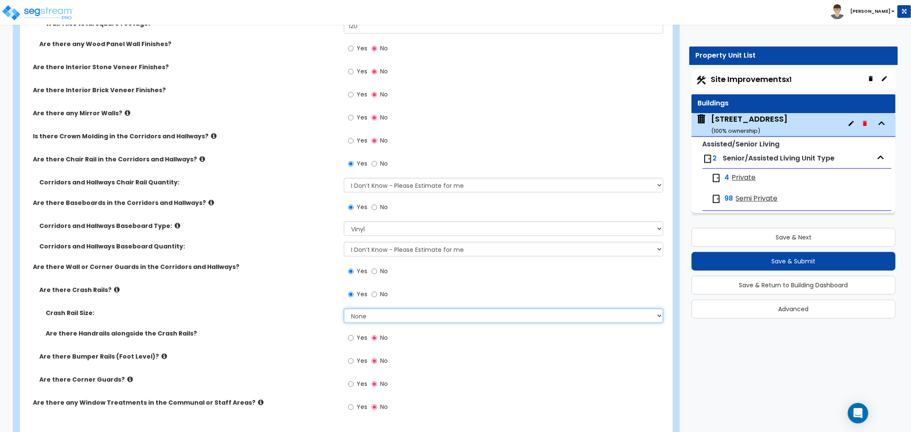
click at [354, 309] on select "None Small Large" at bounding box center [503, 316] width 319 height 15
select select "1"
click at [344, 309] on select "None Small Large" at bounding box center [503, 316] width 319 height 15
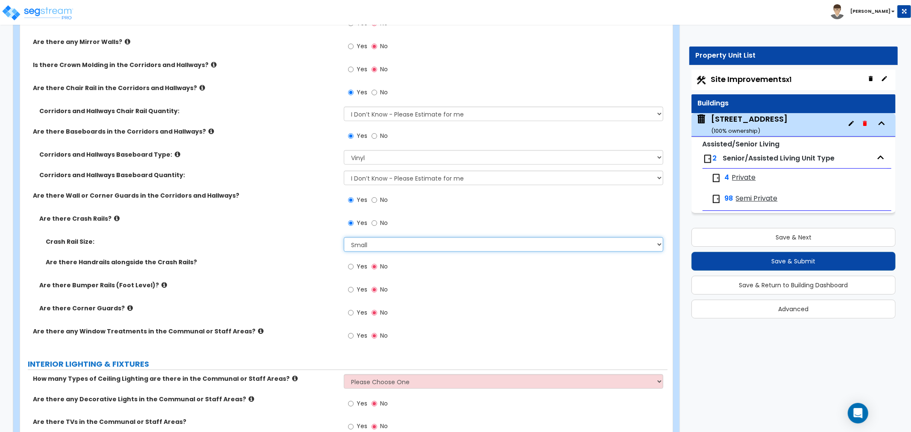
scroll to position [3700, 0]
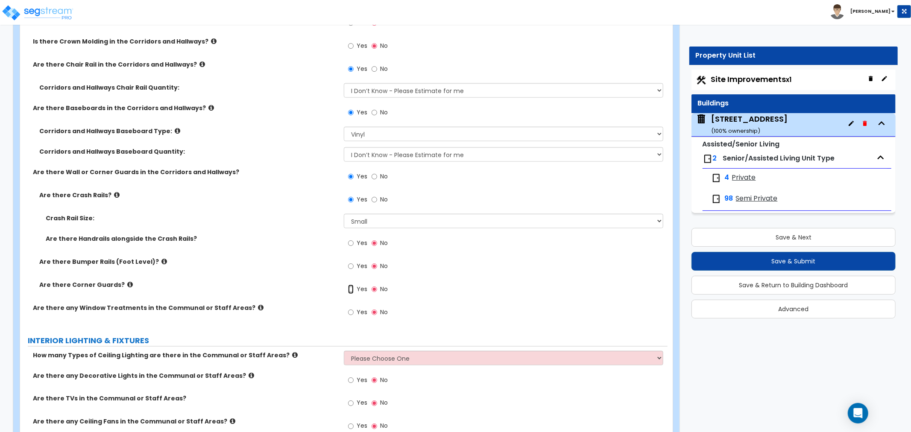
click at [349, 285] on input "Yes" at bounding box center [351, 289] width 6 height 9
radio input "true"
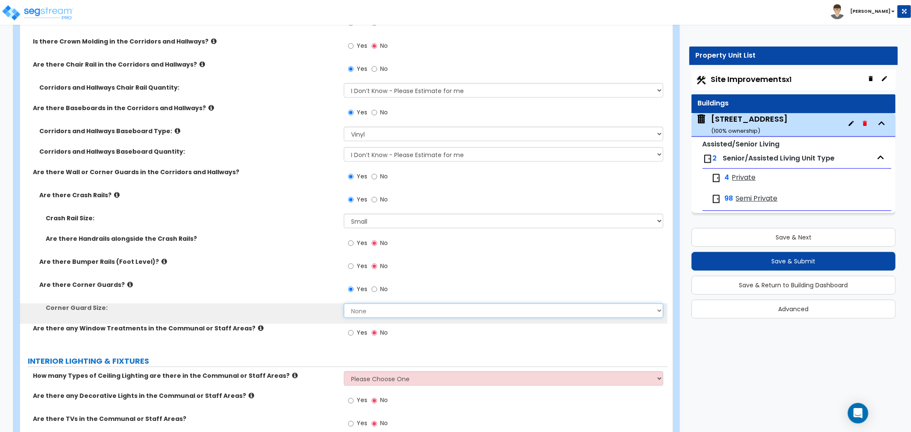
click at [357, 304] on select "None Small Large" at bounding box center [503, 311] width 319 height 15
select select "1"
click at [344, 304] on select "None Small Large" at bounding box center [503, 311] width 319 height 15
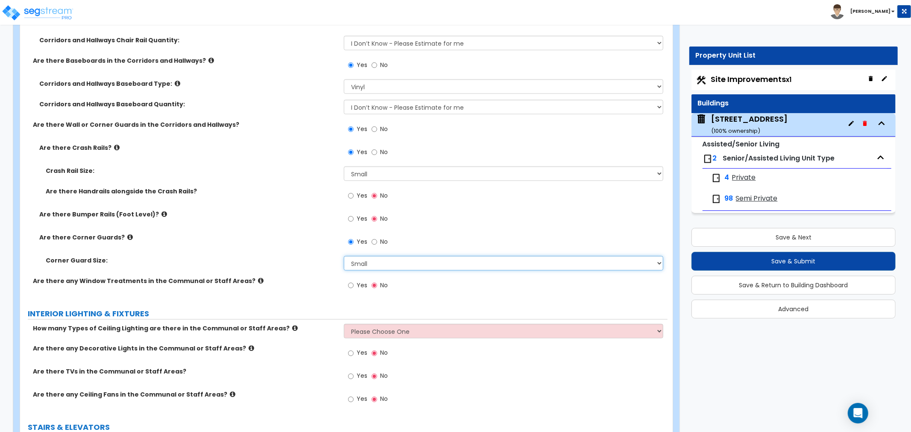
scroll to position [3795, 0]
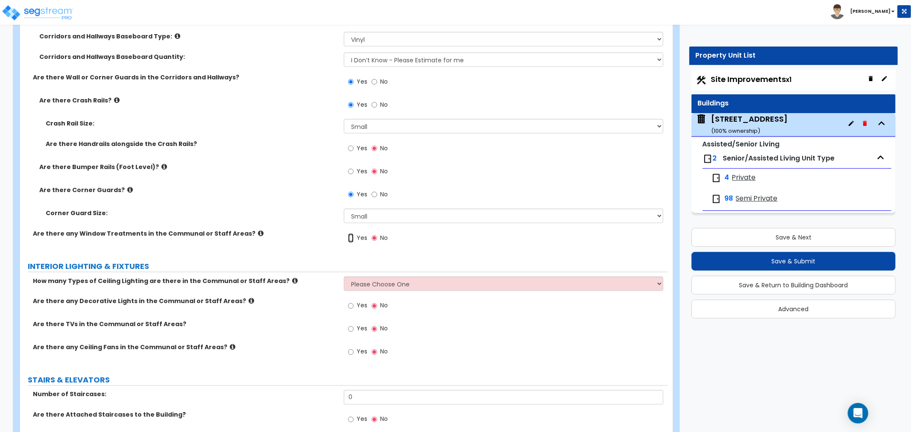
click at [351, 234] on input "Yes" at bounding box center [351, 238] width 6 height 9
radio input "true"
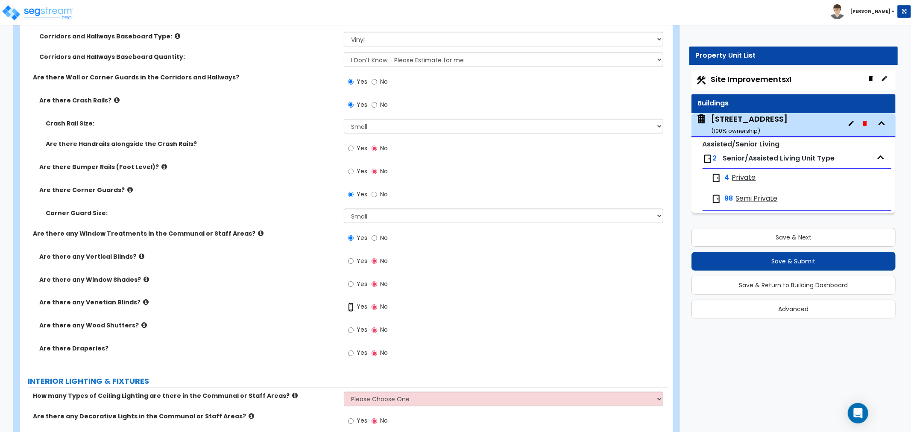
click at [348, 303] on input "Yes" at bounding box center [351, 307] width 6 height 9
radio input "true"
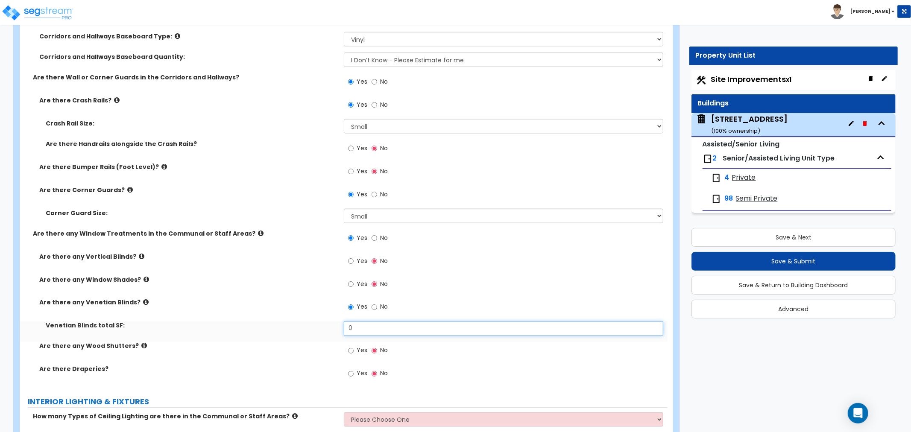
drag, startPoint x: 361, startPoint y: 320, endPoint x: 337, endPoint y: 318, distance: 23.6
click at [337, 322] on div "Venetian Blinds total SF: 0" at bounding box center [343, 332] width 647 height 20
click at [457, 303] on div "Yes No" at bounding box center [506, 309] width 324 height 23
drag, startPoint x: 371, startPoint y: 321, endPoint x: 319, endPoint y: 318, distance: 52.2
click at [319, 322] on div "Venetian Blinds total SF: 0" at bounding box center [343, 332] width 647 height 20
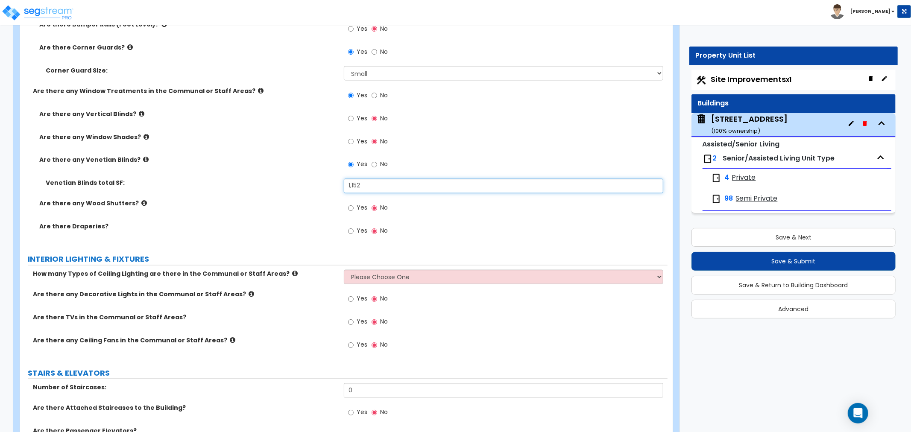
scroll to position [3985, 0]
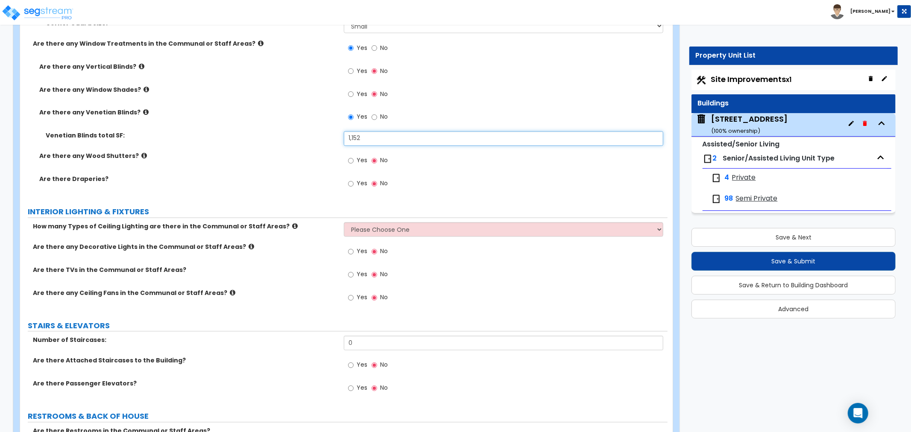
type input "1,152"
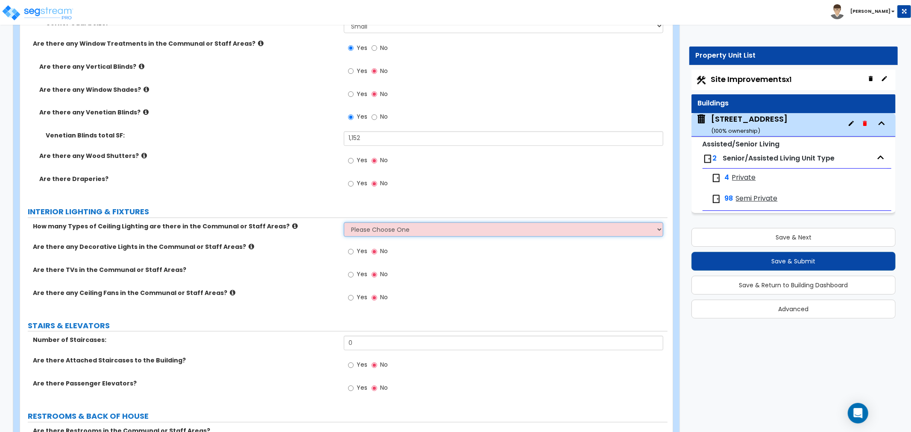
click at [354, 222] on select "Please Choose One 1 2 3" at bounding box center [503, 229] width 319 height 15
select select "2"
click at [344, 222] on select "Please Choose One 1 2 3" at bounding box center [503, 229] width 319 height 15
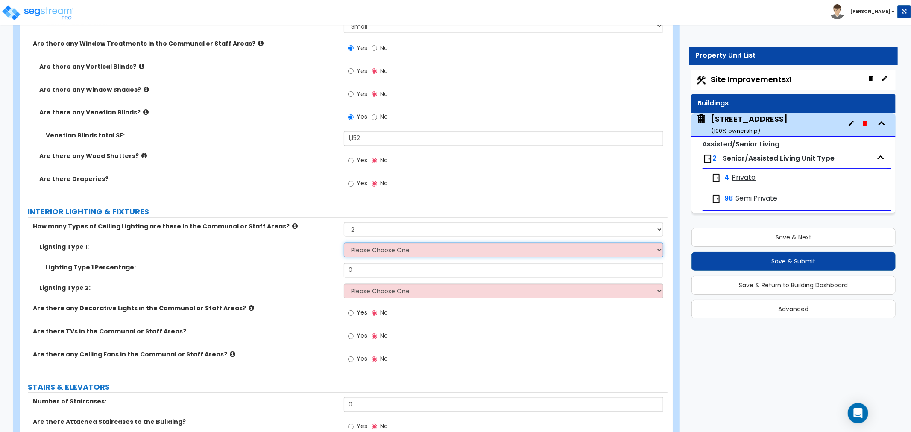
click at [410, 243] on select "Please Choose One LED Surface-Mounted LED Recessed Fluorescent Surface-Mounted …" at bounding box center [503, 250] width 319 height 15
click at [344, 243] on select "Please Choose One LED Surface-Mounted LED Recessed Fluorescent Surface-Mounted …" at bounding box center [503, 250] width 319 height 15
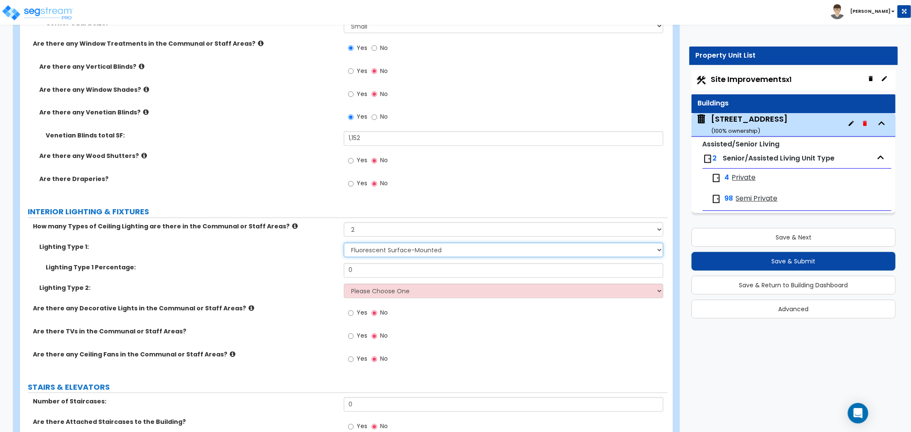
click at [360, 244] on select "Please Choose One LED Surface-Mounted LED Recessed Fluorescent Surface-Mounted …" at bounding box center [503, 250] width 319 height 15
select select "4"
click at [344, 243] on select "Please Choose One LED Surface-Mounted LED Recessed Fluorescent Surface-Mounted …" at bounding box center [503, 250] width 319 height 15
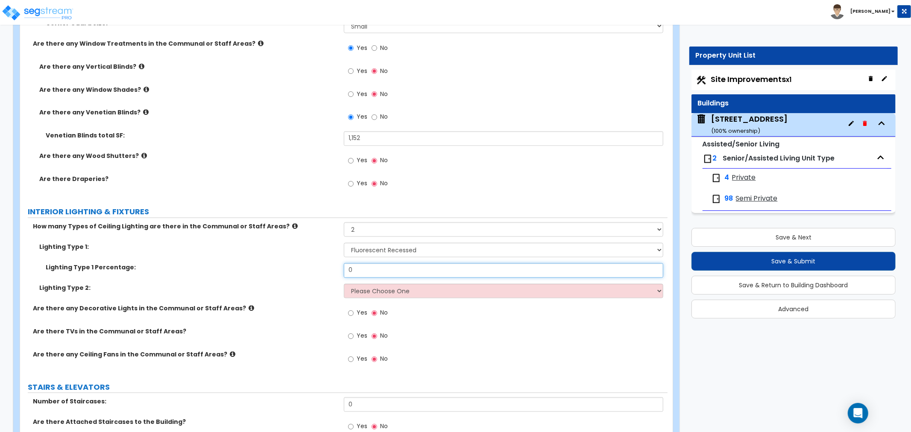
drag, startPoint x: 367, startPoint y: 260, endPoint x: 338, endPoint y: 260, distance: 29.5
click at [338, 263] on div "Lighting Type 1 Percentage: 0" at bounding box center [343, 273] width 647 height 20
type input "95"
click at [373, 284] on select "Please Choose One LED Surface-Mounted LED Recessed Fluorescent Surface-Mounted …" at bounding box center [503, 291] width 319 height 15
select select "2"
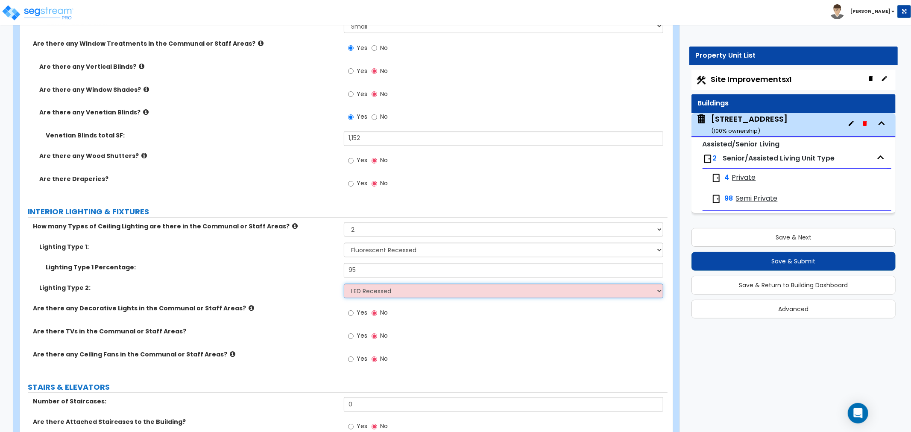
click at [344, 284] on select "Please Choose One LED Surface-Mounted LED Recessed Fluorescent Surface-Mounted …" at bounding box center [503, 291] width 319 height 15
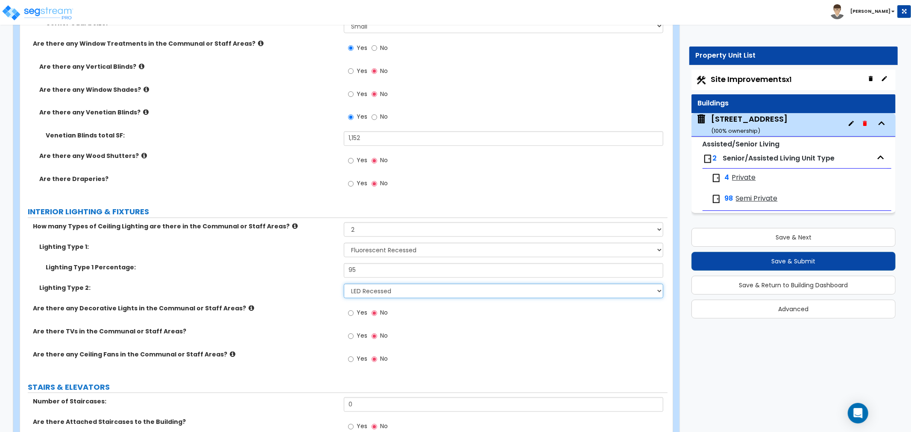
click at [363, 284] on select "Please Choose One LED Surface-Mounted LED Recessed Fluorescent Surface-Mounted …" at bounding box center [503, 291] width 319 height 15
click at [344, 284] on select "Please Choose One LED Surface-Mounted LED Recessed Fluorescent Surface-Mounted …" at bounding box center [503, 291] width 319 height 15
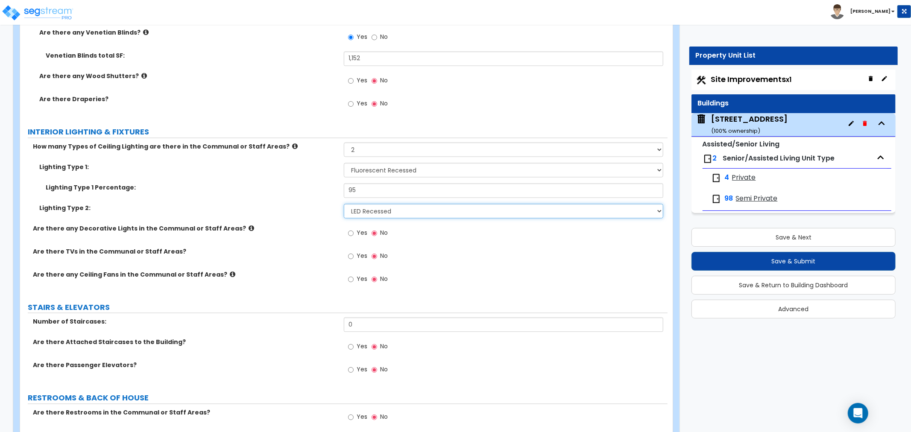
scroll to position [4080, 0]
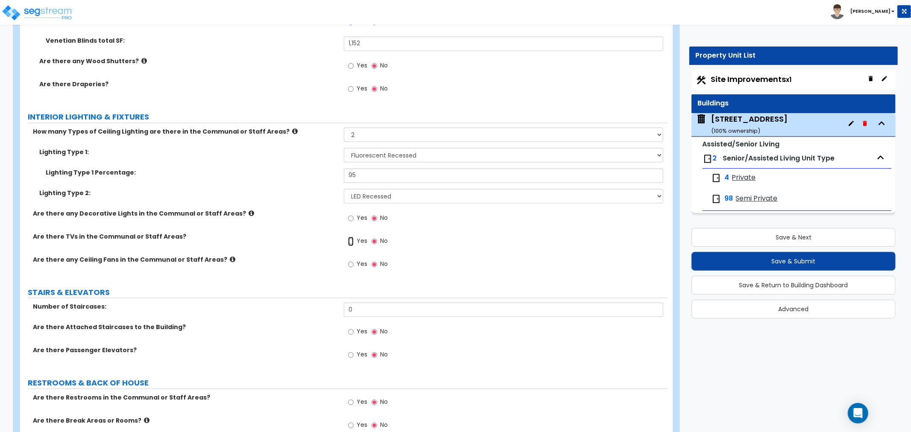
click at [349, 237] on input "Yes" at bounding box center [351, 241] width 6 height 9
radio input "true"
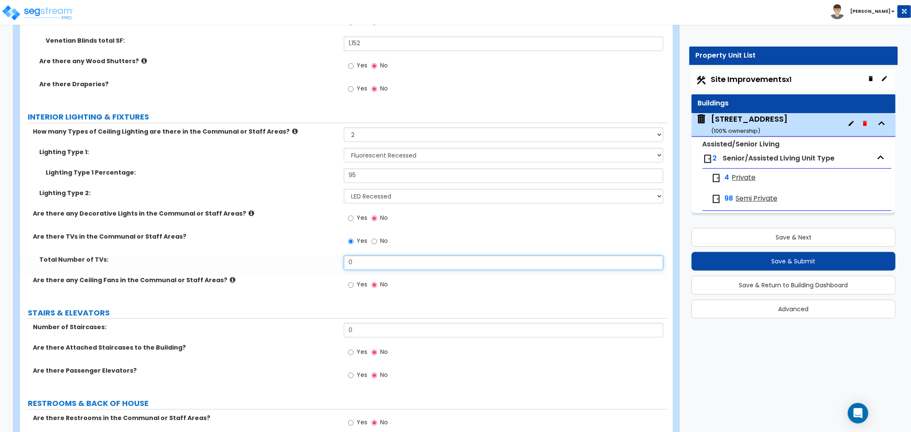
drag, startPoint x: 356, startPoint y: 255, endPoint x: 327, endPoint y: 257, distance: 28.7
click at [327, 257] on div "Total Number of TVs: 0" at bounding box center [343, 266] width 647 height 20
click at [351, 281] on input "Yes" at bounding box center [351, 285] width 6 height 9
radio input "true"
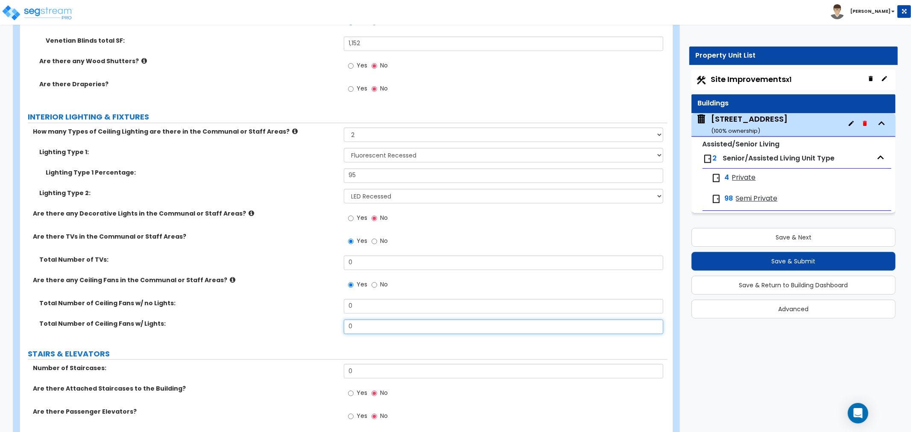
drag, startPoint x: 360, startPoint y: 312, endPoint x: 327, endPoint y: 310, distance: 32.5
click at [327, 320] on div "Total Number of Ceiling Fans w/ Lights: 0" at bounding box center [343, 330] width 647 height 20
type input "1"
drag, startPoint x: 359, startPoint y: 253, endPoint x: 316, endPoint y: 254, distance: 42.7
click at [316, 256] on div "Total Number of TVs: 0" at bounding box center [343, 266] width 647 height 20
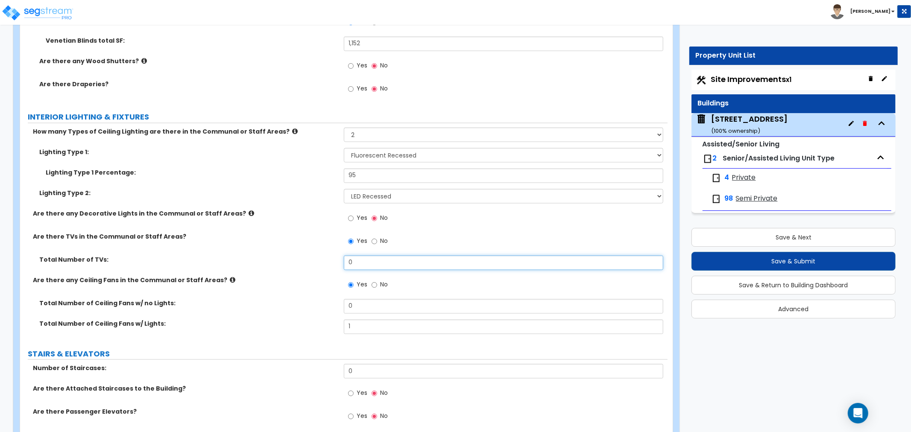
click at [356, 256] on input "0" at bounding box center [503, 263] width 319 height 15
drag, startPoint x: 363, startPoint y: 251, endPoint x: 287, endPoint y: 261, distance: 77.2
click at [287, 261] on div "Total Number of TVs: 0" at bounding box center [343, 266] width 647 height 20
drag, startPoint x: 360, startPoint y: 251, endPoint x: 299, endPoint y: 255, distance: 60.3
click at [299, 256] on div "Total Number of TVs: 5" at bounding box center [343, 266] width 647 height 20
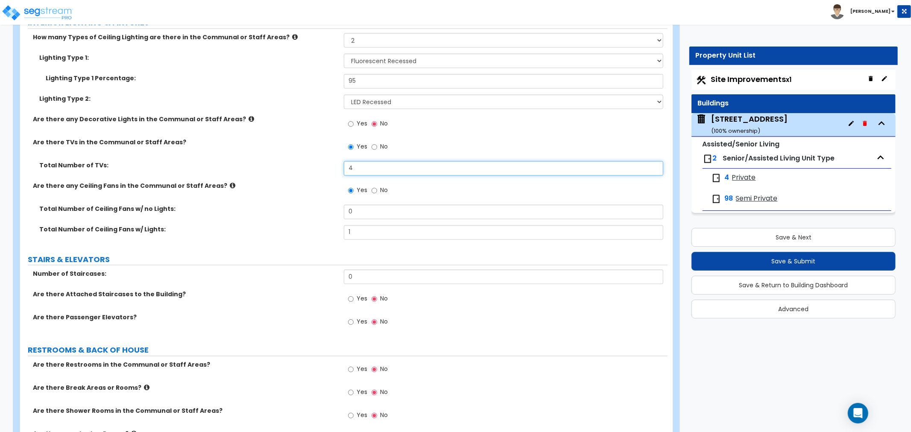
scroll to position [4222, 0]
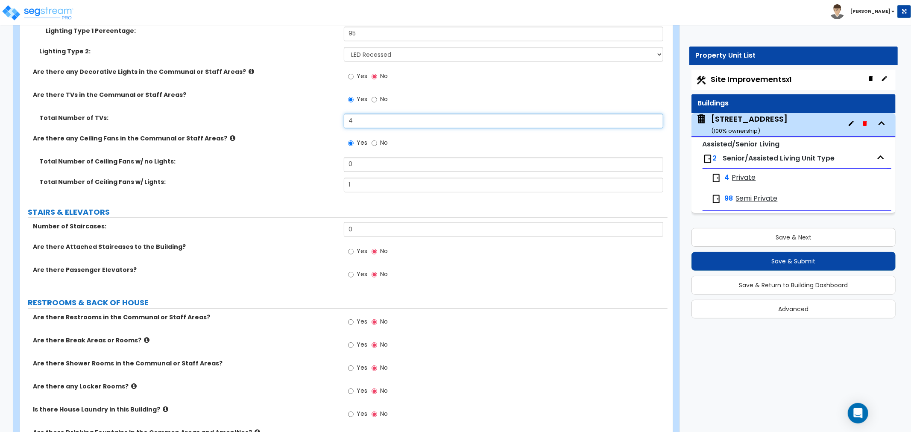
drag, startPoint x: 375, startPoint y: 105, endPoint x: 287, endPoint y: 108, distance: 88.4
click at [287, 114] on div "Total Number of TVs: 4" at bounding box center [343, 124] width 647 height 20
drag, startPoint x: 374, startPoint y: 109, endPoint x: 313, endPoint y: 112, distance: 61.1
click at [313, 114] on div "Total Number of TVs: 5" at bounding box center [343, 124] width 647 height 20
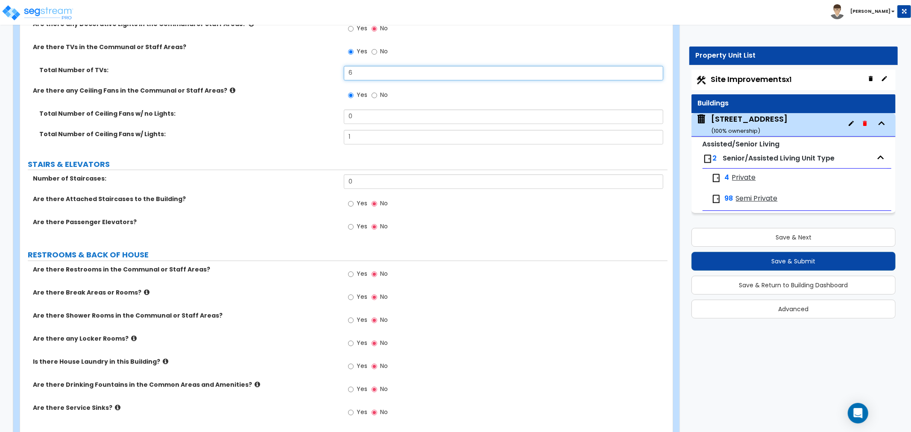
type input "6"
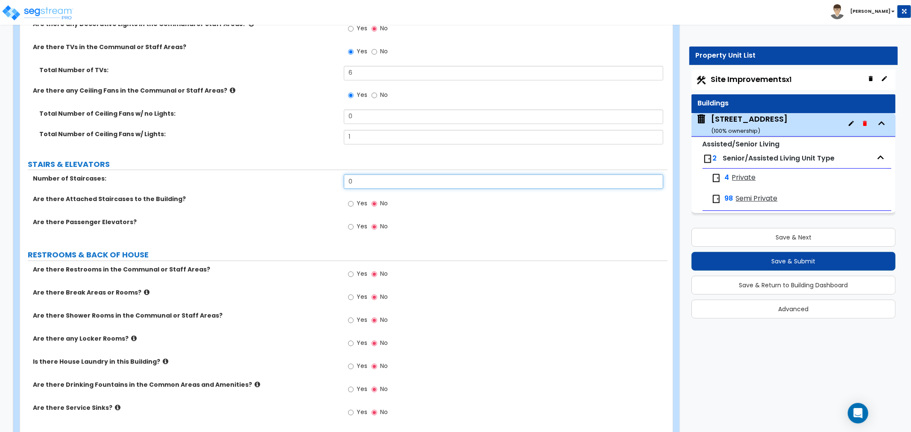
click at [360, 174] on input "0" at bounding box center [503, 181] width 319 height 15
drag, startPoint x: 372, startPoint y: 174, endPoint x: 326, endPoint y: 174, distance: 46.5
click at [326, 174] on div "Number of Staircases: 0" at bounding box center [343, 184] width 647 height 20
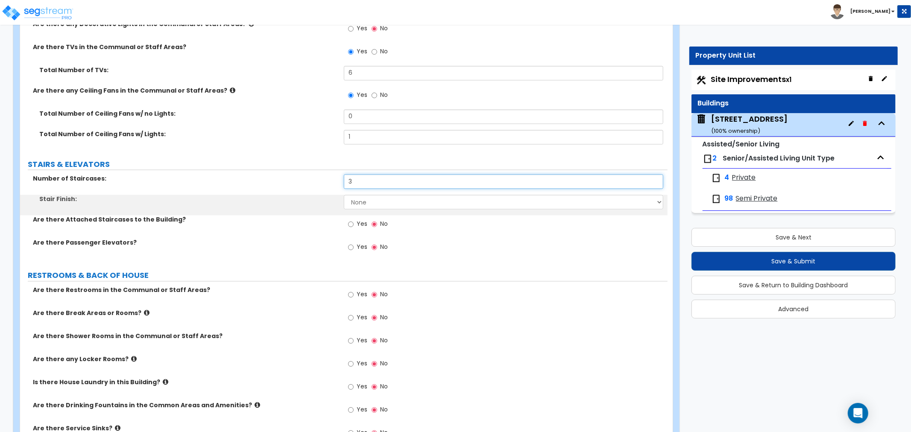
type input "3"
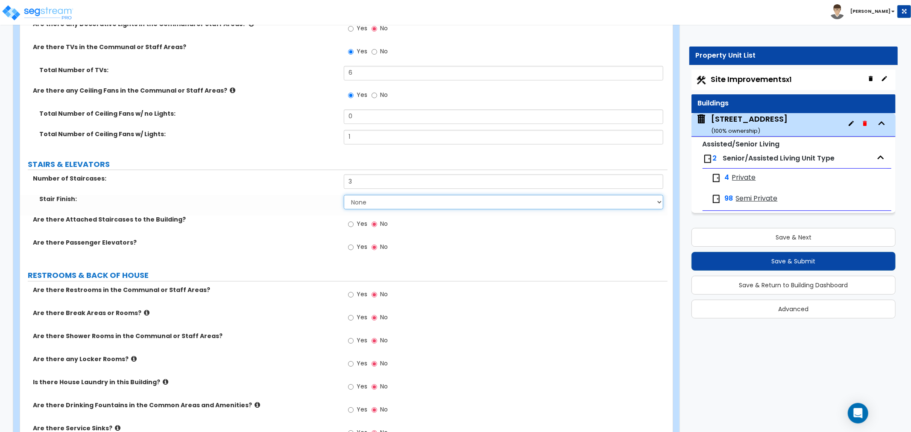
click at [359, 195] on select "None Tile Wood Laminate VCT Sheet Carpet Sheet Vinyl Carpet Tile" at bounding box center [503, 202] width 319 height 15
select select "2"
click at [344, 195] on select "None Tile Wood Laminate VCT Sheet Carpet Sheet Vinyl Carpet Tile" at bounding box center [503, 202] width 319 height 15
click at [360, 195] on select "None Tile Wood Laminate VCT Sheet Carpet Sheet Vinyl Carpet Tile" at bounding box center [503, 202] width 319 height 15
click at [304, 238] on label "Are there Passenger Elevators?" at bounding box center [185, 242] width 304 height 9
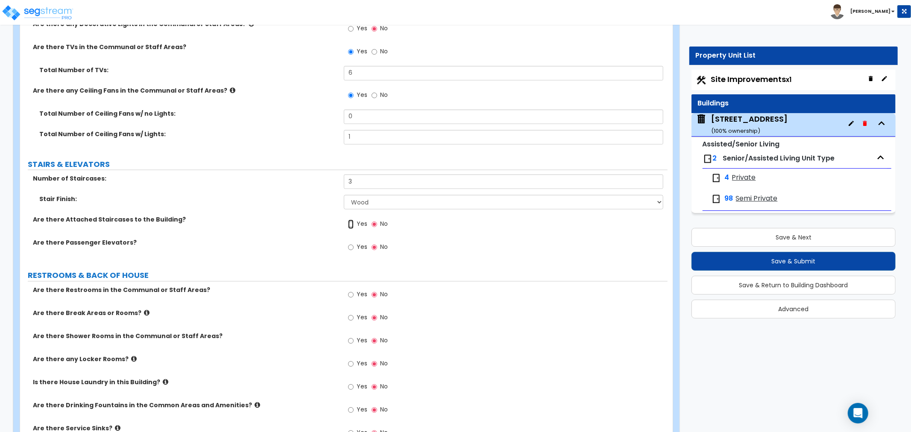
click at [350, 219] on input "Yes" at bounding box center [351, 223] width 6 height 9
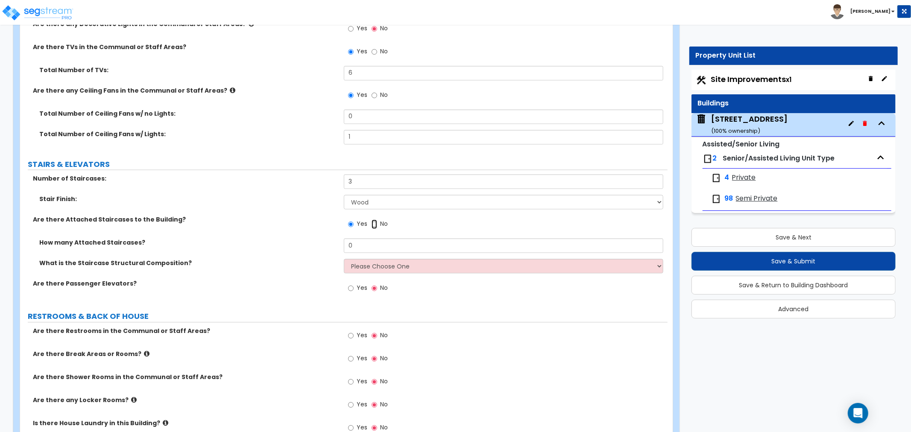
click at [374, 219] on input "No" at bounding box center [374, 223] width 6 height 9
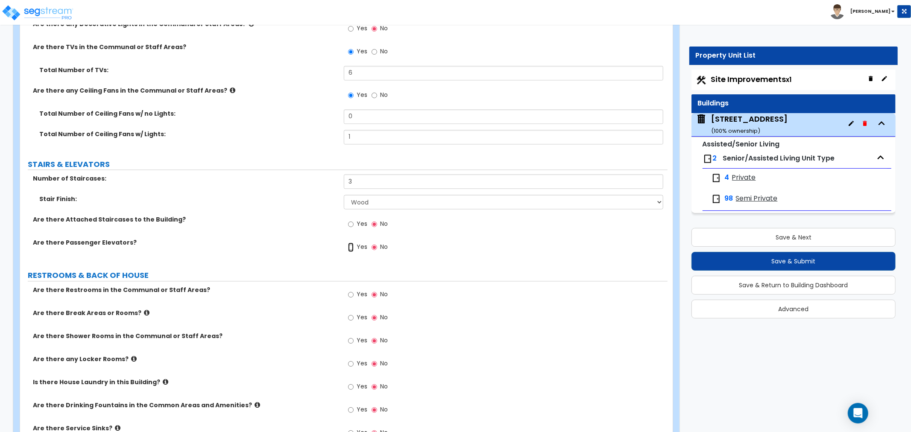
click at [350, 243] on input "Yes" at bounding box center [351, 247] width 6 height 9
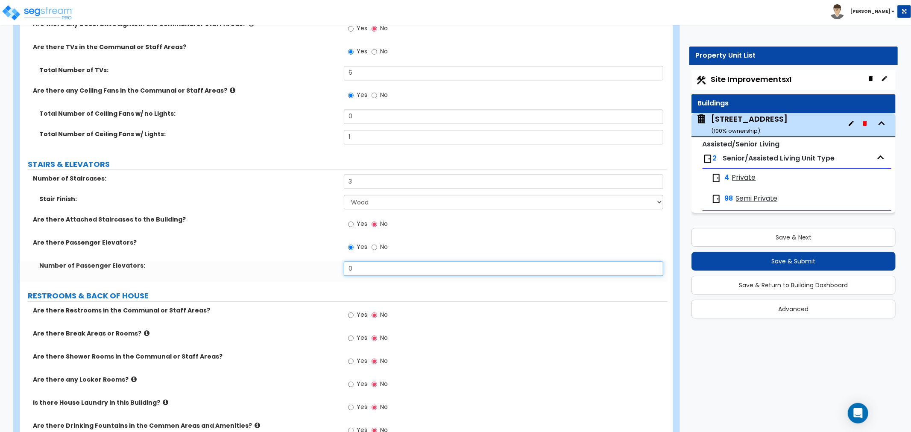
drag, startPoint x: 367, startPoint y: 257, endPoint x: 305, endPoint y: 257, distance: 61.9
click at [305, 261] on div "Number of Passenger Elevators: 0" at bounding box center [343, 271] width 647 height 20
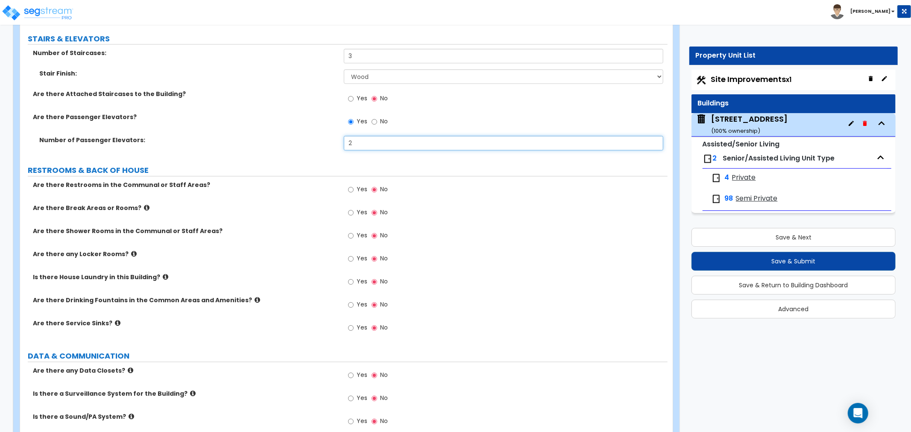
scroll to position [4412, 0]
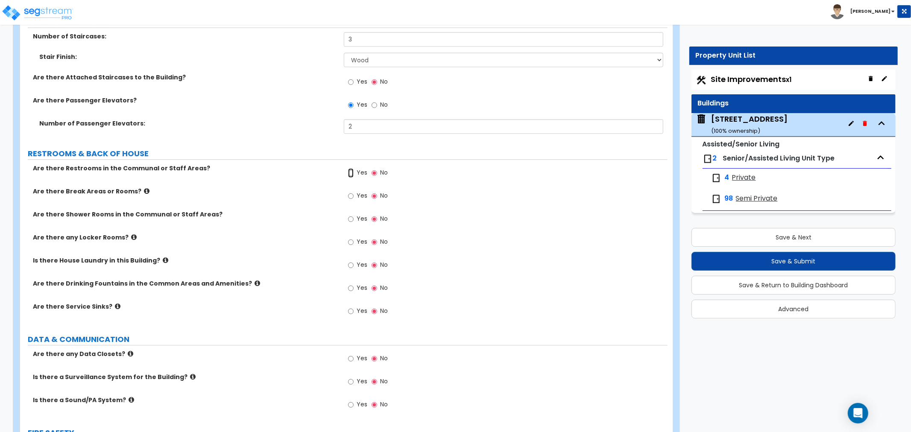
click at [352, 168] on input "Yes" at bounding box center [351, 172] width 6 height 9
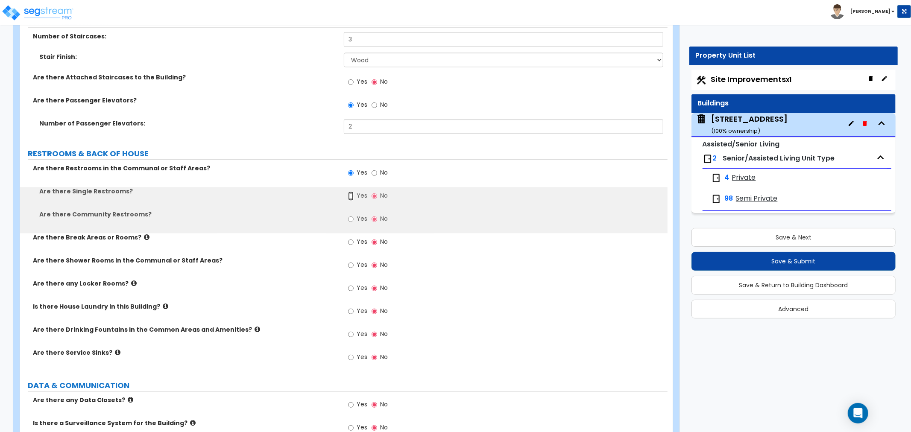
click at [351, 191] on input "Yes" at bounding box center [351, 195] width 6 height 9
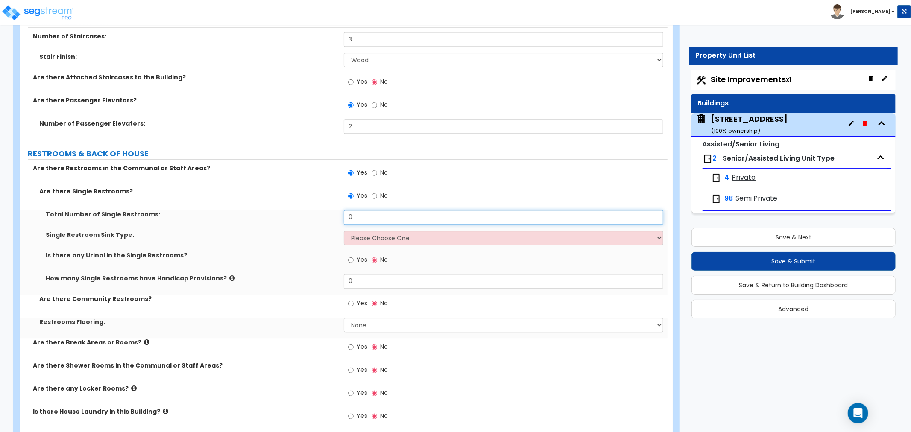
drag, startPoint x: 359, startPoint y: 208, endPoint x: 278, endPoint y: 208, distance: 80.7
click at [278, 210] on div "Total Number of Single Restrooms: 0" at bounding box center [343, 220] width 647 height 20
click at [360, 210] on input "2" at bounding box center [503, 217] width 319 height 15
drag, startPoint x: 360, startPoint y: 206, endPoint x: 279, endPoint y: 203, distance: 81.2
click at [279, 210] on div "Total Number of Single Restrooms: 2" at bounding box center [343, 220] width 647 height 20
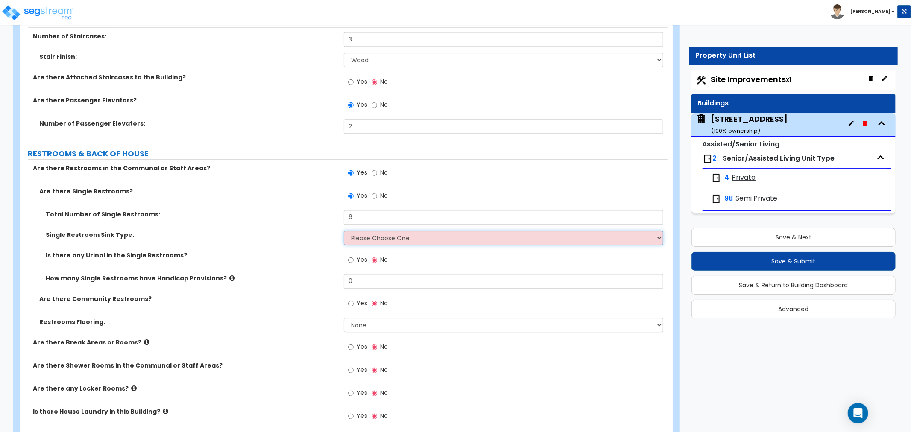
click at [366, 231] on select "Please Choose One Wall-mounted Vanity-mounted" at bounding box center [503, 238] width 319 height 15
click at [344, 231] on select "Please Choose One Wall-mounted Vanity-mounted" at bounding box center [503, 238] width 319 height 15
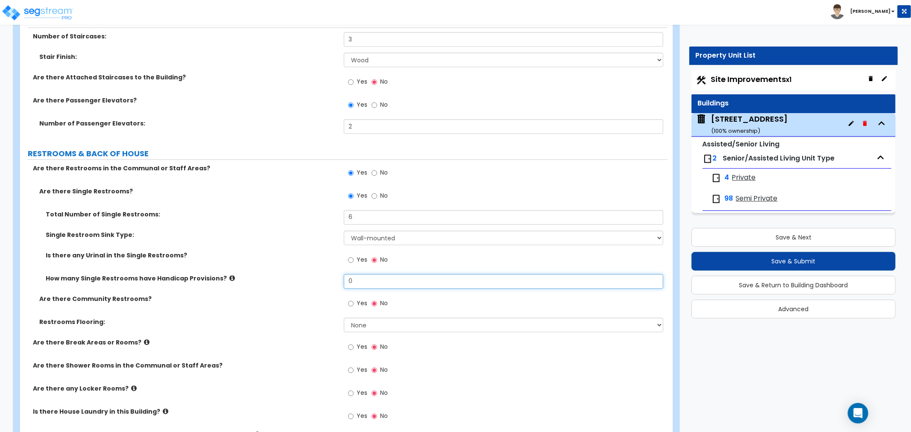
drag, startPoint x: 358, startPoint y: 268, endPoint x: 312, endPoint y: 267, distance: 46.1
click at [312, 274] on div "How many Single Restrooms have Handicap Provisions? 0" at bounding box center [343, 284] width 647 height 20
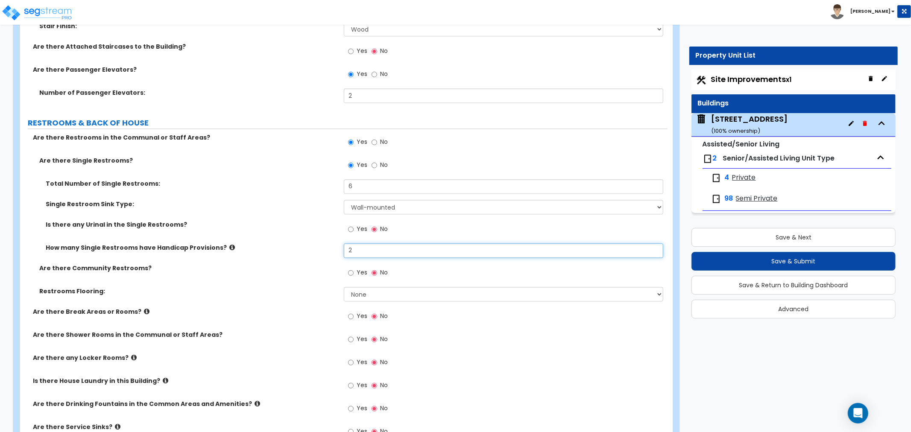
scroll to position [4459, 0]
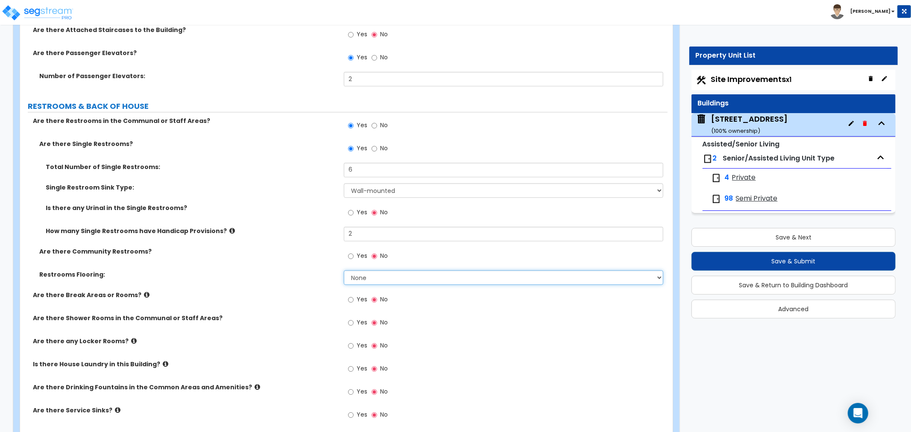
click at [368, 270] on select "None Tile Flooring Resilient Laminate Flooring VCT Flooring Sheet Vinyl Flooring" at bounding box center [503, 277] width 319 height 15
click at [344, 270] on select "None Tile Flooring Resilient Laminate Flooring VCT Flooring Sheet Vinyl Flooring" at bounding box center [503, 277] width 319 height 15
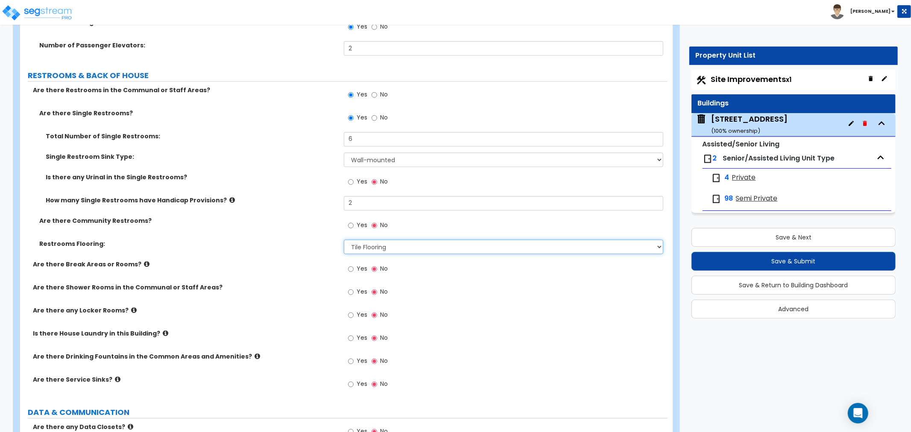
scroll to position [4507, 0]
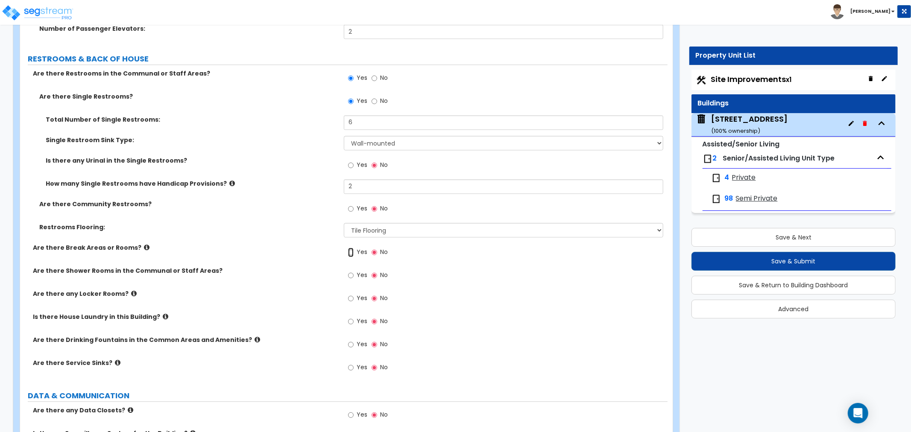
click at [348, 248] on input "Yes" at bounding box center [351, 252] width 6 height 9
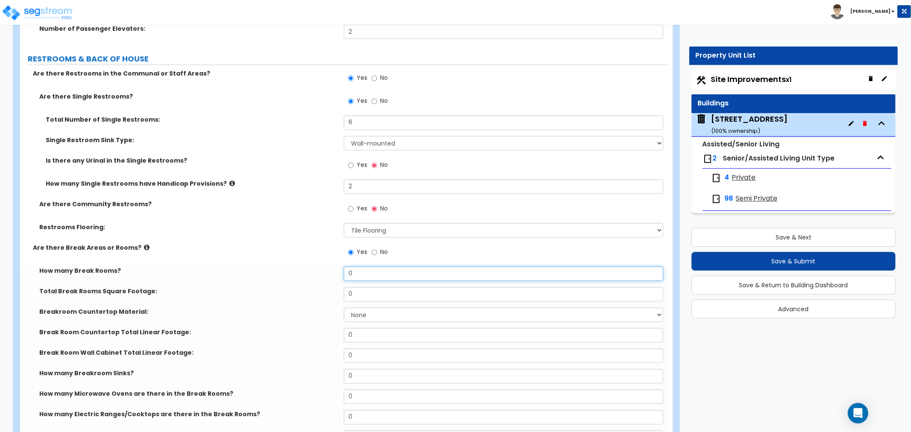
drag, startPoint x: 363, startPoint y: 262, endPoint x: 319, endPoint y: 264, distance: 44.0
click at [319, 266] on div "How many Break Rooms? 0" at bounding box center [343, 276] width 647 height 20
click at [359, 266] on input "0" at bounding box center [503, 273] width 319 height 15
drag, startPoint x: 341, startPoint y: 262, endPoint x: 332, endPoint y: 262, distance: 8.5
click at [332, 266] on div "How many Break Rooms? 0" at bounding box center [343, 276] width 647 height 20
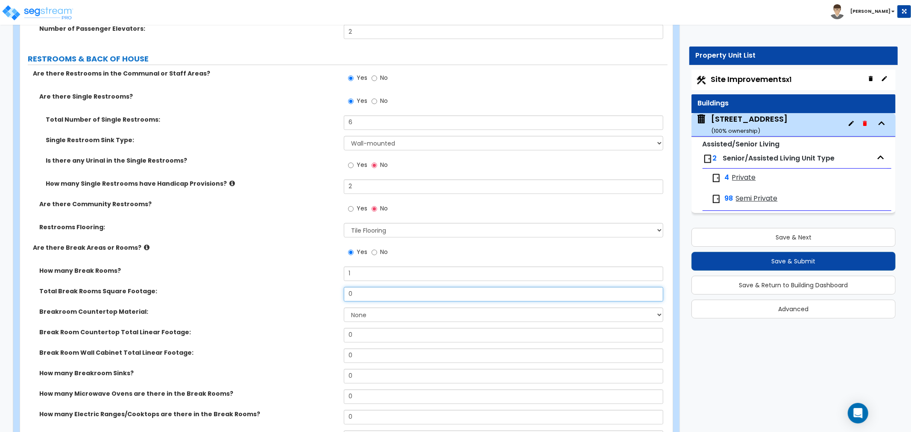
drag, startPoint x: 360, startPoint y: 279, endPoint x: 348, endPoint y: 280, distance: 12.0
click at [348, 287] on input "0" at bounding box center [503, 294] width 319 height 15
click at [364, 287] on input "0" at bounding box center [503, 294] width 319 height 15
drag, startPoint x: 365, startPoint y: 285, endPoint x: 292, endPoint y: 284, distance: 73.0
click at [292, 287] on div "Total Break Rooms Square Footage: 0" at bounding box center [343, 297] width 647 height 20
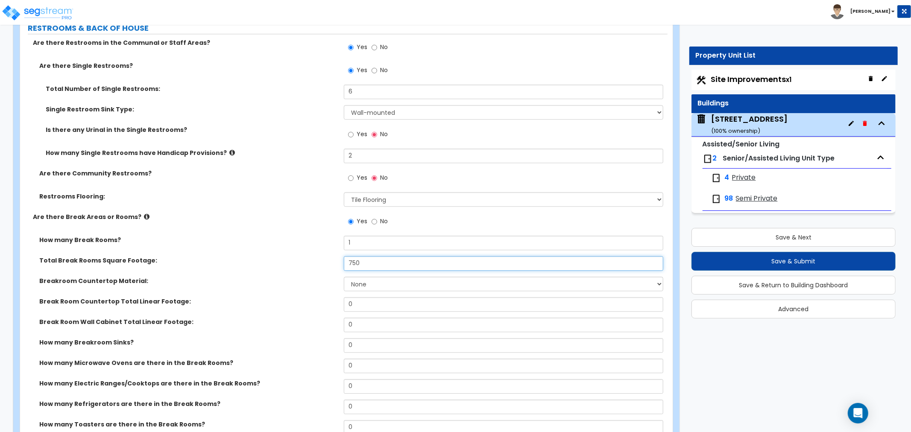
scroll to position [4554, 0]
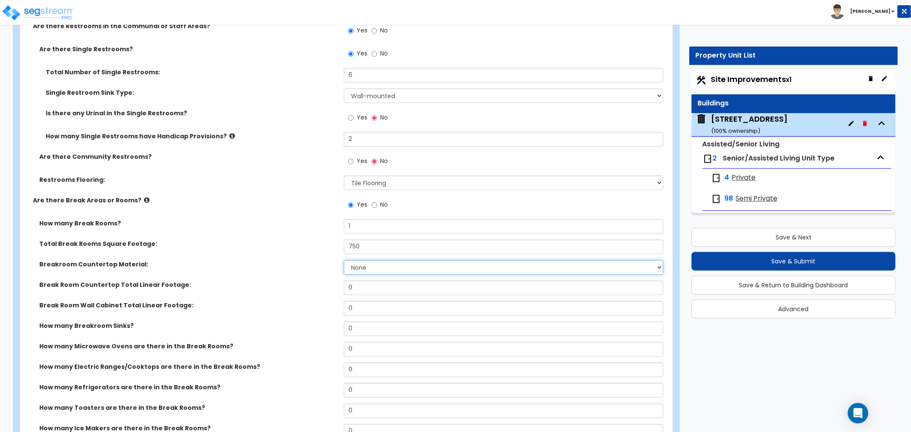
click at [382, 260] on select "None Plastic Laminate Solid Surface Stone Quartz Marble Tile Wood Stainless Ste…" at bounding box center [503, 267] width 319 height 15
click at [344, 260] on select "None Plastic Laminate Solid Surface Stone Quartz Marble Tile Wood Stainless Ste…" at bounding box center [503, 267] width 319 height 15
drag, startPoint x: 356, startPoint y: 278, endPoint x: 291, endPoint y: 278, distance: 64.9
click at [291, 281] on div "Break Room Countertop Total Linear Footage: 0" at bounding box center [343, 291] width 647 height 20
click at [370, 282] on input "0" at bounding box center [503, 288] width 319 height 15
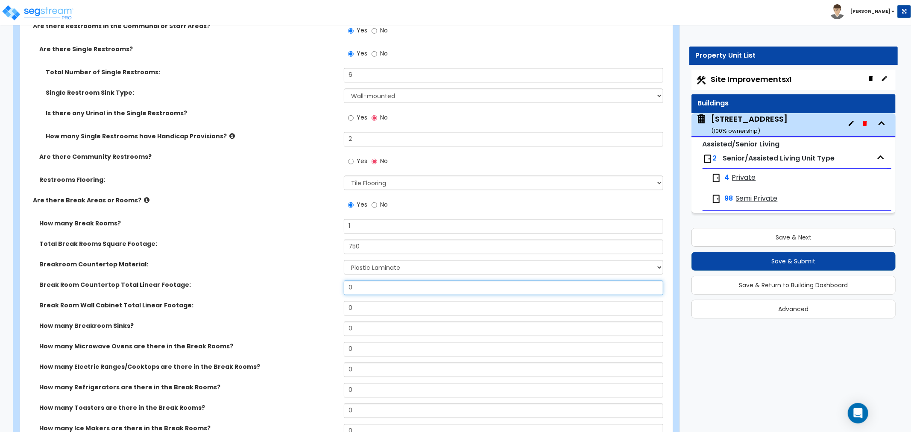
drag, startPoint x: 383, startPoint y: 279, endPoint x: 321, endPoint y: 286, distance: 62.7
click at [321, 286] on div "Break Room Countertop Total Linear Footage: 0" at bounding box center [343, 291] width 647 height 20
drag, startPoint x: 375, startPoint y: 301, endPoint x: 301, endPoint y: 312, distance: 74.2
click at [301, 312] on div "How many Break Rooms? 1 Total Break Rooms Square Footage: 750 Breakroom Counter…" at bounding box center [343, 343] width 634 height 249
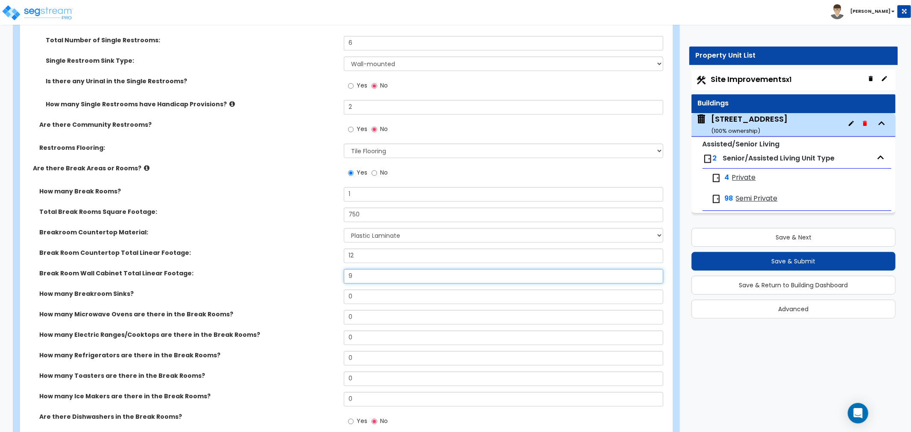
scroll to position [4602, 0]
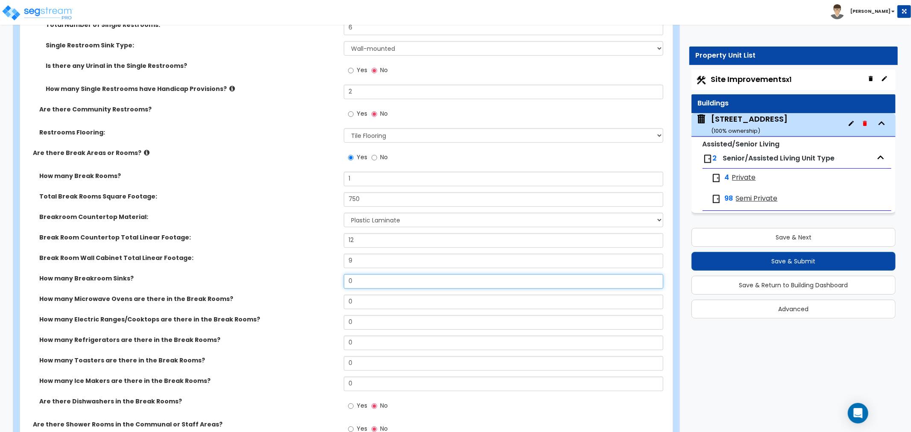
click at [359, 275] on input "0" at bounding box center [503, 281] width 319 height 15
drag, startPoint x: 373, startPoint y: 271, endPoint x: 321, endPoint y: 276, distance: 52.3
click at [321, 276] on div "How many Breakroom Sinks? 0" at bounding box center [343, 284] width 647 height 20
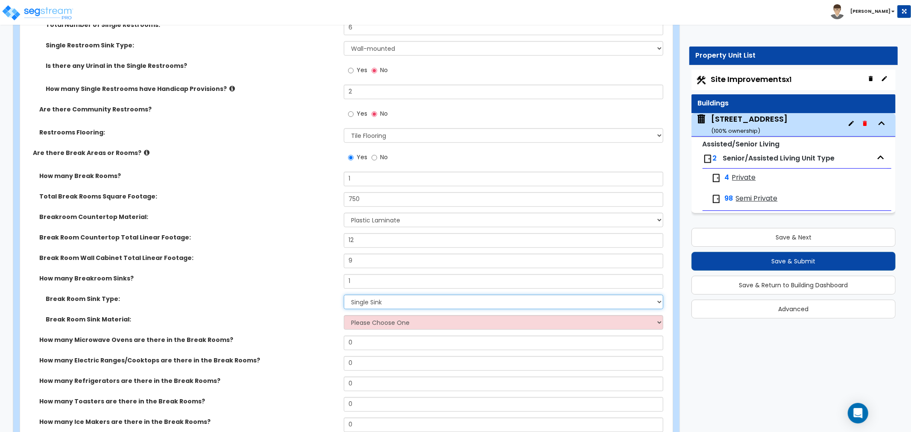
click at [355, 295] on select "Please Choose One Single Sink Double Sink" at bounding box center [503, 302] width 319 height 15
click at [344, 295] on select "Please Choose One Single Sink Double Sink" at bounding box center [503, 302] width 319 height 15
click at [363, 295] on select "Please Choose One Single Sink Double Sink" at bounding box center [503, 302] width 319 height 15
click at [344, 295] on select "Please Choose One Single Sink Double Sink" at bounding box center [503, 302] width 319 height 15
click at [367, 315] on select "Please Choose One Stainless Steel Porcelain Enamel Cast Iron" at bounding box center [503, 322] width 319 height 15
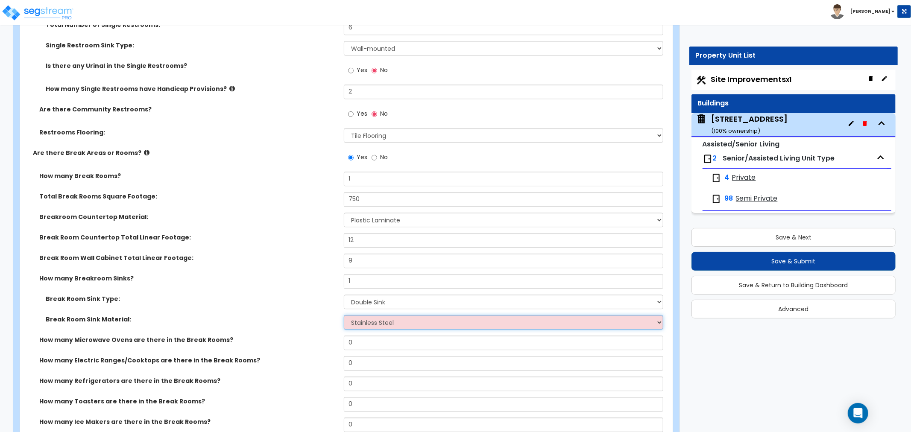
click at [344, 315] on select "Please Choose One Stainless Steel Porcelain Enamel Cast Iron" at bounding box center [503, 322] width 319 height 15
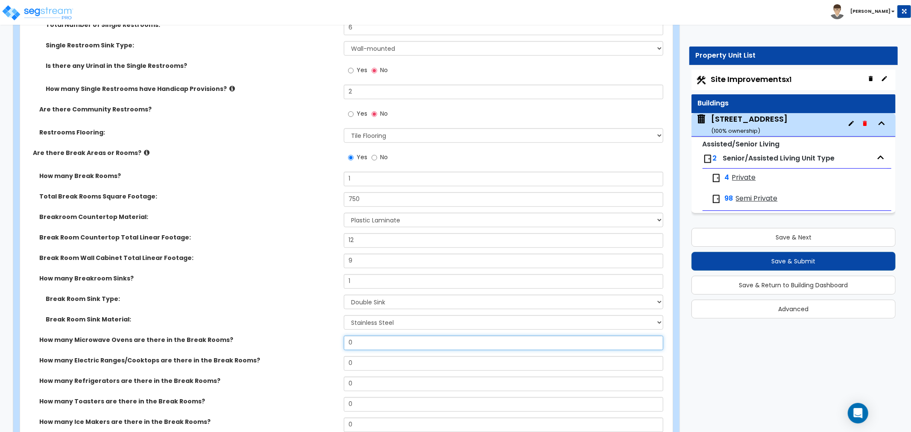
drag, startPoint x: 364, startPoint y: 330, endPoint x: 314, endPoint y: 330, distance: 50.0
click at [314, 336] on div "How many Microwave Ovens are there in the Break Rooms? 0" at bounding box center [343, 346] width 647 height 20
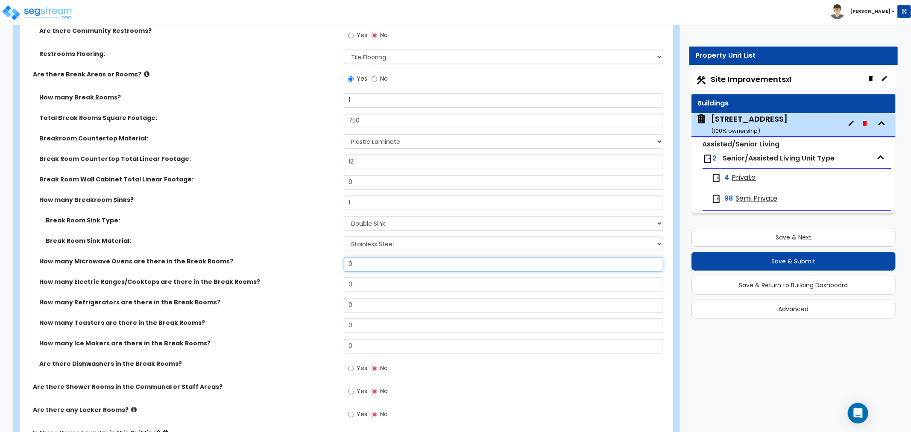
scroll to position [4697, 0]
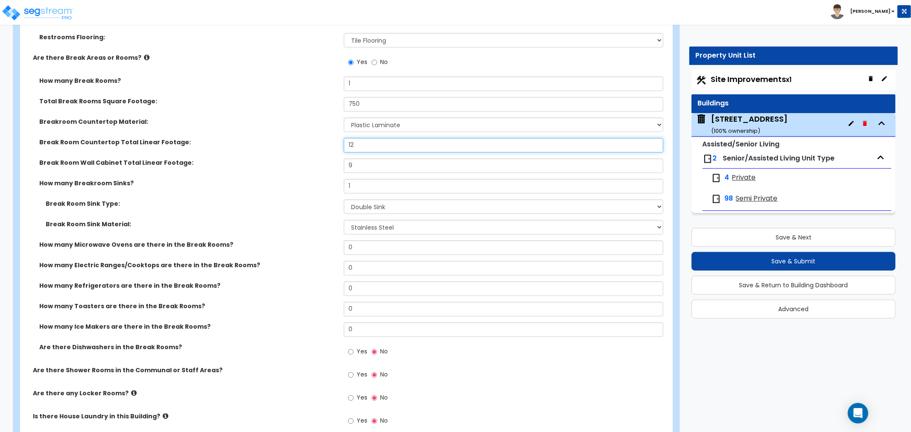
drag, startPoint x: 366, startPoint y: 137, endPoint x: 304, endPoint y: 143, distance: 61.8
click at [304, 143] on div "Break Room Countertop Total Linear Footage: 12" at bounding box center [343, 148] width 647 height 20
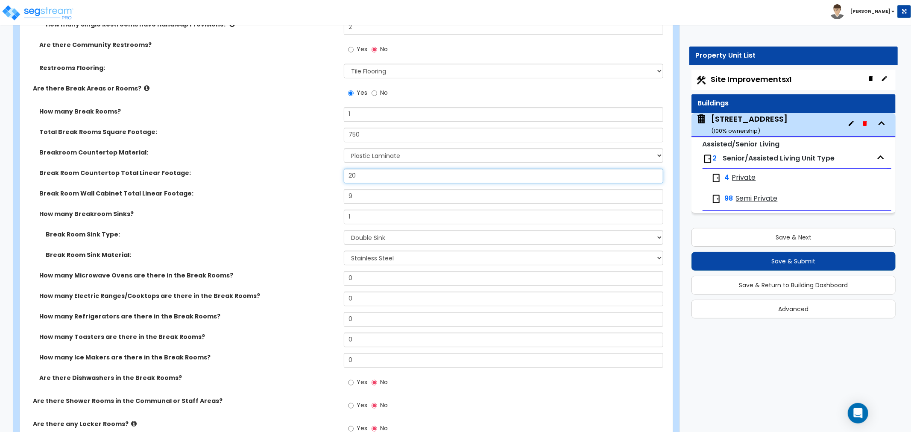
scroll to position [4649, 0]
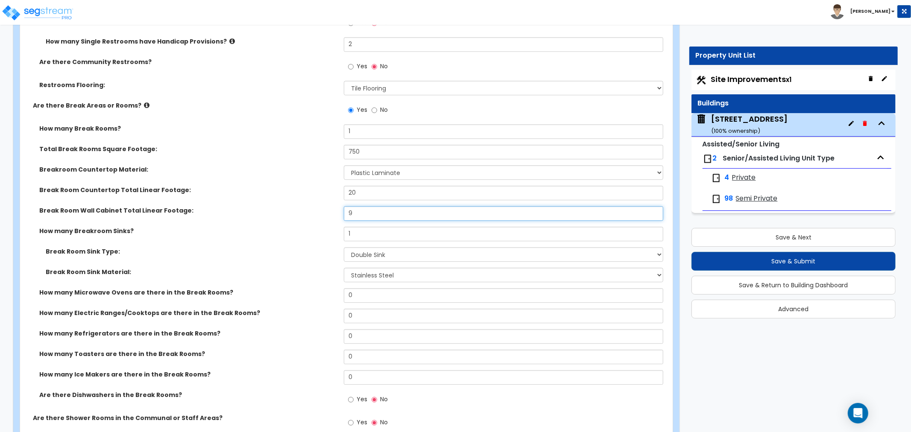
drag, startPoint x: 361, startPoint y: 202, endPoint x: 316, endPoint y: 202, distance: 44.8
click at [316, 206] on div "Break Room Wall Cabinet Total Linear Footage: 9" at bounding box center [343, 216] width 647 height 20
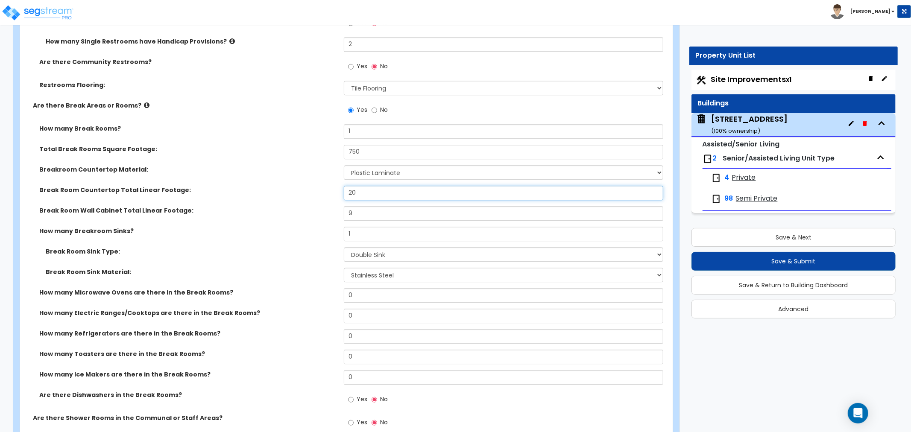
drag, startPoint x: 348, startPoint y: 184, endPoint x: 333, endPoint y: 182, distance: 14.6
click at [333, 186] on div "Break Room Countertop Total Linear Footage: 20" at bounding box center [343, 196] width 647 height 20
drag, startPoint x: 372, startPoint y: 202, endPoint x: 321, endPoint y: 207, distance: 51.9
click at [321, 207] on div "Break Room Wall Cabinet Total Linear Footage: 9" at bounding box center [343, 216] width 647 height 20
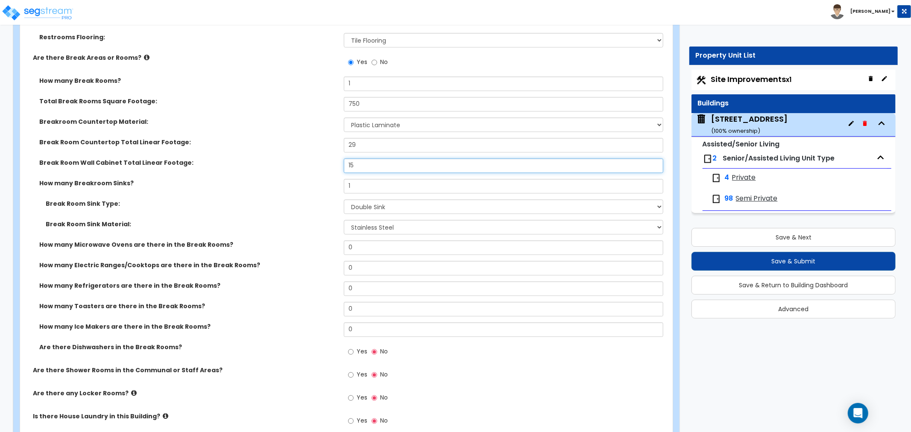
scroll to position [4744, 0]
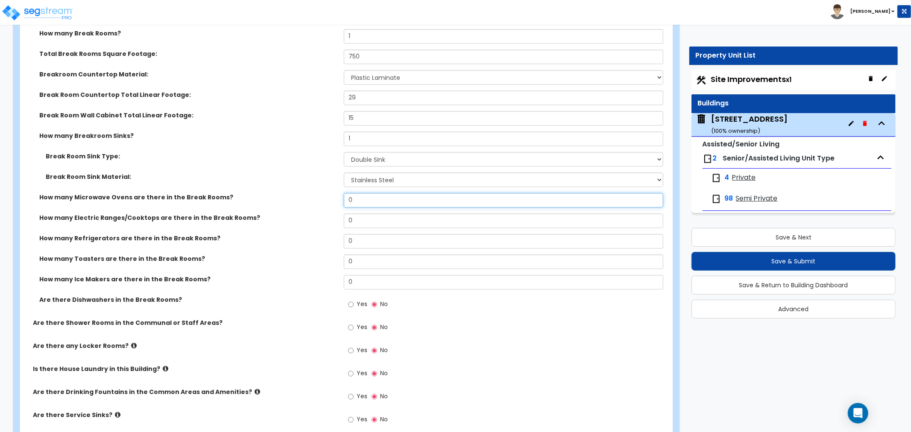
drag, startPoint x: 357, startPoint y: 188, endPoint x: 319, endPoint y: 187, distance: 38.9
click at [319, 193] on div "How many Microwave Ovens are there in the Break Rooms? 0" at bounding box center [343, 203] width 647 height 20
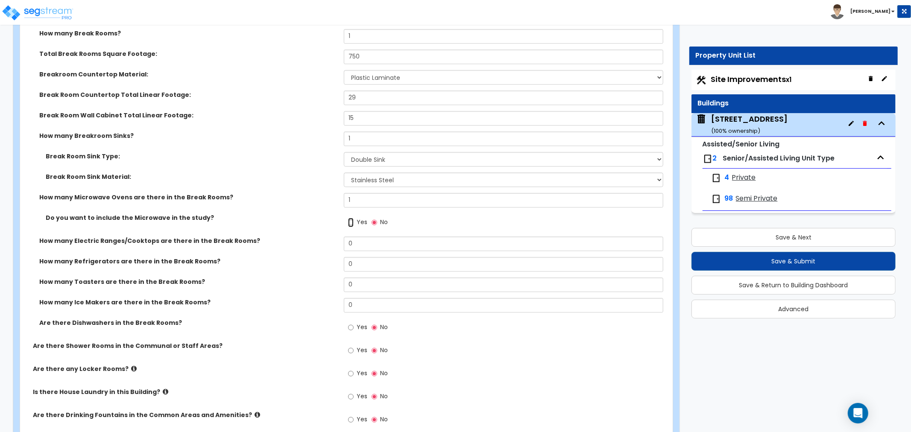
click at [349, 218] on input "Yes" at bounding box center [351, 222] width 6 height 9
drag, startPoint x: 365, startPoint y: 235, endPoint x: 326, endPoint y: 232, distance: 39.0
click at [326, 237] on div "How many Electric Ranges/Cooktops are there in the Break Rooms? 0" at bounding box center [343, 247] width 647 height 20
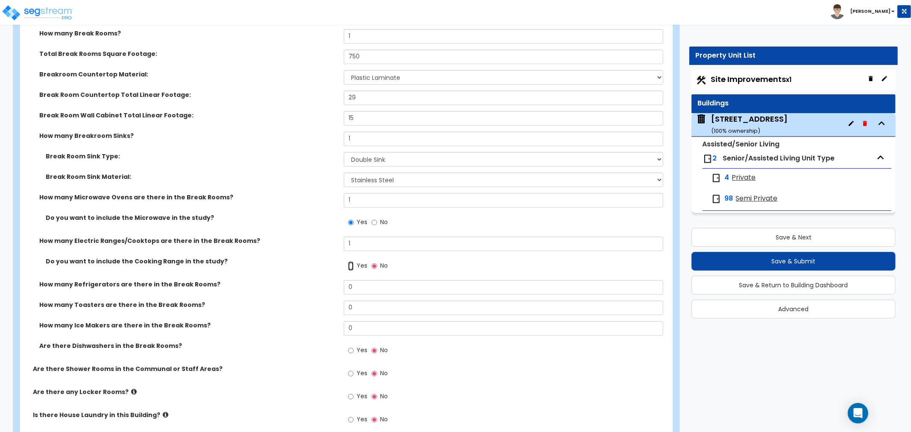
click at [350, 261] on input "Yes" at bounding box center [351, 265] width 6 height 9
drag, startPoint x: 365, startPoint y: 283, endPoint x: 332, endPoint y: 280, distance: 33.0
click at [332, 280] on div "How many Refrigerators are there in the Break Rooms? 0" at bounding box center [343, 290] width 647 height 20
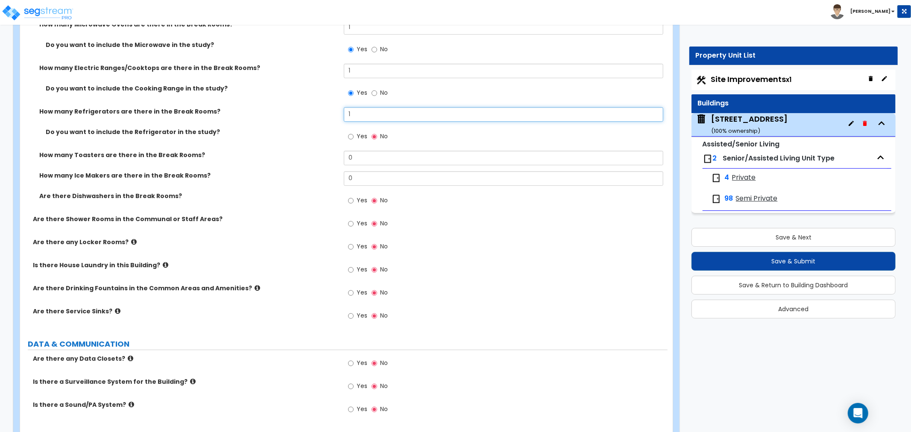
scroll to position [4934, 0]
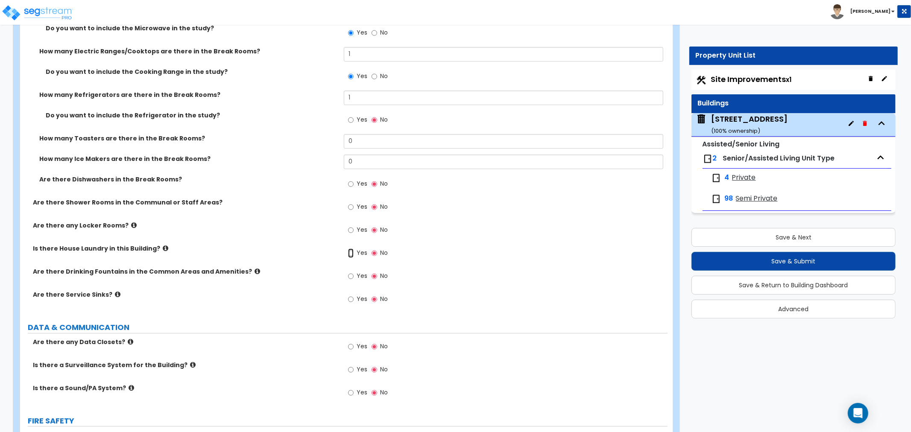
click at [349, 249] on input "Yes" at bounding box center [351, 253] width 6 height 9
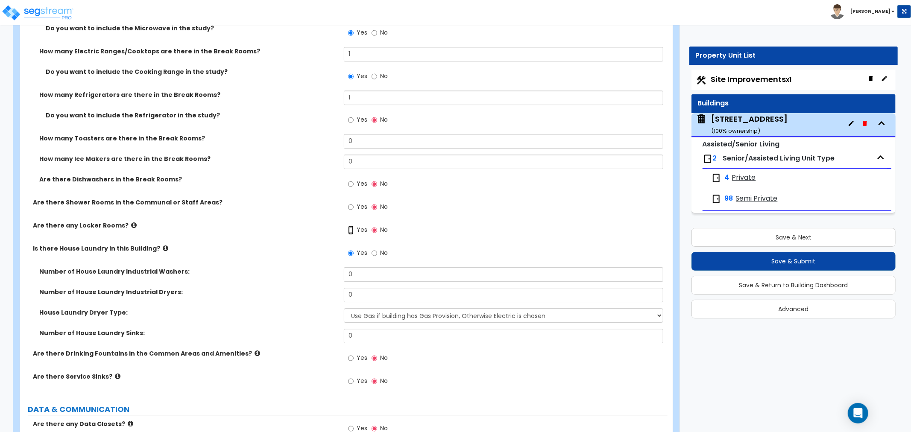
click at [349, 225] on input "Yes" at bounding box center [351, 229] width 6 height 9
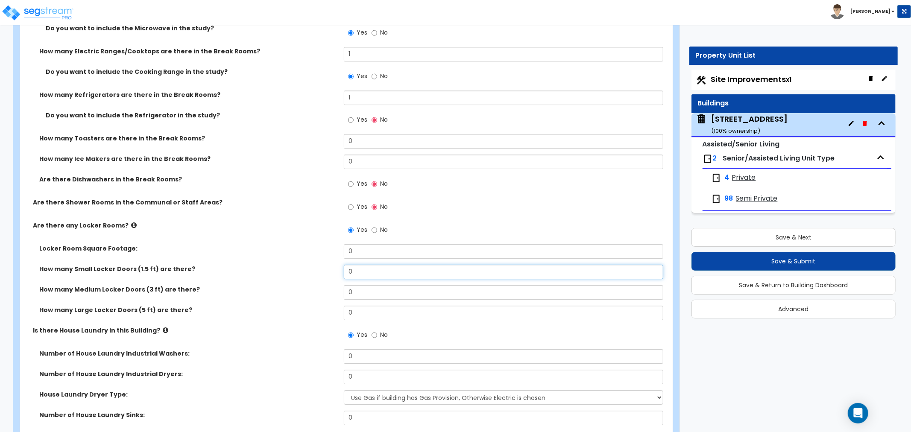
drag, startPoint x: 357, startPoint y: 267, endPoint x: 364, endPoint y: 256, distance: 13.3
click at [357, 267] on input "0" at bounding box center [503, 272] width 319 height 15
drag, startPoint x: 366, startPoint y: 234, endPoint x: 296, endPoint y: 238, distance: 69.7
click at [296, 244] on div "Locker Room Square Footage: 0" at bounding box center [343, 254] width 647 height 20
click at [385, 272] on div "How many Small Locker Doors (1.5 ft) are there? 0" at bounding box center [343, 275] width 647 height 20
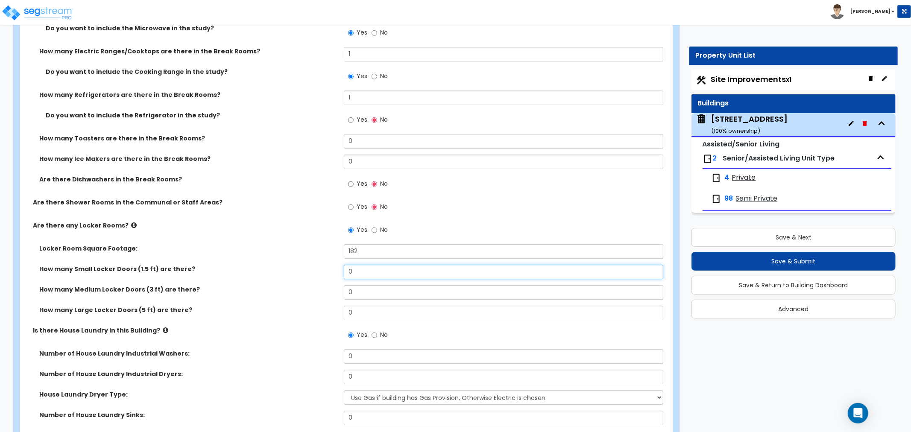
drag, startPoint x: 383, startPoint y: 263, endPoint x: 306, endPoint y: 266, distance: 77.0
click at [306, 266] on div "How many Small Locker Doors (1.5 ft) are there? 0" at bounding box center [343, 275] width 647 height 20
drag, startPoint x: 344, startPoint y: 281, endPoint x: 284, endPoint y: 286, distance: 59.6
click at [284, 286] on div "How many Medium Locker Doors (3 ft) are there? 0" at bounding box center [343, 295] width 647 height 20
drag, startPoint x: 333, startPoint y: 284, endPoint x: 325, endPoint y: 284, distance: 8.1
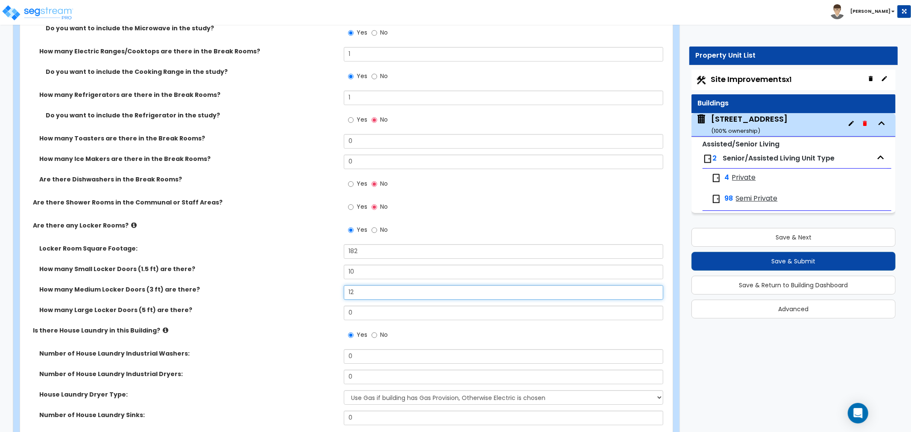
click at [325, 285] on div "How many Medium Locker Doors (3 ft) are there? 12" at bounding box center [343, 295] width 647 height 20
drag, startPoint x: 366, startPoint y: 259, endPoint x: 317, endPoint y: 261, distance: 49.1
click at [317, 265] on div "How many Small Locker Doors (1.5 ft) are there? 10" at bounding box center [343, 275] width 647 height 20
drag, startPoint x: 361, startPoint y: 276, endPoint x: 335, endPoint y: 280, distance: 26.8
click at [335, 285] on div "How many Medium Locker Doors (3 ft) are there? 12" at bounding box center [343, 295] width 647 height 20
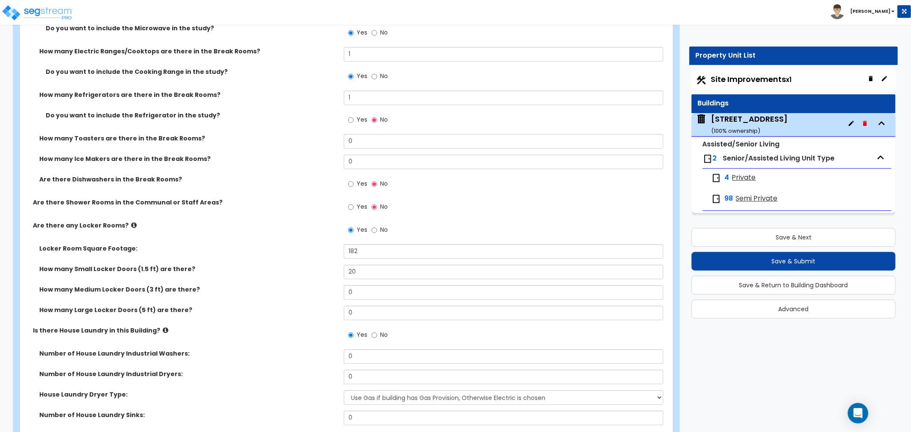
click at [309, 306] on div "How many Large Locker Doors (5 ft) are there? 0" at bounding box center [343, 316] width 647 height 20
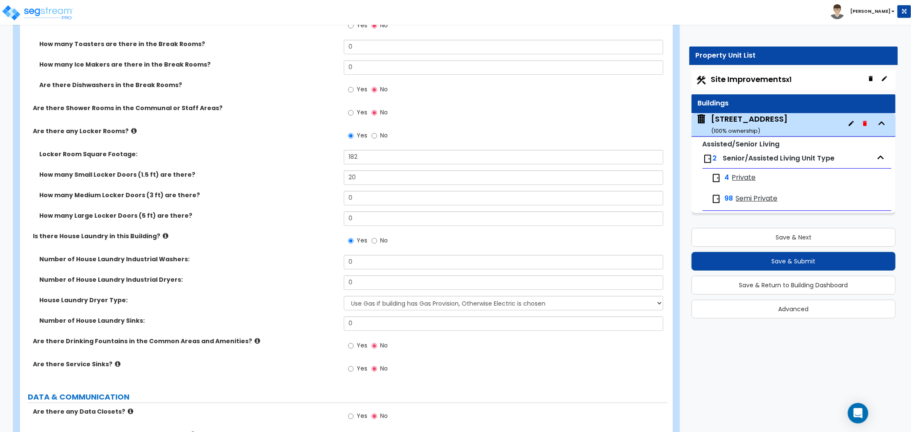
scroll to position [5029, 0]
drag, startPoint x: 356, startPoint y: 251, endPoint x: 283, endPoint y: 255, distance: 73.1
click at [283, 255] on div "Number of House Laundry Industrial Washers: 0" at bounding box center [343, 264] width 647 height 20
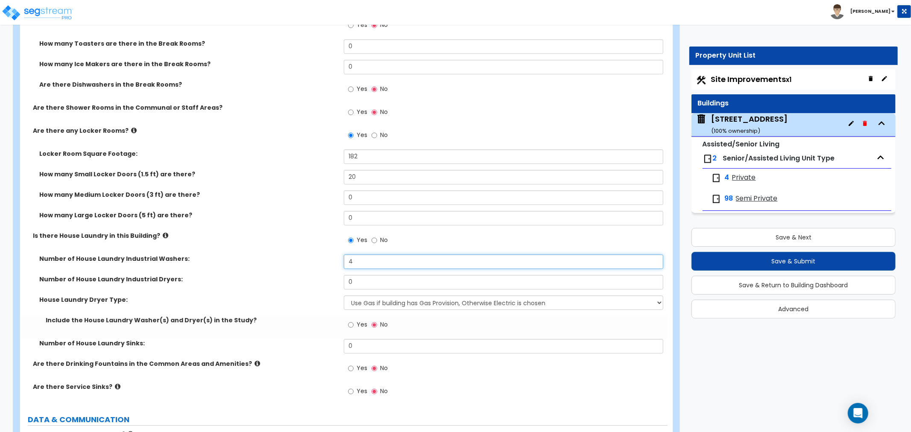
drag, startPoint x: 360, startPoint y: 250, endPoint x: 336, endPoint y: 251, distance: 23.1
click at [336, 254] on div "Number of House Laundry Industrial Washers: 4" at bounding box center [343, 264] width 647 height 20
drag, startPoint x: 333, startPoint y: 270, endPoint x: 315, endPoint y: 271, distance: 18.4
click at [315, 275] on div "Number of House Laundry Industrial Dryers: 0" at bounding box center [343, 285] width 647 height 20
click at [296, 299] on div "House Laundry Dryer Type: Use Gas if building has Gas Provision, Otherwise Elec…" at bounding box center [343, 305] width 647 height 20
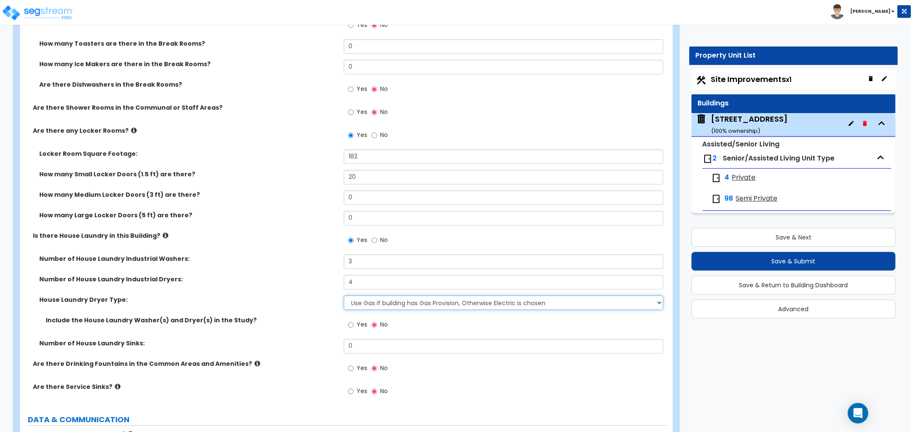
click at [351, 295] on select "Use Gas if building has Gas Provision, Otherwise Electric is chosen Gas Electric" at bounding box center [503, 302] width 319 height 15
click at [344, 295] on select "Use Gas if building has Gas Provision, Otherwise Electric is chosen Gas Electric" at bounding box center [503, 302] width 319 height 15
click at [350, 320] on input "Yes" at bounding box center [351, 324] width 6 height 9
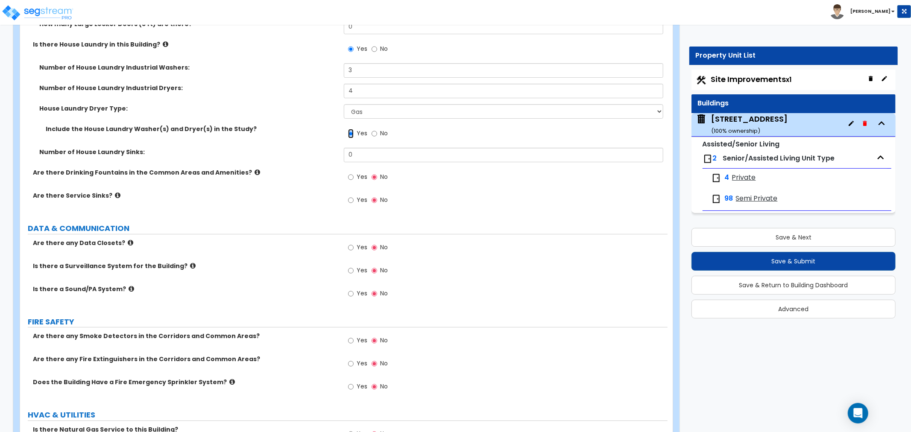
scroll to position [5266, 0]
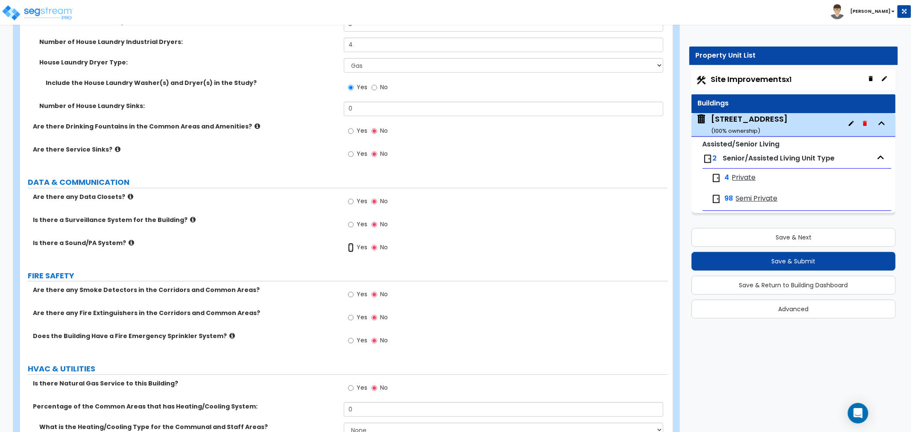
click at [349, 243] on input "Yes" at bounding box center [351, 247] width 6 height 9
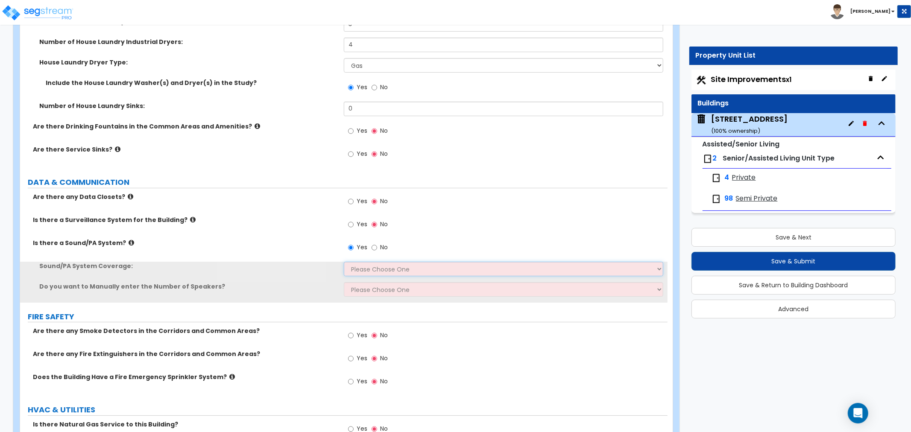
click at [363, 262] on select "Please Choose One All Areas Enter Percent Coverage" at bounding box center [503, 269] width 319 height 15
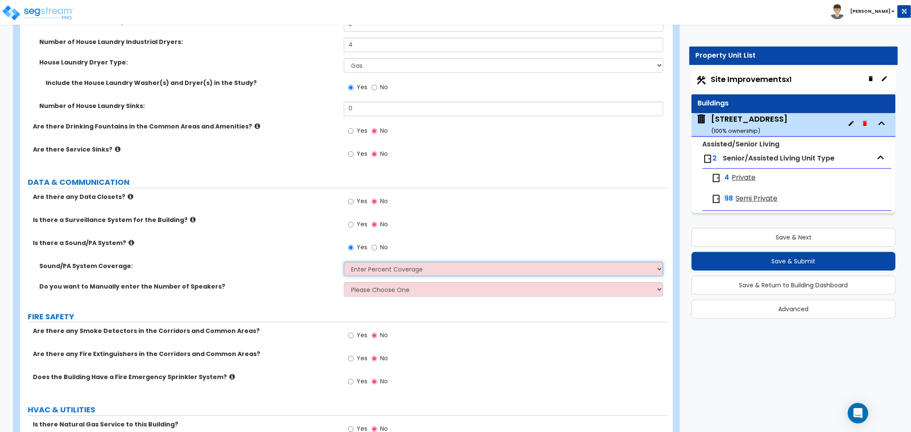
click at [344, 262] on select "Please Choose One All Areas Enter Percent Coverage" at bounding box center [503, 269] width 319 height 15
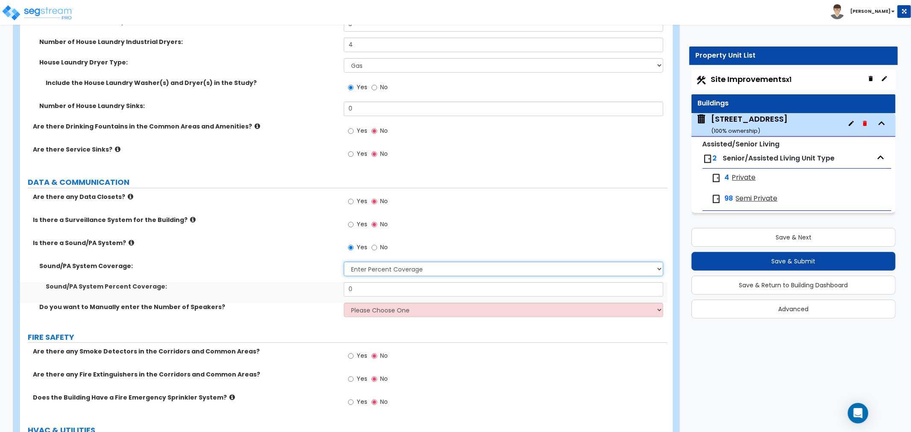
click at [368, 262] on select "Please Choose One All Areas Enter Percent Coverage" at bounding box center [503, 269] width 319 height 15
click at [344, 262] on select "Please Choose One All Areas Enter Percent Coverage" at bounding box center [503, 269] width 319 height 15
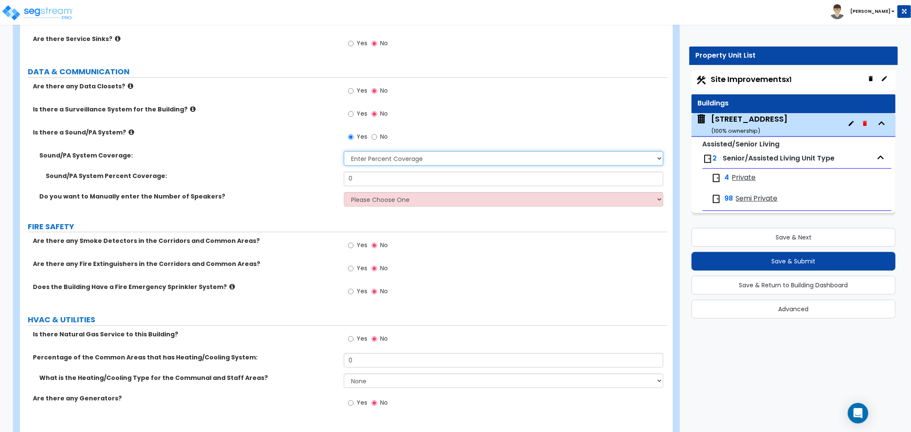
scroll to position [5390, 0]
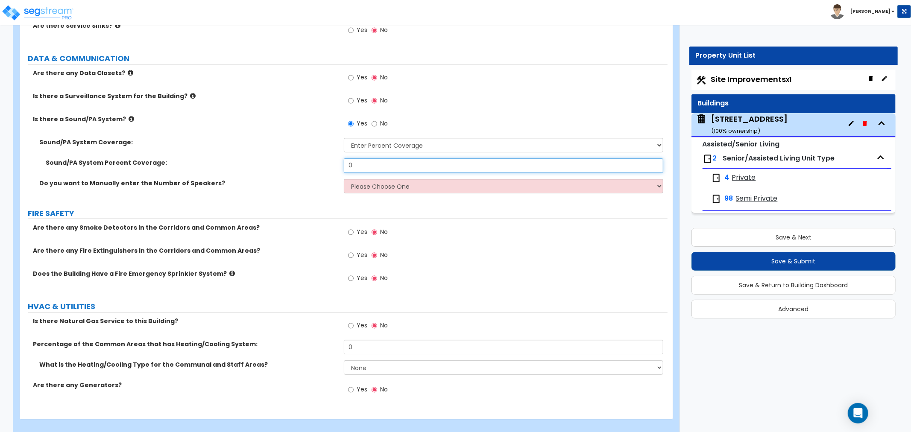
drag, startPoint x: 355, startPoint y: 155, endPoint x: 302, endPoint y: 161, distance: 53.6
click at [302, 161] on div "Sound/PA System Percent Coverage: 0" at bounding box center [343, 168] width 647 height 20
click at [364, 179] on select "Please Choose One No, Please Estimate for me Yes, I want to enter the Number of…" at bounding box center [503, 186] width 319 height 15
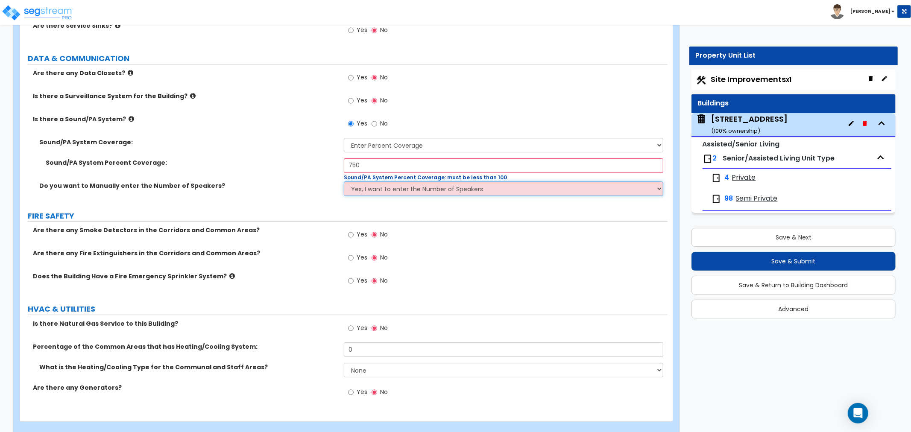
click at [344, 181] on select "Please Choose One No, Please Estimate for me Yes, I want to enter the Number of…" at bounding box center [503, 188] width 319 height 15
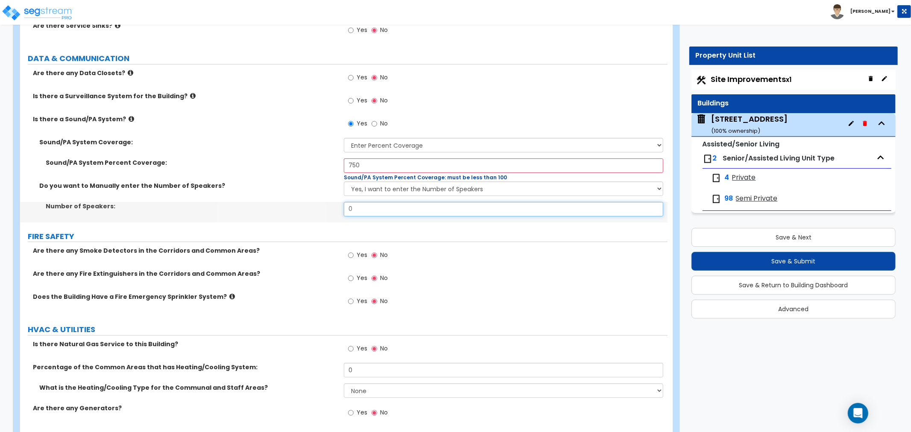
drag, startPoint x: 365, startPoint y: 196, endPoint x: 308, endPoint y: 203, distance: 57.6
click at [308, 203] on div "Number of Speakers: 0" at bounding box center [343, 212] width 647 height 20
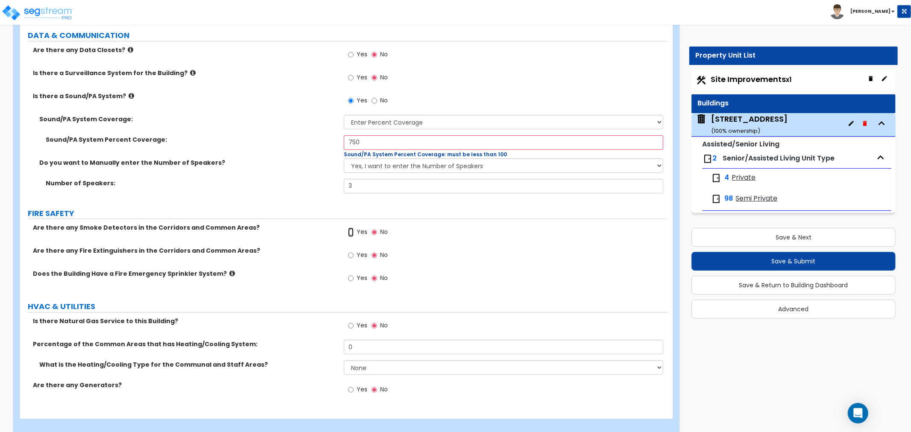
click at [352, 228] on input "Yes" at bounding box center [351, 232] width 6 height 9
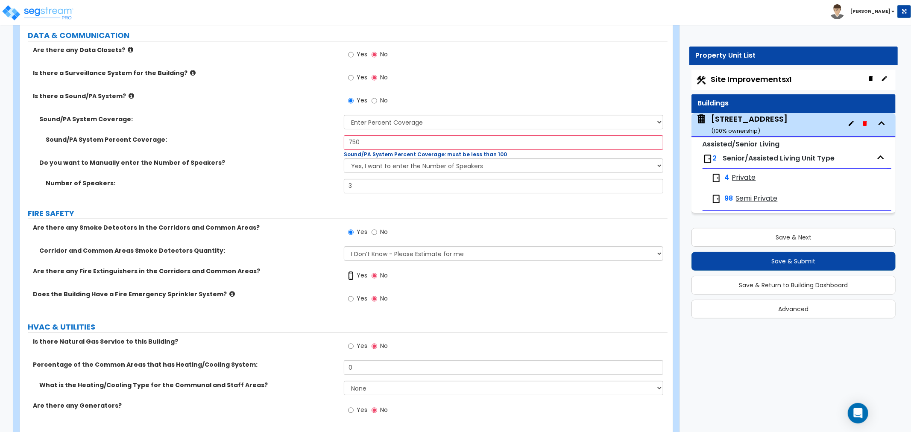
click at [352, 271] on input "Yes" at bounding box center [351, 275] width 6 height 9
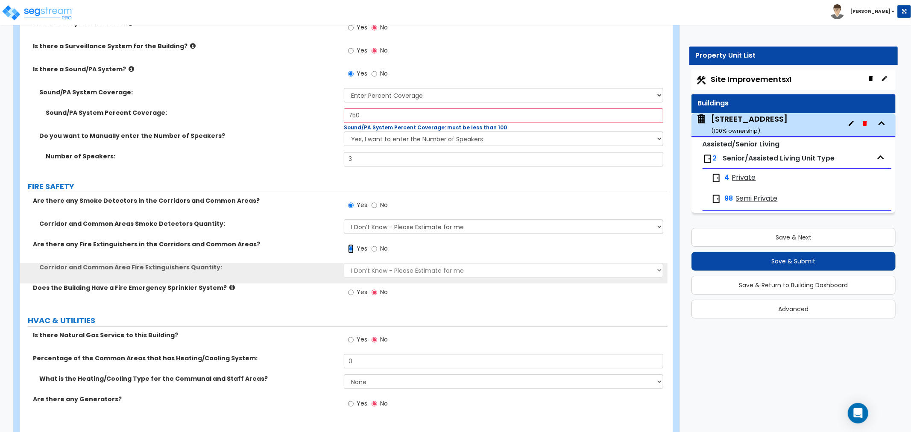
scroll to position [5454, 0]
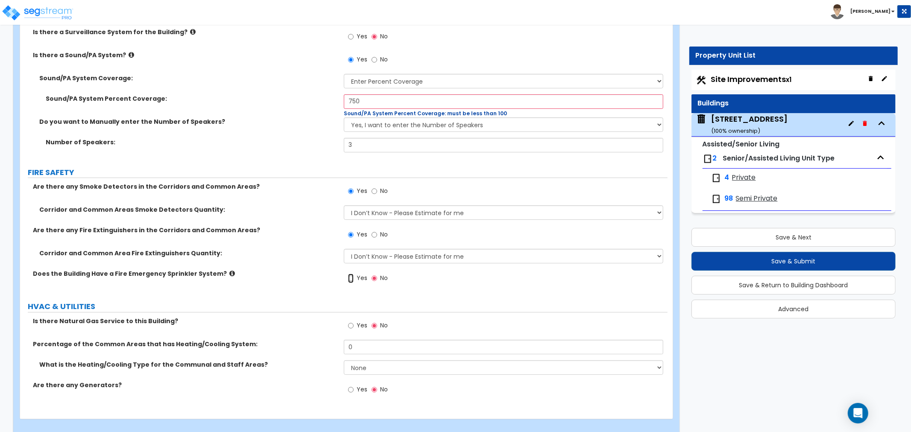
click at [349, 274] on input "Yes" at bounding box center [351, 278] width 6 height 9
click at [349, 321] on input "Yes" at bounding box center [351, 325] width 6 height 9
click at [365, 340] on input "0" at bounding box center [503, 347] width 319 height 15
drag, startPoint x: 370, startPoint y: 334, endPoint x: 325, endPoint y: 331, distance: 45.3
click at [325, 340] on div "Percentage of the Common Areas that has Heating/Cooling System: 0" at bounding box center [343, 350] width 647 height 20
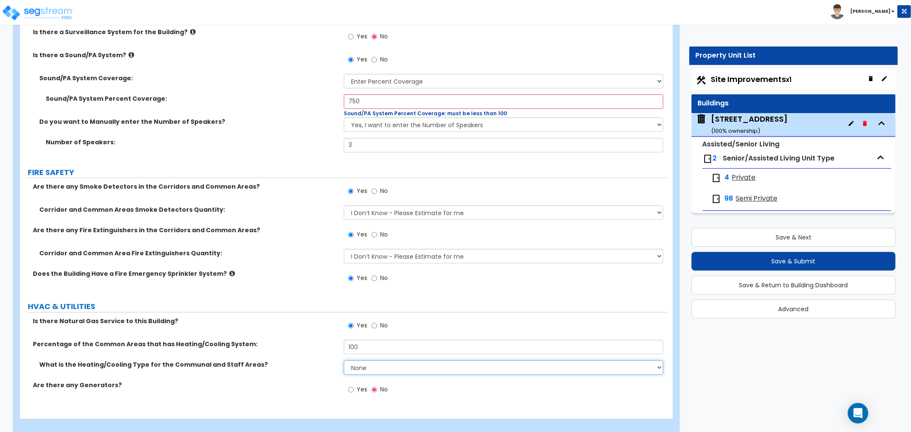
click at [356, 360] on select "None Heat Only Centralized Heating & Cooling Thru Wall Air Conditioners Mini Sp…" at bounding box center [503, 367] width 319 height 15
click at [344, 360] on select "None Heat Only Centralized Heating & Cooling Thru Wall Air Conditioners Mini Sp…" at bounding box center [503, 367] width 319 height 15
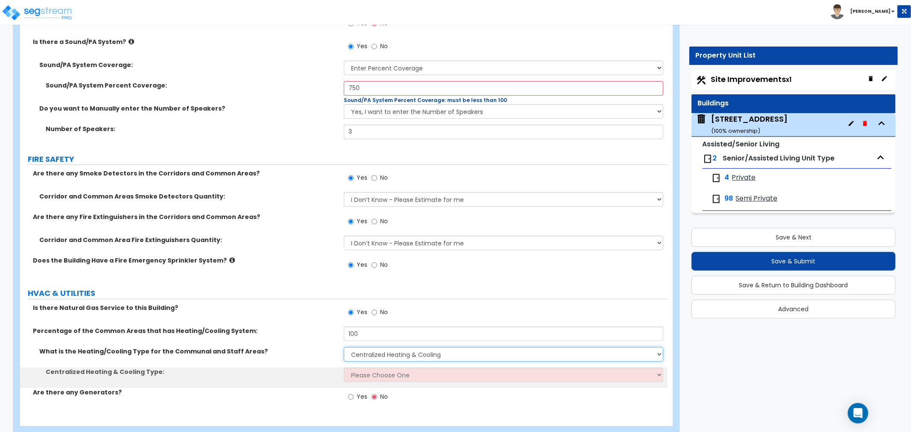
scroll to position [5474, 0]
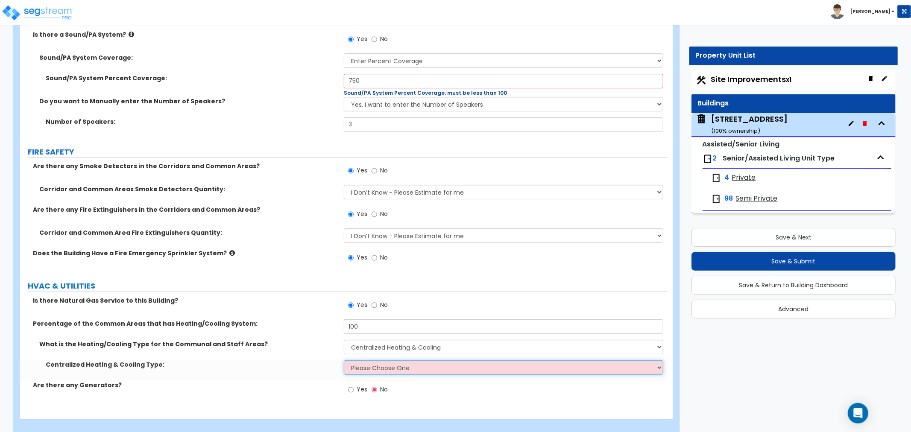
click at [371, 360] on select "Please Choose One Rooftop Unit Furnace-Condenser Forced Air Split Heating/Cooli…" at bounding box center [503, 367] width 319 height 15
click at [365, 360] on select "Please Choose One Rooftop Unit Furnace-Condenser Forced Air Split Heating/Cooli…" at bounding box center [503, 367] width 319 height 15
click at [398, 360] on select "Please Choose One Rooftop Unit Furnace-Condenser Forced Air Split Heating/Cooli…" at bounding box center [503, 367] width 319 height 15
click at [344, 360] on select "Please Choose One Rooftop Unit Furnace-Condenser Forced Air Split Heating/Cooli…" at bounding box center [503, 367] width 319 height 15
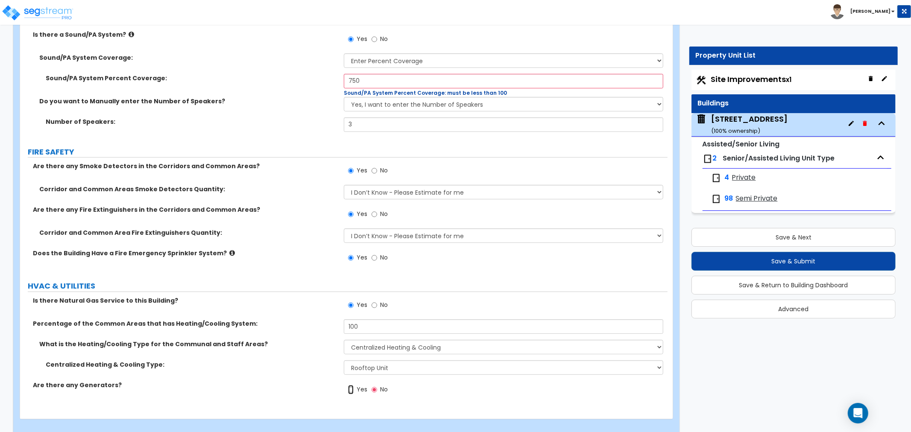
click at [348, 385] on input "Yes" at bounding box center [351, 389] width 6 height 9
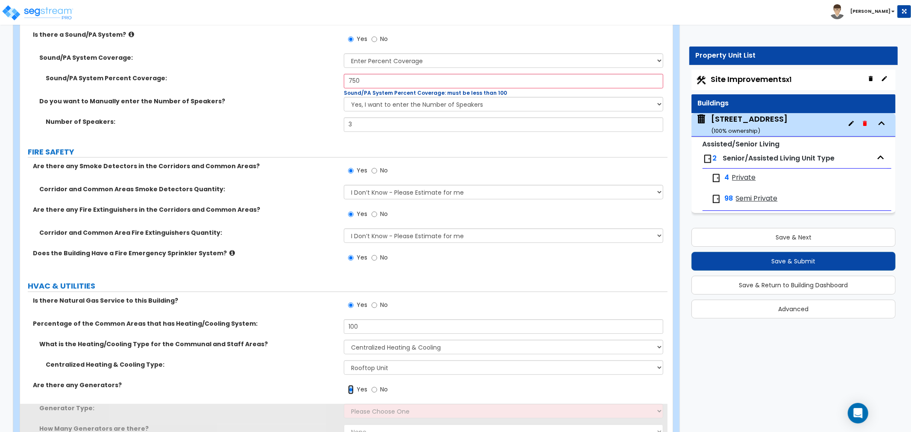
scroll to position [5515, 0]
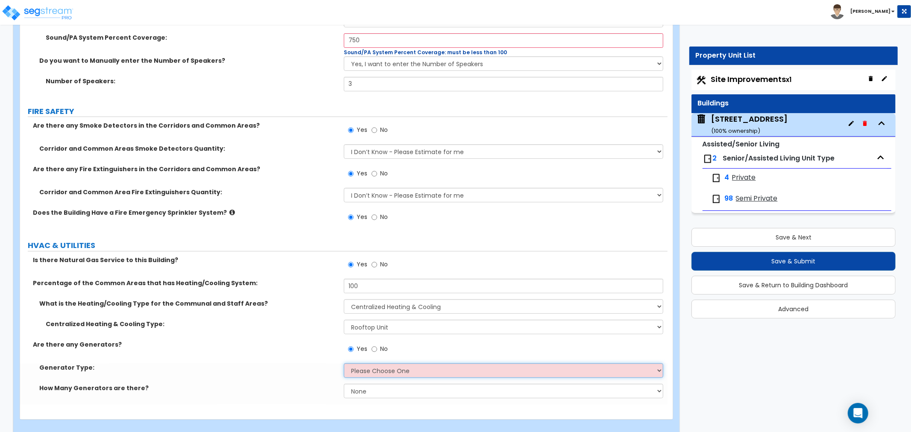
click at [365, 363] on select "Please Choose One Gas Diesel" at bounding box center [503, 370] width 319 height 15
click at [344, 363] on select "Please Choose One Gas Diesel" at bounding box center [503, 370] width 319 height 15
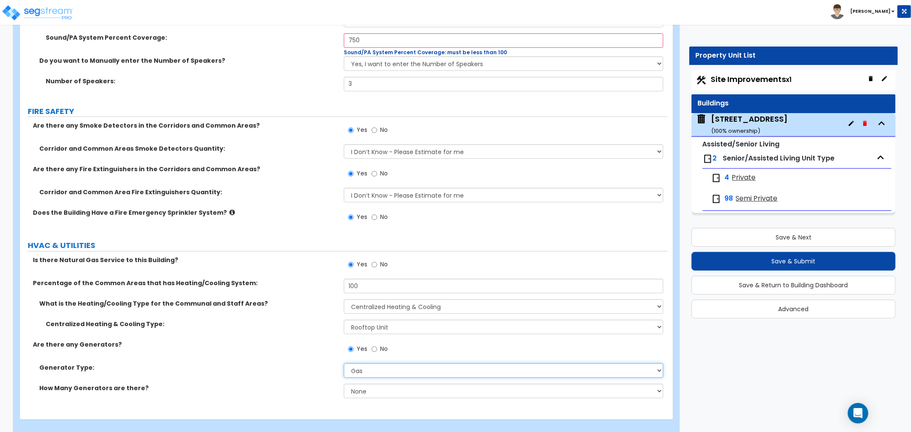
click at [362, 363] on select "Please Choose One Gas Diesel" at bounding box center [503, 370] width 319 height 15
click at [344, 363] on select "Please Choose One Gas Diesel" at bounding box center [503, 370] width 319 height 15
click at [363, 384] on select "None 1 2 3" at bounding box center [503, 391] width 319 height 15
click at [344, 384] on select "None 1 2 3" at bounding box center [503, 391] width 319 height 15
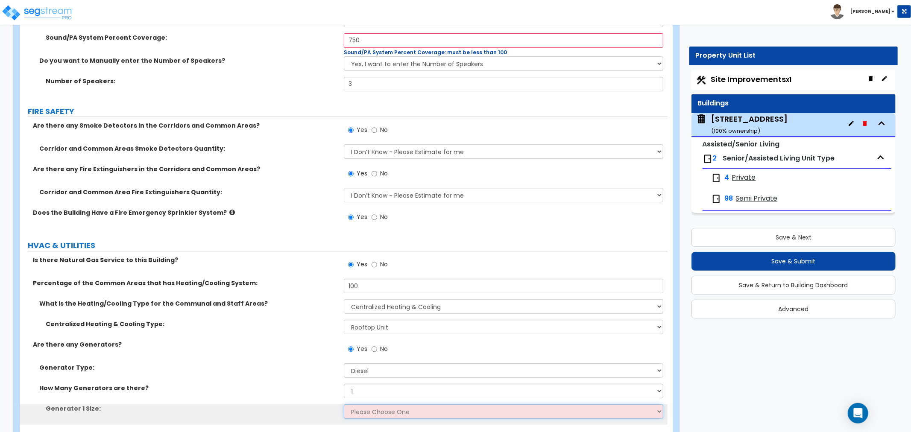
click at [376, 404] on select "Please Choose One 30kW 50kW 75kW 100kW 125 kW 150 kW 175 kW 200 kW 250 kW 300 k…" at bounding box center [503, 411] width 319 height 15
click at [344, 404] on select "Please Choose One 30kW 50kW 75kW 100kW 125 kW 150 kW 175 kW 200 kW 250 kW 300 k…" at bounding box center [503, 411] width 319 height 15
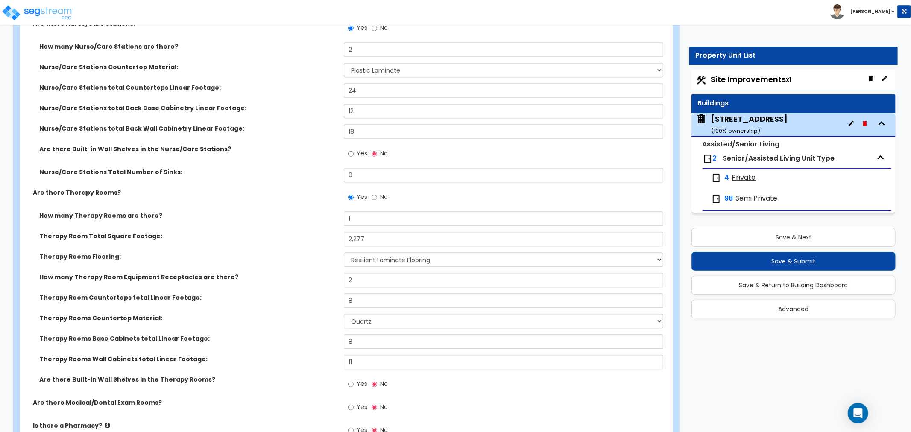
scroll to position [1803, 0]
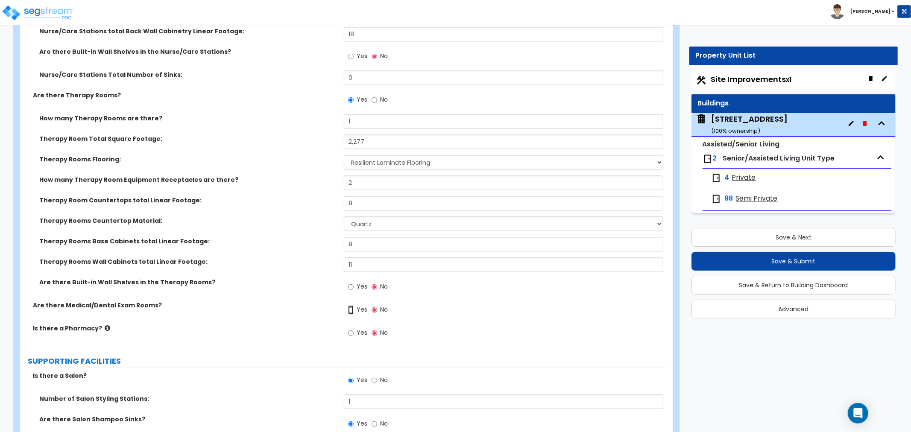
click at [349, 309] on input "Yes" at bounding box center [351, 309] width 6 height 9
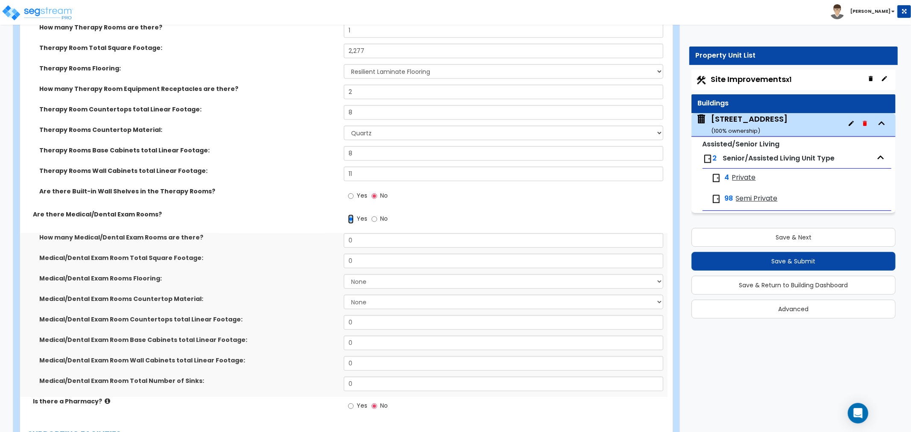
scroll to position [1897, 0]
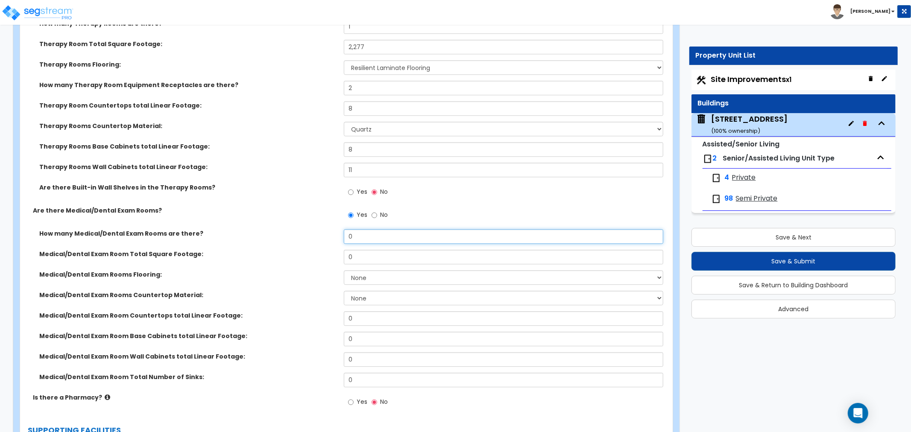
drag, startPoint x: 340, startPoint y: 238, endPoint x: 304, endPoint y: 241, distance: 36.0
click at [304, 241] on div "How many Medical/Dental Exam Rooms are there? 0" at bounding box center [343, 239] width 647 height 20
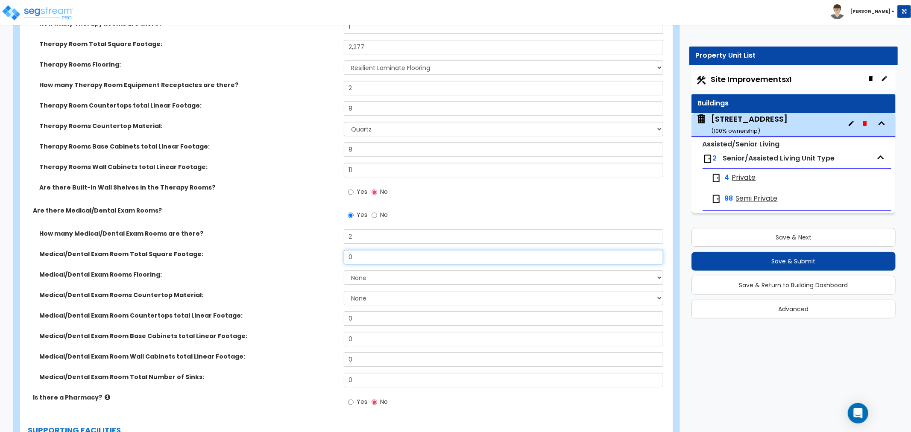
click at [359, 254] on input "0" at bounding box center [503, 257] width 319 height 15
drag, startPoint x: 382, startPoint y: 254, endPoint x: 301, endPoint y: 254, distance: 80.3
click at [301, 254] on div "Medical/Dental Exam Room Total Square Footage: 0" at bounding box center [343, 260] width 647 height 20
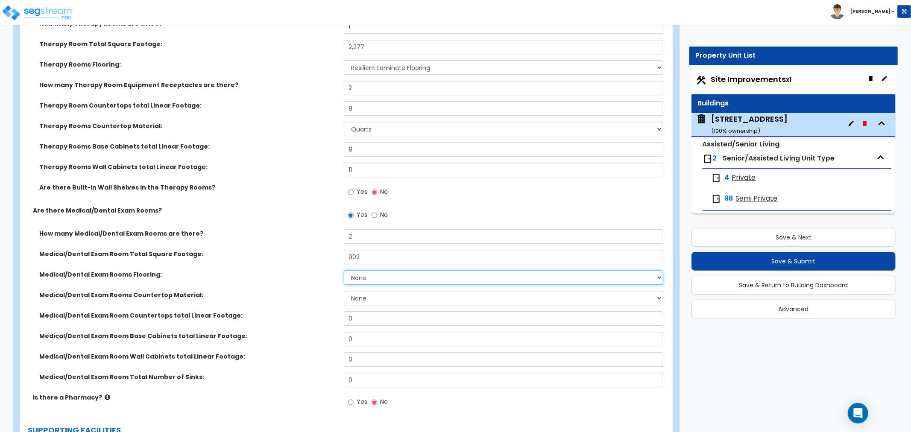
click at [366, 276] on select "None Tile Flooring Hardwood Flooring Resilient Laminate Flooring VCT Flooring S…" at bounding box center [503, 277] width 319 height 15
click at [344, 270] on select "None Tile Flooring Hardwood Flooring Resilient Laminate Flooring VCT Flooring S…" at bounding box center [503, 277] width 319 height 15
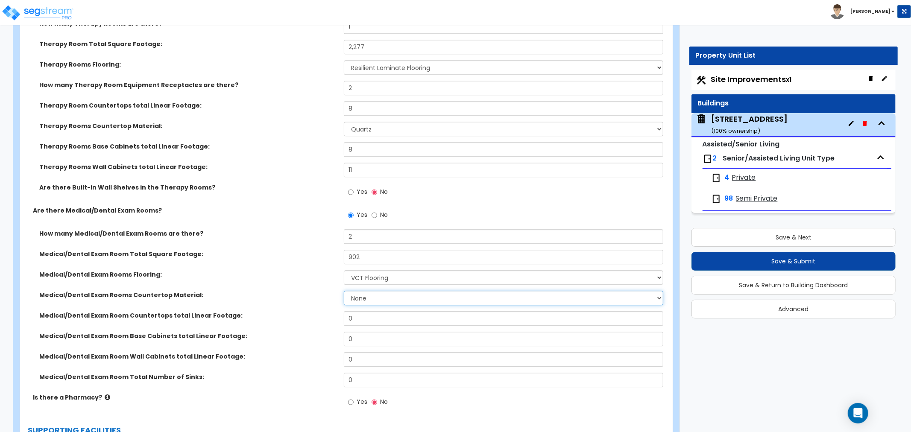
click at [358, 295] on select "None Plastic Laminate Solid Surface Stone Quartz Marble Tile Wood Stainless Ste…" at bounding box center [503, 298] width 319 height 15
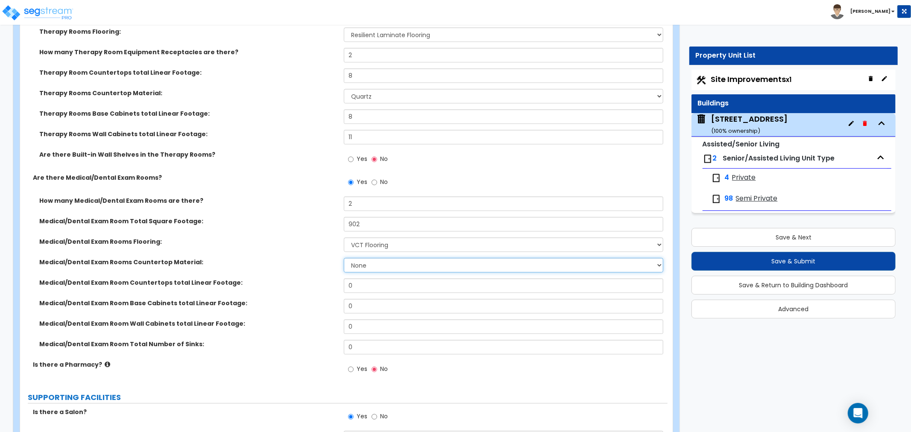
scroll to position [1945, 0]
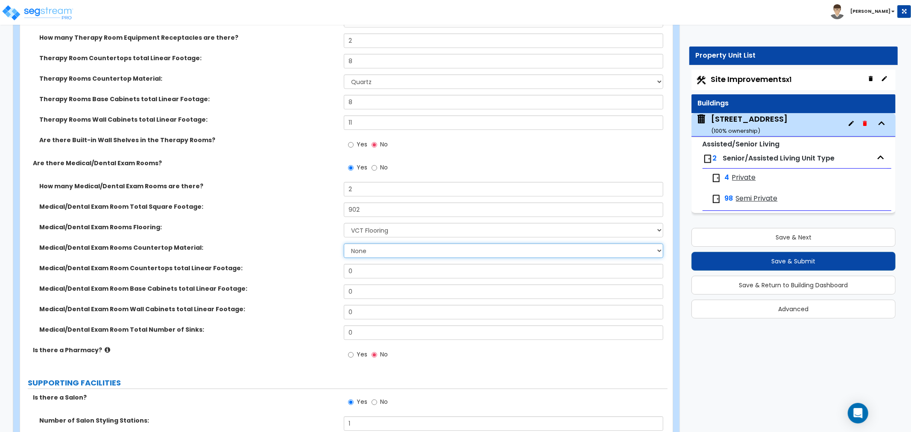
click at [364, 248] on select "None Plastic Laminate Solid Surface Stone Quartz Marble Tile Wood Stainless Ste…" at bounding box center [503, 250] width 319 height 15
click at [344, 243] on select "None Plastic Laminate Solid Surface Stone Quartz Marble Tile Wood Stainless Ste…" at bounding box center [503, 250] width 319 height 15
drag, startPoint x: 359, startPoint y: 270, endPoint x: 302, endPoint y: 268, distance: 56.8
click at [302, 268] on div "Medical/Dental Exam Room Countertops total Linear Footage: 0" at bounding box center [343, 274] width 647 height 20
drag, startPoint x: 364, startPoint y: 292, endPoint x: 316, endPoint y: 291, distance: 47.8
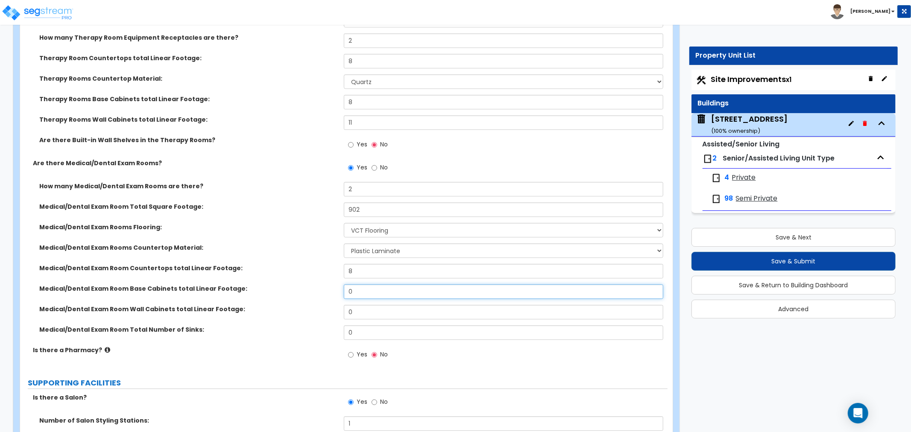
click at [316, 291] on div "Medical/Dental Exam Room Base Cabinets total Linear Footage: 0" at bounding box center [343, 294] width 647 height 20
drag, startPoint x: 370, startPoint y: 311, endPoint x: 342, endPoint y: 307, distance: 28.0
click at [342, 307] on div "Medical/Dental Exam Room Wall Cabinets total Linear Footage: 0" at bounding box center [343, 315] width 647 height 20
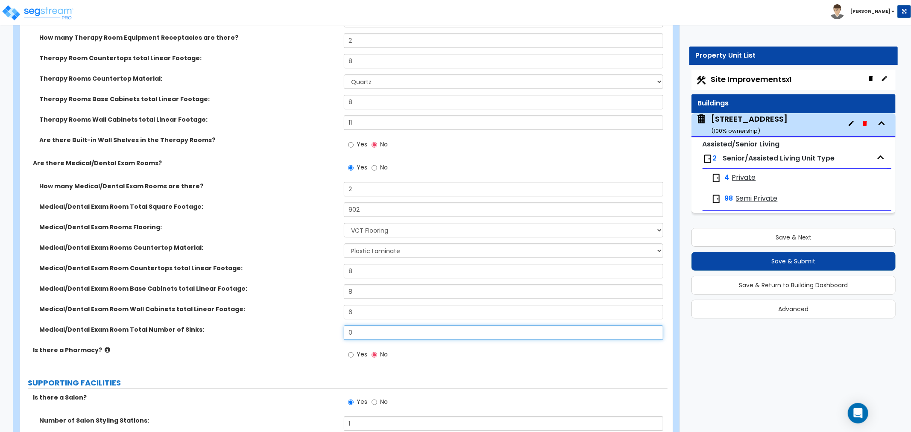
drag, startPoint x: 365, startPoint y: 335, endPoint x: 327, endPoint y: 336, distance: 38.0
click at [327, 336] on div "Medical/Dental Exam Room Total Number of Sinks: 0" at bounding box center [343, 335] width 647 height 20
drag, startPoint x: 363, startPoint y: 335, endPoint x: 290, endPoint y: 336, distance: 72.6
click at [290, 336] on div "Medical/Dental Exam Room Total Number of Sinks: 1" at bounding box center [343, 335] width 647 height 20
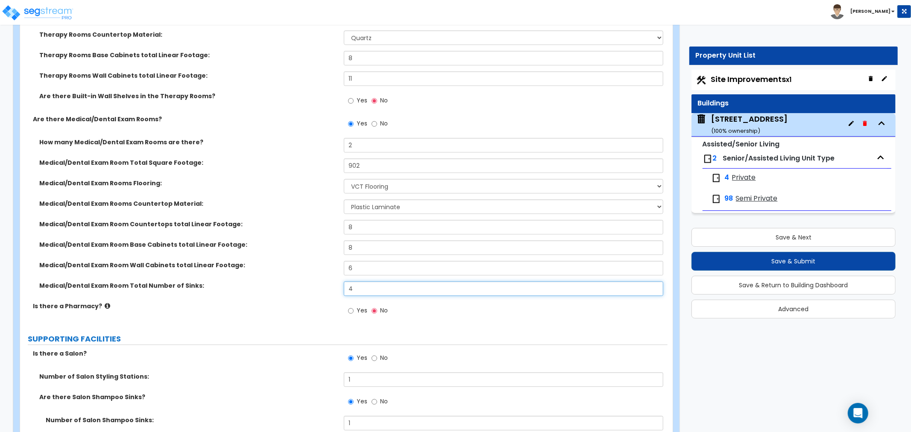
scroll to position [1992, 0]
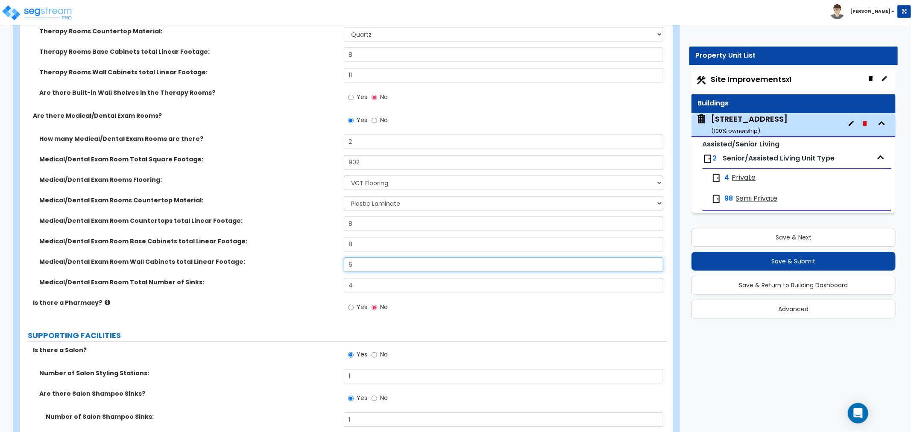
drag, startPoint x: 362, startPoint y: 264, endPoint x: 311, endPoint y: 265, distance: 51.2
click at [311, 265] on div "Medical/Dental Exam Room Wall Cabinets total Linear Footage: 6" at bounding box center [343, 267] width 647 height 20
drag, startPoint x: 378, startPoint y: 242, endPoint x: 330, endPoint y: 244, distance: 47.5
click at [330, 244] on div "Medical/Dental Exam Room Base Cabinets total Linear Footage: 8" at bounding box center [343, 247] width 647 height 20
drag, startPoint x: 360, startPoint y: 222, endPoint x: 327, endPoint y: 222, distance: 33.7
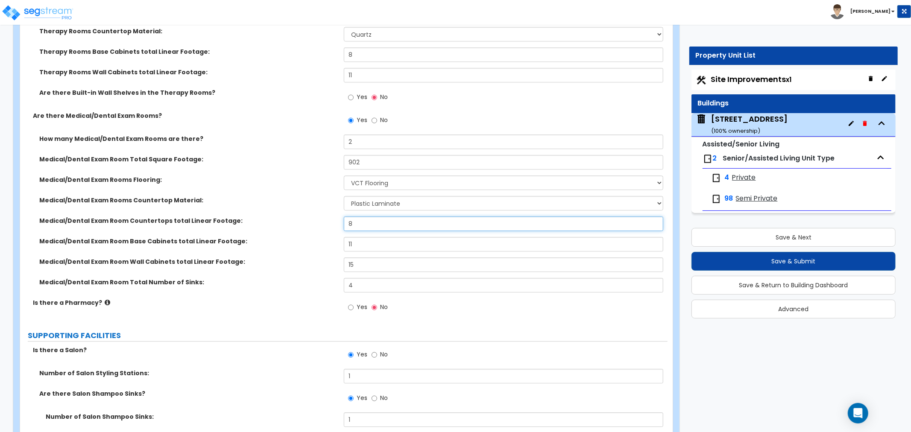
click at [327, 222] on div "Medical/Dental Exam Room Countertops total Linear Footage: 8" at bounding box center [343, 226] width 647 height 20
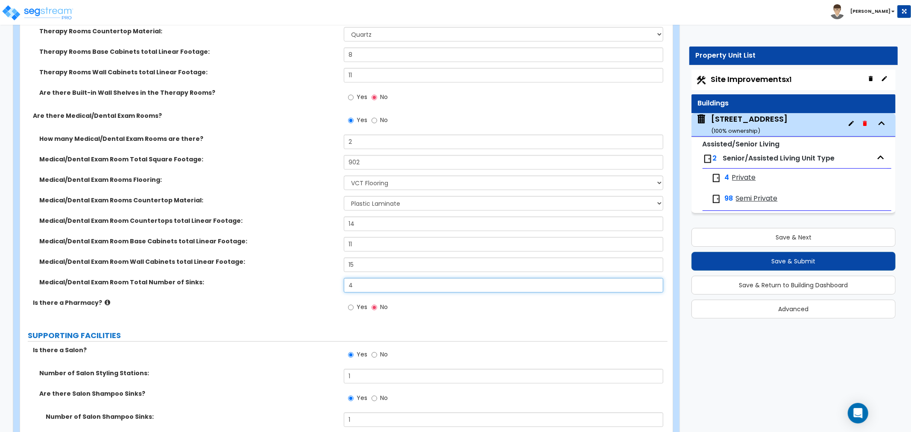
drag, startPoint x: 355, startPoint y: 285, endPoint x: 313, endPoint y: 283, distance: 41.9
click at [313, 283] on div "Medical/Dental Exam Room Total Number of Sinks: 4" at bounding box center [343, 288] width 647 height 20
click at [348, 306] on input "Yes" at bounding box center [351, 307] width 6 height 9
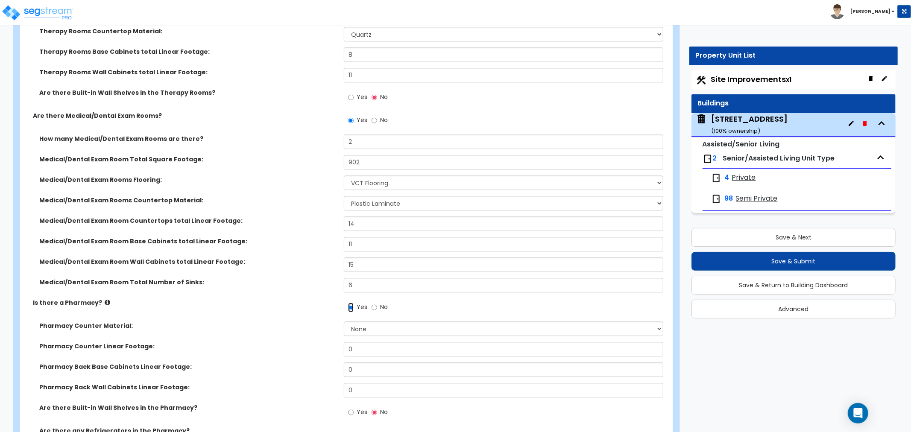
scroll to position [2040, 0]
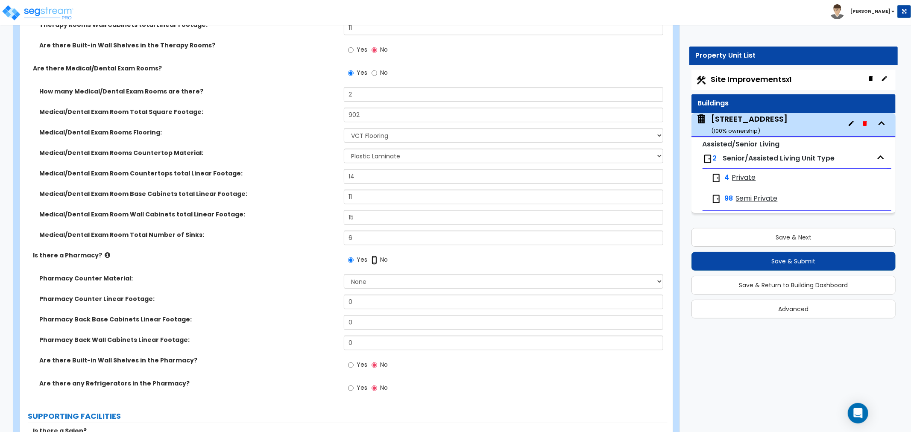
click at [374, 259] on input "No" at bounding box center [374, 259] width 6 height 9
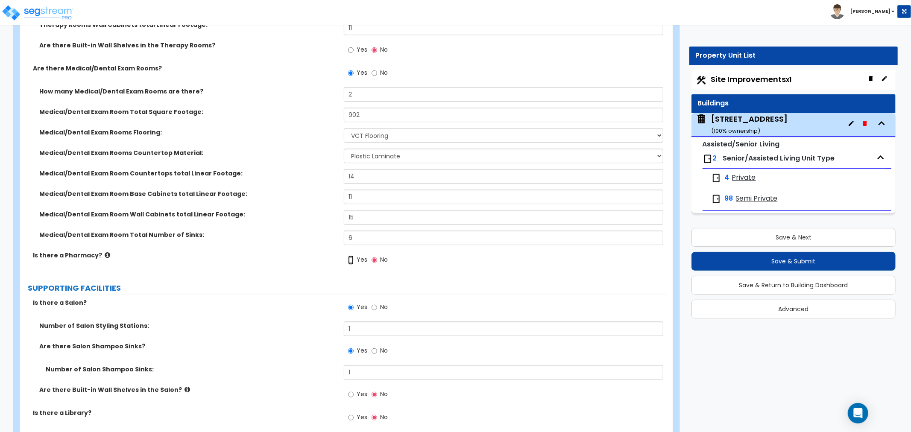
click at [350, 258] on input "Yes" at bounding box center [351, 259] width 6 height 9
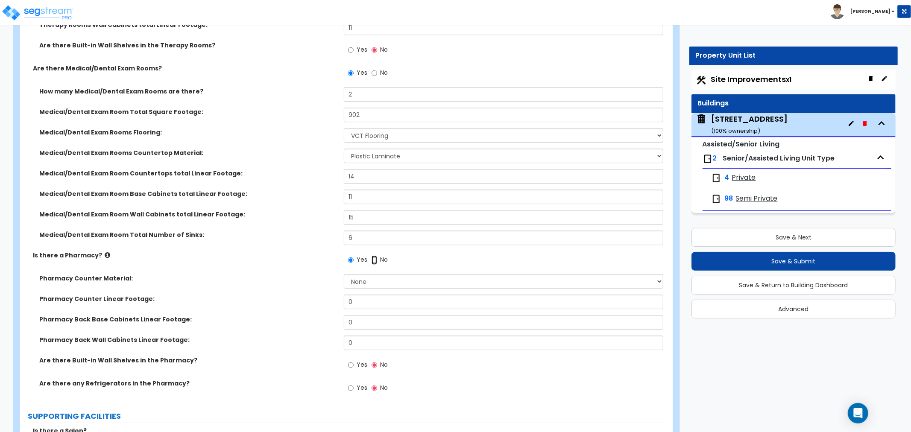
click at [373, 258] on input "No" at bounding box center [374, 259] width 6 height 9
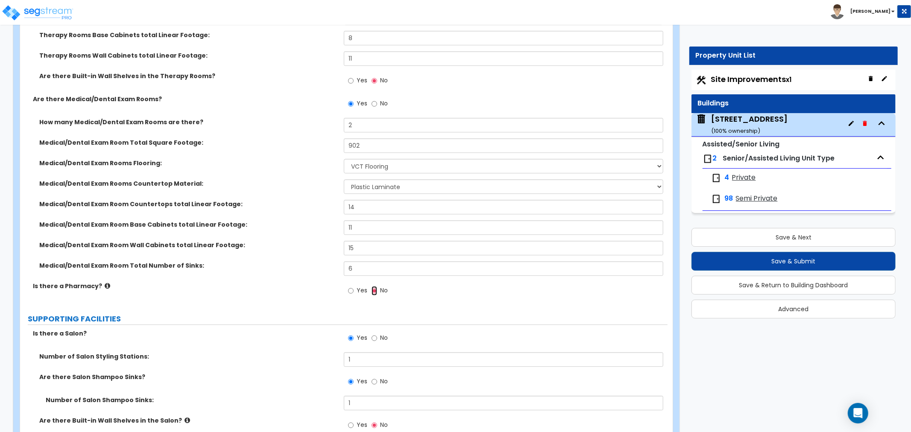
scroll to position [1992, 0]
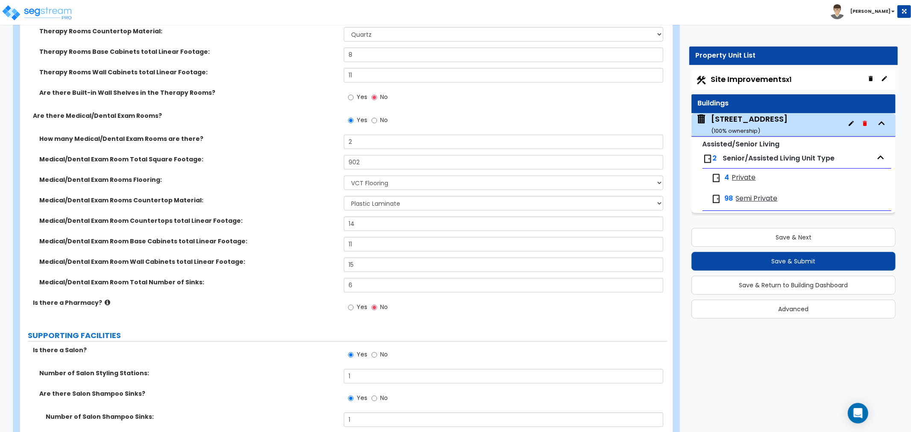
click at [287, 295] on div "Medical/Dental Exam Room Total Number of Sinks: 6" at bounding box center [343, 288] width 647 height 20
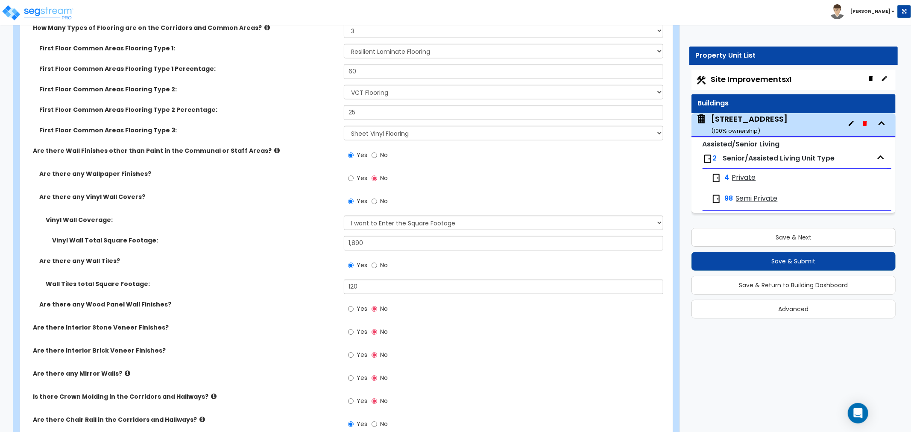
scroll to position [3511, 0]
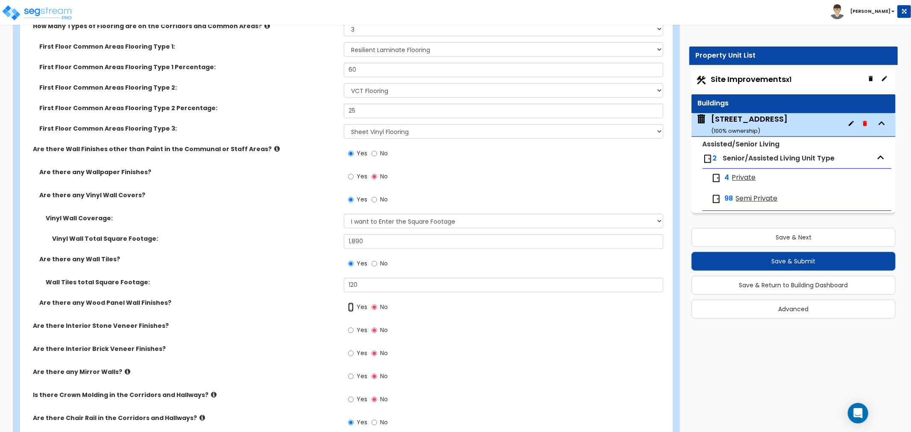
click at [350, 303] on input "Yes" at bounding box center [351, 307] width 6 height 9
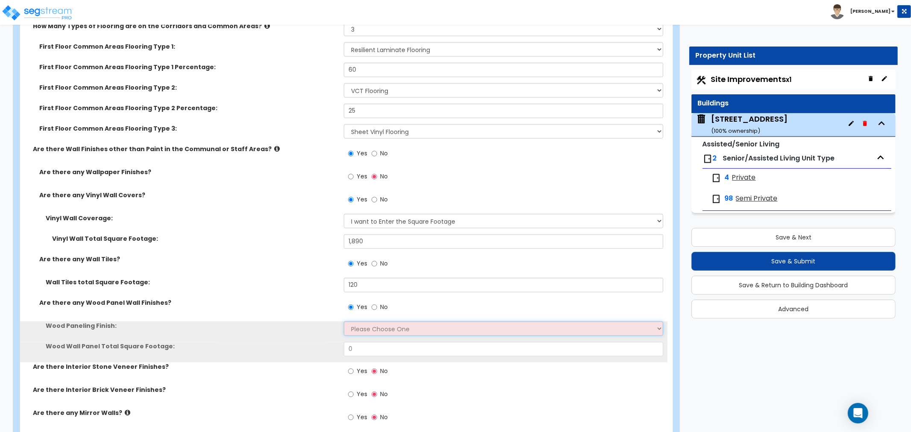
click at [359, 322] on select "Please Choose One Birch Mahogany Oak or Cherry Rosewood Teak I Don't Know, Plea…" at bounding box center [503, 329] width 319 height 15
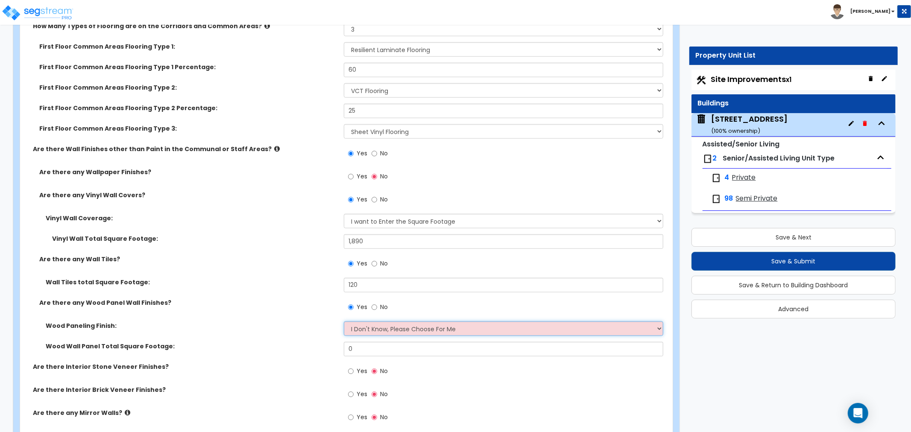
click at [344, 322] on select "Please Choose One Birch Mahogany Oak or Cherry Rosewood Teak I Don't Know, Plea…" at bounding box center [503, 329] width 319 height 15
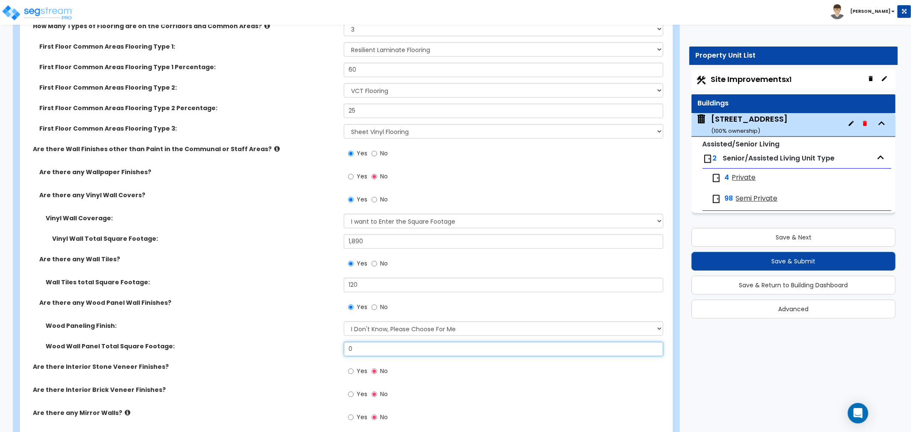
drag, startPoint x: 363, startPoint y: 338, endPoint x: 332, endPoint y: 339, distance: 31.2
click at [332, 342] on div "Wood Wall Panel Total Square Footage: 0" at bounding box center [343, 352] width 647 height 20
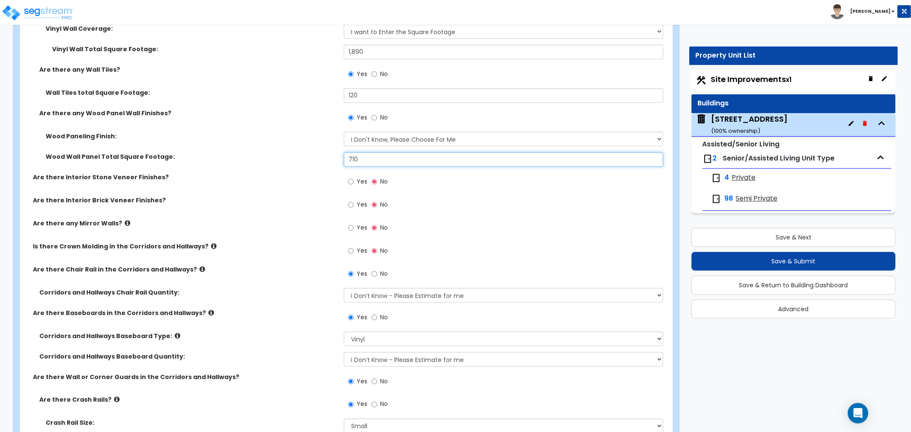
scroll to position [3558, 0]
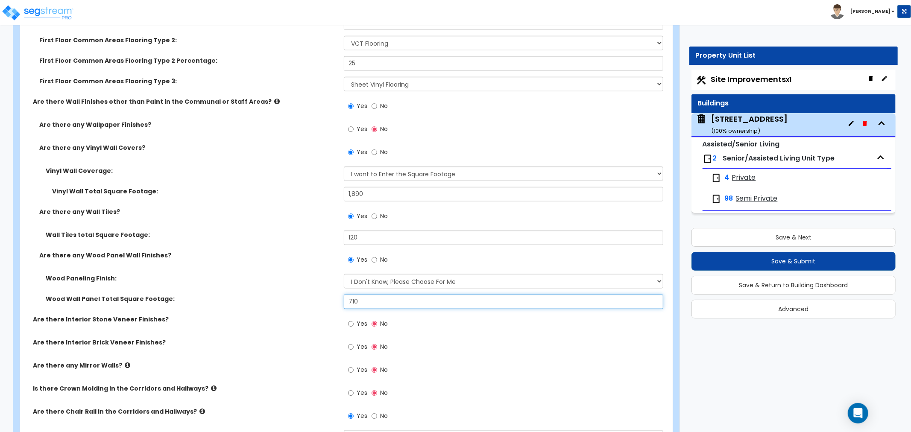
drag, startPoint x: 368, startPoint y: 292, endPoint x: 329, endPoint y: 293, distance: 39.3
click at [329, 295] on div "Wood Wall Panel Total Square Footage: 710" at bounding box center [343, 305] width 647 height 20
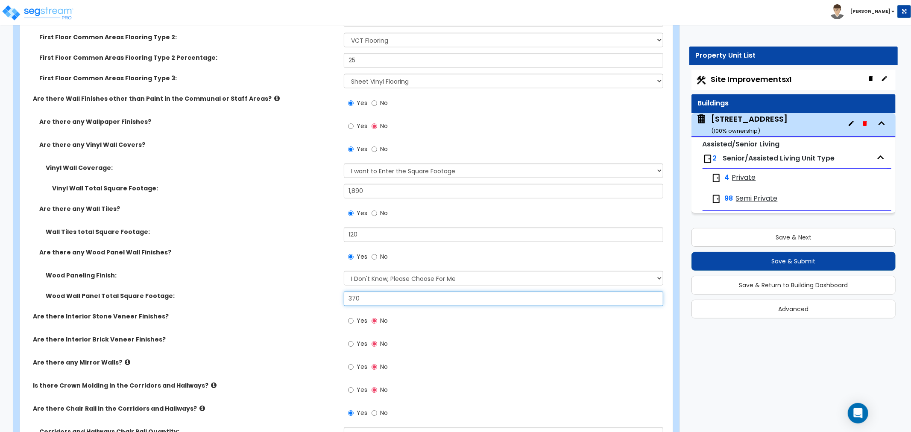
scroll to position [3748, 0]
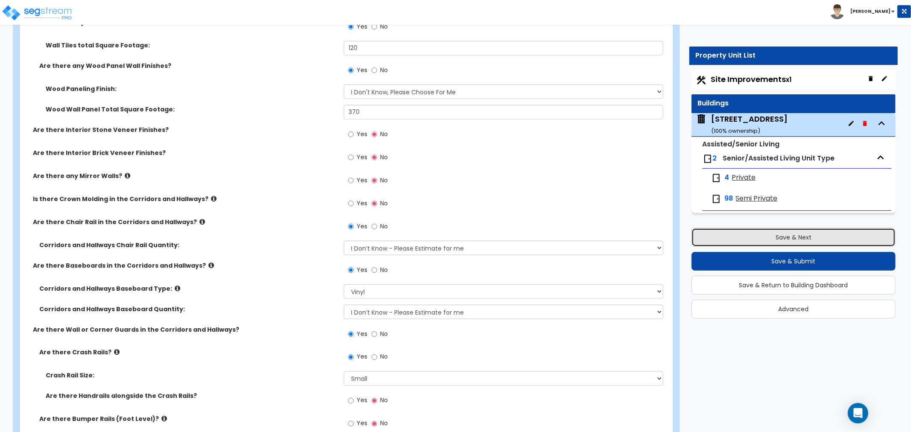
click at [775, 236] on button "Save & Next" at bounding box center [793, 237] width 204 height 19
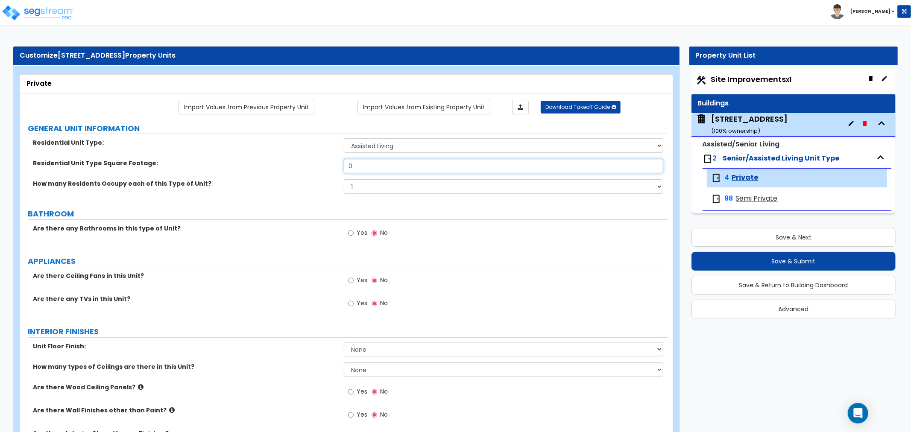
drag, startPoint x: 376, startPoint y: 166, endPoint x: 313, endPoint y: 172, distance: 63.1
click at [313, 172] on div "Residential Unit Type Square Footage: 0" at bounding box center [343, 169] width 647 height 20
click at [384, 186] on select "1 2 3 4 5" at bounding box center [503, 186] width 319 height 15
click at [374, 169] on input "1" at bounding box center [503, 166] width 319 height 15
click at [360, 169] on input "1" at bounding box center [503, 166] width 319 height 15
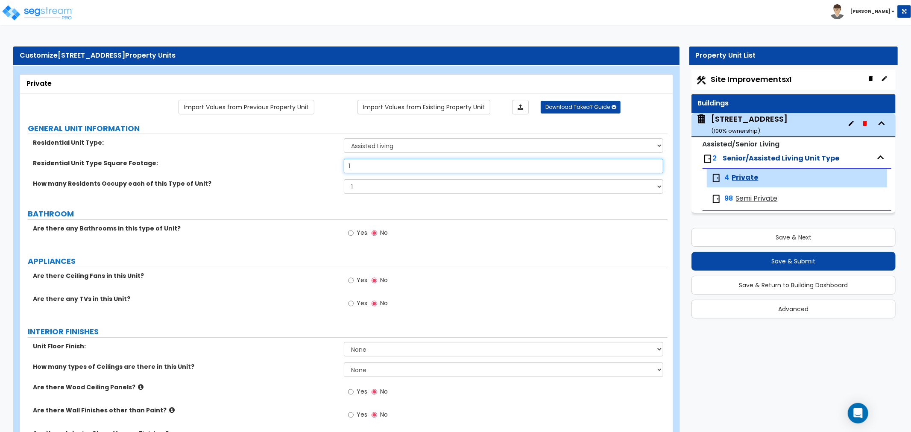
drag, startPoint x: 367, startPoint y: 165, endPoint x: 311, endPoint y: 167, distance: 56.4
click at [315, 167] on div "Residential Unit Type Square Footage: 1" at bounding box center [343, 169] width 647 height 20
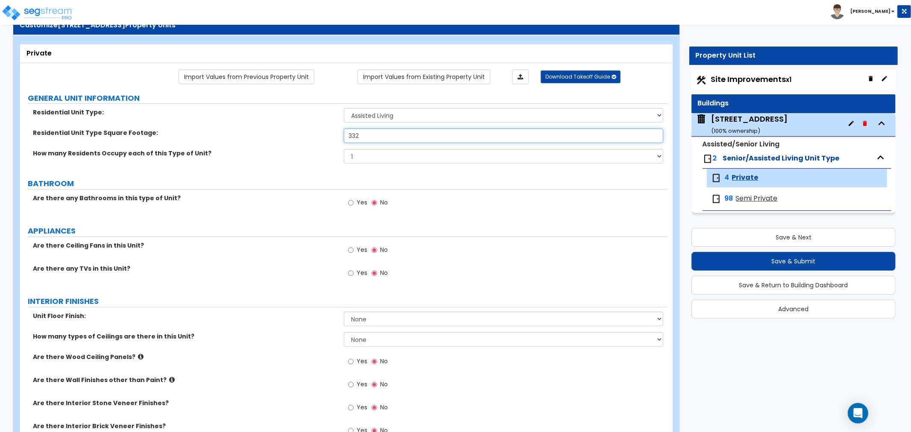
scroll to position [47, 0]
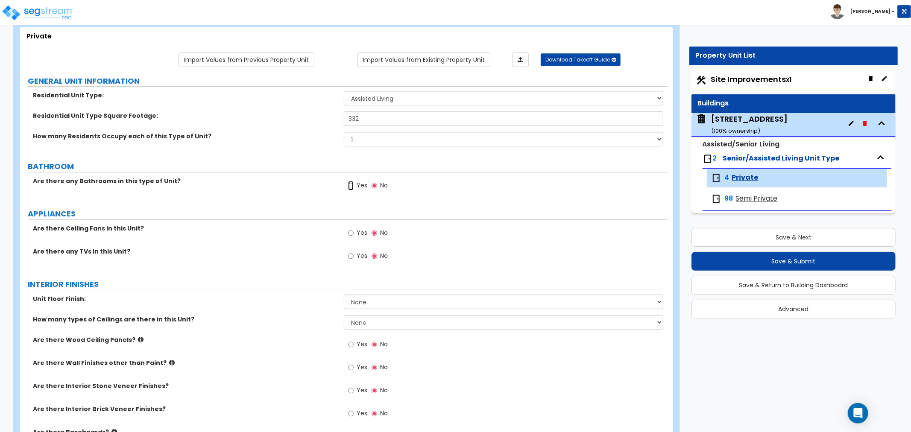
click at [348, 184] on input "Yes" at bounding box center [351, 185] width 6 height 9
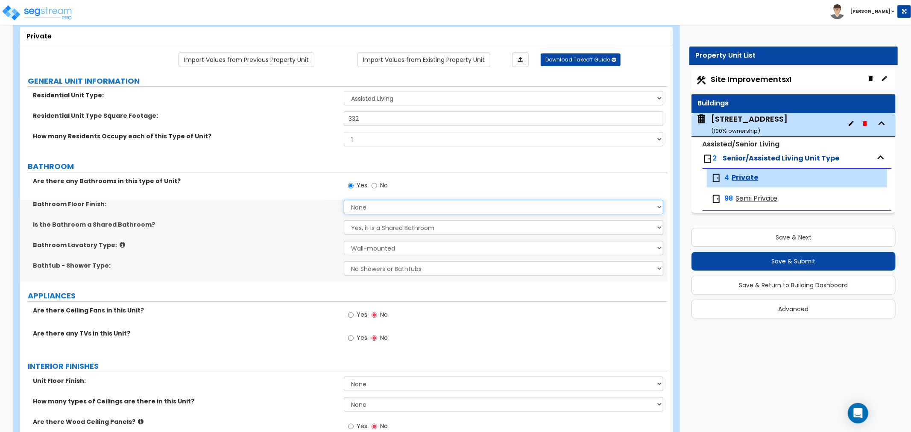
click at [354, 206] on select "None Tile Flooring Hardwood Flooring Resilient Laminate Flooring VCT Flooring S…" at bounding box center [503, 207] width 319 height 15
click at [344, 200] on select "None Tile Flooring Hardwood Flooring Resilient Laminate Flooring VCT Flooring S…" at bounding box center [503, 207] width 319 height 15
click at [355, 228] on select "Yes, it is a Shared Bathroom No, the Bathrooms are Private Bathrooms" at bounding box center [503, 227] width 319 height 15
click at [344, 220] on select "Yes, it is a Shared Bathroom No, the Bathrooms are Private Bathrooms" at bounding box center [503, 227] width 319 height 15
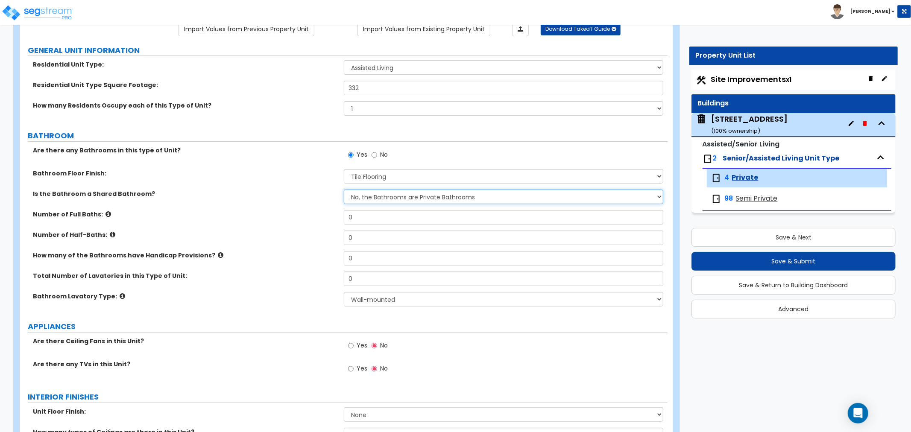
scroll to position [95, 0]
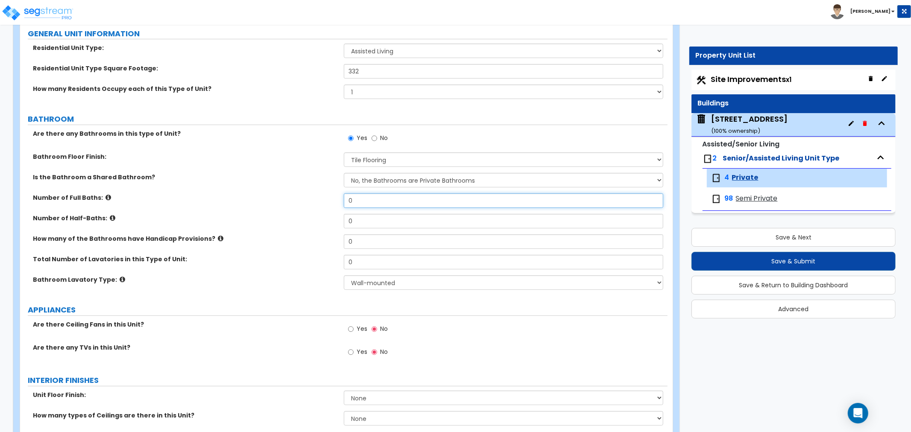
drag, startPoint x: 355, startPoint y: 203, endPoint x: 319, endPoint y: 202, distance: 35.9
click at [319, 202] on div "Number of Full Baths: 0" at bounding box center [343, 203] width 647 height 20
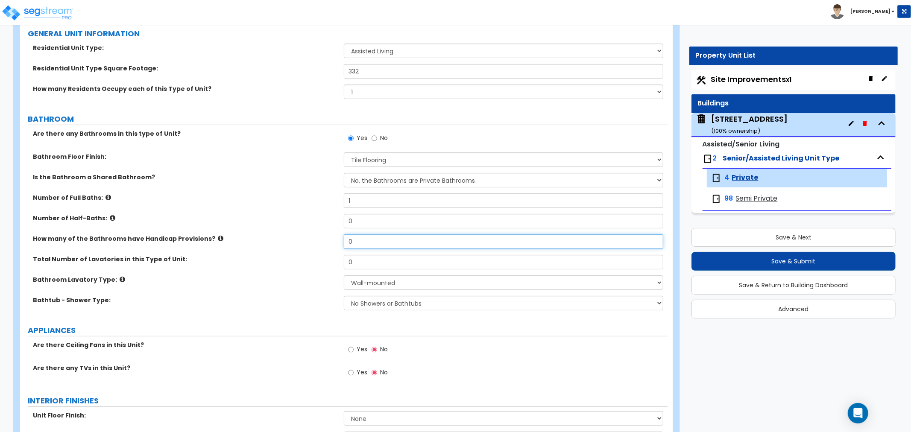
click at [359, 237] on input "0" at bounding box center [503, 241] width 319 height 15
drag, startPoint x: 359, startPoint y: 242, endPoint x: 276, endPoint y: 244, distance: 82.4
click at [276, 244] on div "How many of the Bathrooms have Handicap Provisions? 0" at bounding box center [343, 244] width 647 height 20
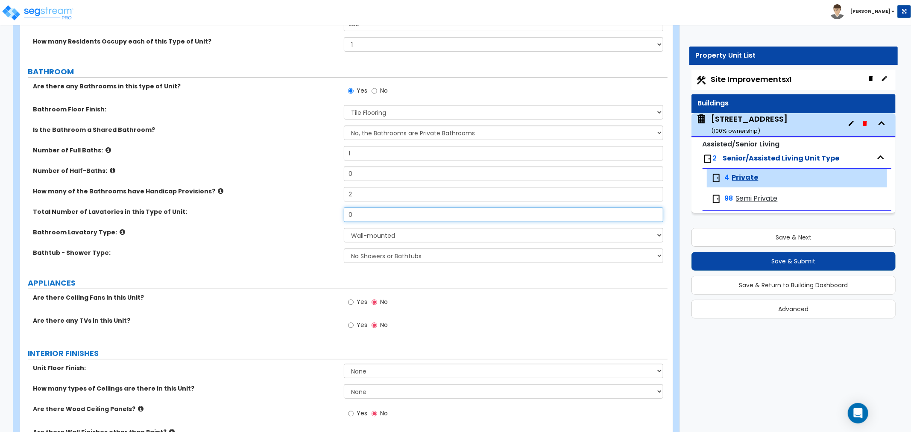
drag, startPoint x: 361, startPoint y: 214, endPoint x: 310, endPoint y: 214, distance: 50.8
click at [310, 214] on div "Total Number of Lavatories in this Type of Unit: 0" at bounding box center [343, 218] width 647 height 20
click at [354, 235] on select "Wall-mounted Pedestal-mounted Vanity-mounted" at bounding box center [503, 235] width 319 height 15
click at [344, 228] on select "Wall-mounted Pedestal-mounted Vanity-mounted" at bounding box center [503, 235] width 319 height 15
click at [359, 255] on select "No Showers or Bathtubs Shower Only Bathtub Only Shower-and-Bath Combo Dedicated…" at bounding box center [503, 256] width 319 height 15
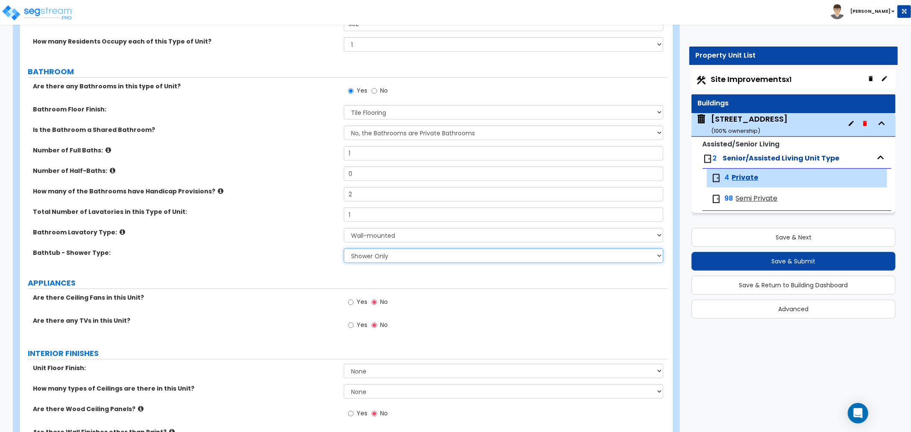
click at [344, 249] on select "No Showers or Bathtubs Shower Only Bathtub Only Shower-and-Bath Combo Dedicated…" at bounding box center [503, 256] width 319 height 15
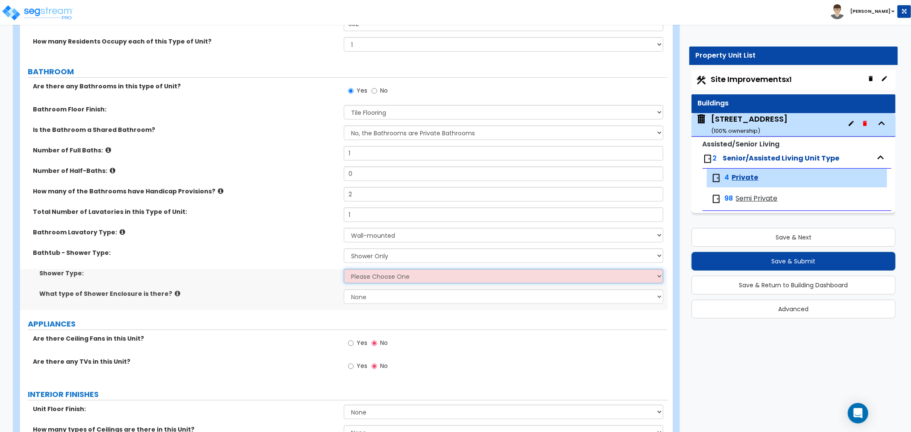
click at [354, 277] on select "Please Choose One Pre-Fabricated Shower Stalls Custom Finish Walk-in Showers" at bounding box center [503, 276] width 319 height 15
click at [344, 269] on select "Please Choose One Pre-Fabricated Shower Stalls Custom Finish Walk-in Showers" at bounding box center [503, 276] width 319 height 15
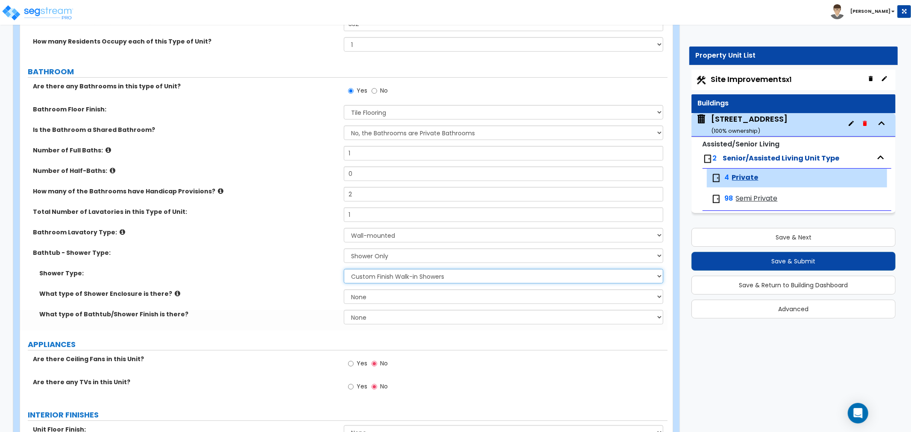
click at [374, 280] on select "Please Choose One Pre-Fabricated Shower Stalls Custom Finish Walk-in Showers" at bounding box center [503, 276] width 319 height 15
click at [344, 269] on select "Please Choose One Pre-Fabricated Shower Stalls Custom Finish Walk-in Showers" at bounding box center [503, 276] width 319 height 15
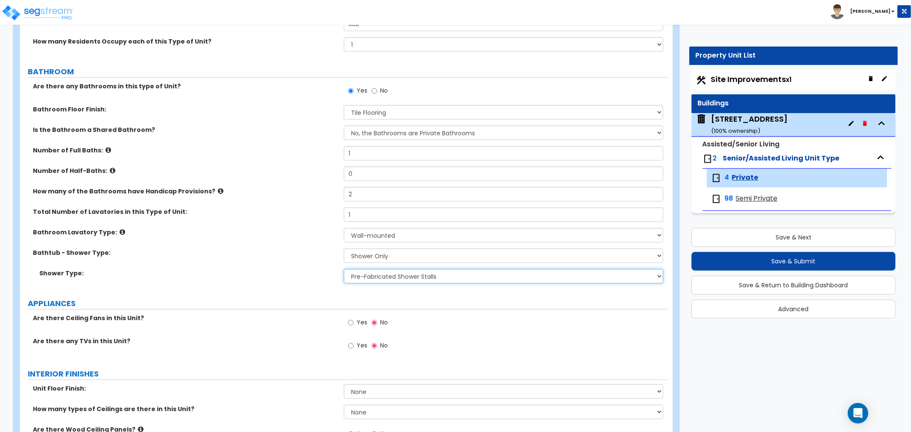
click at [361, 276] on select "Please Choose One Pre-Fabricated Shower Stalls Custom Finish Walk-in Showers" at bounding box center [503, 276] width 319 height 15
click at [344, 269] on select "Please Choose One Pre-Fabricated Shower Stalls Custom Finish Walk-in Showers" at bounding box center [503, 276] width 319 height 15
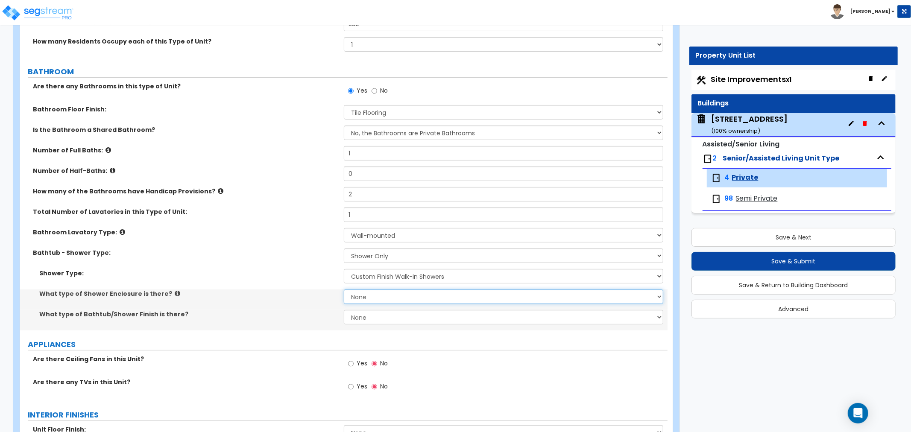
click at [360, 296] on select "None Curtain & Rod Glass Sliding Doors Glass Hinged Doors" at bounding box center [503, 296] width 319 height 15
click at [344, 289] on select "None Curtain & Rod Glass Sliding Doors Glass Hinged Doors" at bounding box center [503, 296] width 319 height 15
click at [361, 316] on select "None Plastic Tile Stone" at bounding box center [503, 317] width 319 height 15
click at [344, 310] on select "None Plastic Tile Stone" at bounding box center [503, 317] width 319 height 15
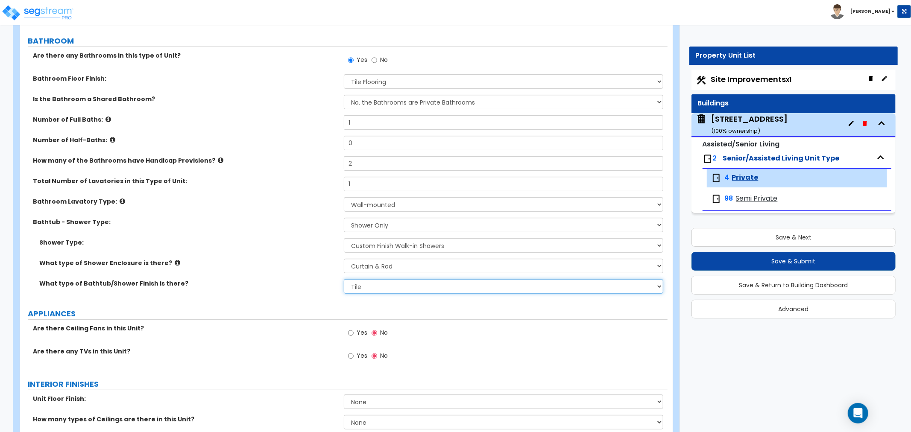
scroll to position [237, 0]
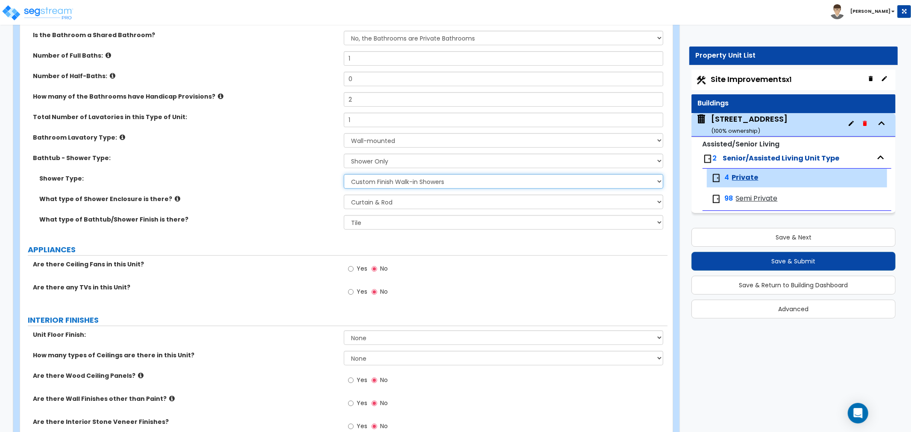
click at [377, 181] on select "Please Choose One Pre-Fabricated Shower Stalls Custom Finish Walk-in Showers" at bounding box center [503, 181] width 319 height 15
click at [271, 218] on label "What type of Bathtub/Shower Finish is there?" at bounding box center [188, 219] width 298 height 9
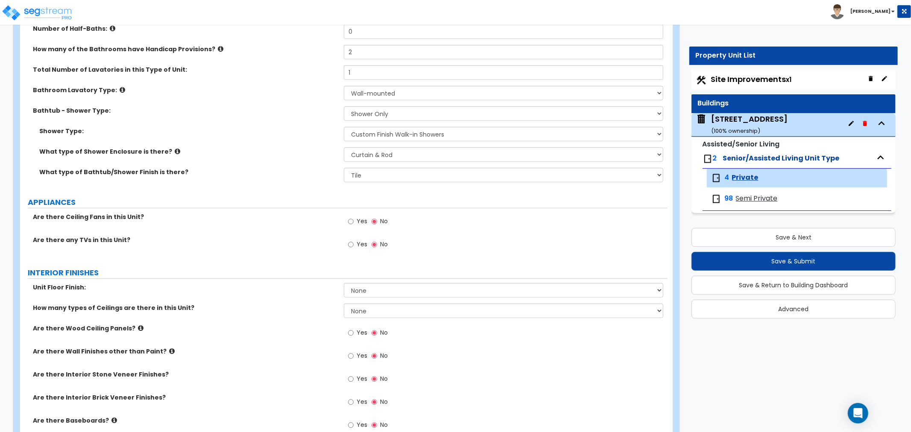
scroll to position [332, 0]
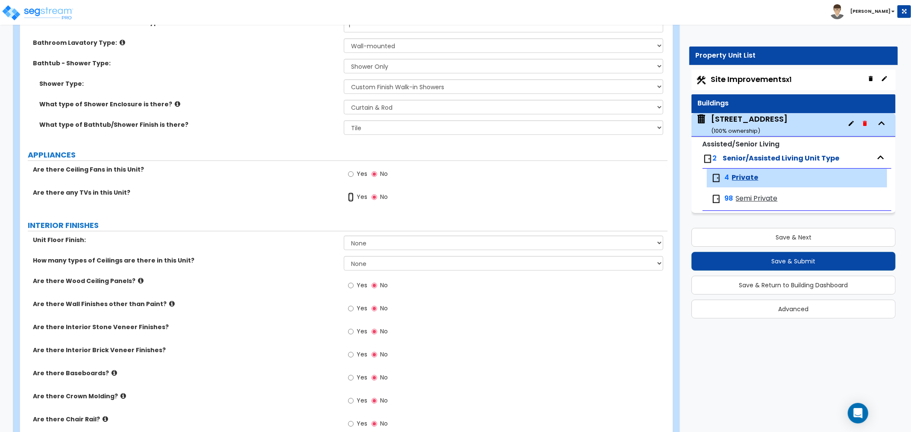
click at [351, 197] on input "Yes" at bounding box center [351, 197] width 6 height 9
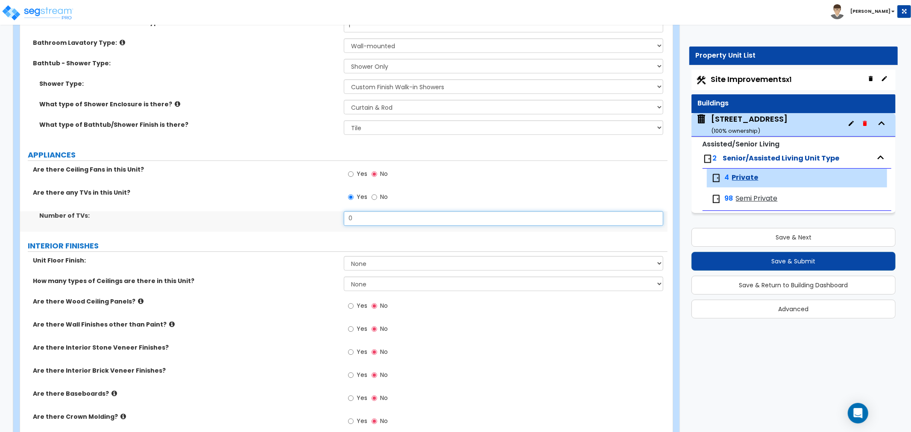
drag, startPoint x: 357, startPoint y: 216, endPoint x: 292, endPoint y: 213, distance: 65.4
click at [292, 213] on div "Number of TVs: 0" at bounding box center [343, 221] width 647 height 20
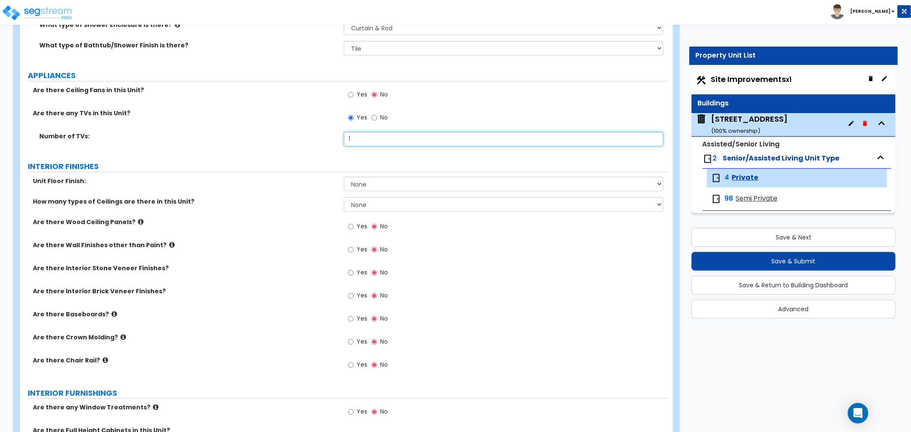
scroll to position [379, 0]
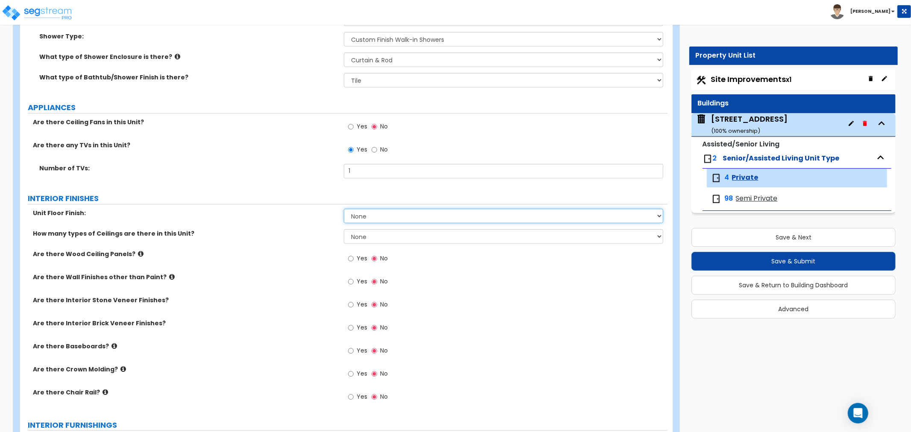
click at [364, 219] on select "None Tile Flooring Hardwood Flooring Resilient Laminate Flooring VCT Flooring S…" at bounding box center [503, 216] width 319 height 15
click at [344, 209] on select "None Tile Flooring Hardwood Flooring Resilient Laminate Flooring VCT Flooring S…" at bounding box center [503, 216] width 319 height 15
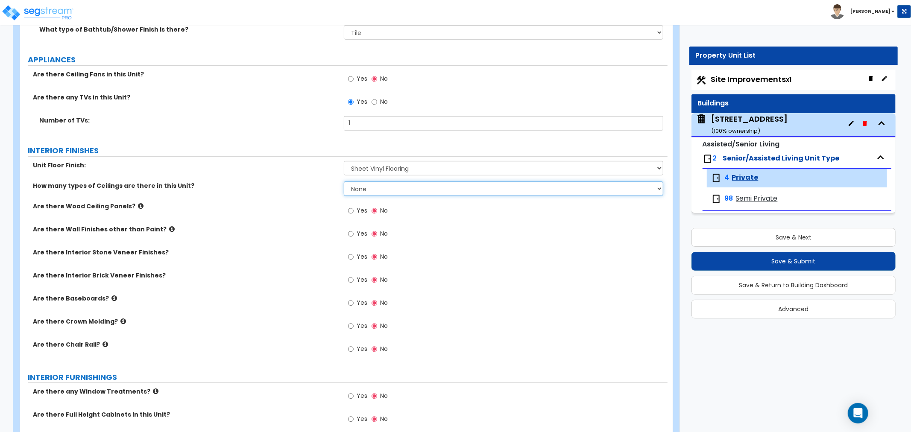
click at [372, 186] on select "None 1 2 3" at bounding box center [503, 188] width 319 height 15
click at [344, 181] on select "None 1 2 3" at bounding box center [503, 188] width 319 height 15
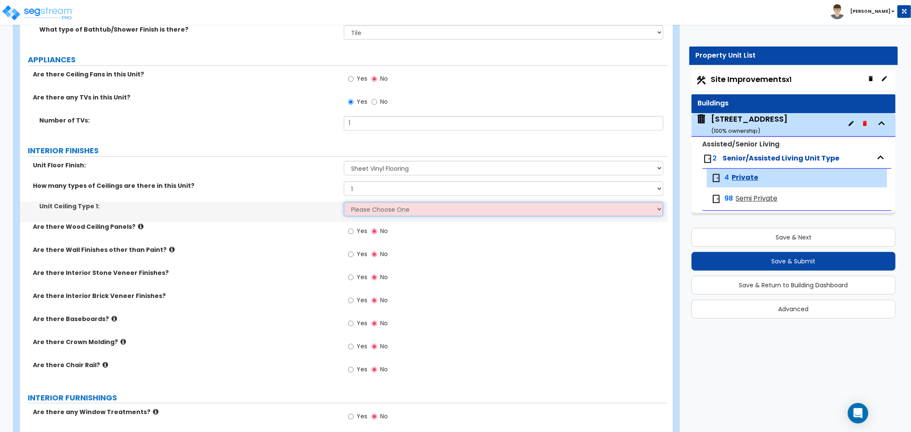
click at [361, 207] on select "Please Choose One Drop Ceiling Drywall Ceiling Open Ceiling" at bounding box center [503, 209] width 319 height 15
click at [344, 202] on select "Please Choose One Drop Ceiling Drywall Ceiling Open Ceiling" at bounding box center [503, 209] width 319 height 15
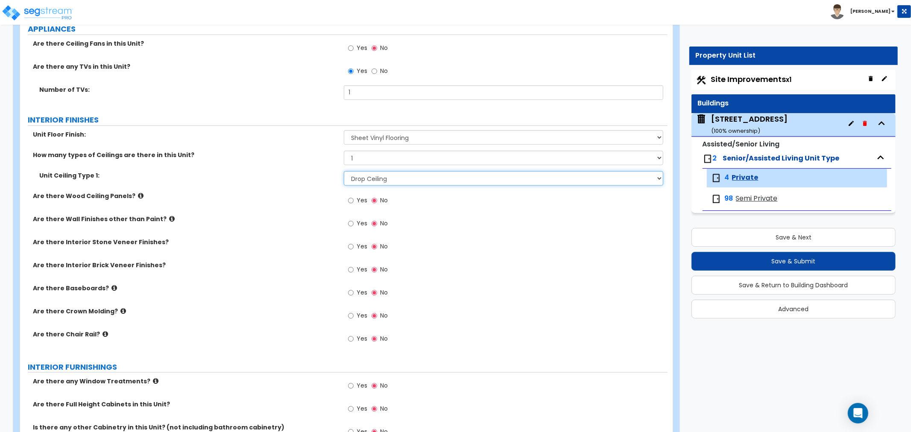
scroll to position [474, 0]
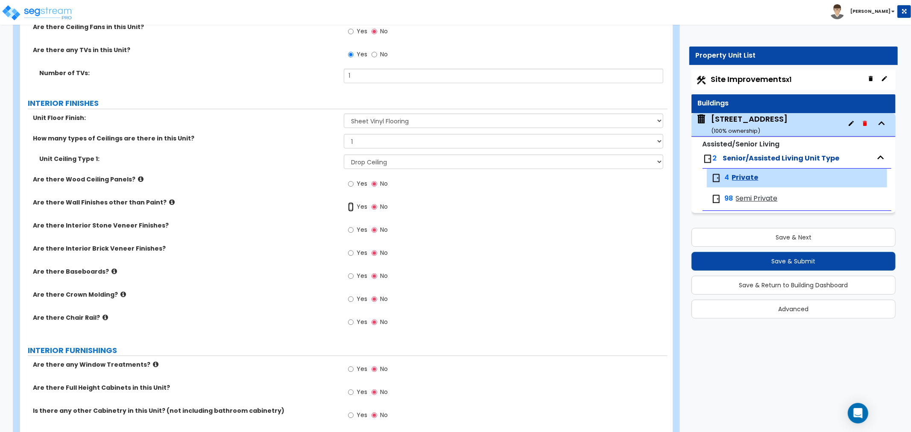
click at [351, 205] on input "Yes" at bounding box center [351, 206] width 6 height 9
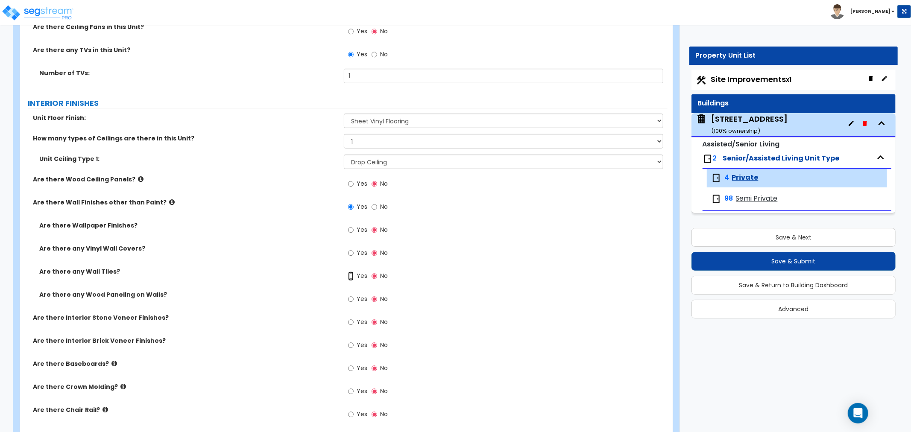
click at [351, 278] on input "Yes" at bounding box center [351, 276] width 6 height 9
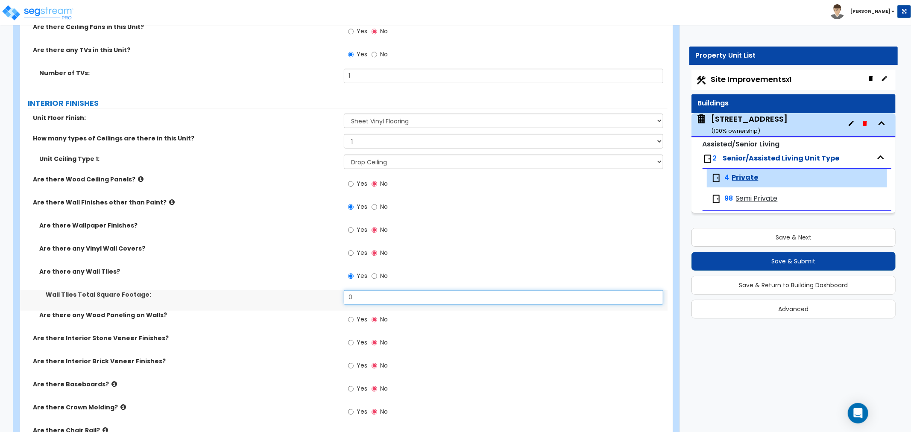
drag, startPoint x: 361, startPoint y: 296, endPoint x: 308, endPoint y: 296, distance: 53.4
click at [308, 296] on div "Wall Tiles Total Square Footage: 0" at bounding box center [343, 300] width 647 height 20
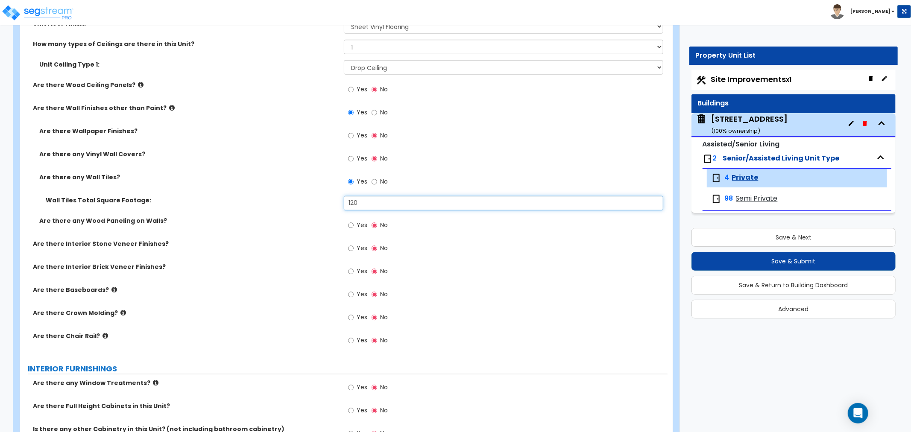
scroll to position [569, 0]
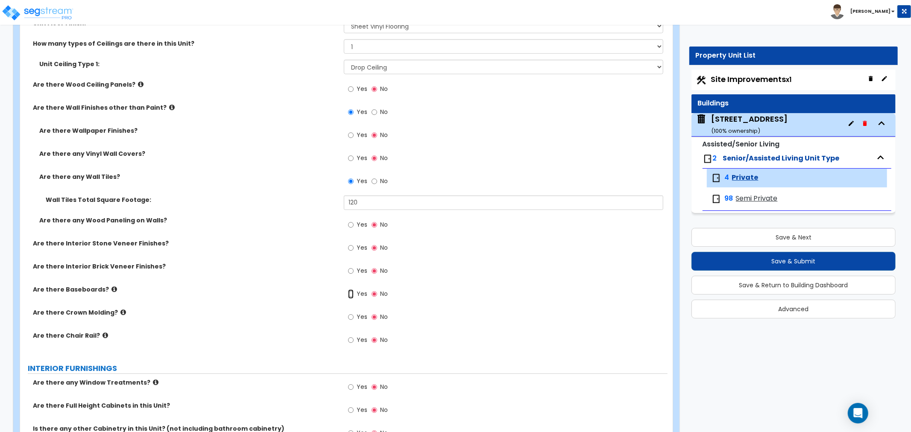
click at [351, 295] on input "Yes" at bounding box center [351, 293] width 6 height 9
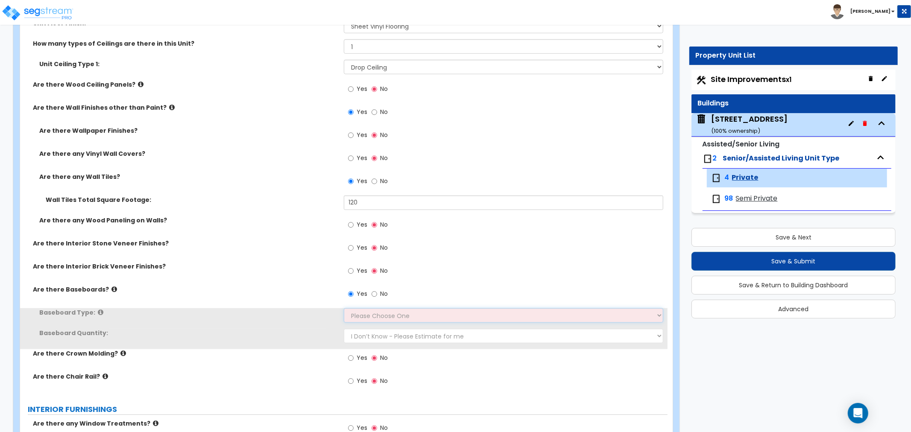
click at [356, 314] on select "Please Choose One Wood Vinyl Carpet Tile" at bounding box center [503, 315] width 319 height 15
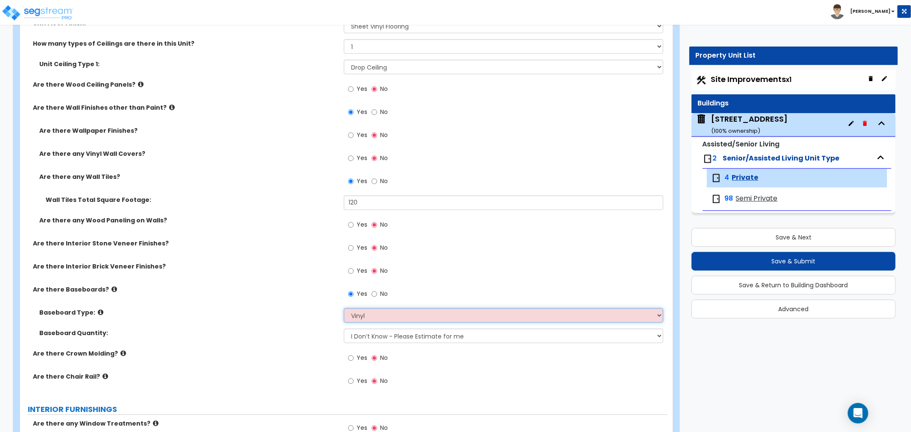
click at [344, 308] on select "Please Choose One Wood Vinyl Carpet Tile" at bounding box center [503, 315] width 319 height 15
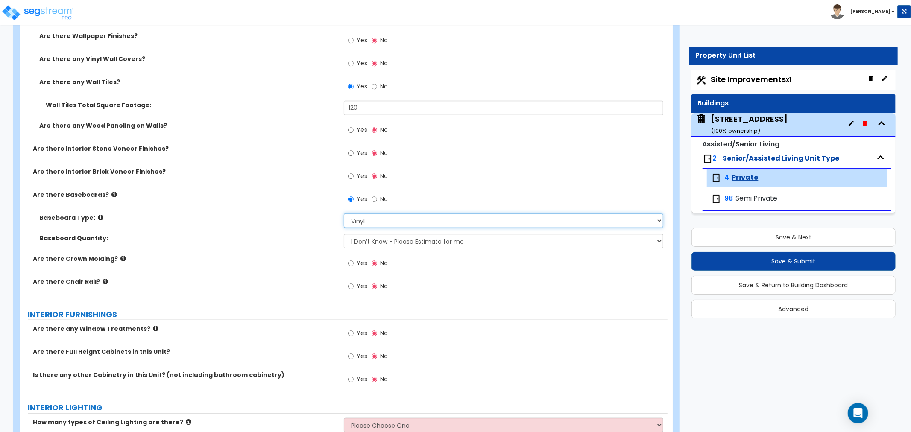
scroll to position [759, 0]
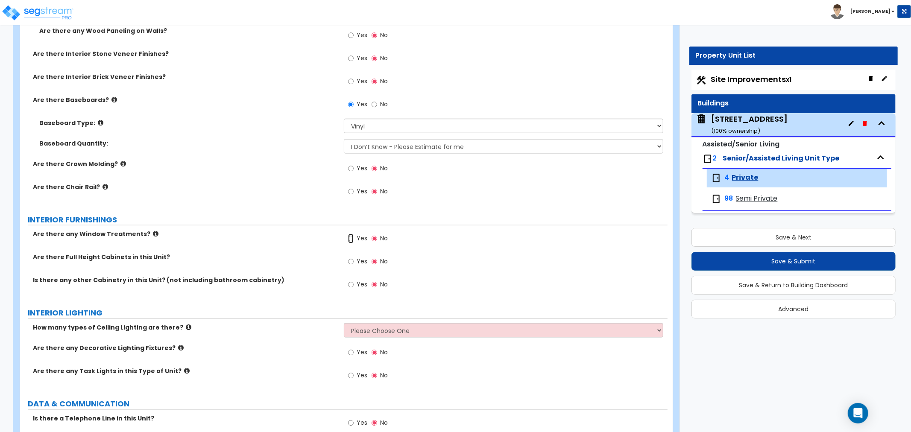
click at [351, 238] on input "Yes" at bounding box center [351, 238] width 6 height 9
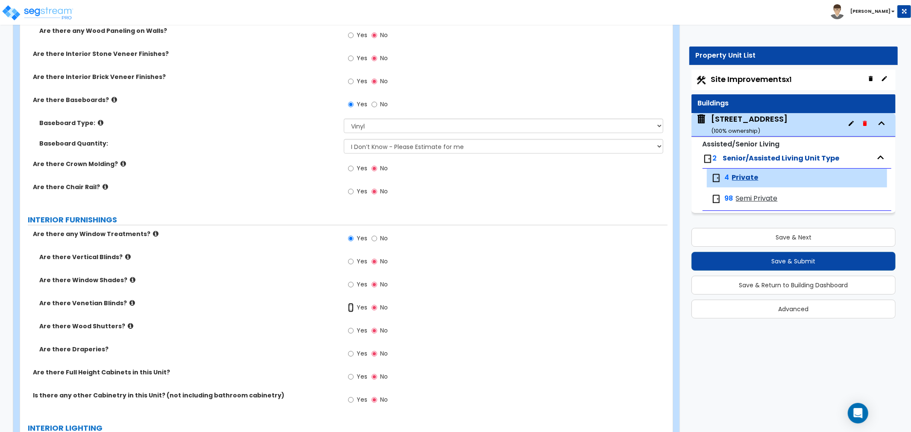
click at [349, 307] on input "Yes" at bounding box center [351, 307] width 6 height 9
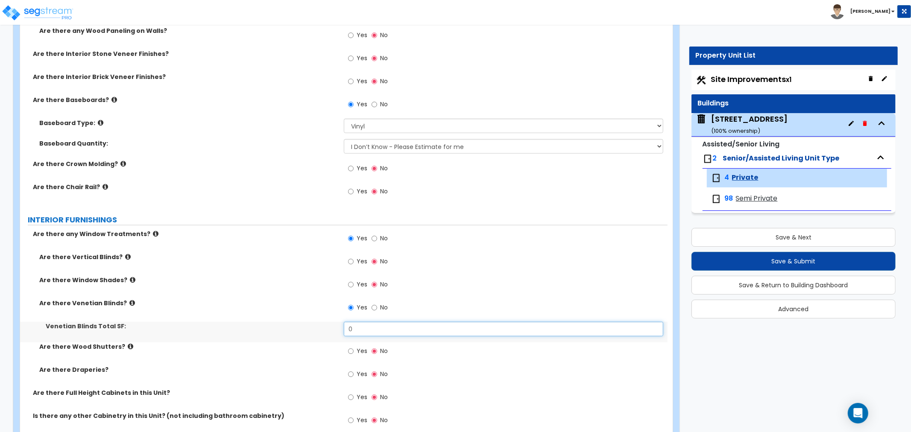
click at [305, 329] on div "Venetian Blinds Total SF: 0" at bounding box center [343, 332] width 647 height 20
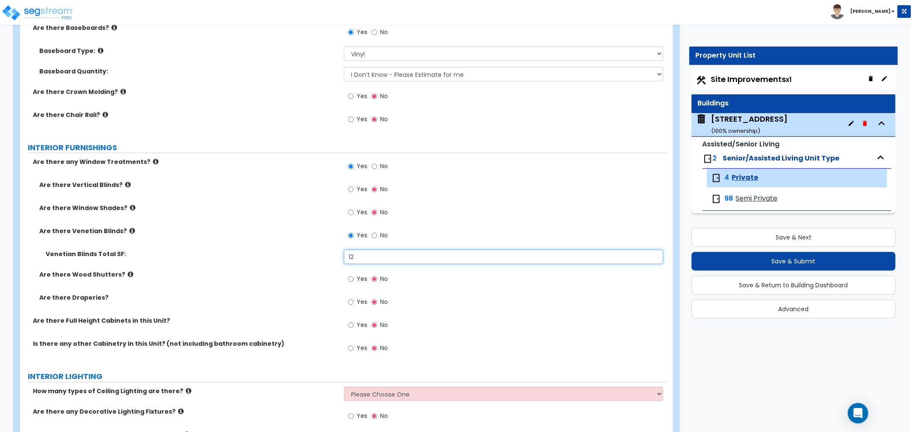
scroll to position [854, 0]
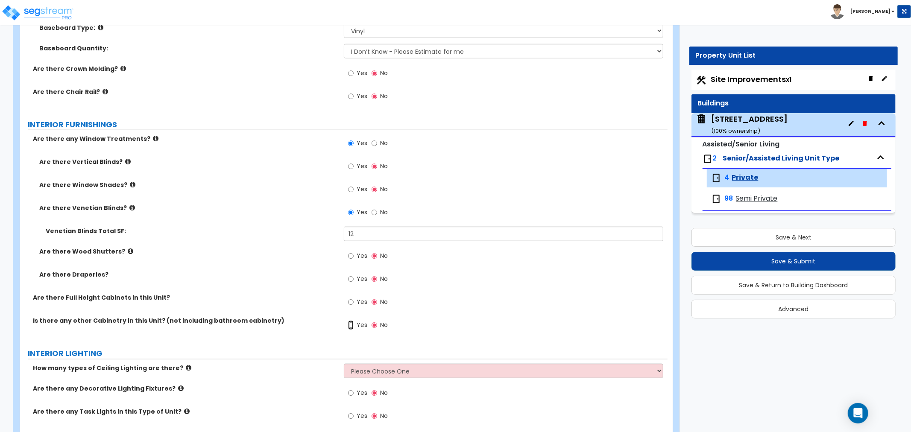
click at [350, 325] on input "Yes" at bounding box center [351, 325] width 6 height 9
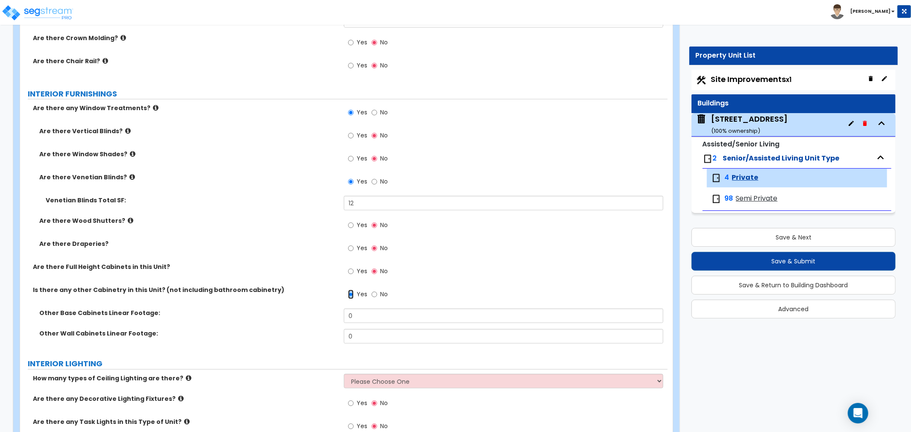
scroll to position [901, 0]
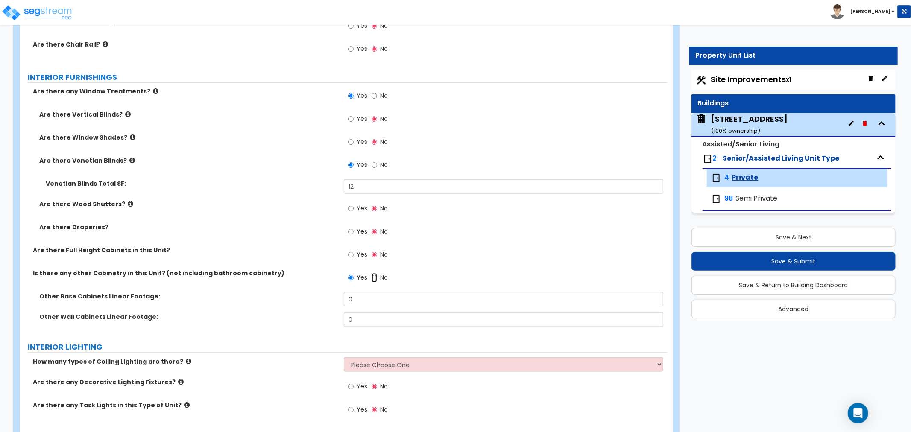
click at [374, 278] on input "No" at bounding box center [374, 277] width 6 height 9
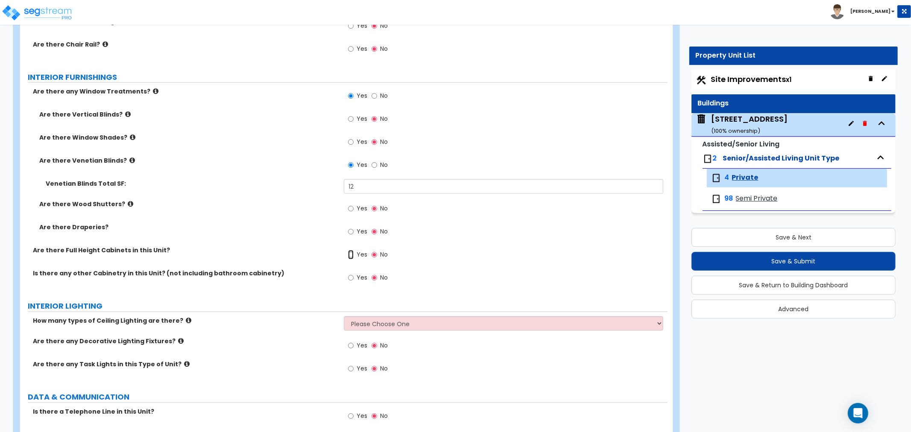
click at [352, 257] on input "Yes" at bounding box center [351, 254] width 6 height 9
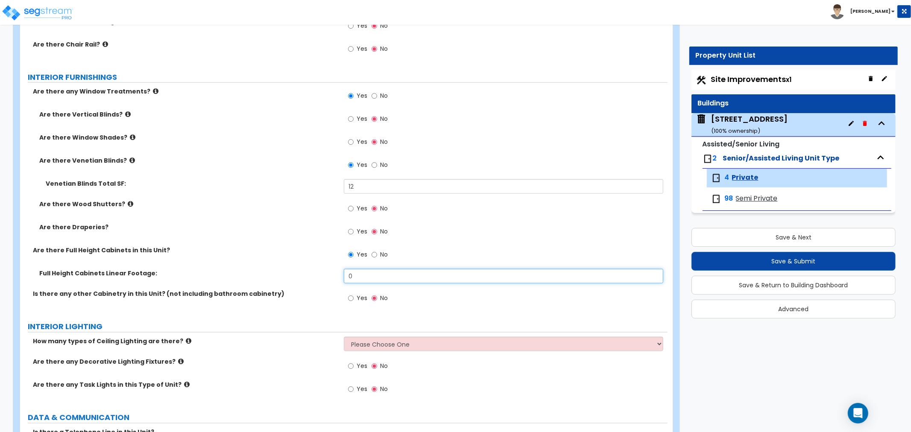
click at [307, 278] on div "Full Height Cabinets Linear Footage: 0" at bounding box center [343, 279] width 647 height 20
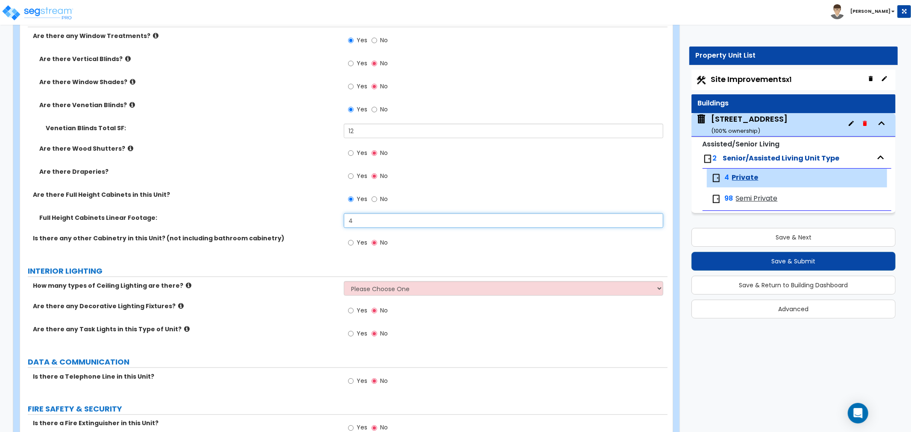
scroll to position [1044, 0]
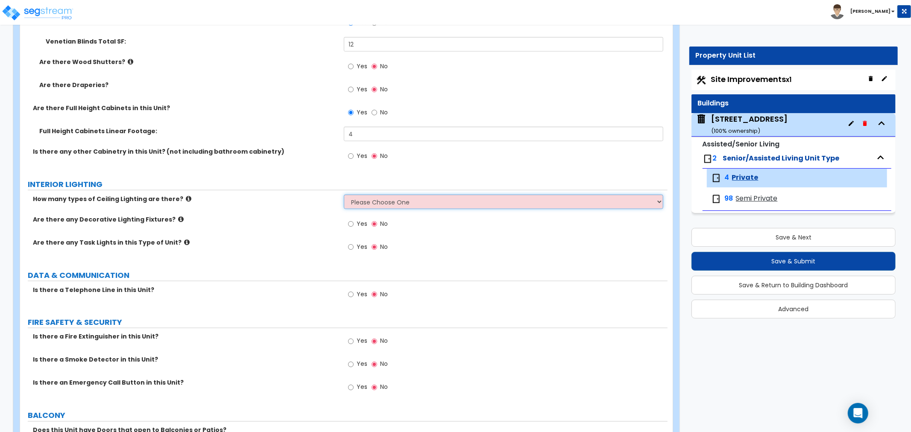
click at [361, 203] on select "Please Choose One 1 2 3" at bounding box center [503, 202] width 319 height 15
click at [344, 195] on select "Please Choose One 1 2 3" at bounding box center [503, 202] width 319 height 15
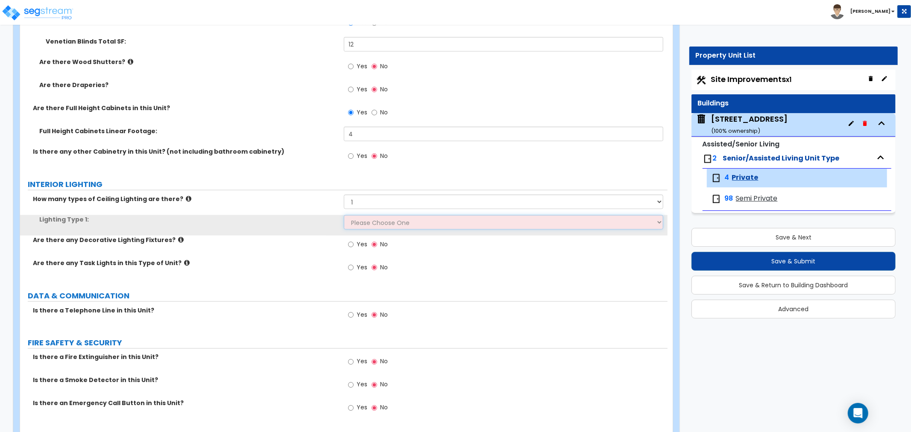
click at [360, 225] on select "Please Choose One LED Surface-Mounted LED Recessed Fluorescent Surface-Mounted …" at bounding box center [503, 222] width 319 height 15
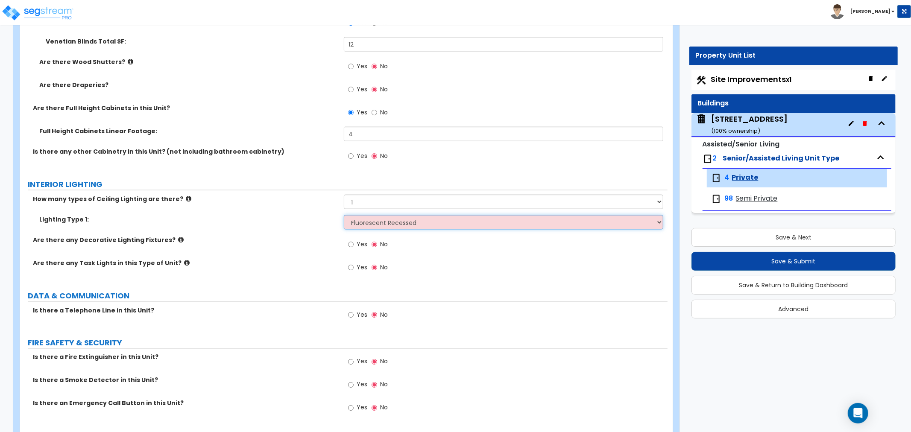
click at [344, 215] on select "Please Choose One LED Surface-Mounted LED Recessed Fluorescent Surface-Mounted …" at bounding box center [503, 222] width 319 height 15
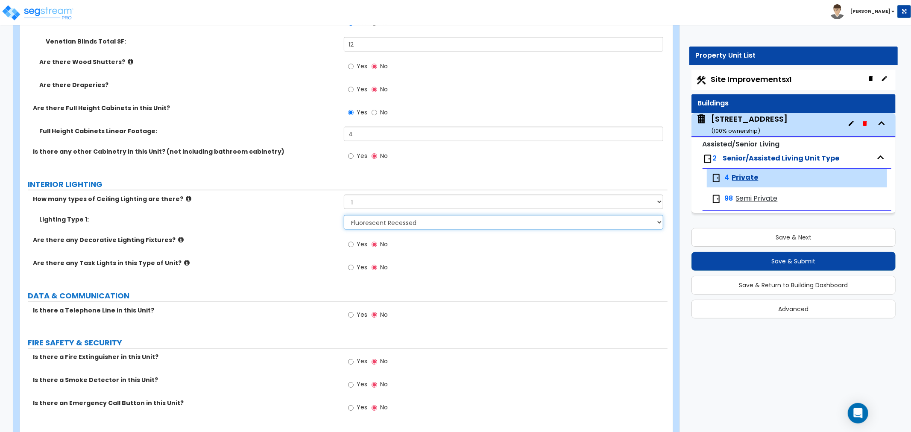
click at [362, 221] on select "Please Choose One LED Surface-Mounted LED Recessed Fluorescent Surface-Mounted …" at bounding box center [503, 222] width 319 height 15
click at [305, 263] on label "Are there any Task Lights in this Type of Unit?" at bounding box center [185, 263] width 304 height 9
click at [351, 267] on input "Yes" at bounding box center [351, 267] width 6 height 9
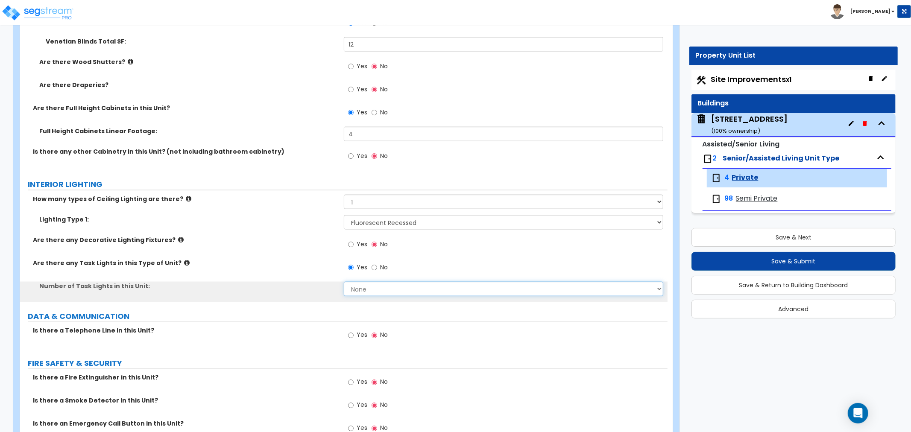
click at [361, 287] on select "None 1 2 3 4 5" at bounding box center [503, 289] width 319 height 15
click at [344, 282] on select "None 1 2 3 4 5" at bounding box center [503, 289] width 319 height 15
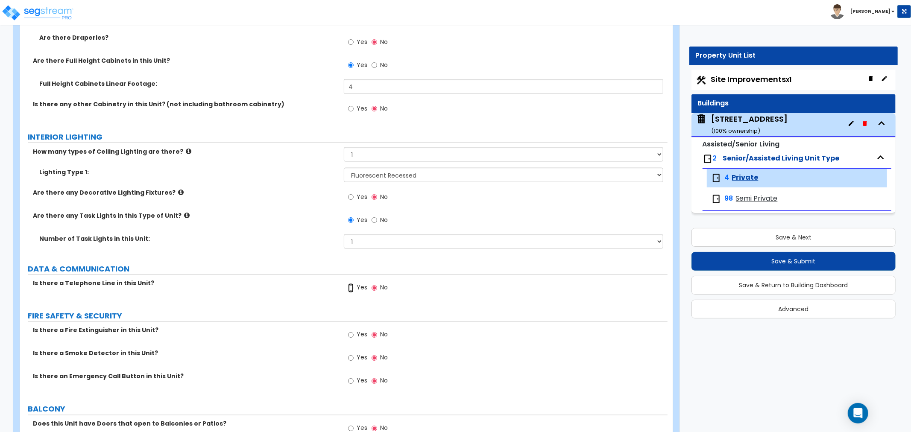
click at [352, 287] on input "Yes" at bounding box center [351, 288] width 6 height 9
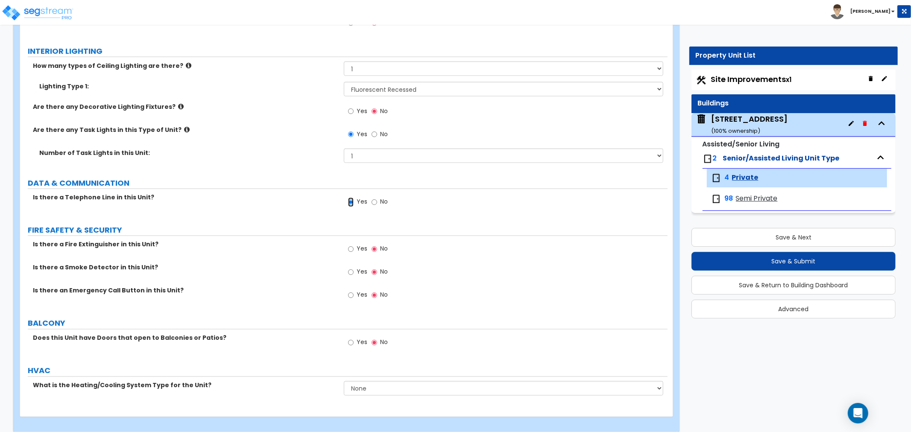
scroll to position [1185, 0]
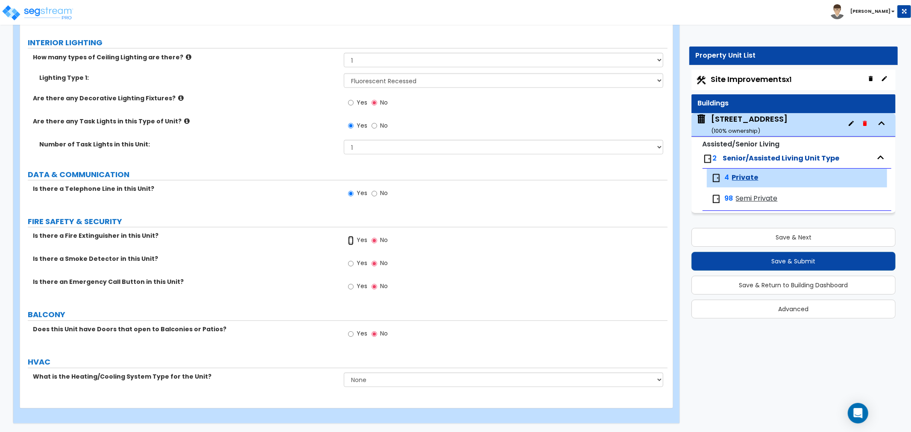
click at [352, 240] on input "Yes" at bounding box center [351, 240] width 6 height 9
click at [349, 263] on input "Yes" at bounding box center [351, 263] width 6 height 9
click at [350, 289] on input "Yes" at bounding box center [351, 286] width 6 height 9
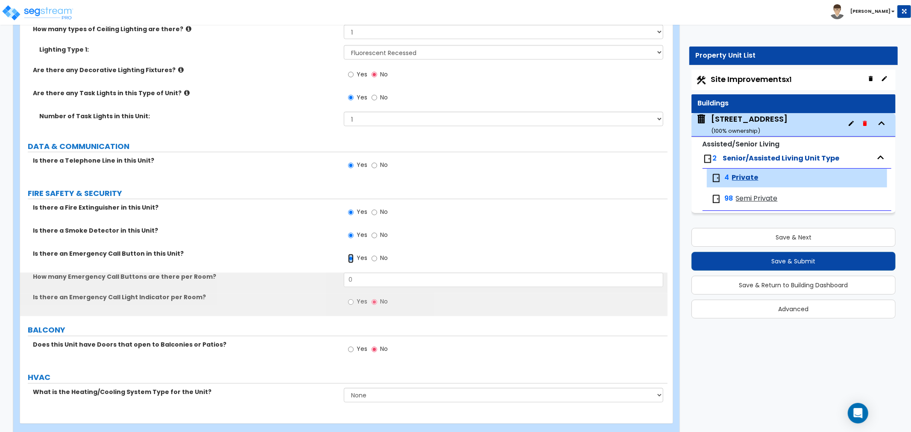
scroll to position [1229, 0]
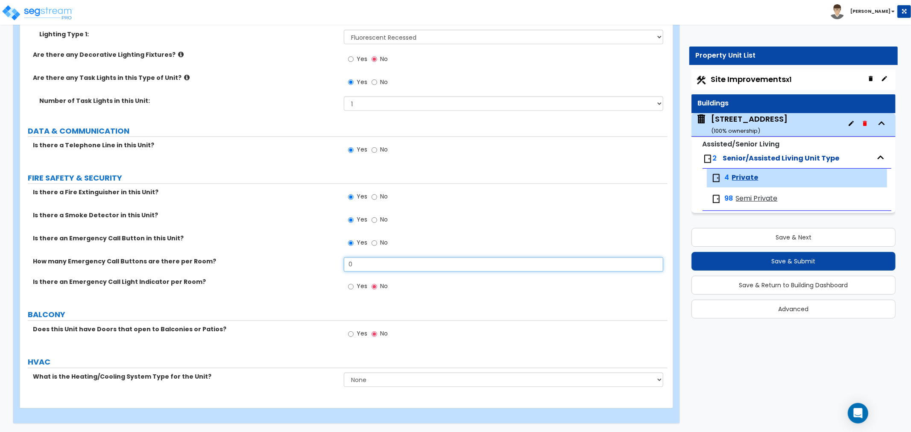
drag, startPoint x: 360, startPoint y: 261, endPoint x: 288, endPoint y: 259, distance: 71.8
click at [288, 259] on div "How many Emergency Call Buttons are there per Room? 0" at bounding box center [343, 267] width 647 height 20
click at [351, 287] on input "Yes" at bounding box center [351, 286] width 6 height 9
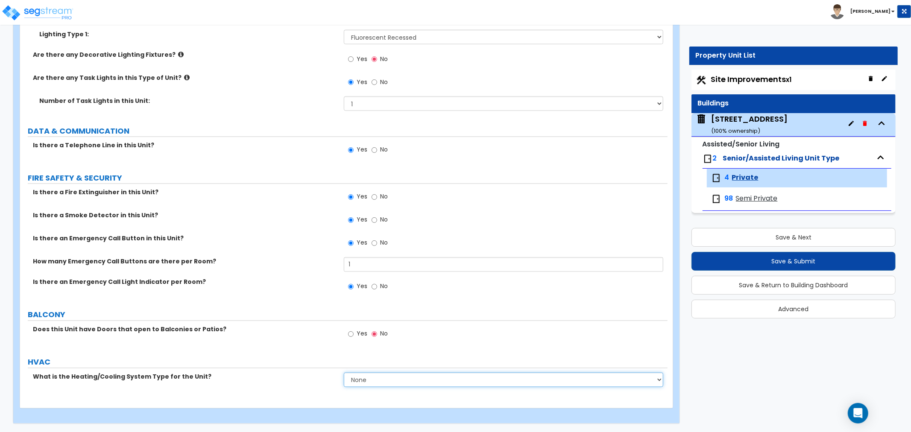
click at [360, 381] on select "None Heat Only Centralized Heating & Cooling Thru Wall Air Conditioners Mini Sp…" at bounding box center [503, 380] width 319 height 15
click at [344, 373] on select "None Heat Only Centralized Heating & Cooling Thru Wall Air Conditioners Mini Sp…" at bounding box center [503, 380] width 319 height 15
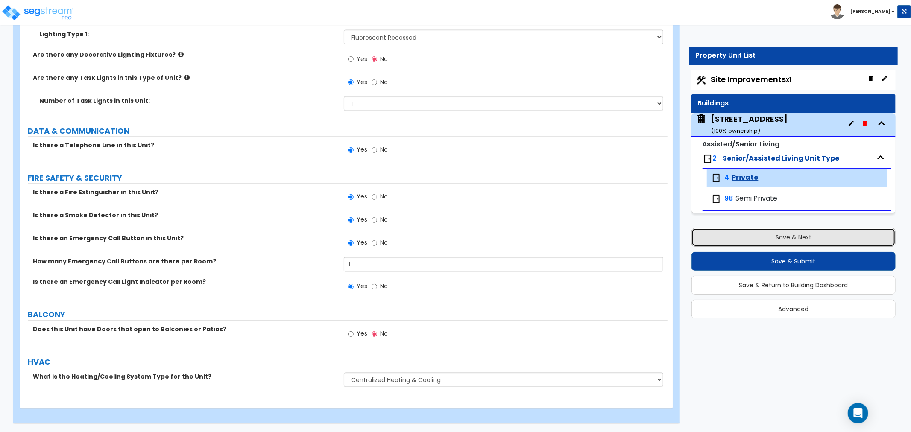
click at [749, 237] on button "Save & Next" at bounding box center [793, 237] width 204 height 19
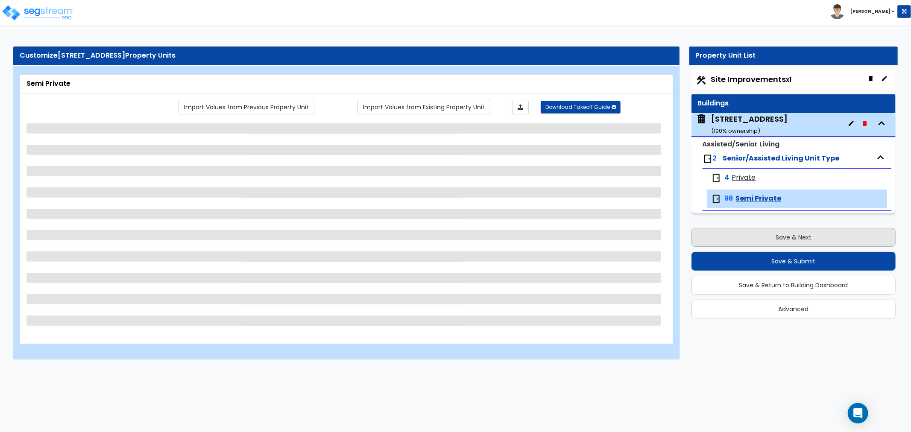
scroll to position [0, 0]
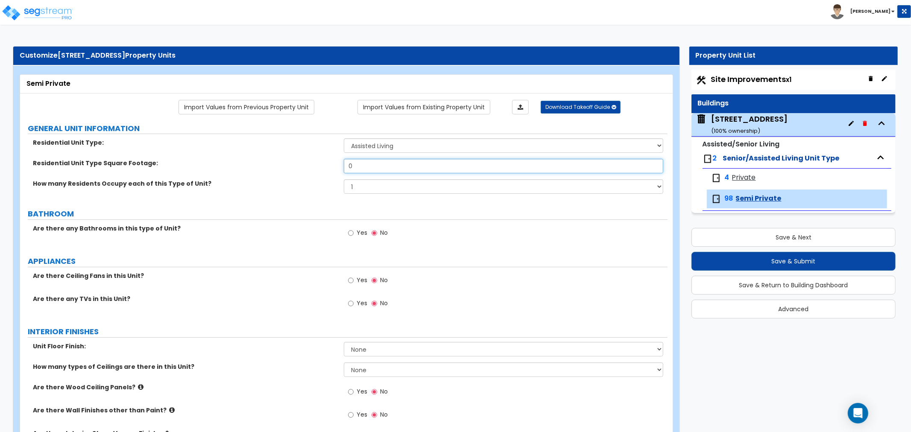
click at [356, 170] on input "0" at bounding box center [503, 166] width 319 height 15
drag, startPoint x: 380, startPoint y: 161, endPoint x: 233, endPoint y: 171, distance: 147.7
click at [233, 171] on div "Residential Unit Type Square Footage: 0" at bounding box center [343, 169] width 647 height 20
click at [351, 189] on select "1 2 3 4 5" at bounding box center [503, 186] width 319 height 15
click at [344, 180] on select "1 2 3 4 5" at bounding box center [503, 186] width 319 height 15
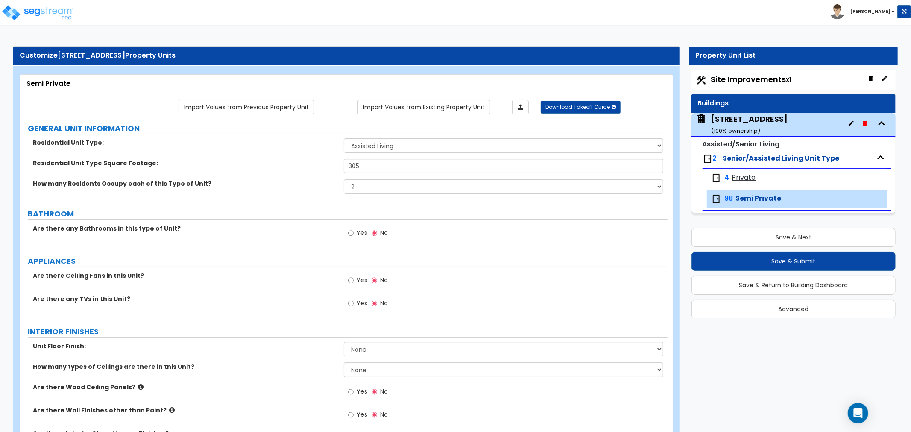
click at [347, 231] on div "Yes No" at bounding box center [368, 234] width 48 height 20
click at [349, 233] on input "Yes" at bounding box center [351, 232] width 6 height 9
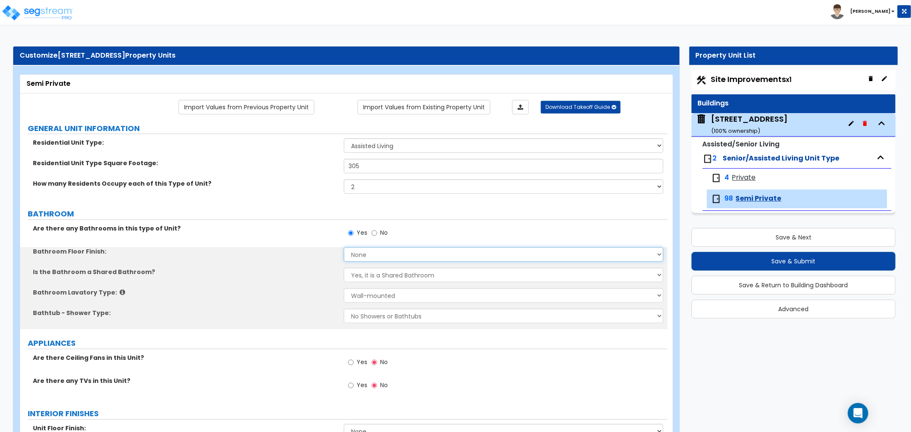
click at [360, 257] on select "None Tile Flooring Hardwood Flooring Resilient Laminate Flooring VCT Flooring S…" at bounding box center [503, 254] width 319 height 15
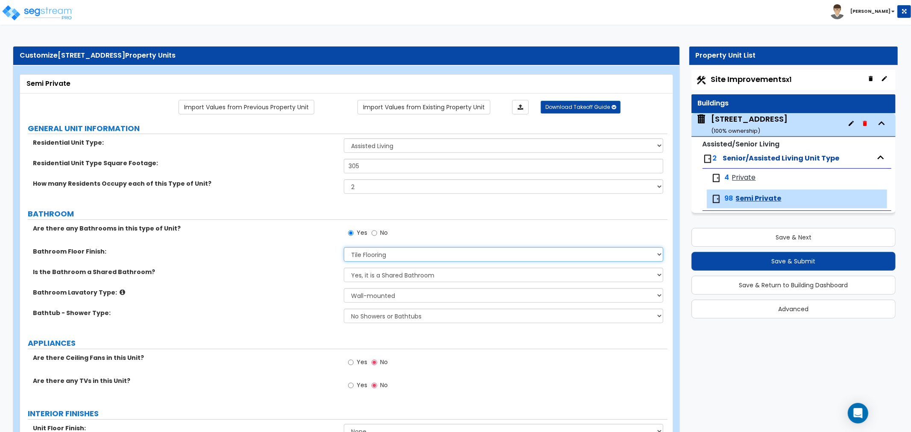
click at [344, 247] on select "None Tile Flooring Hardwood Flooring Resilient Laminate Flooring VCT Flooring S…" at bounding box center [503, 254] width 319 height 15
click at [360, 278] on select "Yes, it is a Shared Bathroom No, the Bathrooms are Private Bathrooms" at bounding box center [503, 275] width 319 height 15
click at [344, 268] on select "Yes, it is a Shared Bathroom No, the Bathrooms are Private Bathrooms" at bounding box center [503, 275] width 319 height 15
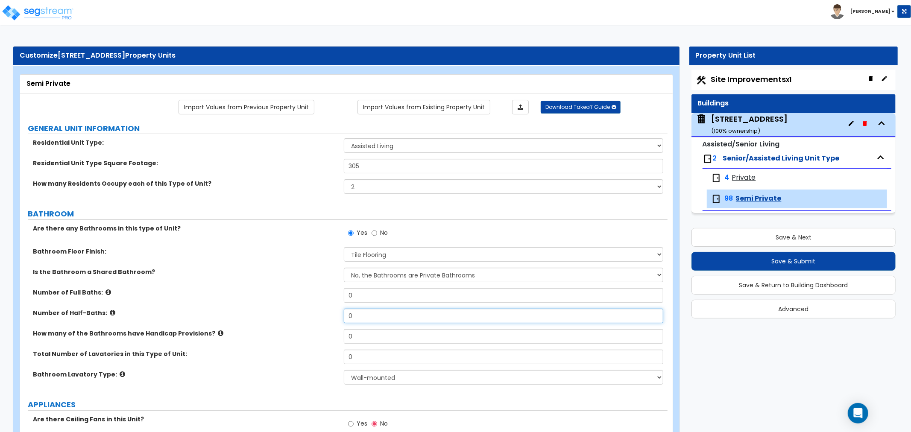
drag, startPoint x: 361, startPoint y: 315, endPoint x: 288, endPoint y: 315, distance: 73.0
click at [288, 315] on div "Number of Half-Baths: 0" at bounding box center [343, 319] width 647 height 20
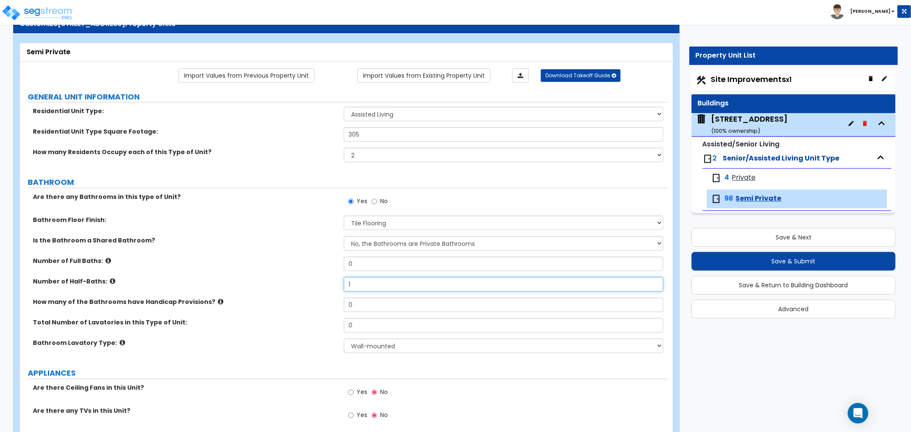
scroll to position [47, 0]
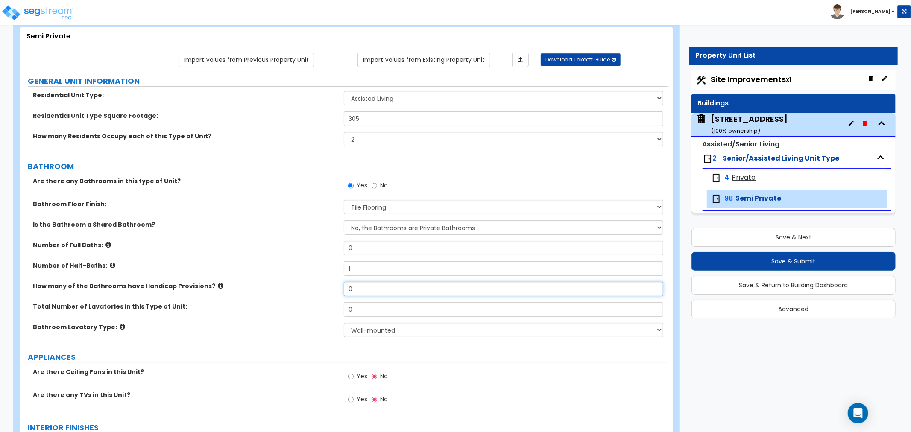
click at [351, 291] on input "0" at bounding box center [503, 289] width 319 height 15
drag, startPoint x: 363, startPoint y: 289, endPoint x: 314, endPoint y: 289, distance: 49.1
click at [314, 289] on div "How many of the Bathrooms have Handicap Provisions? 0" at bounding box center [343, 292] width 647 height 20
drag, startPoint x: 343, startPoint y: 287, endPoint x: 299, endPoint y: 287, distance: 44.4
click at [299, 287] on div "How many of the Bathrooms have Handicap Provisions? 1" at bounding box center [343, 292] width 647 height 20
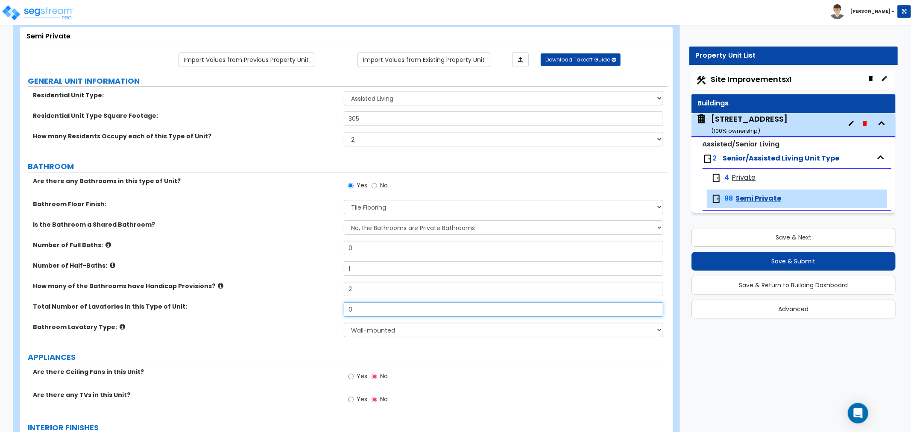
click at [354, 313] on input "0" at bounding box center [503, 309] width 319 height 15
drag, startPoint x: 360, startPoint y: 310, endPoint x: 307, endPoint y: 310, distance: 52.9
click at [307, 310] on div "Total Number of Lavatories in this Type of Unit: 0" at bounding box center [343, 312] width 647 height 20
click at [365, 328] on select "Wall-mounted Pedestal-mounted Vanity-mounted" at bounding box center [503, 330] width 319 height 15
click at [344, 323] on select "Wall-mounted Pedestal-mounted Vanity-mounted" at bounding box center [503, 330] width 319 height 15
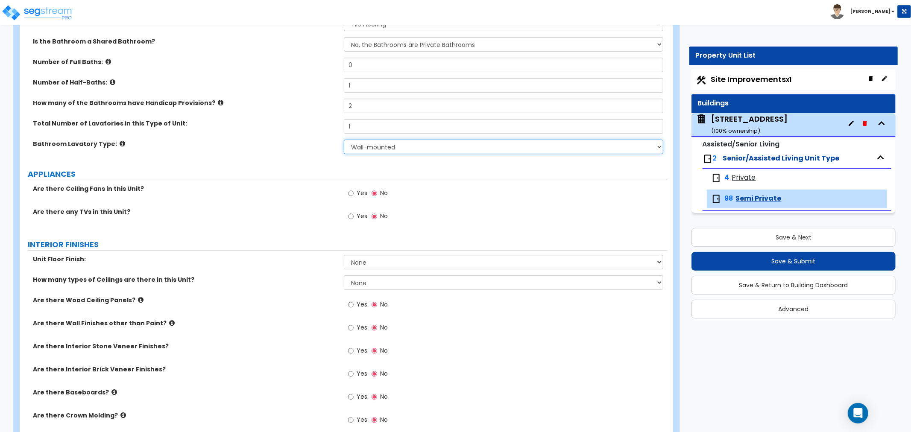
scroll to position [237, 0]
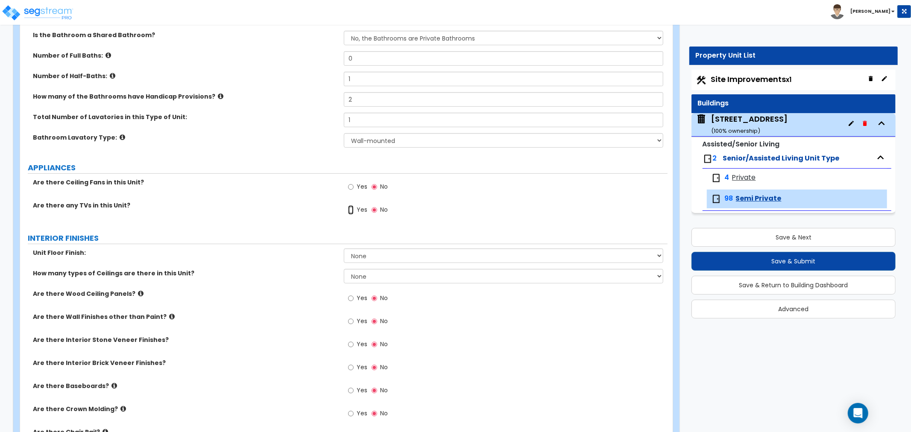
click at [348, 211] on input "Yes" at bounding box center [351, 209] width 6 height 9
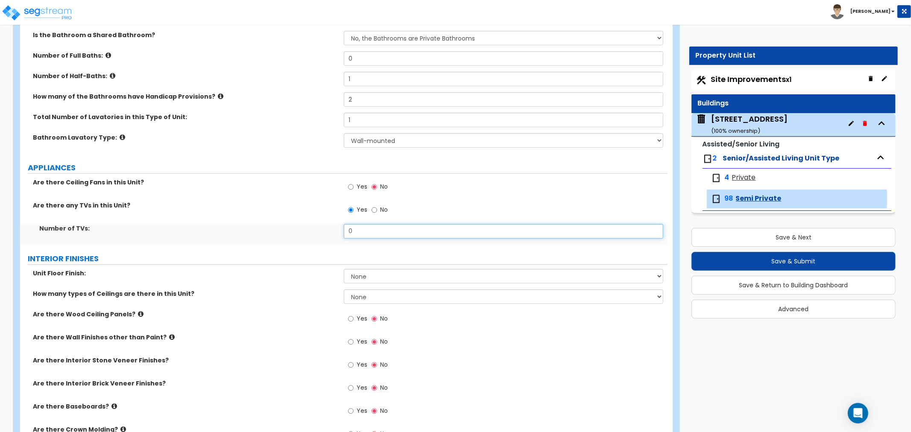
drag, startPoint x: 352, startPoint y: 229, endPoint x: 317, endPoint y: 235, distance: 35.4
click at [317, 235] on div "Number of TVs: 0" at bounding box center [343, 234] width 647 height 20
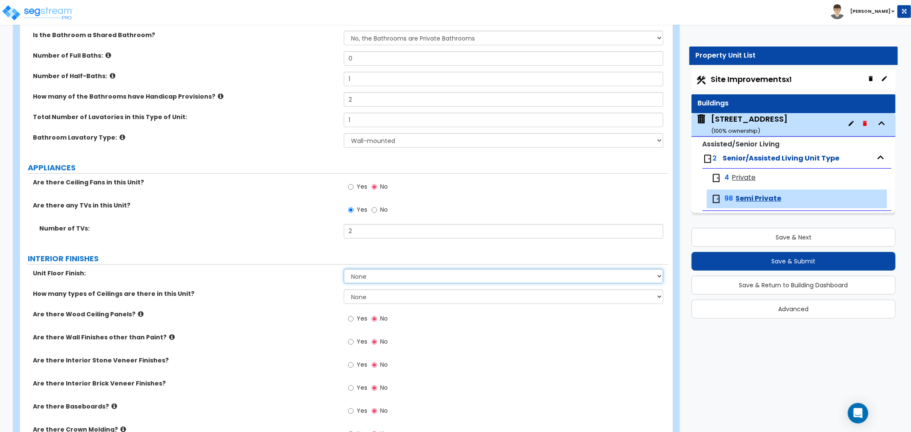
click at [363, 277] on select "None Tile Flooring Hardwood Flooring Resilient Laminate Flooring VCT Flooring S…" at bounding box center [503, 276] width 319 height 15
click at [344, 269] on select "None Tile Flooring Hardwood Flooring Resilient Laminate Flooring VCT Flooring S…" at bounding box center [503, 276] width 319 height 15
click at [357, 293] on select "None 1 2 3" at bounding box center [503, 296] width 319 height 15
click at [344, 289] on select "None 1 2 3" at bounding box center [503, 296] width 319 height 15
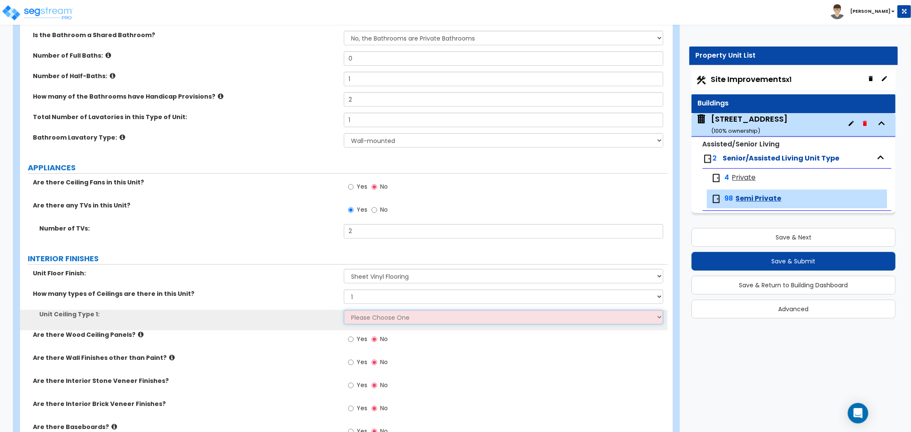
click at [365, 321] on select "Please Choose One Drop Ceiling Drywall Ceiling Open Ceiling" at bounding box center [503, 317] width 319 height 15
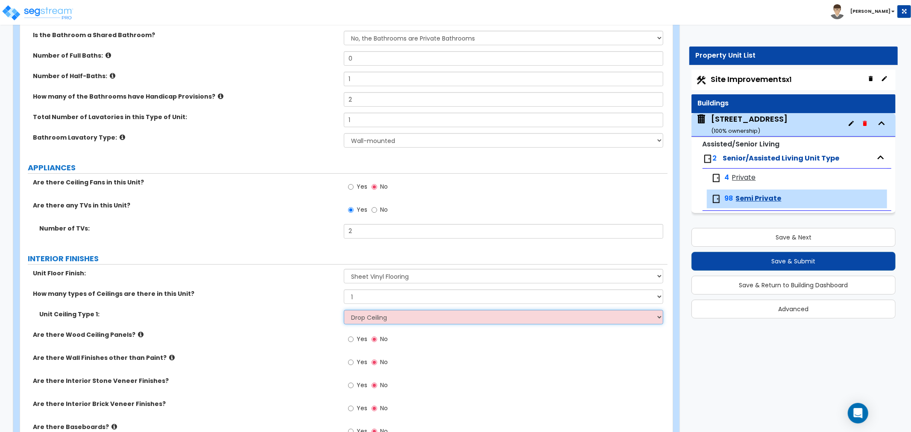
click at [344, 310] on select "Please Choose One Drop Ceiling Drywall Ceiling Open Ceiling" at bounding box center [503, 317] width 319 height 15
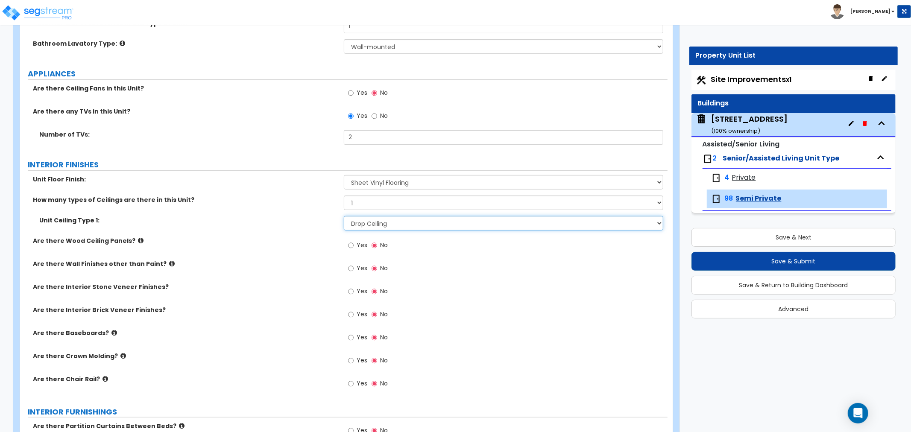
scroll to position [332, 0]
click at [351, 267] on input "Yes" at bounding box center [351, 267] width 6 height 9
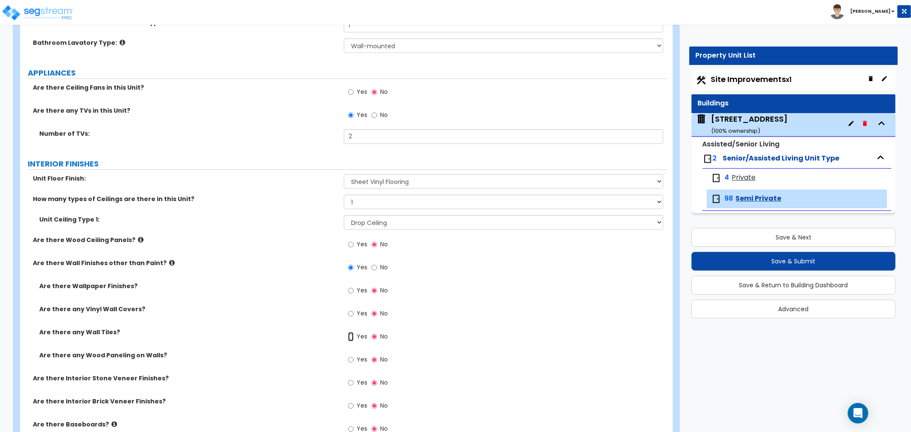
click at [352, 336] on input "Yes" at bounding box center [351, 336] width 6 height 9
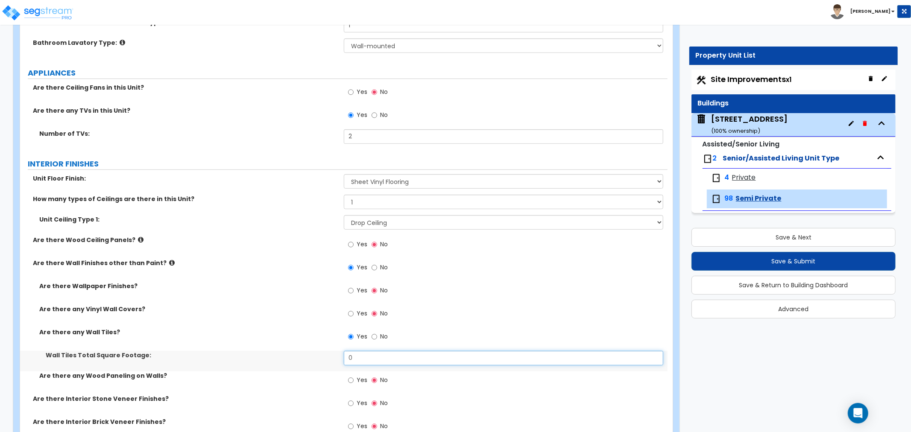
drag, startPoint x: 364, startPoint y: 357, endPoint x: 305, endPoint y: 358, distance: 58.9
click at [305, 358] on div "Wall Tiles Total Square Footage: 0" at bounding box center [343, 361] width 647 height 20
drag, startPoint x: 362, startPoint y: 360, endPoint x: 318, endPoint y: 357, distance: 44.5
click at [318, 357] on div "Wall Tiles Total Square Footage: 60" at bounding box center [343, 361] width 647 height 20
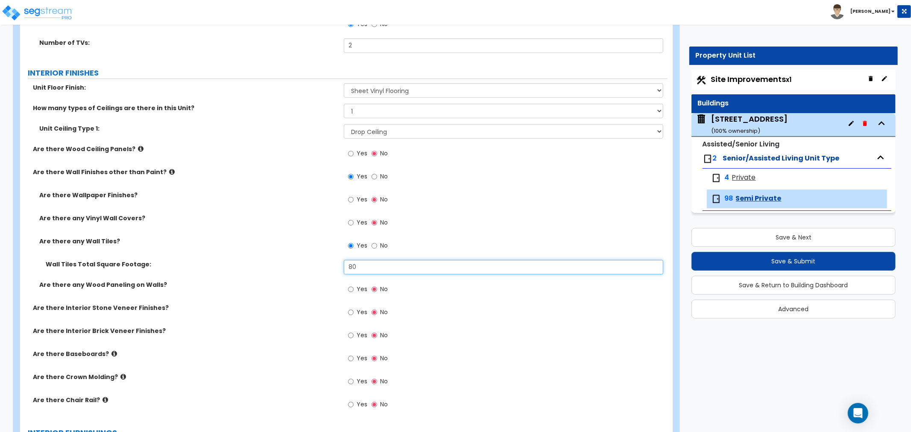
scroll to position [427, 0]
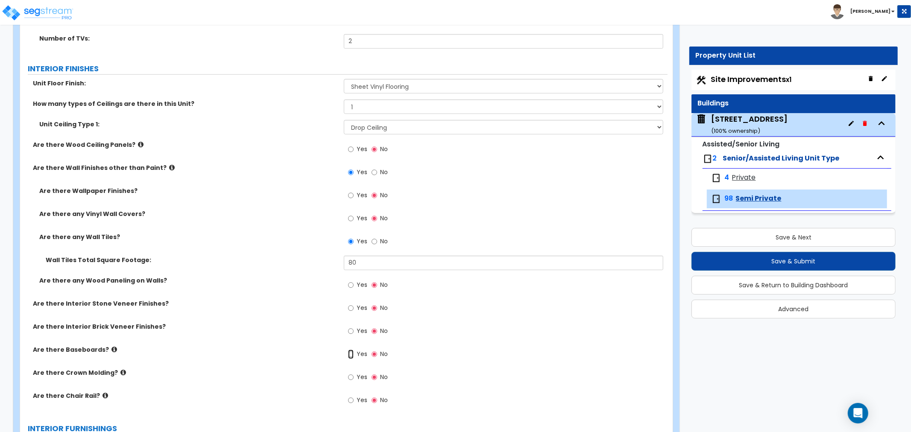
click at [348, 354] on input "Yes" at bounding box center [351, 354] width 6 height 9
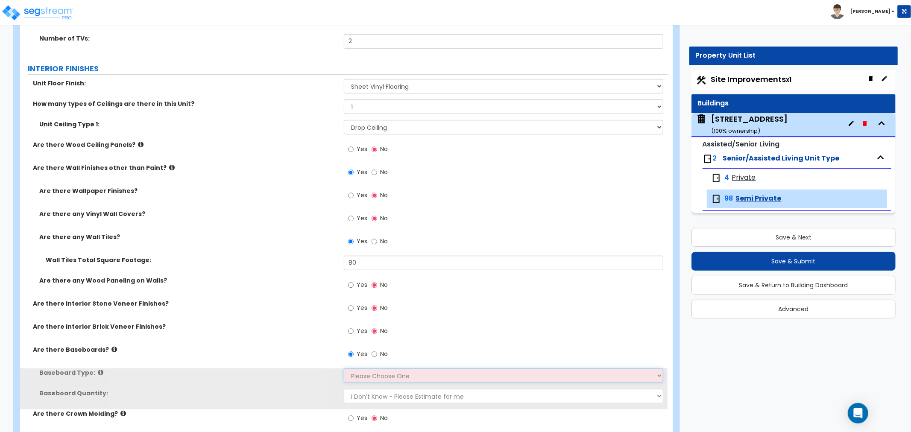
click at [357, 372] on select "Please Choose One Wood Vinyl Carpet Tile" at bounding box center [503, 375] width 319 height 15
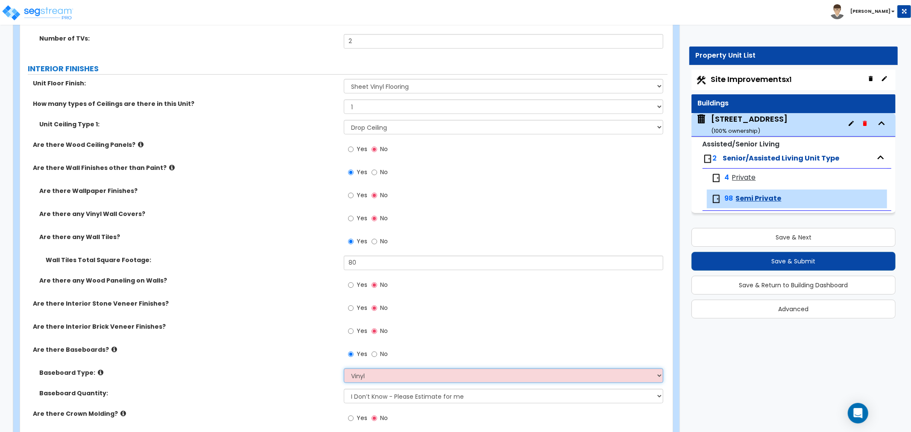
click at [344, 368] on select "Please Choose One Wood Vinyl Carpet Tile" at bounding box center [503, 375] width 319 height 15
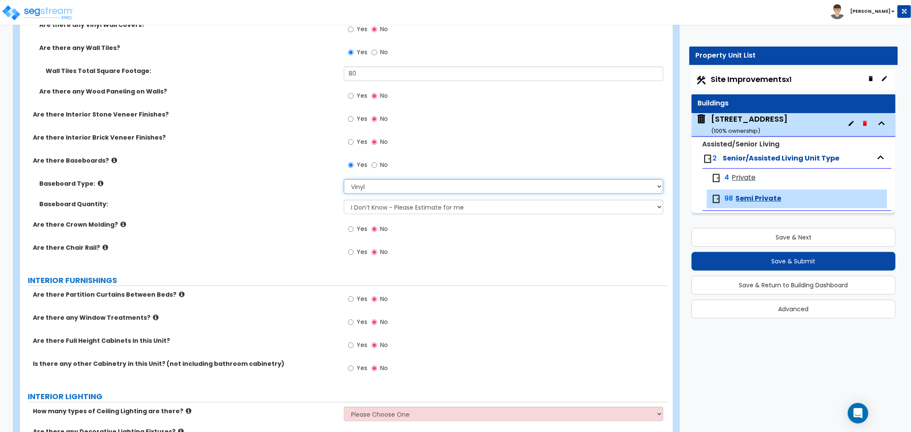
scroll to position [617, 0]
click at [351, 298] on input "Yes" at bounding box center [351, 298] width 6 height 9
click at [349, 320] on input "Yes" at bounding box center [351, 321] width 6 height 9
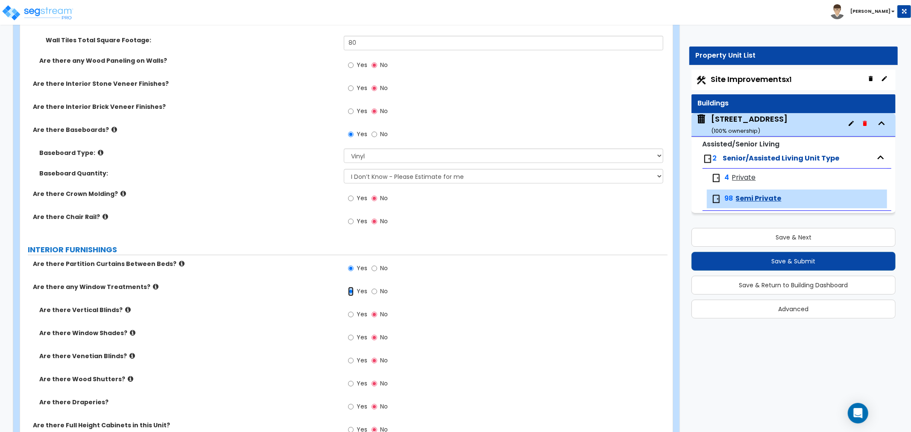
scroll to position [664, 0]
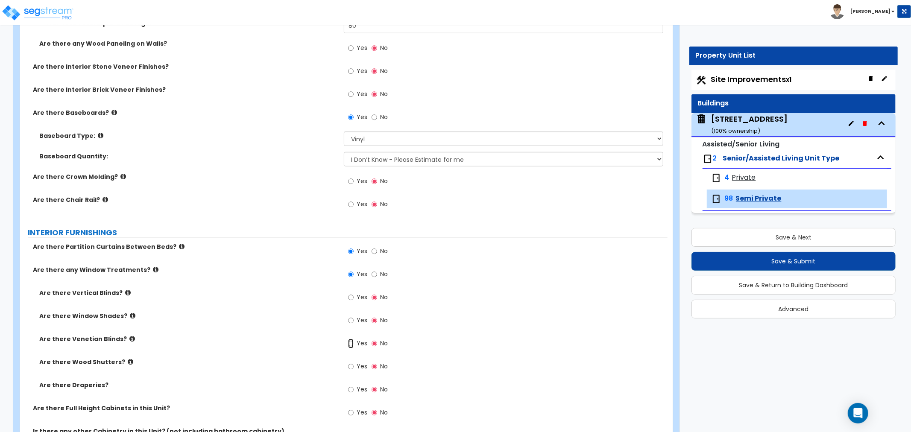
click at [352, 343] on input "Yes" at bounding box center [351, 343] width 6 height 9
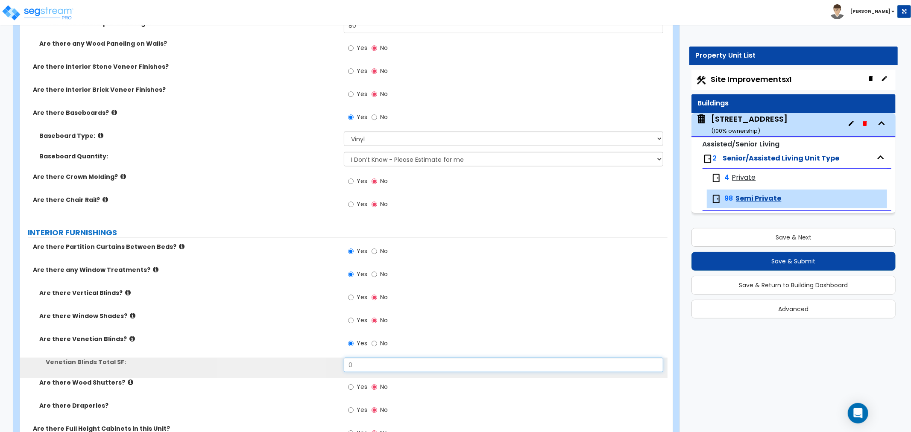
drag, startPoint x: 367, startPoint y: 365, endPoint x: 284, endPoint y: 373, distance: 83.2
click at [284, 373] on div "Venetian Blinds Total SF: 0" at bounding box center [343, 368] width 647 height 20
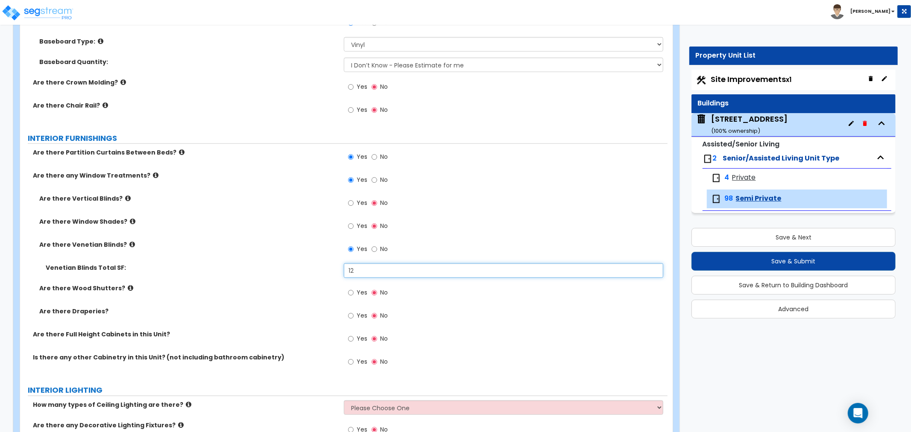
scroll to position [759, 0]
click at [349, 339] on input "Yes" at bounding box center [351, 338] width 6 height 9
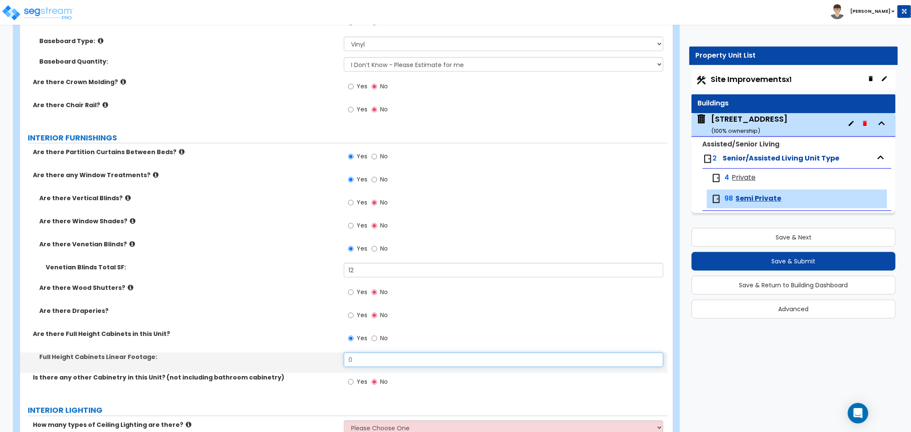
drag, startPoint x: 360, startPoint y: 362, endPoint x: 289, endPoint y: 363, distance: 71.3
click at [289, 363] on div "Full Height Cabinets Linear Footage: 0" at bounding box center [343, 363] width 647 height 20
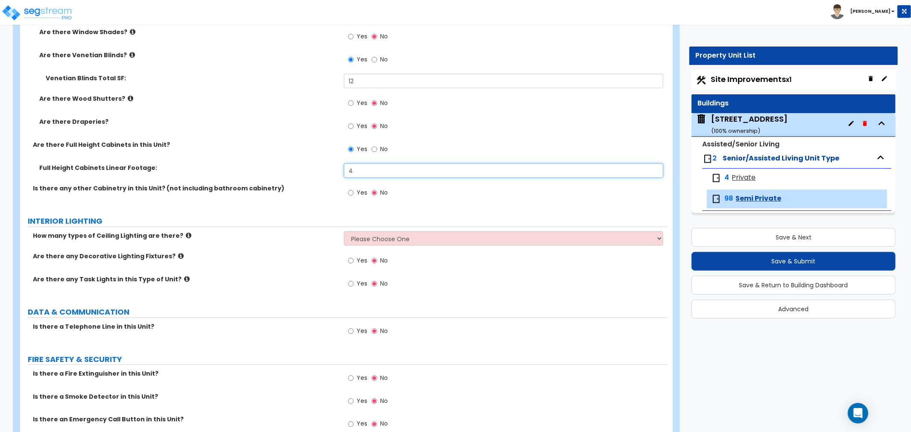
scroll to position [949, 0]
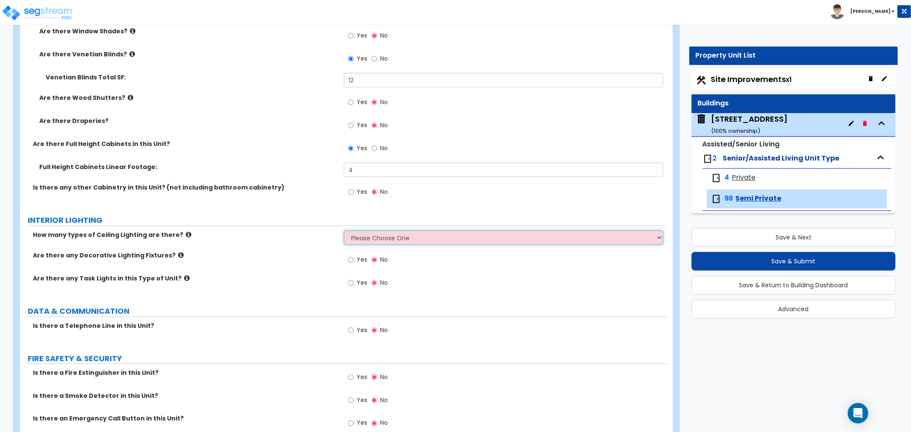
click at [364, 237] on select "Please Choose One 1 2 3" at bounding box center [503, 238] width 319 height 15
click at [344, 231] on select "Please Choose One 1 2 3" at bounding box center [503, 238] width 319 height 15
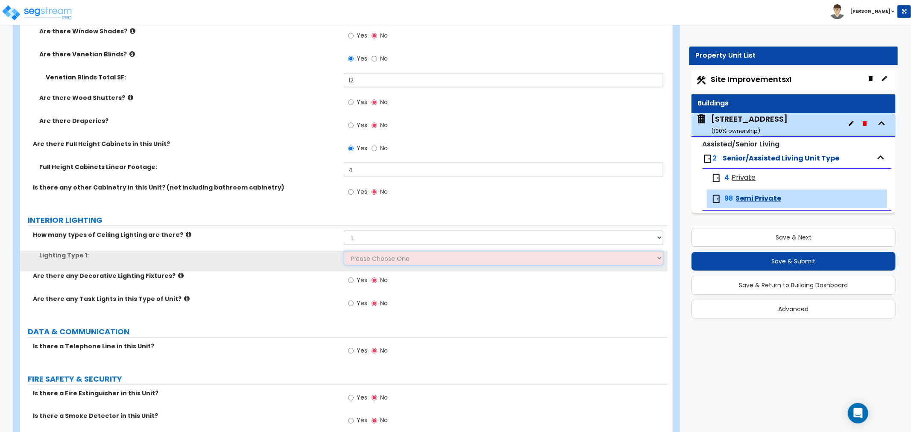
drag, startPoint x: 361, startPoint y: 266, endPoint x: 360, endPoint y: 261, distance: 4.7
click at [360, 261] on select "Please Choose One LED Surface-Mounted LED Recessed Fluorescent Surface-Mounted …" at bounding box center [503, 258] width 319 height 15
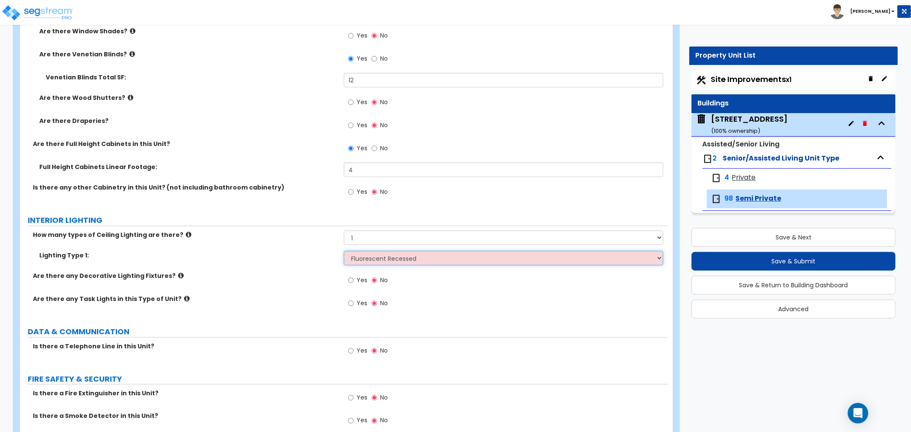
click at [344, 251] on select "Please Choose One LED Surface-Mounted LED Recessed Fluorescent Surface-Mounted …" at bounding box center [503, 258] width 319 height 15
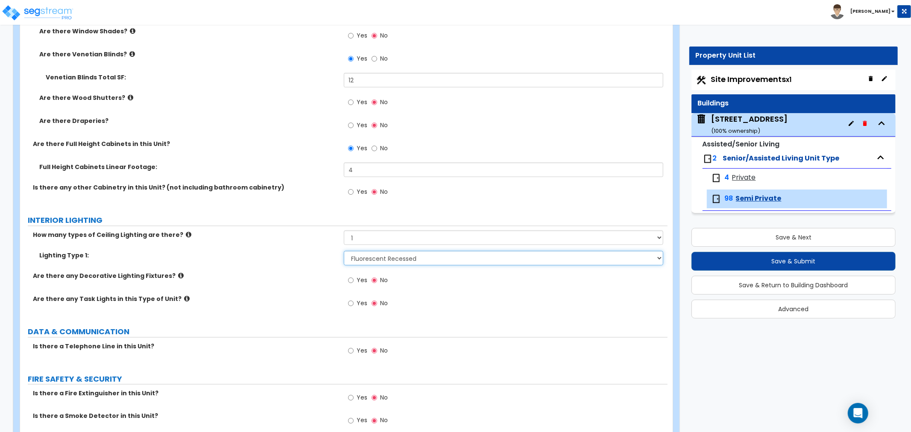
scroll to position [996, 0]
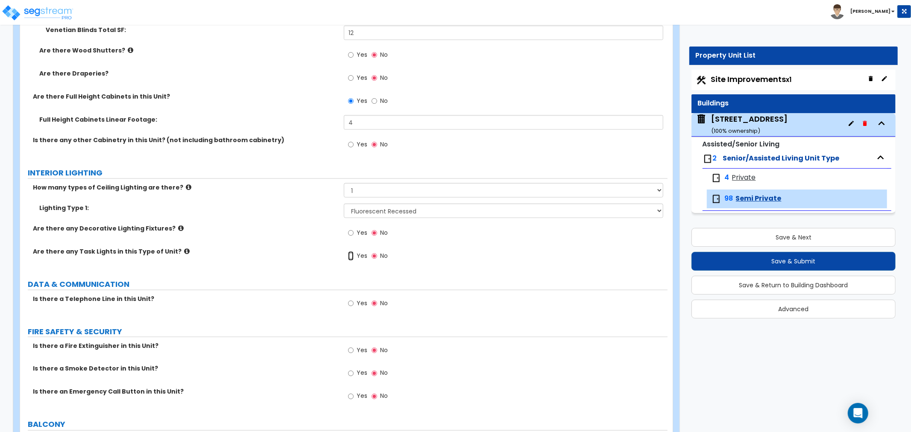
click at [351, 254] on input "Yes" at bounding box center [351, 255] width 6 height 9
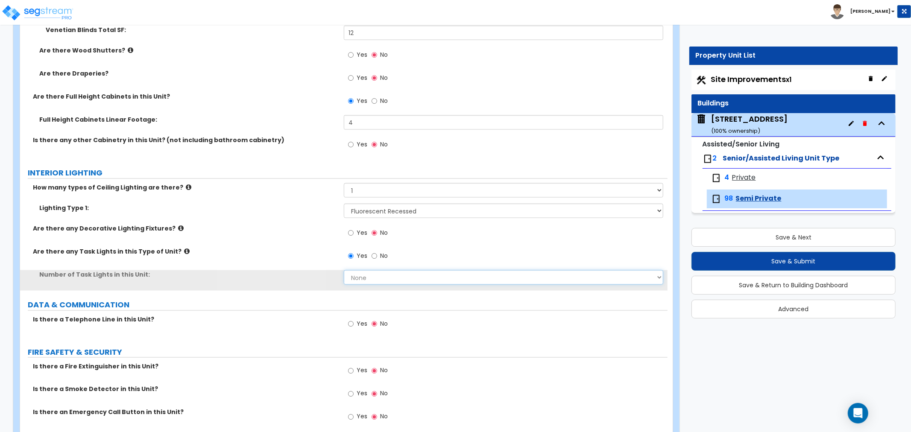
click at [360, 279] on select "None 1 2 3 4 5" at bounding box center [503, 277] width 319 height 15
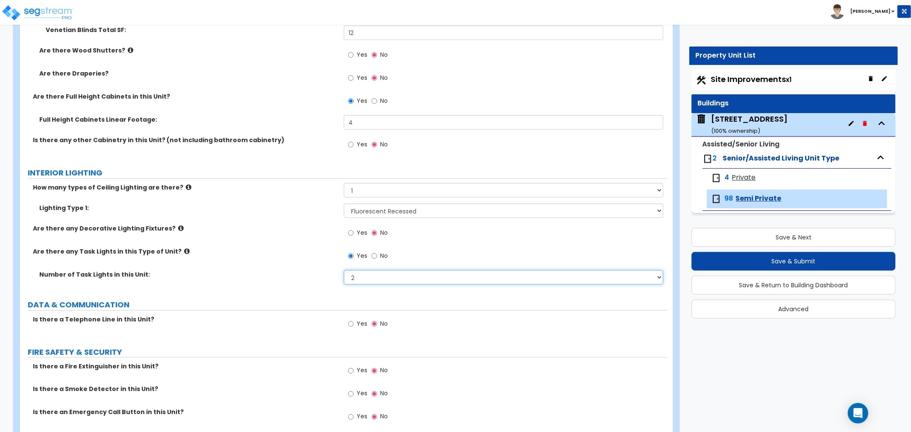
click at [344, 270] on select "None 1 2 3 4 5" at bounding box center [503, 277] width 319 height 15
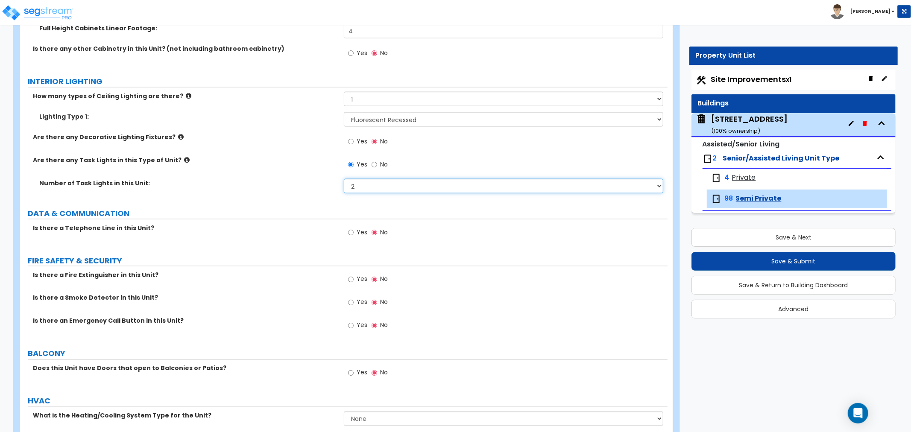
scroll to position [1091, 0]
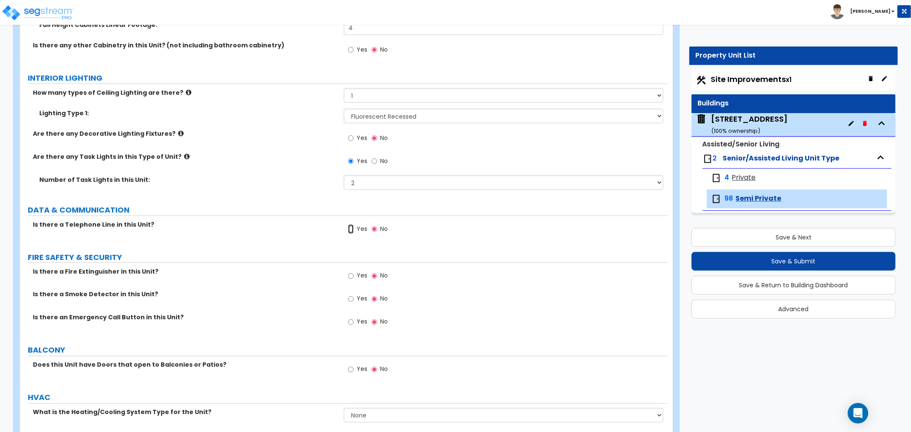
click at [350, 228] on input "Yes" at bounding box center [351, 229] width 6 height 9
click at [351, 278] on input "Yes" at bounding box center [351, 276] width 6 height 9
click at [351, 298] on input "Yes" at bounding box center [351, 299] width 6 height 9
click at [353, 322] on input "Yes" at bounding box center [351, 322] width 6 height 9
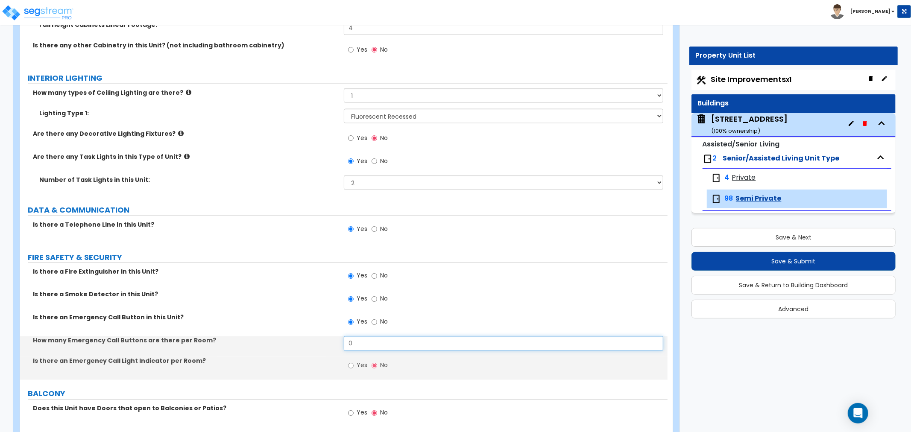
drag, startPoint x: 359, startPoint y: 345, endPoint x: 326, endPoint y: 345, distance: 32.9
click at [326, 345] on div "How many Emergency Call Buttons are there per Room? 0" at bounding box center [343, 346] width 647 height 20
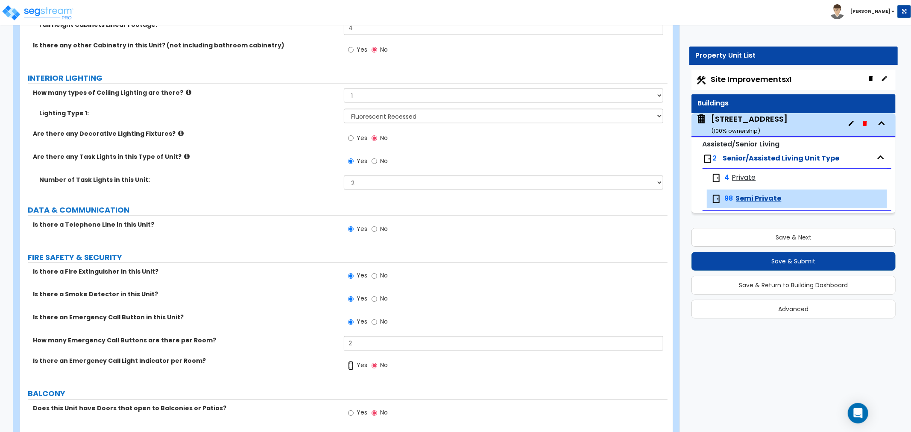
click at [351, 363] on input "Yes" at bounding box center [351, 365] width 6 height 9
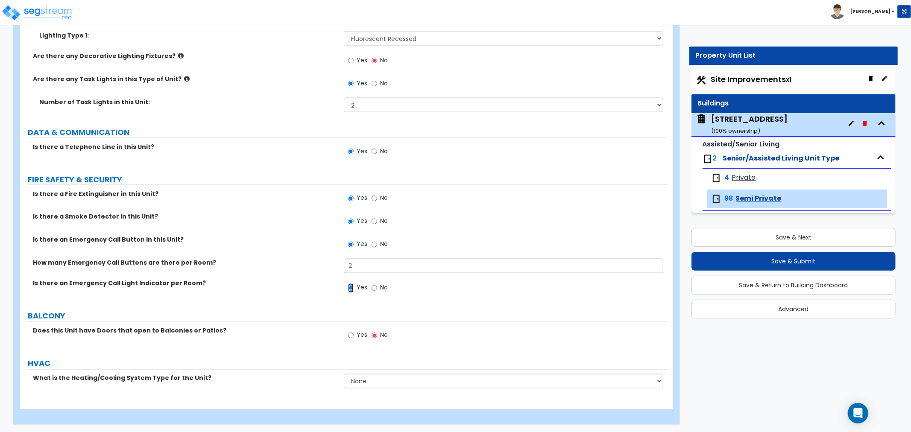
scroll to position [1170, 0]
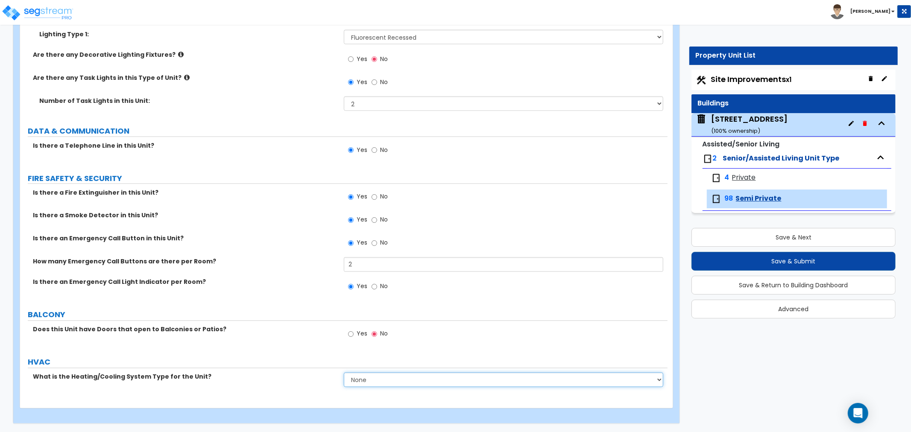
click at [363, 379] on select "None Heat Only Centralized Heating & Cooling Thru Wall Air Conditioners Mini Sp…" at bounding box center [503, 380] width 319 height 15
click at [344, 373] on select "None Heat Only Centralized Heating & Cooling Thru Wall Air Conditioners Mini Sp…" at bounding box center [503, 380] width 319 height 15
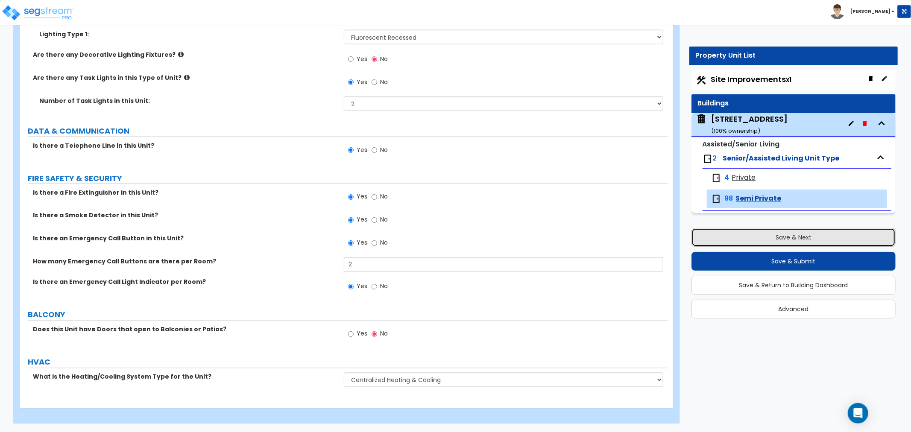
click at [751, 234] on button "Save & Next" at bounding box center [793, 237] width 204 height 19
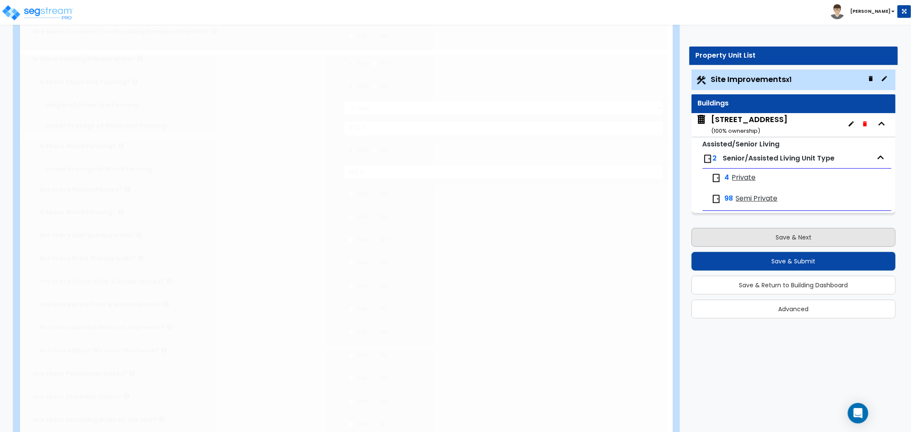
scroll to position [0, 0]
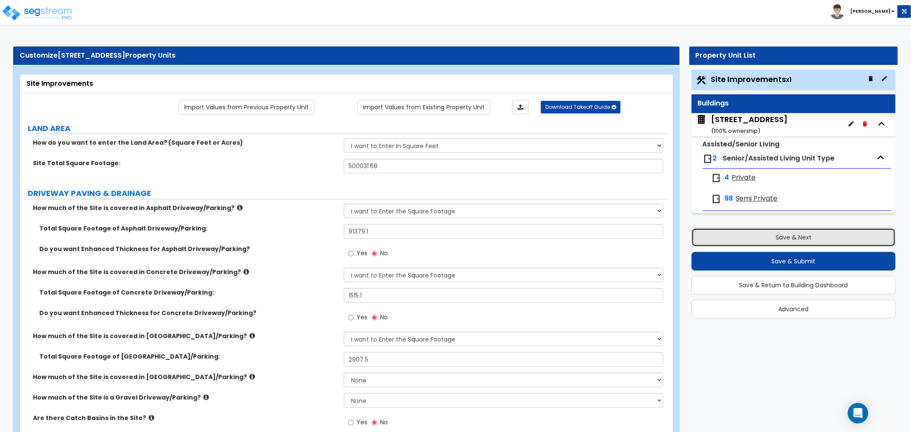
click at [808, 243] on button "Save & Next" at bounding box center [793, 237] width 204 height 19
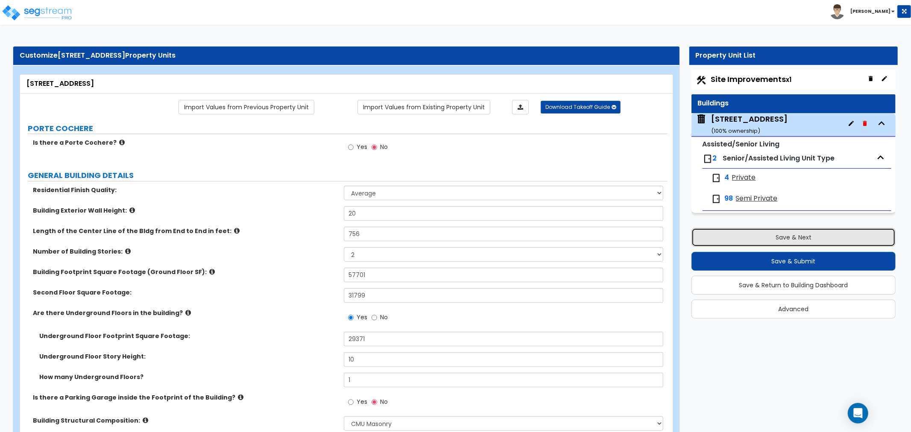
click at [812, 239] on button "Save & Next" at bounding box center [793, 237] width 204 height 19
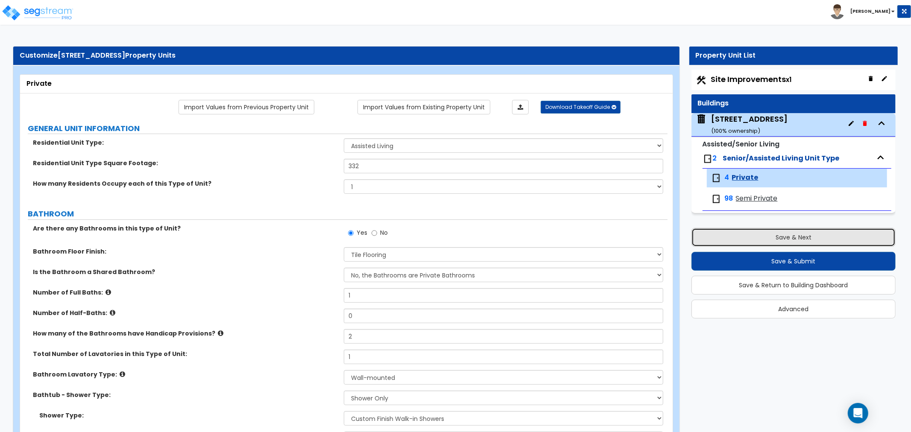
click at [813, 236] on button "Save & Next" at bounding box center [793, 237] width 204 height 19
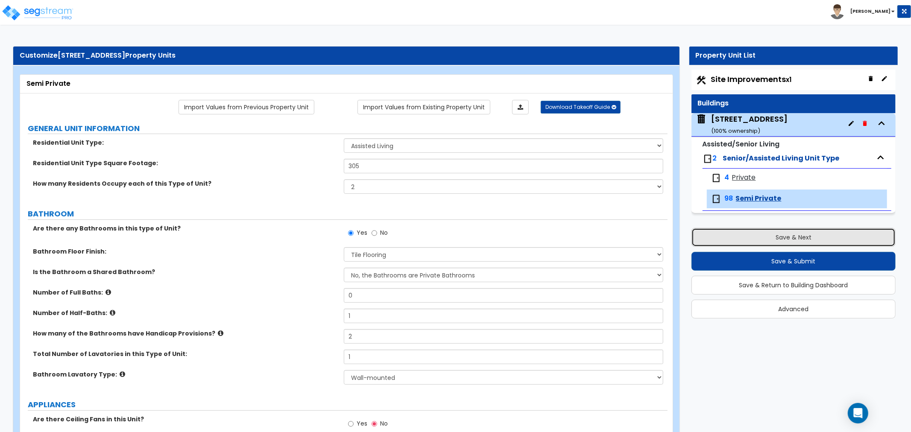
click at [813, 236] on button "Save & Next" at bounding box center [793, 237] width 204 height 19
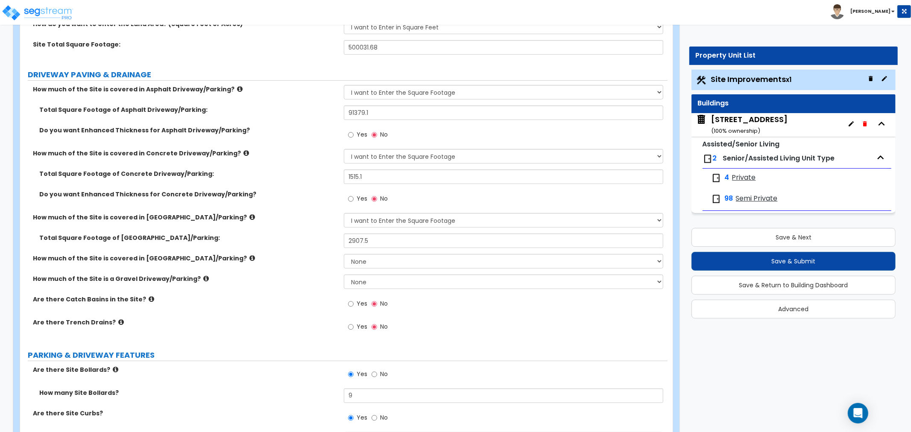
scroll to position [284, 0]
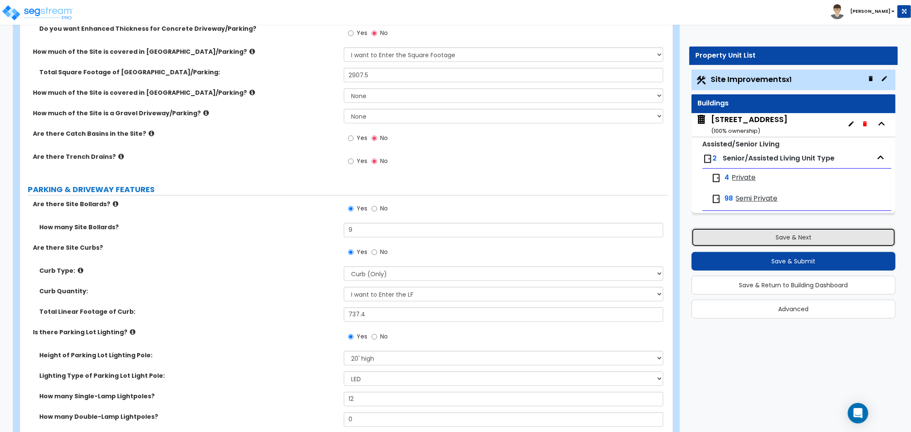
click at [805, 232] on button "Save & Next" at bounding box center [793, 237] width 204 height 19
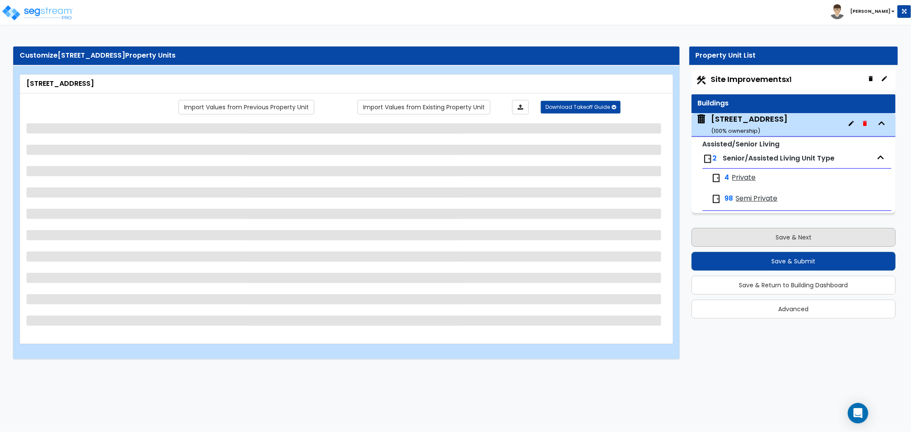
scroll to position [0, 0]
